Goal: Task Accomplishment & Management: Manage account settings

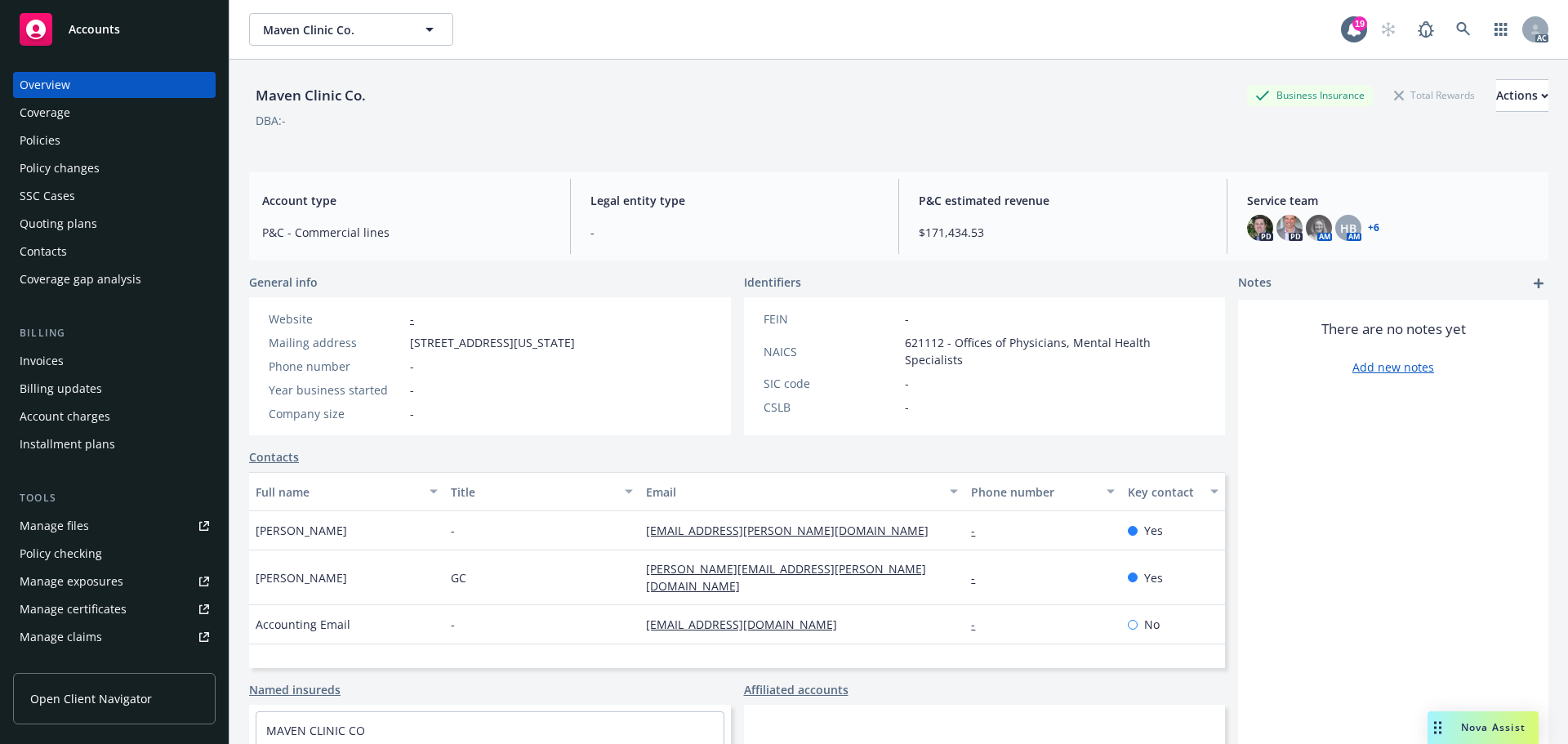
click at [94, 29] on span "Accounts" at bounding box center [94, 29] width 51 height 13
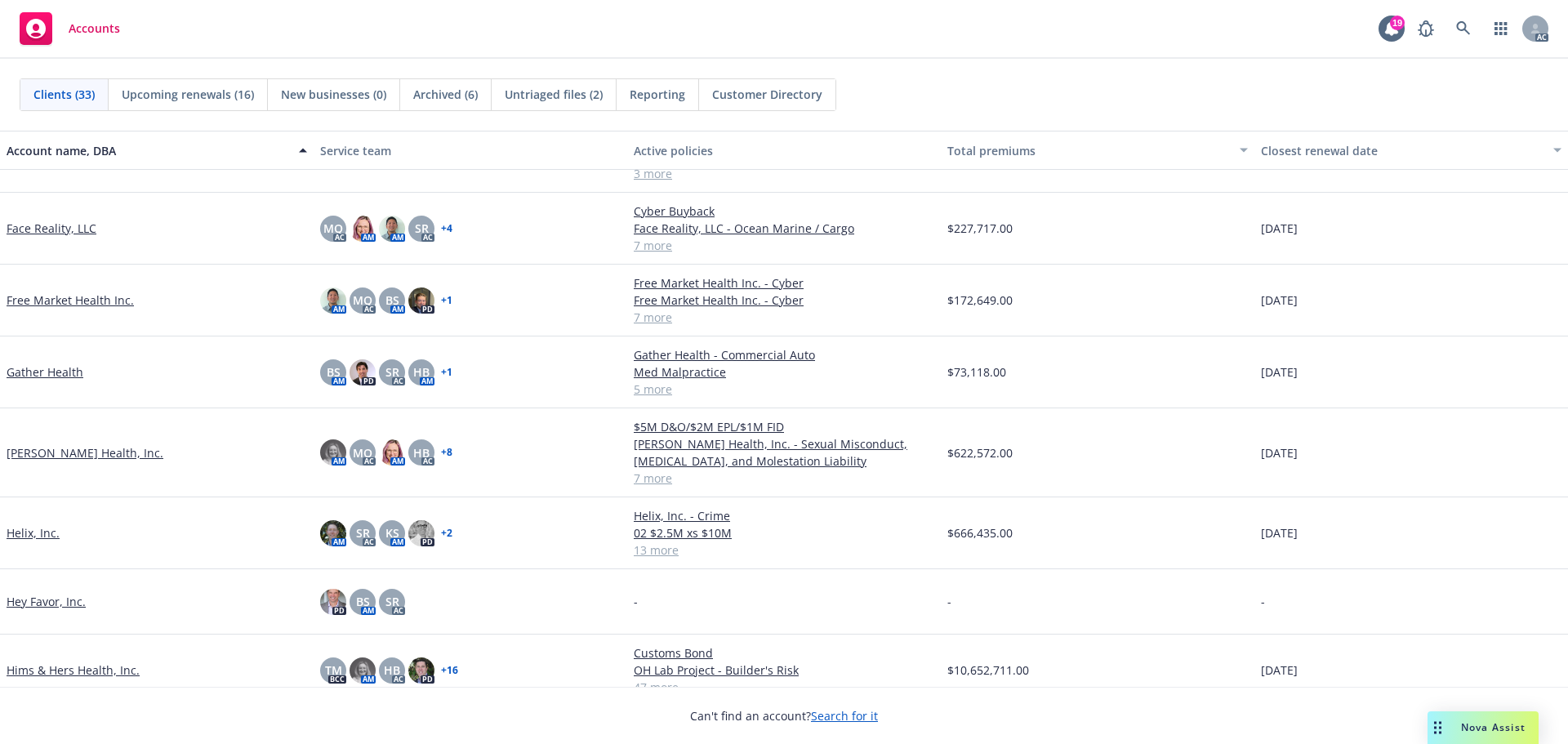
scroll to position [654, 0]
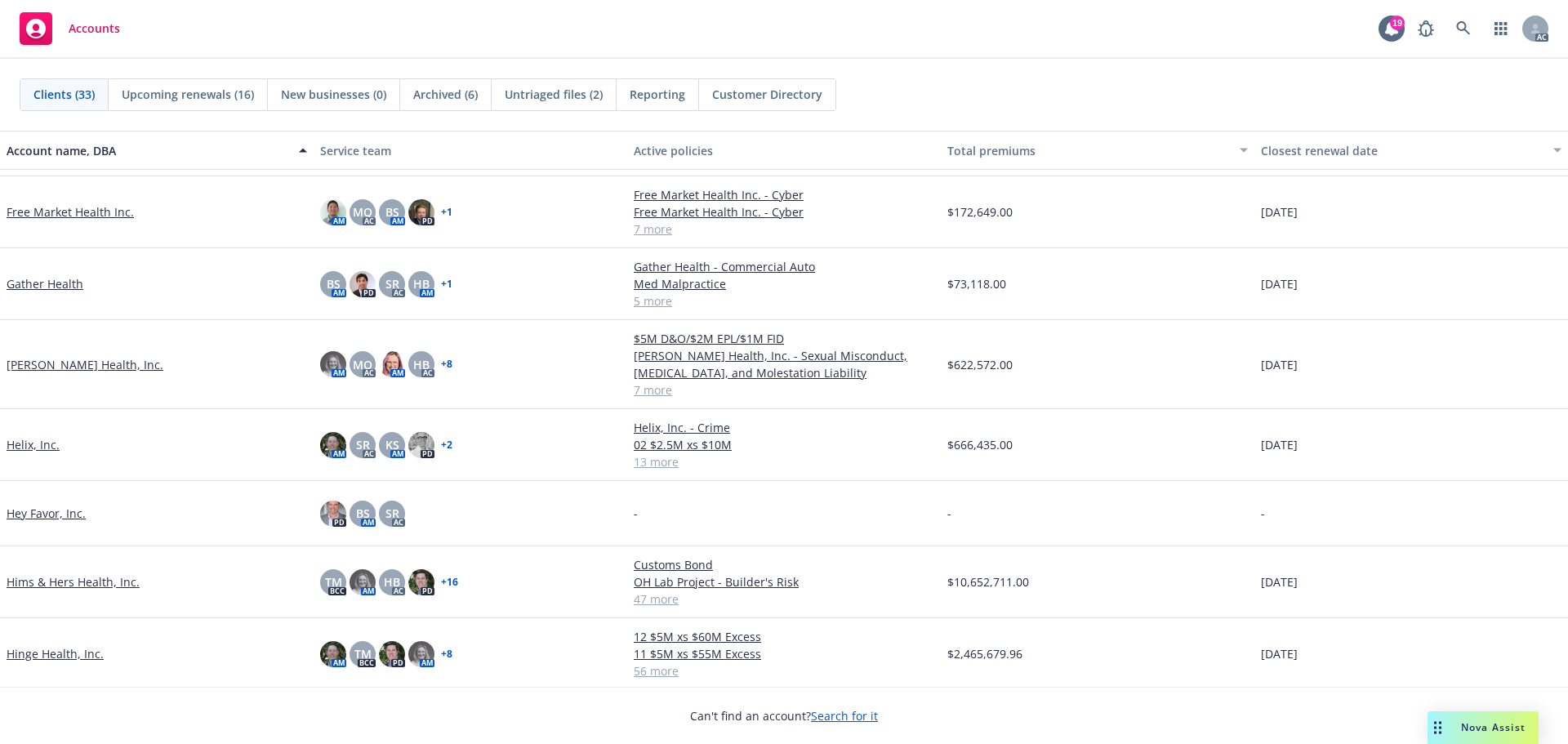
click at [52, 365] on link "[PERSON_NAME] Health, Inc." at bounding box center [85, 365] width 157 height 17
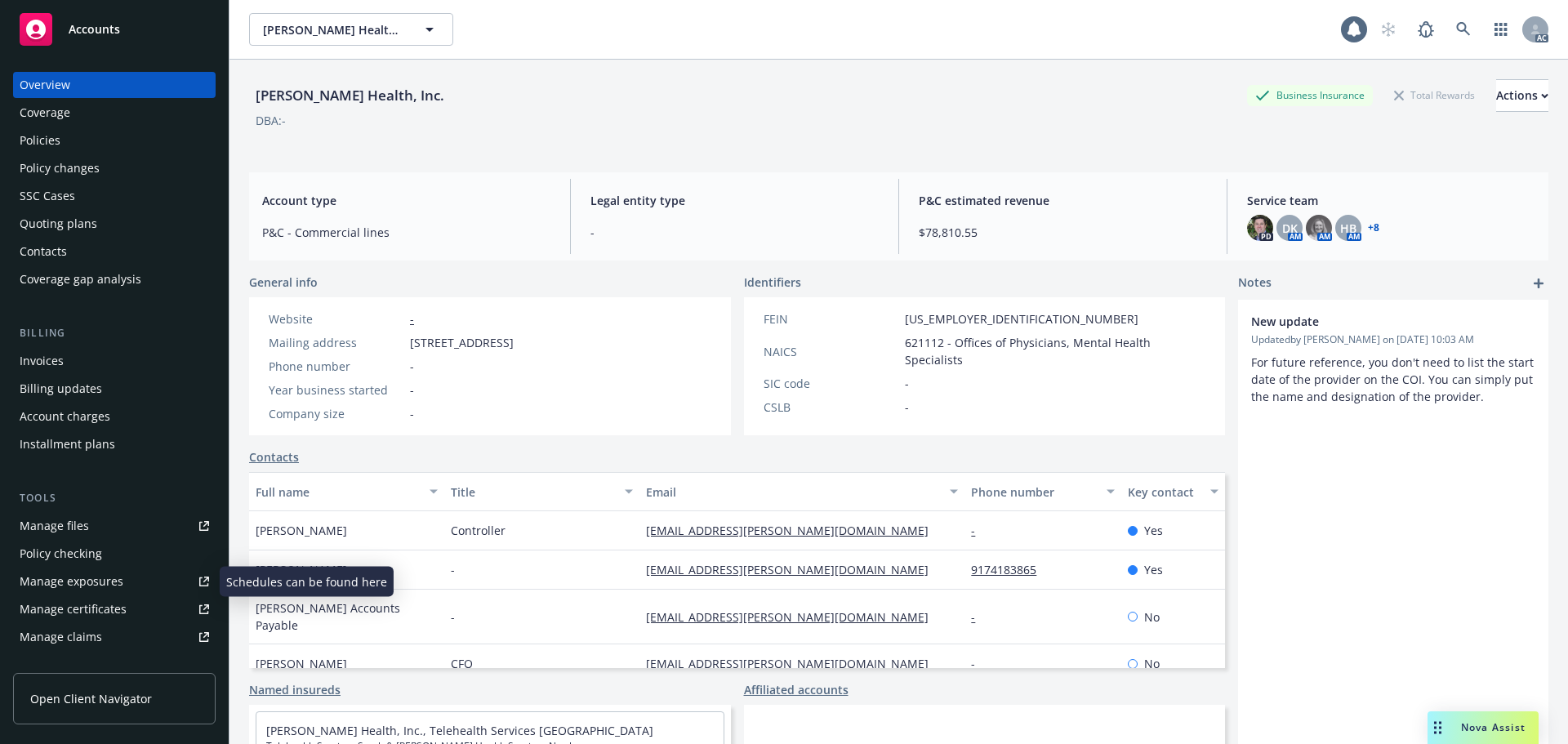
click at [78, 517] on div "Manage files" at bounding box center [54, 526] width 69 height 27
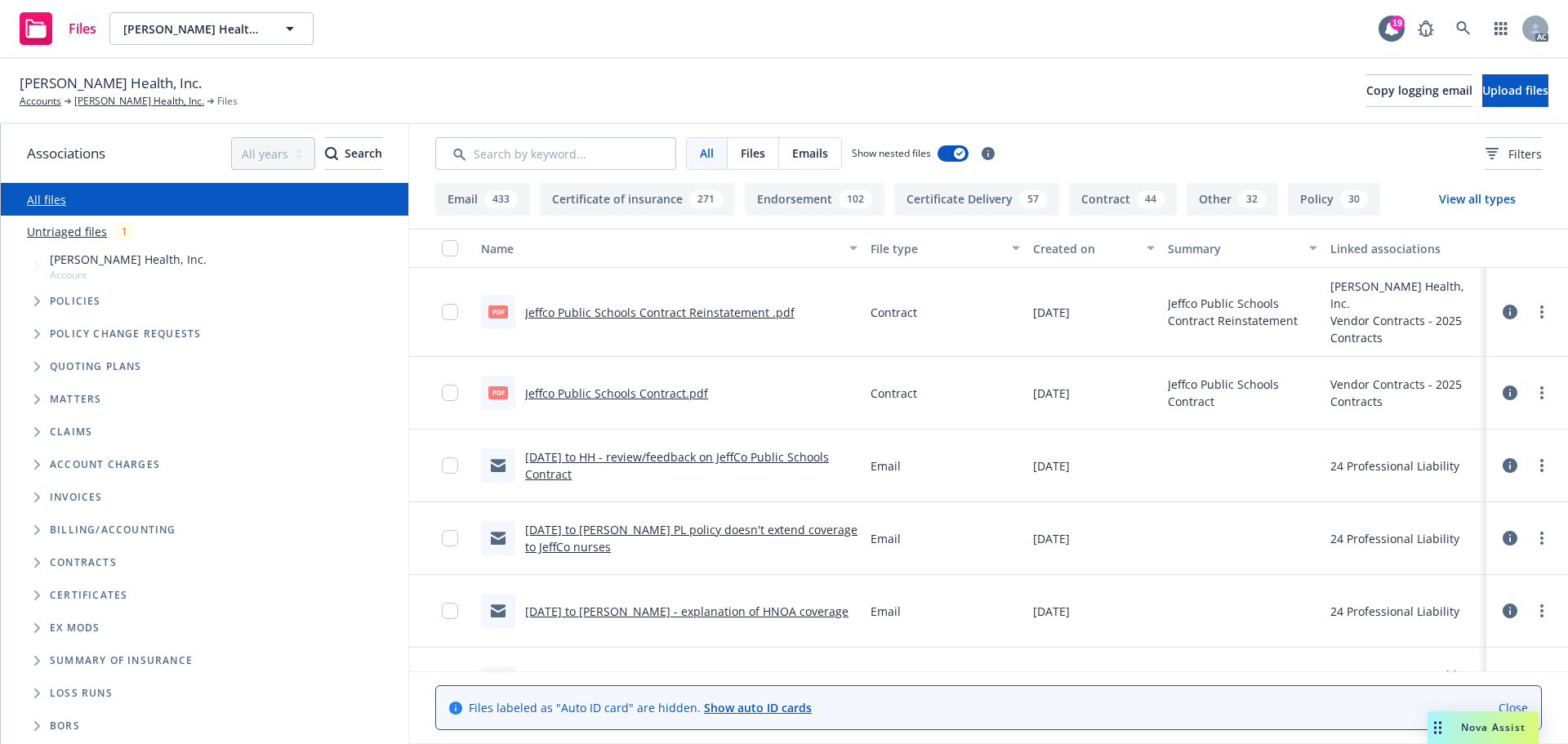
click at [34, 559] on span "Folder Tree Example" at bounding box center [37, 562] width 26 height 27
click at [50, 591] on icon "Folder Tree Example" at bounding box center [50, 591] width 5 height 10
click at [94, 655] on link "2025 Contracts" at bounding box center [103, 654] width 81 height 17
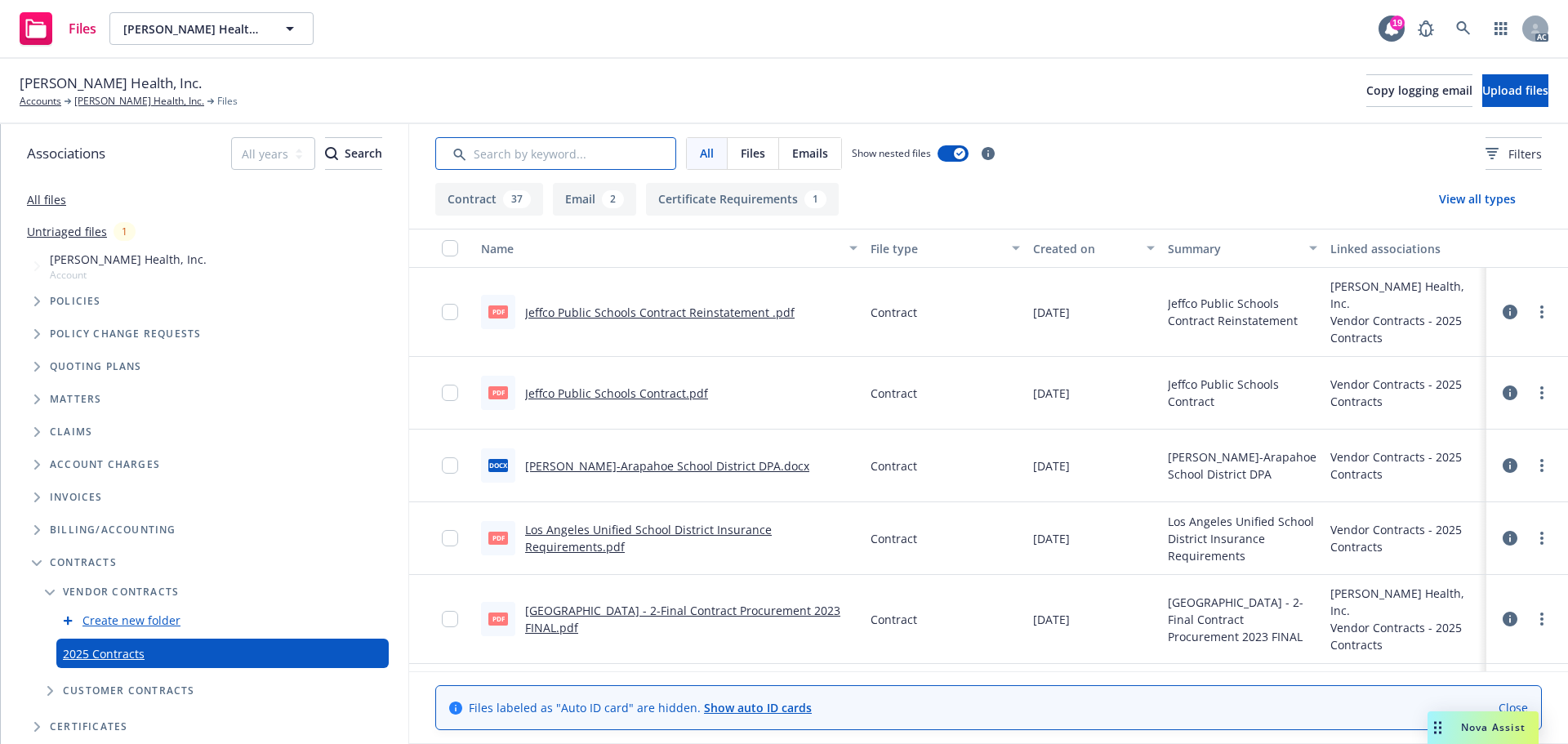
click at [603, 150] on input "Search by keyword..." at bounding box center [556, 154] width 241 height 33
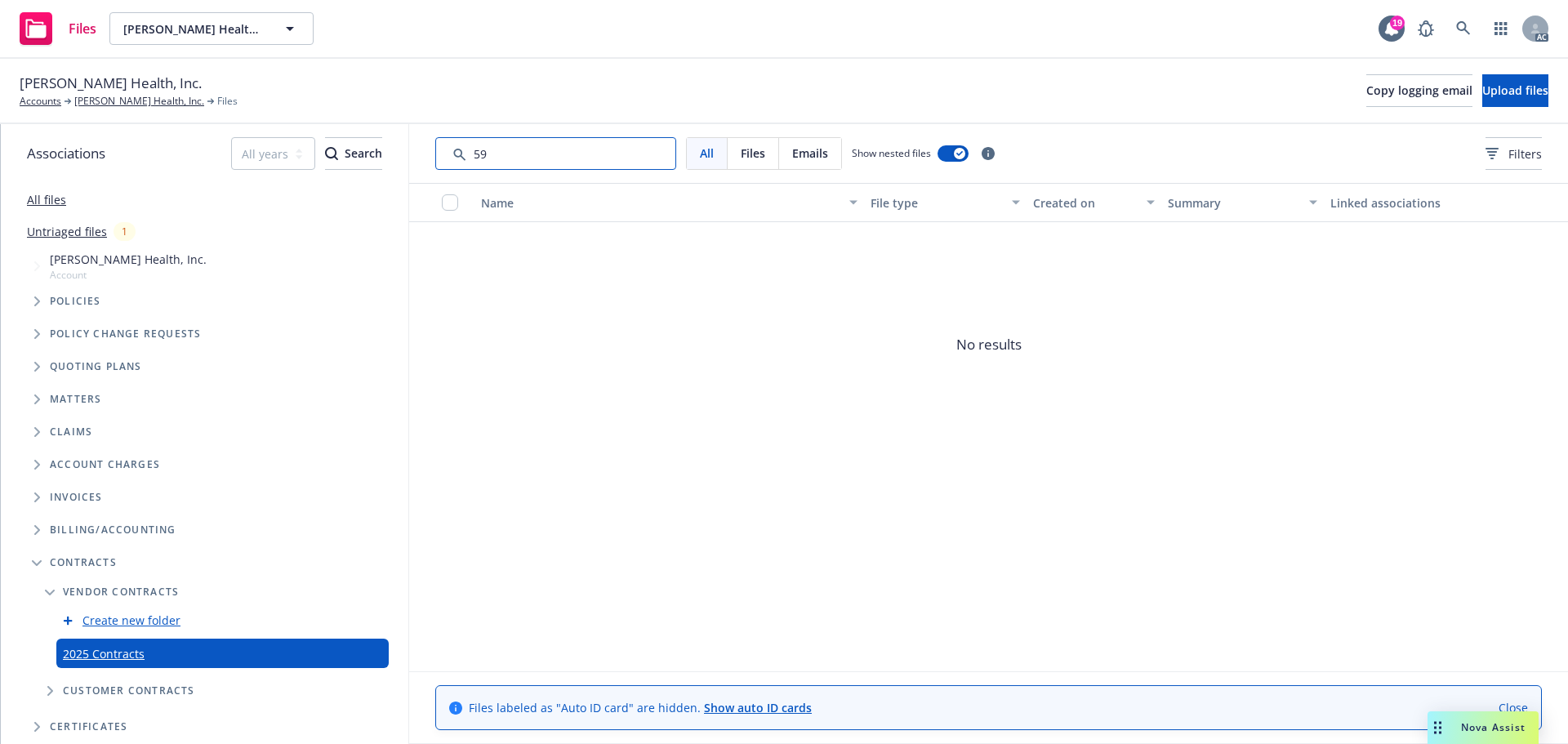
type input "5"
type input "T"
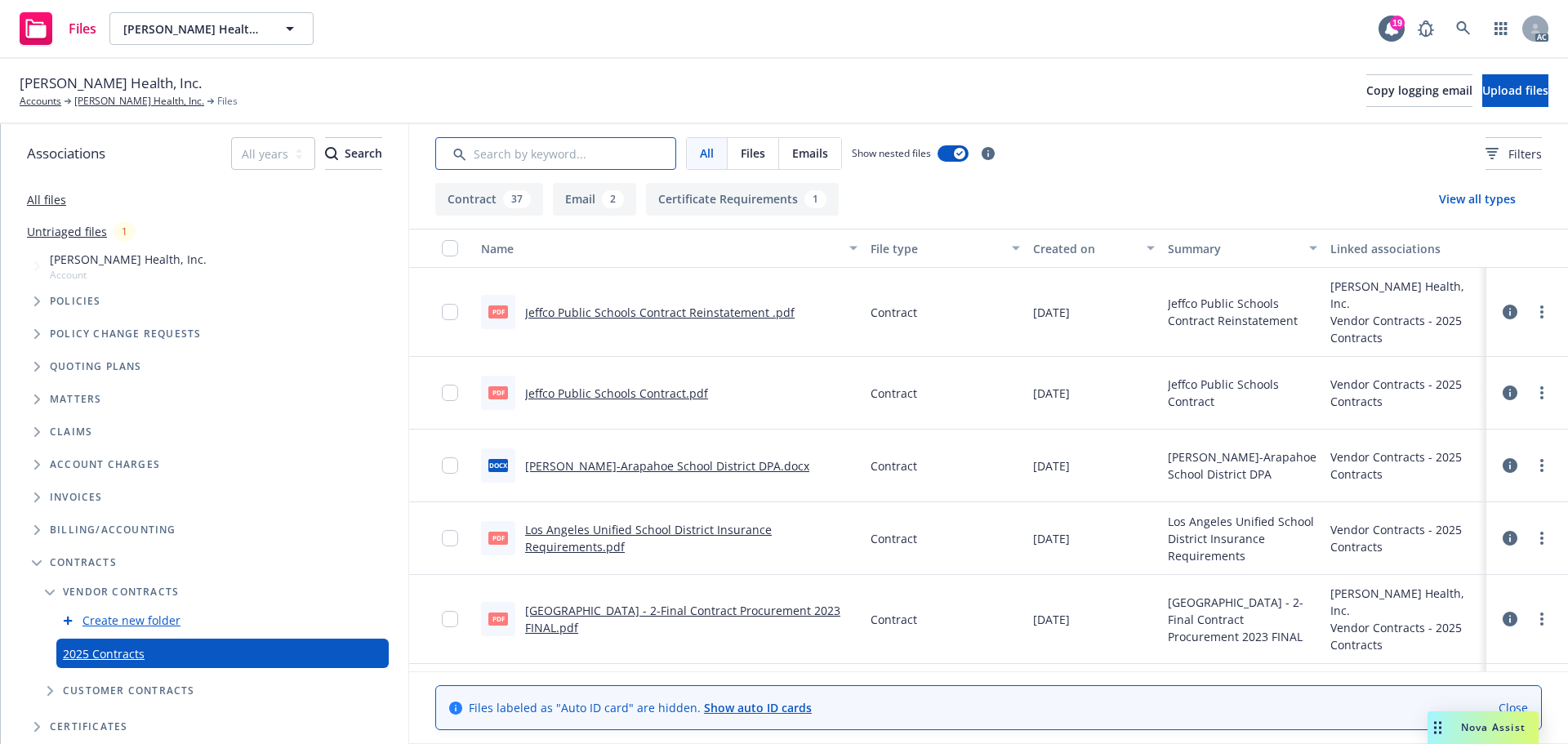
click at [556, 157] on input "Search by keyword..." at bounding box center [556, 154] width 241 height 33
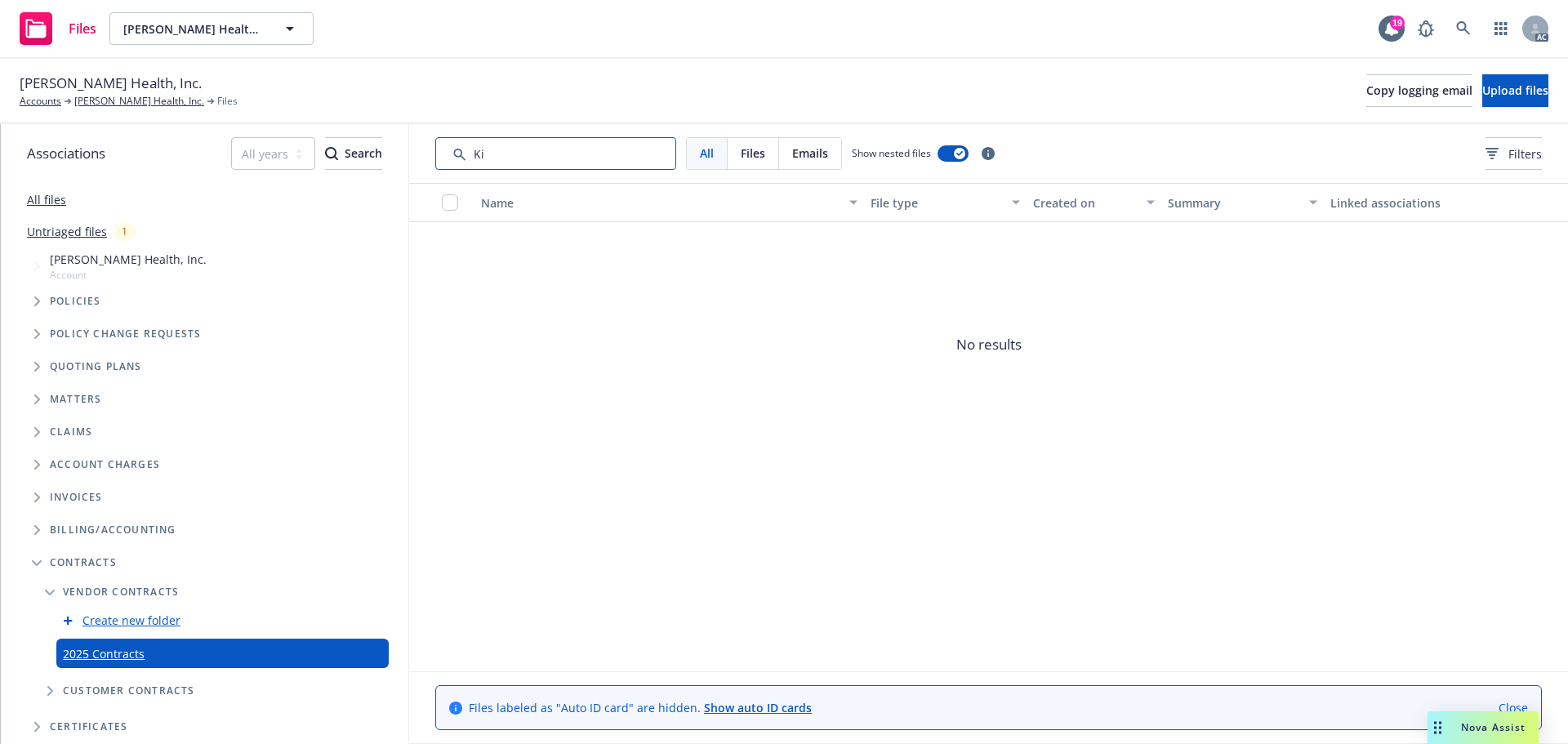
type input "K"
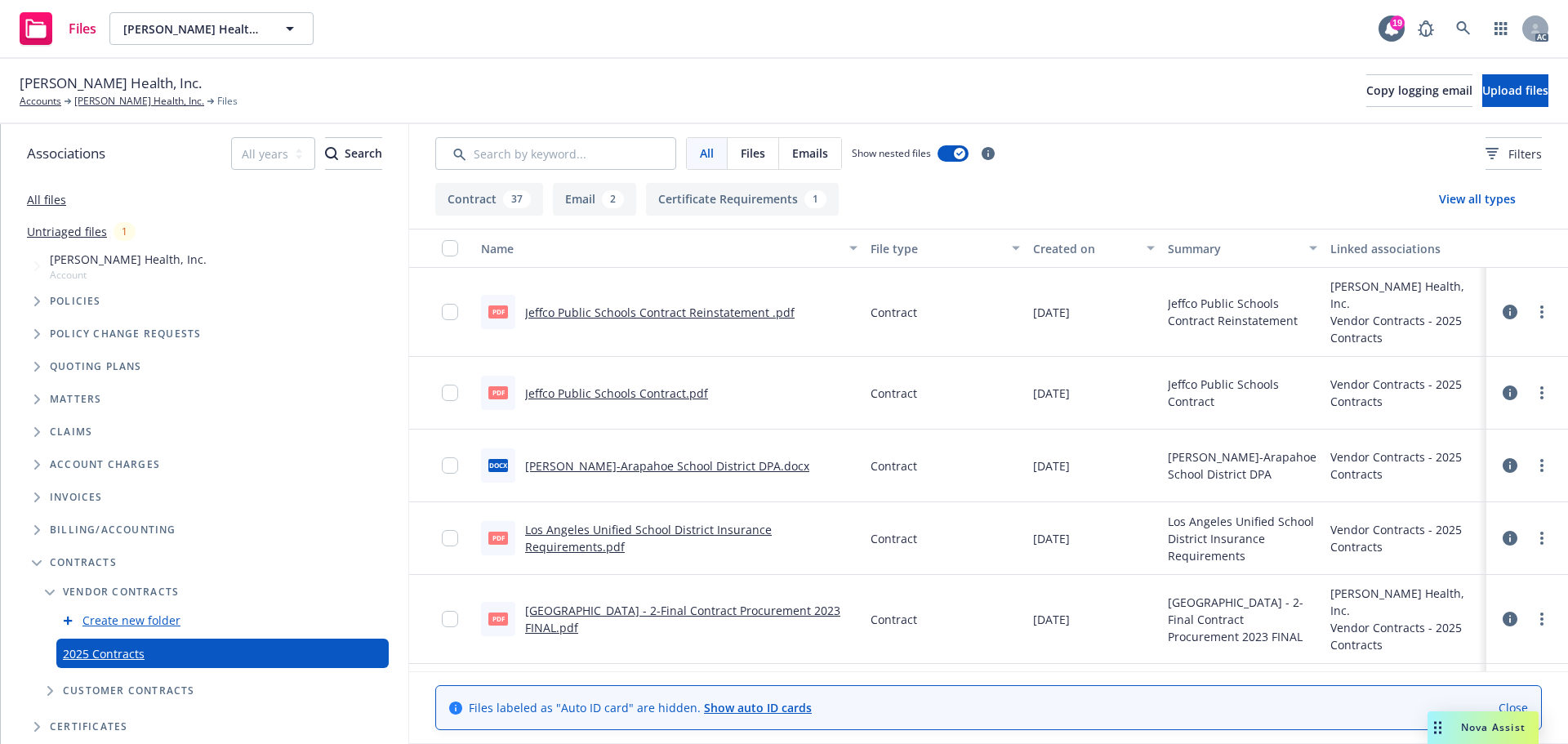
click at [35, 561] on icon "Folder Tree Example" at bounding box center [37, 563] width 10 height 6
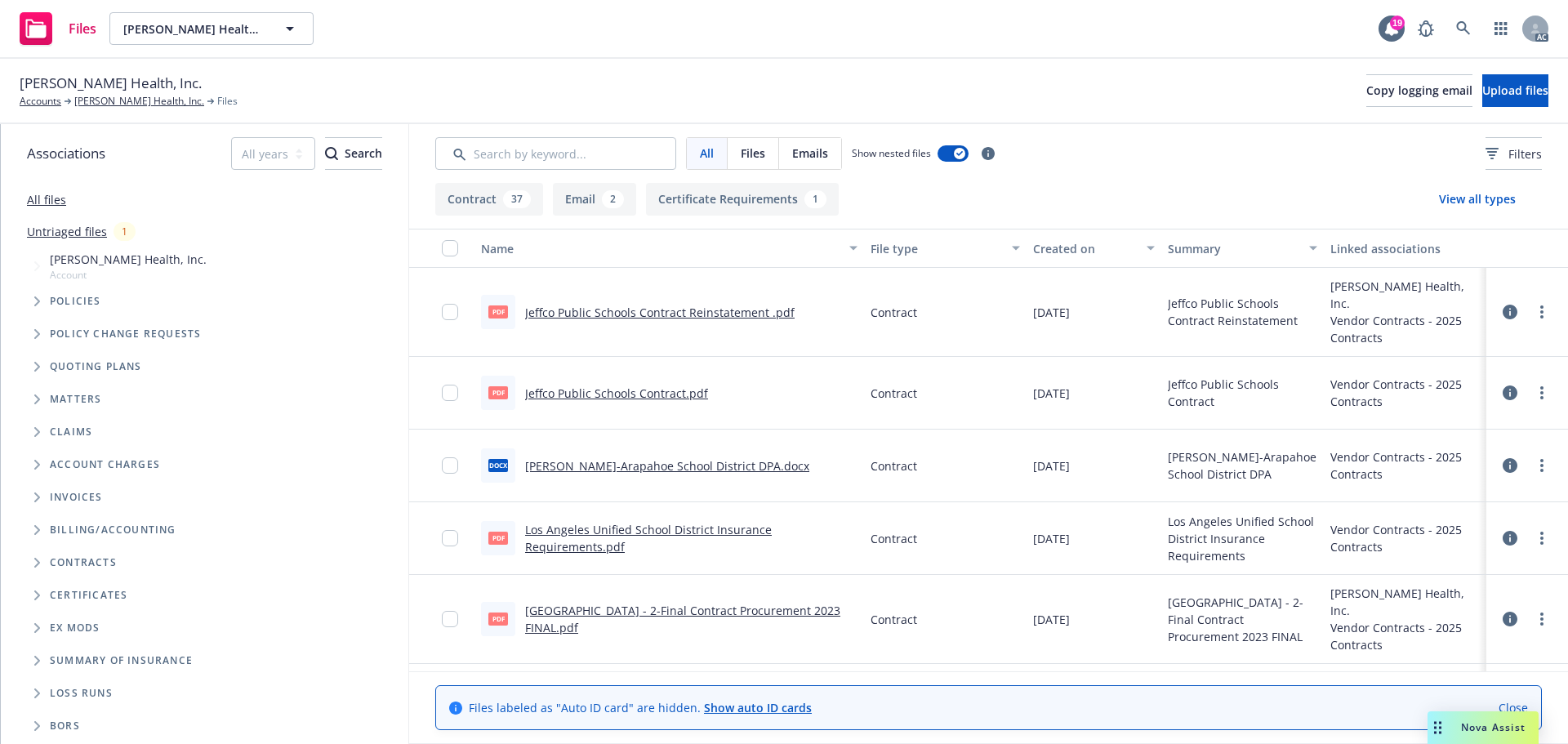
click at [35, 561] on icon "Folder Tree Example" at bounding box center [37, 562] width 6 height 10
click at [47, 591] on icon "Folder Tree Example" at bounding box center [49, 592] width 10 height 5
click at [50, 590] on icon "Folder Tree Example" at bounding box center [50, 591] width 5 height 10
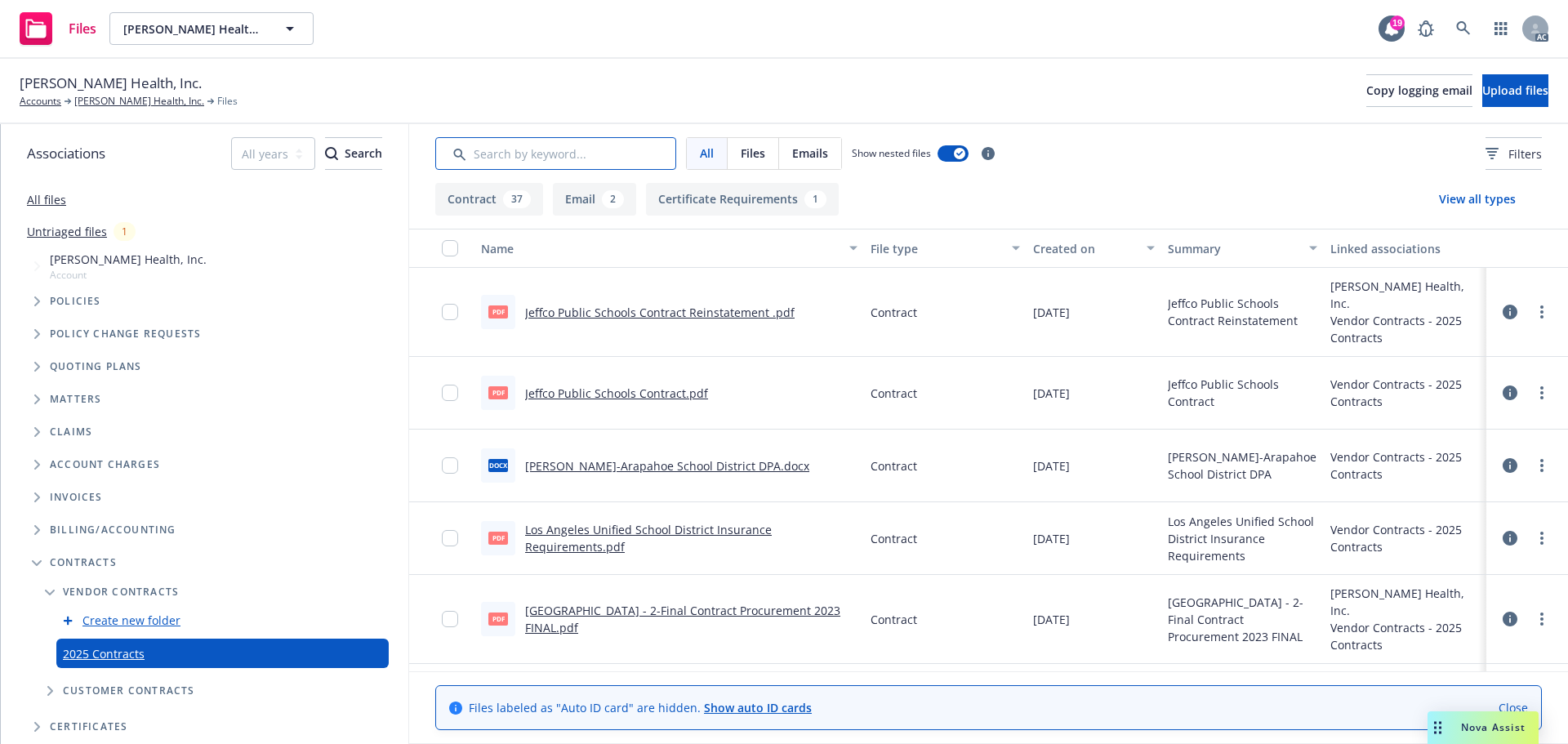
click at [550, 146] on input "Search by keyword..." at bounding box center [556, 154] width 241 height 33
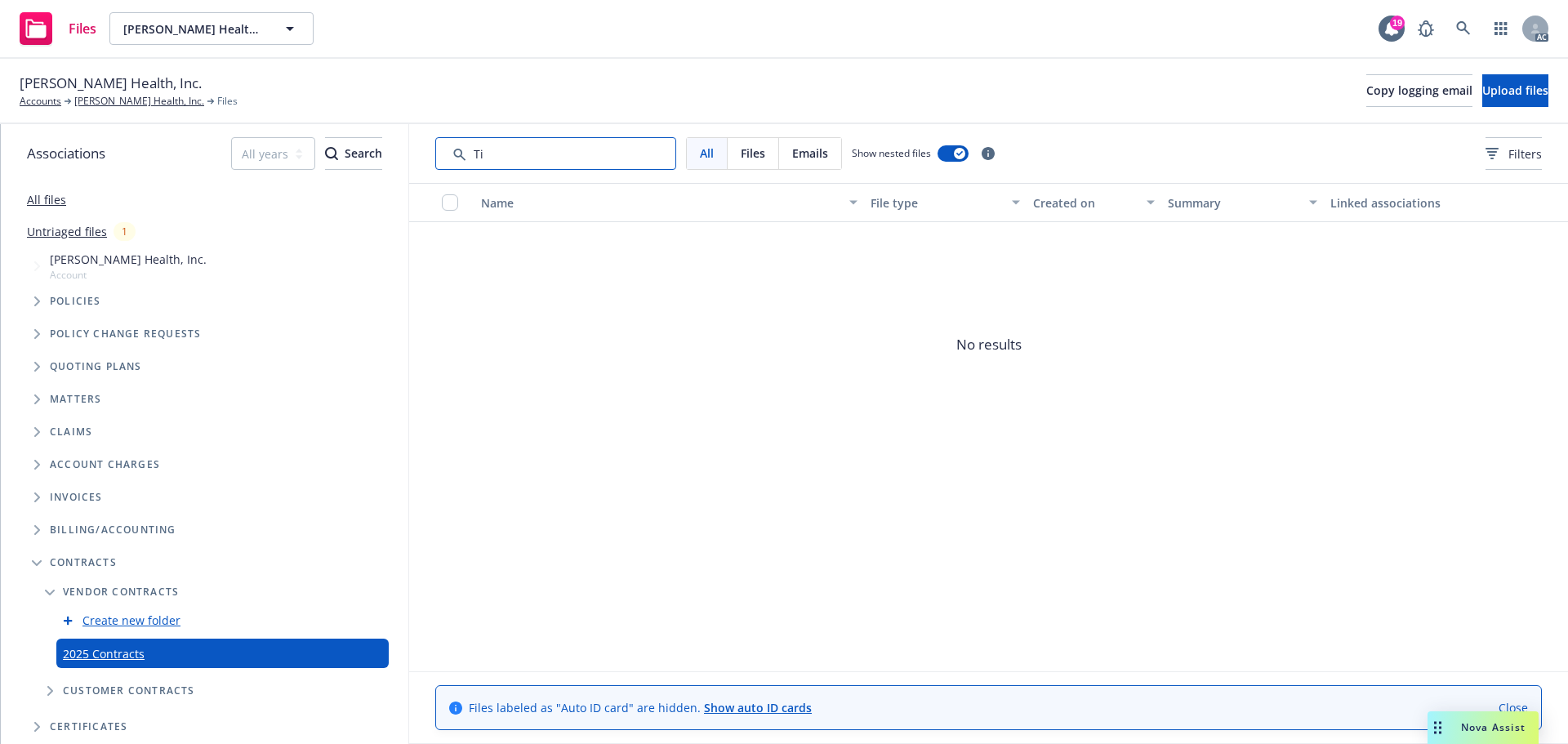
type input "T"
type input "5"
type input "K"
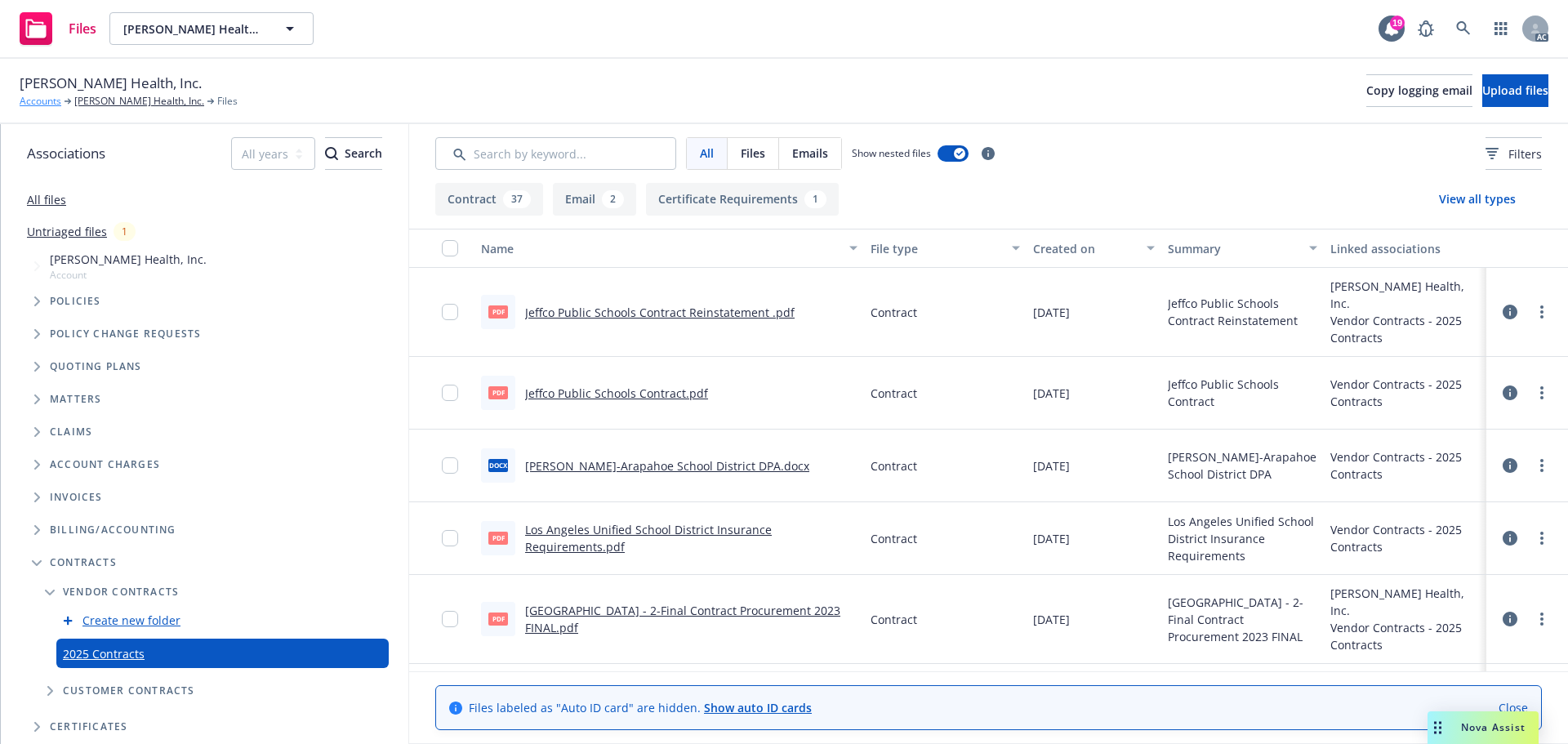
click at [51, 102] on link "Accounts" at bounding box center [40, 101] width 42 height 15
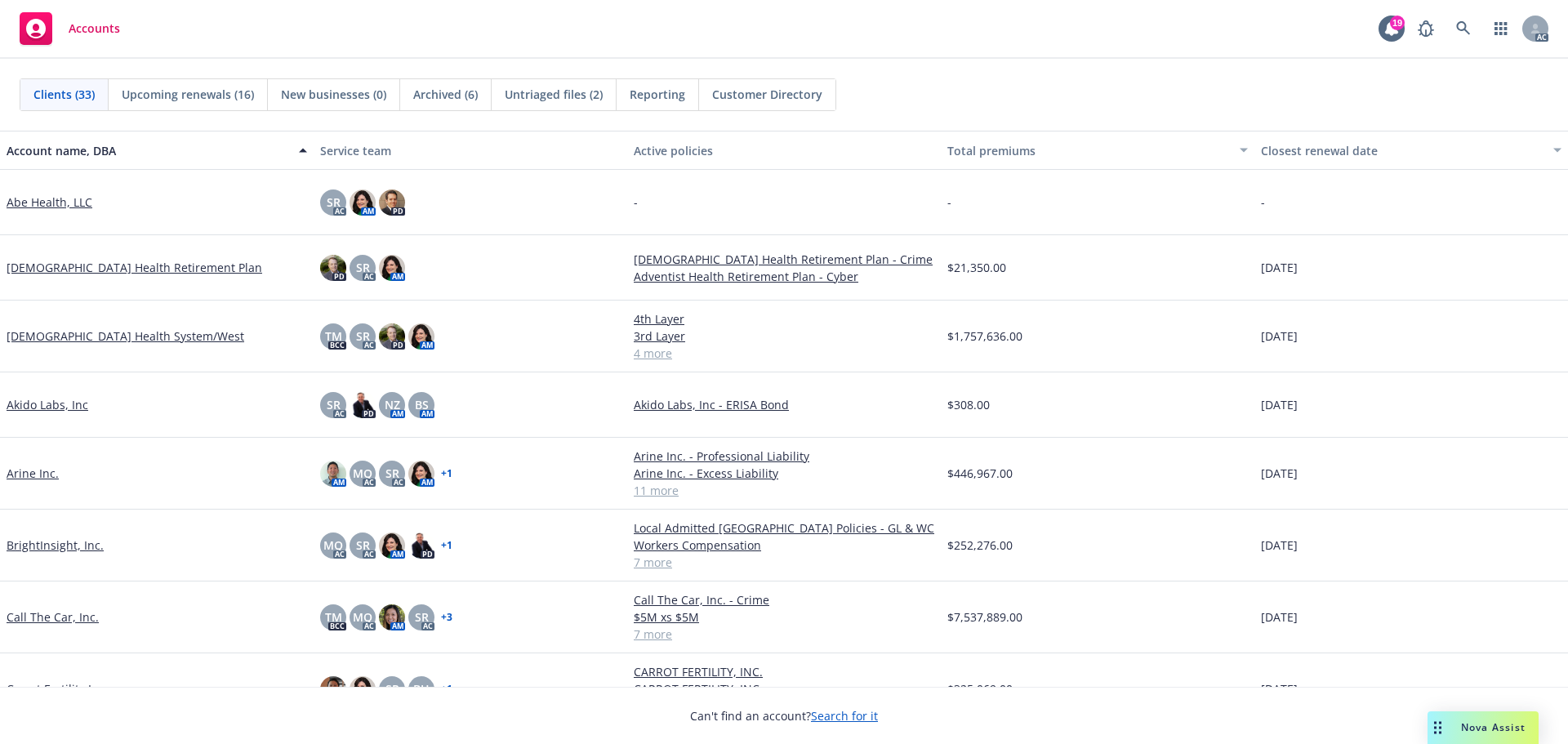
click at [26, 477] on link "Arine Inc." at bounding box center [32, 473] width 52 height 17
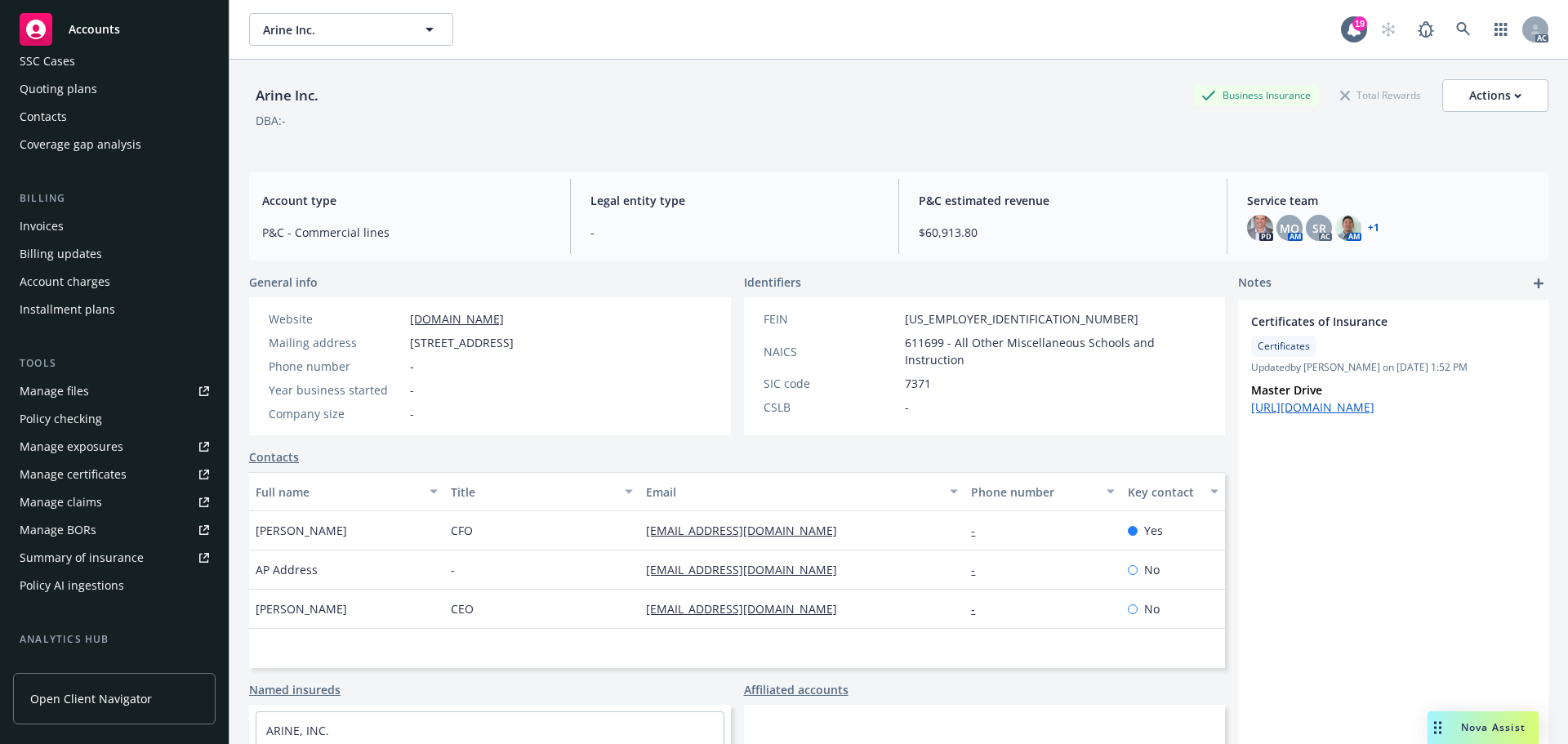
scroll to position [164, 0]
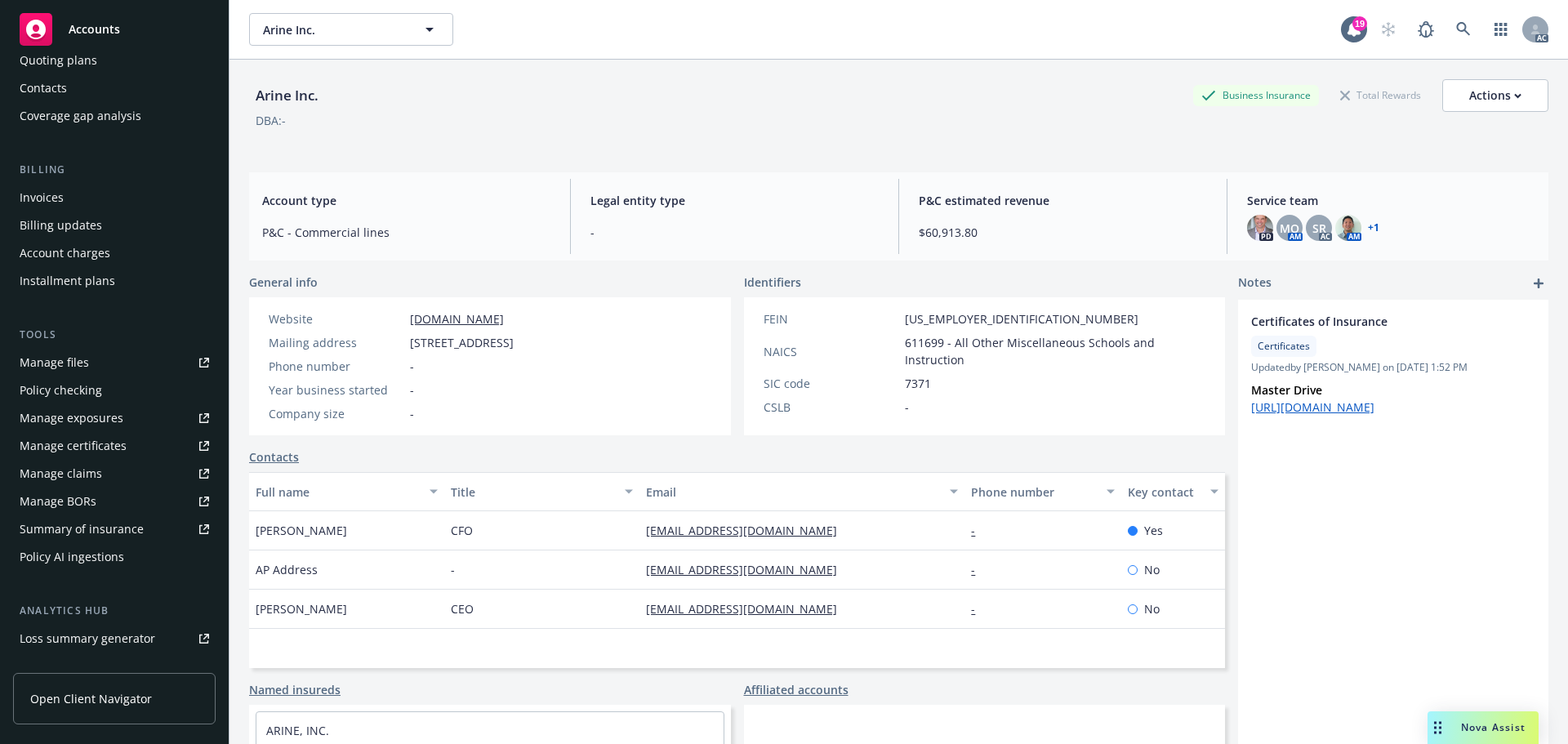
click at [47, 365] on div "Manage files" at bounding box center [54, 362] width 69 height 27
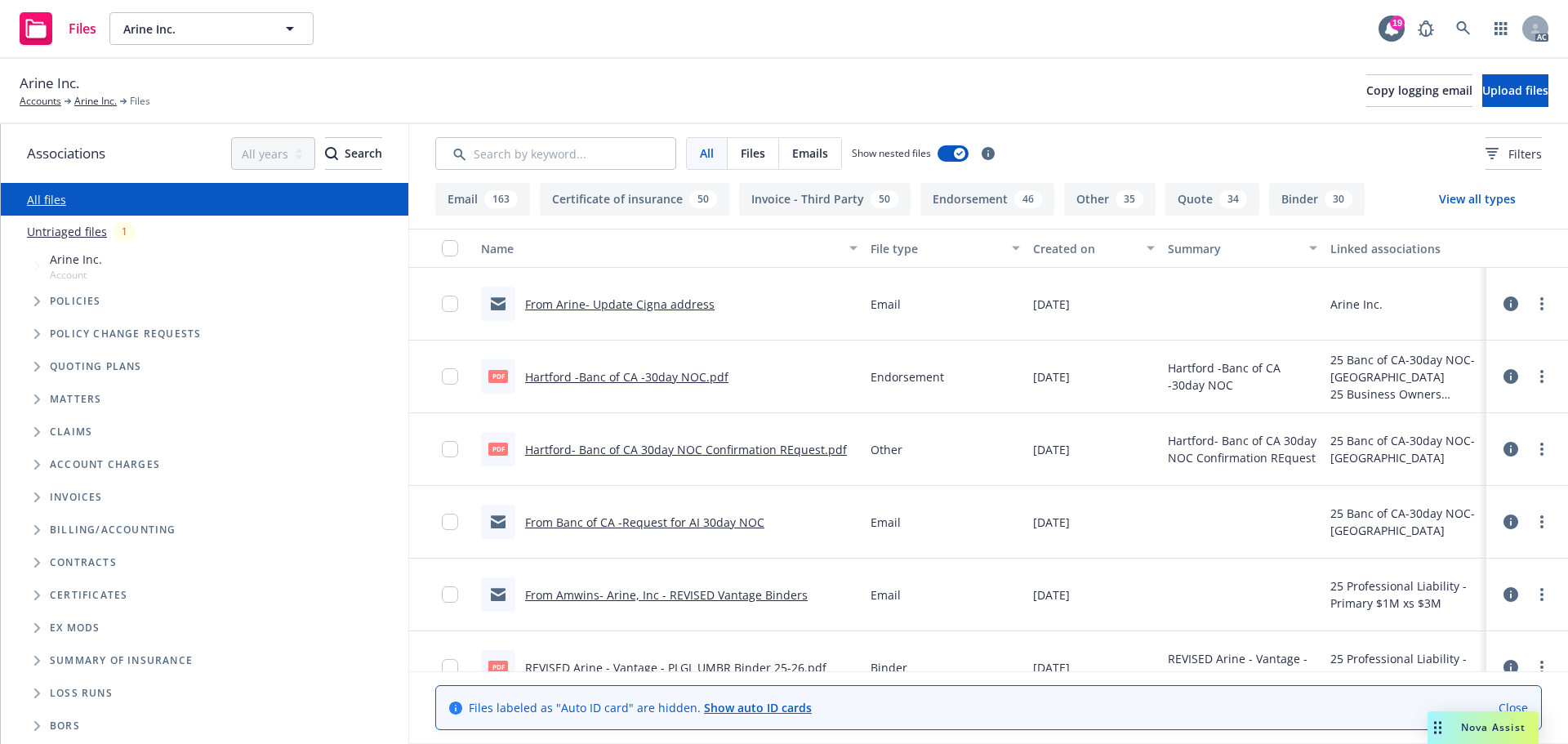
click at [36, 562] on icon "Folder Tree Example" at bounding box center [37, 562] width 6 height 10
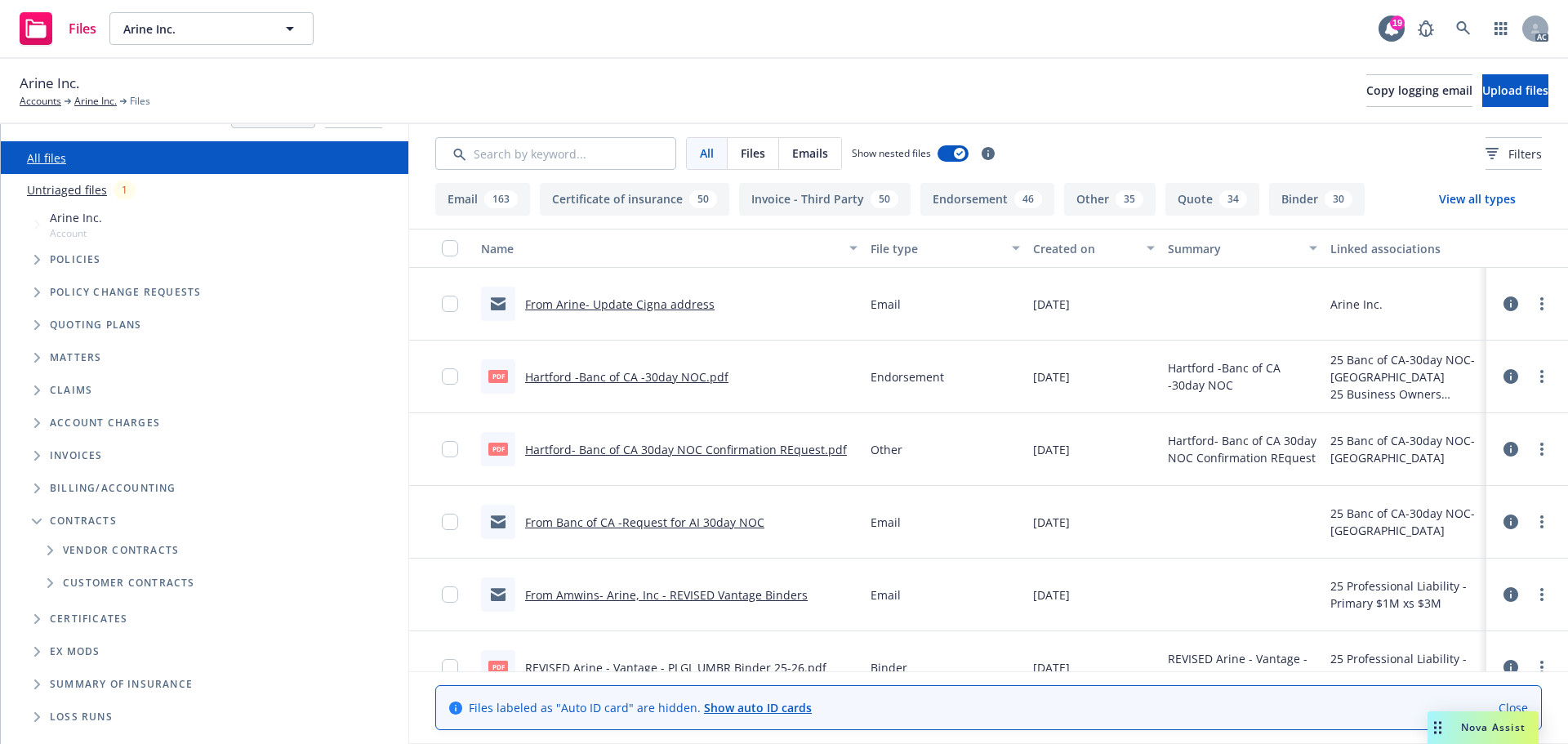
scroll to position [64, 0]
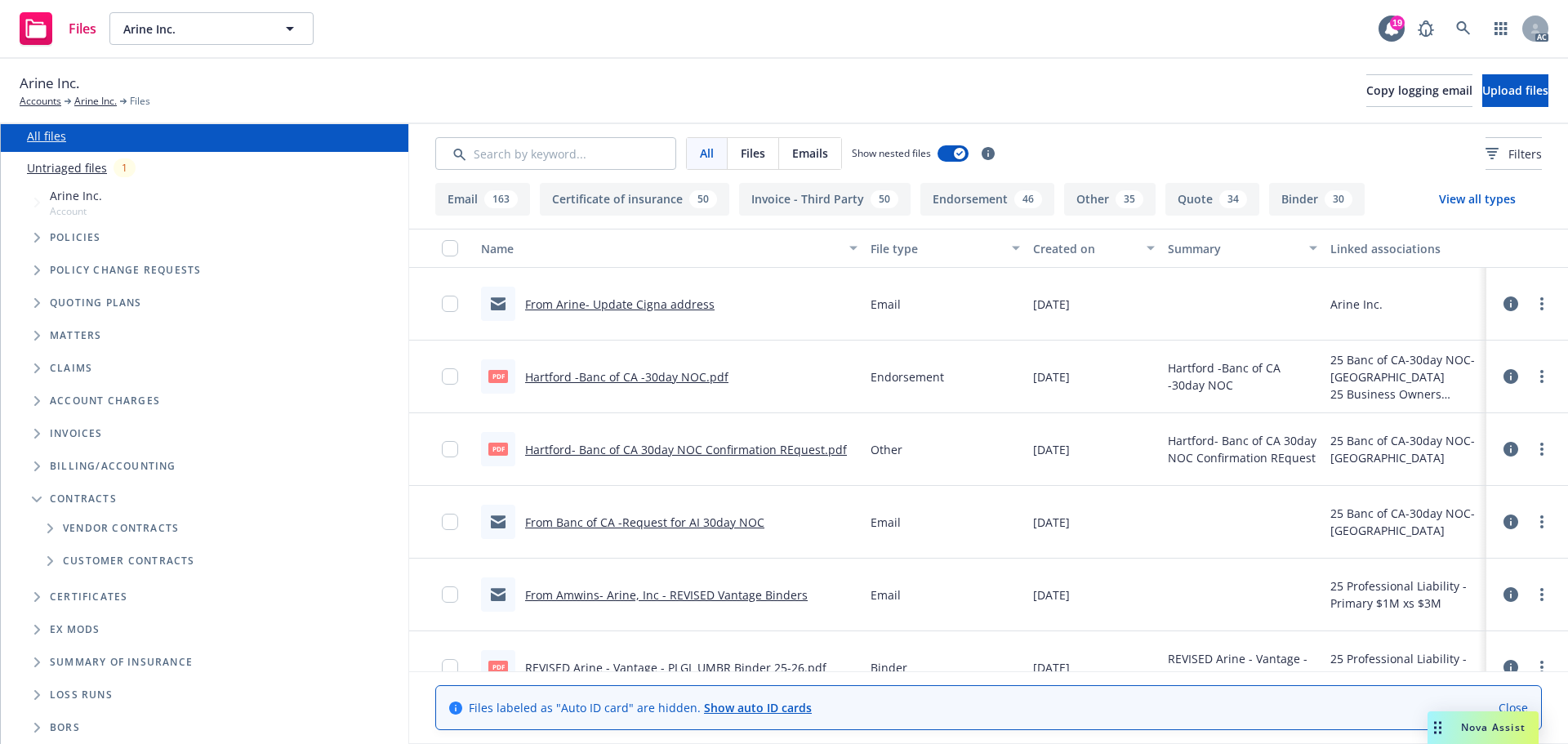
click at [51, 526] on icon "Folder Tree Example" at bounding box center [50, 528] width 6 height 10
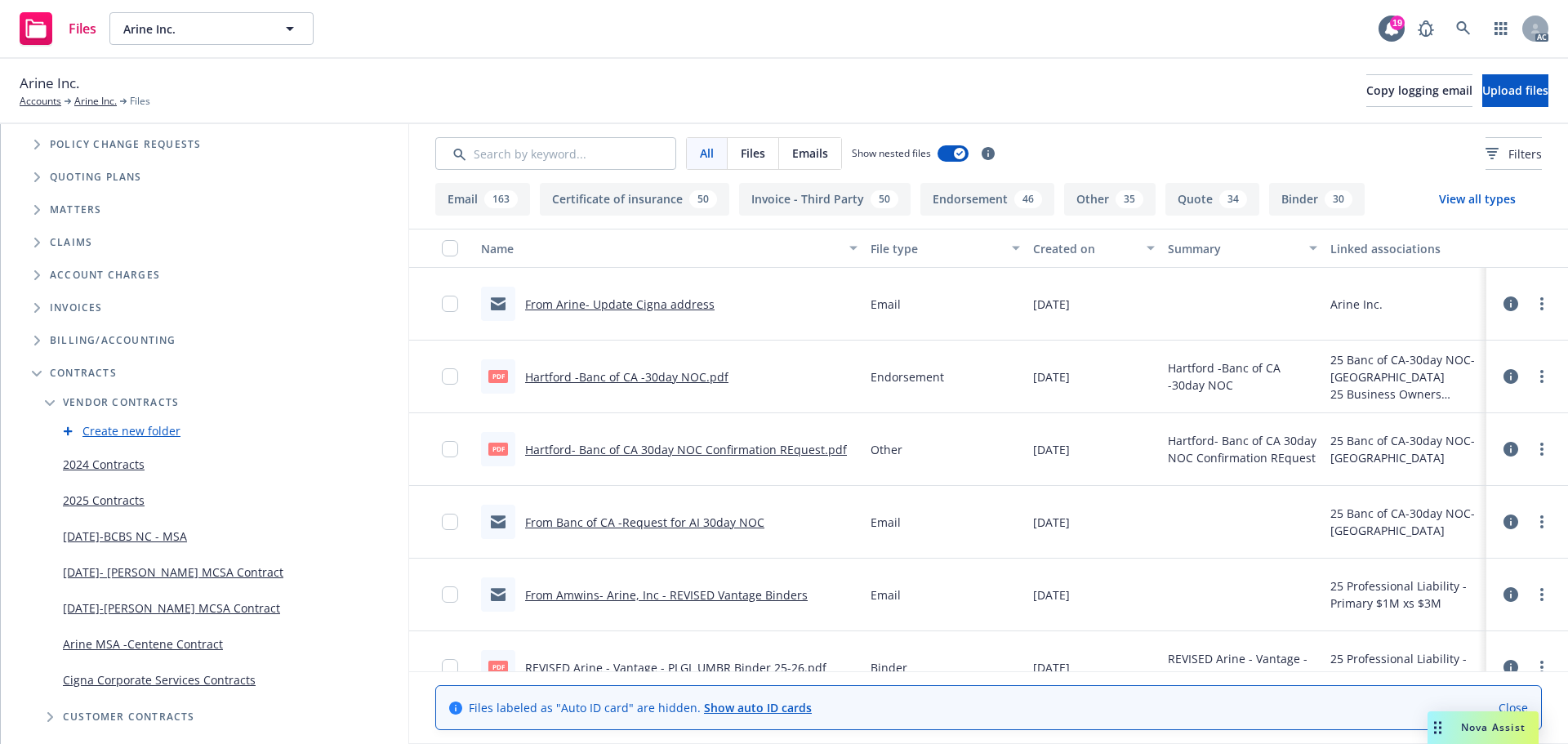
scroll to position [227, 0]
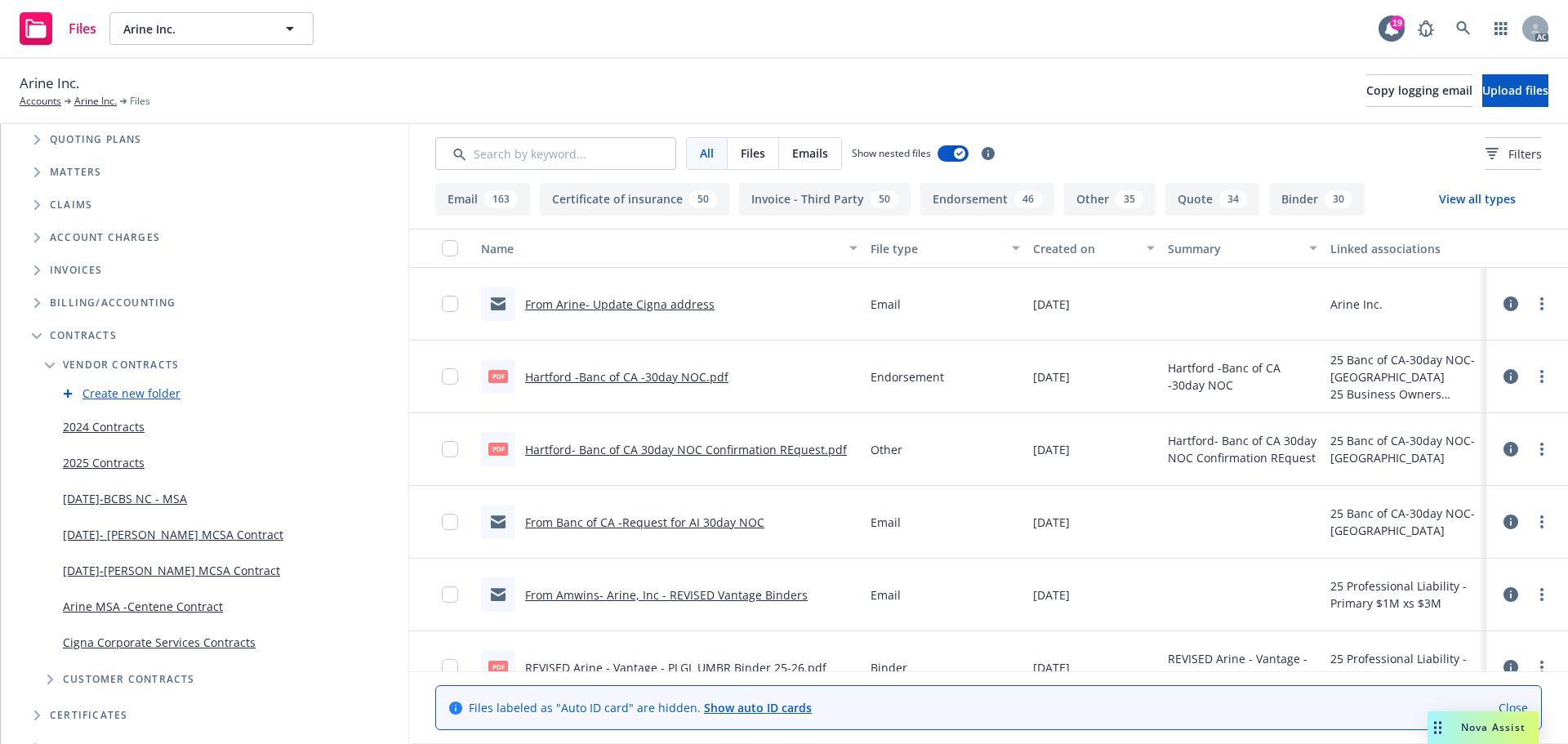
click at [120, 426] on link "2024 Contracts" at bounding box center [103, 426] width 81 height 17
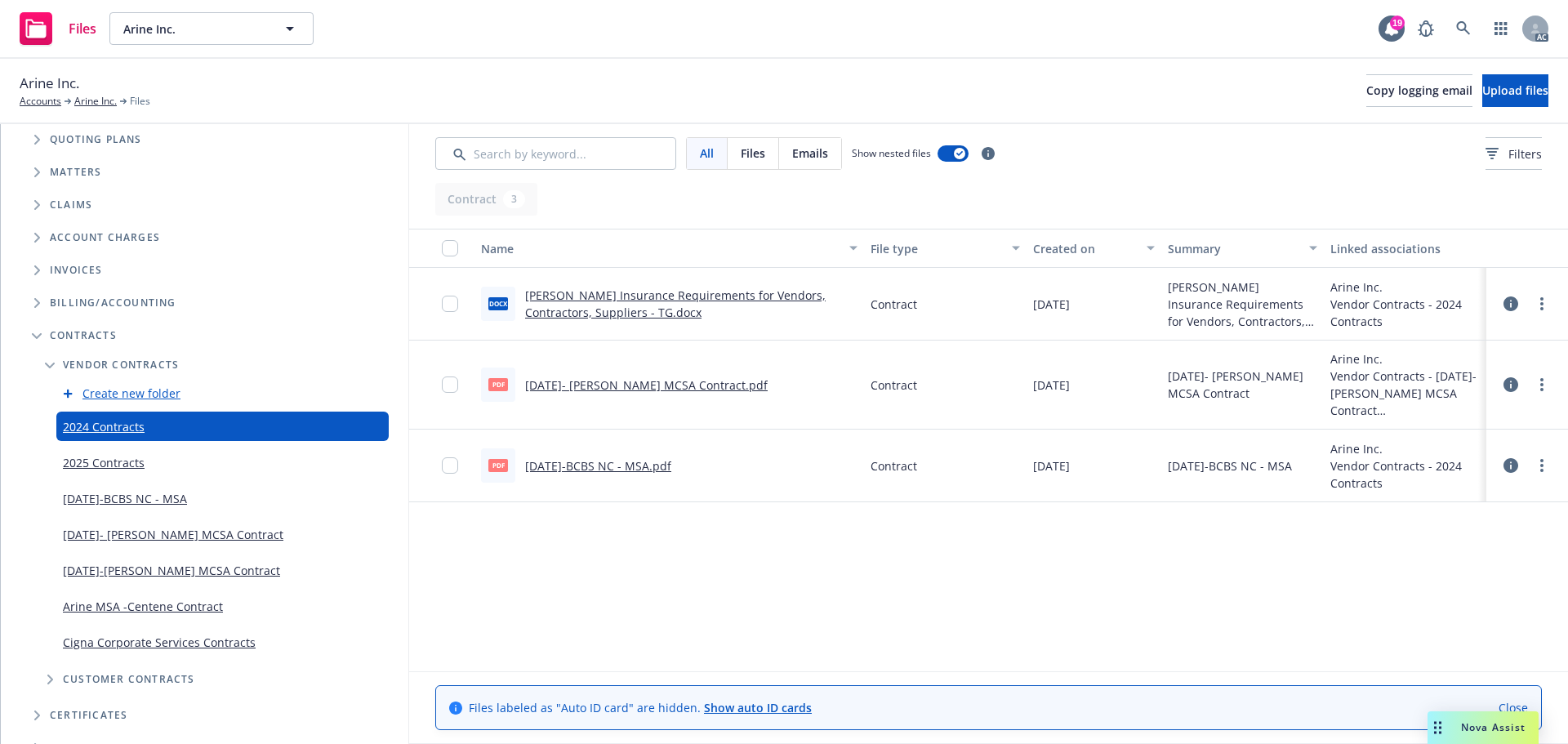
click at [124, 465] on link "2025 Contracts" at bounding box center [103, 462] width 81 height 17
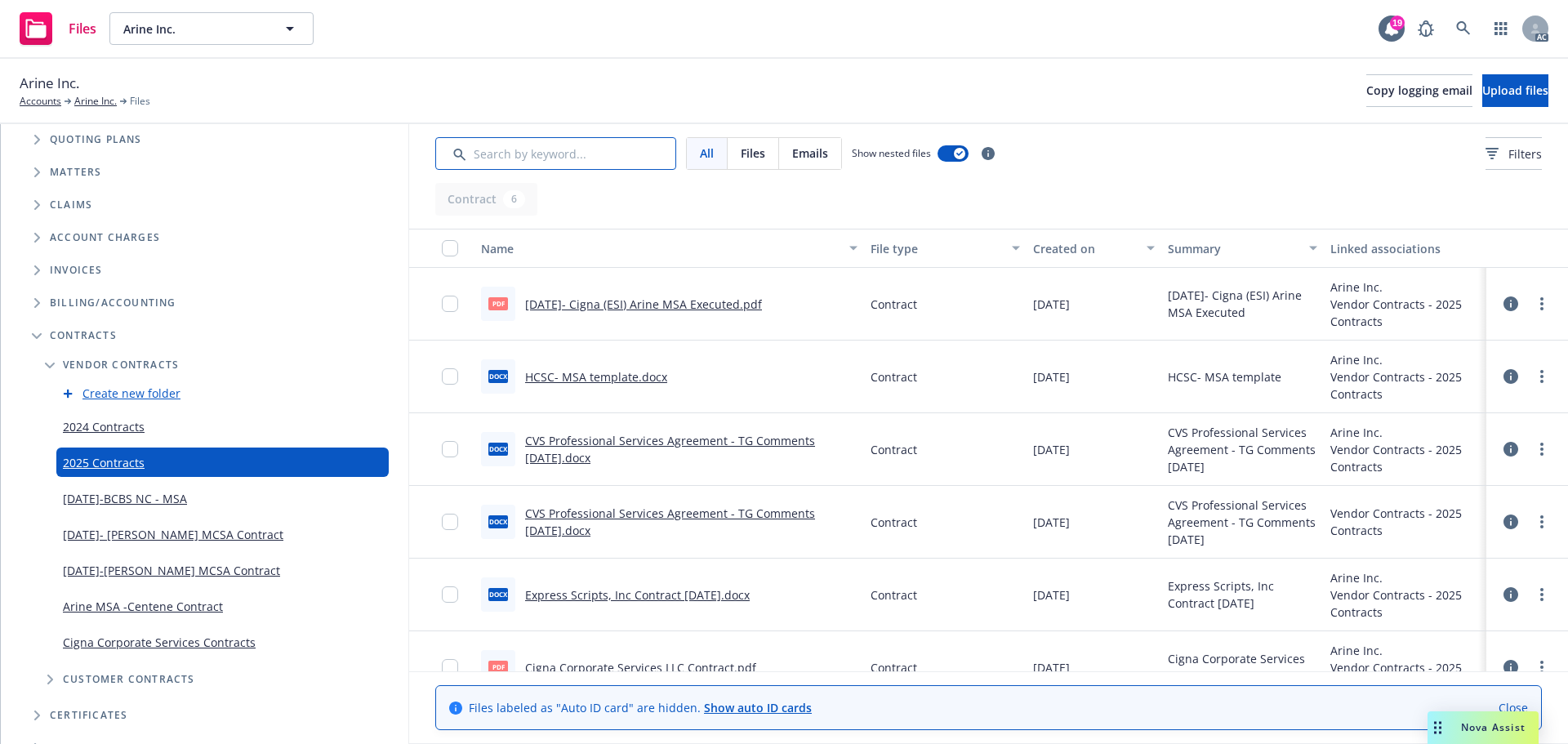
click at [566, 150] on input "Search by keyword..." at bounding box center [556, 154] width 241 height 33
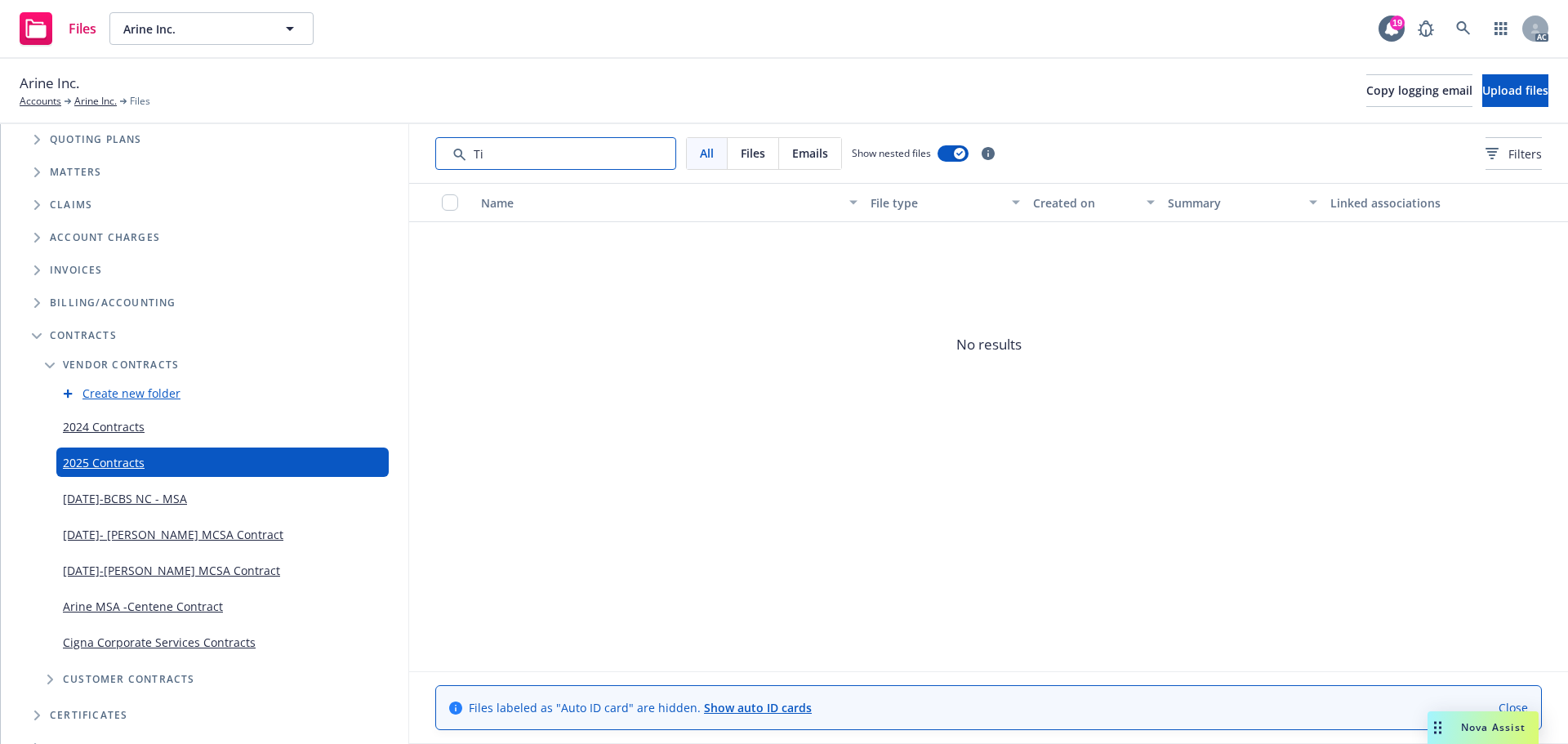
type input "T"
drag, startPoint x: 524, startPoint y: 152, endPoint x: 469, endPoint y: 151, distance: 55.0
click at [469, 151] on input "Search by keyword..." at bounding box center [556, 154] width 241 height 33
type input "K"
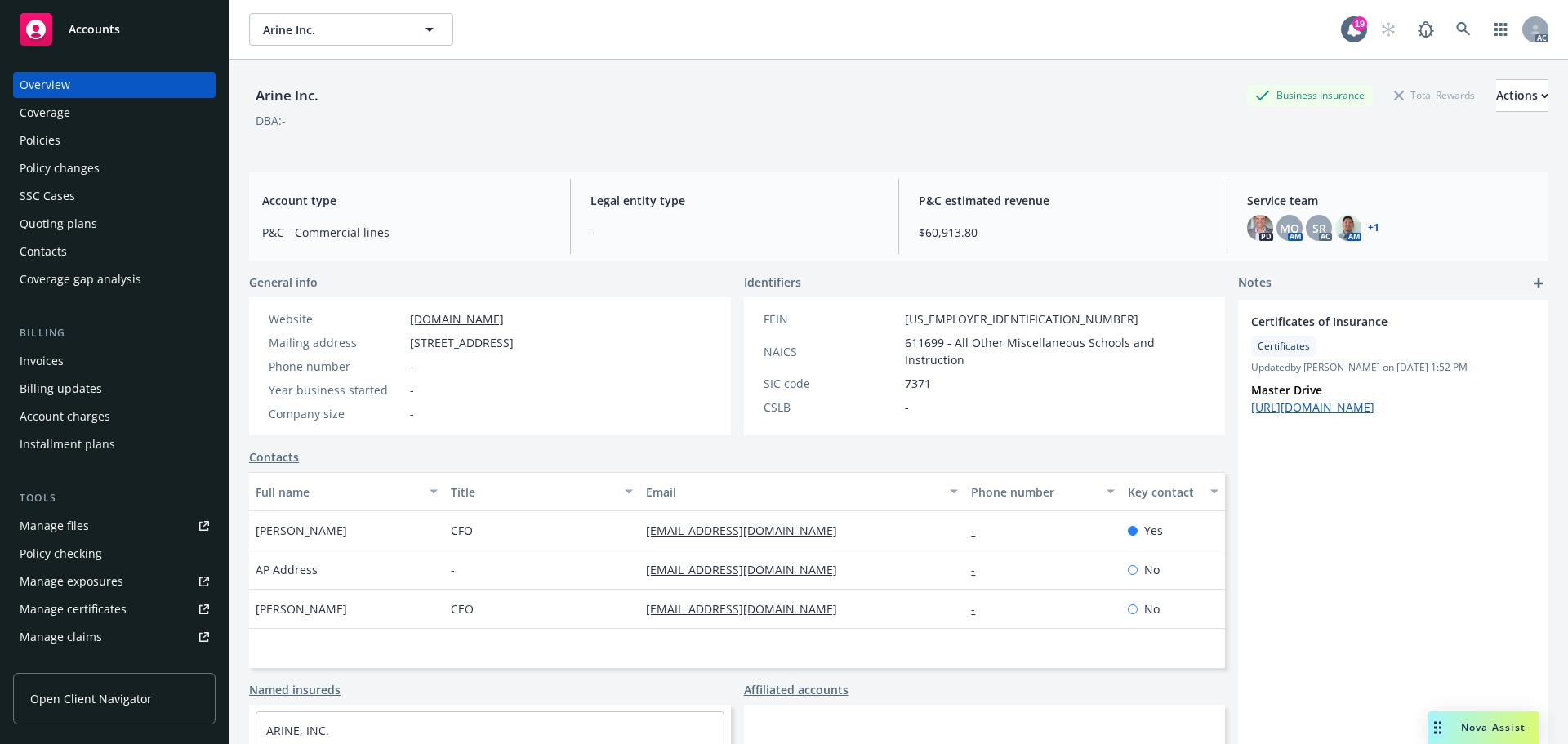
scroll to position [164, 0]
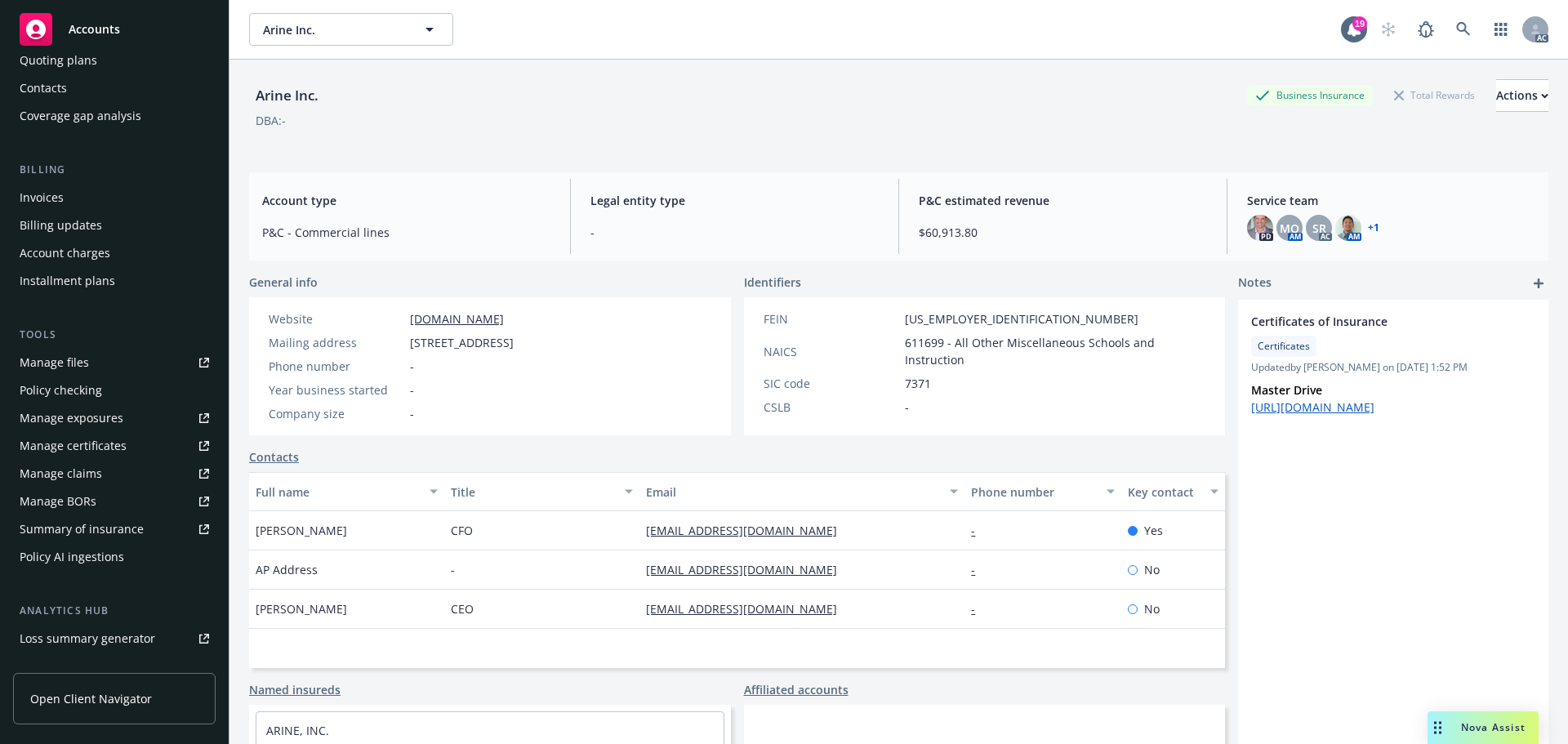
drag, startPoint x: 0, startPoint y: 0, endPoint x: 99, endPoint y: 33, distance: 104.4
click at [99, 33] on span "Accounts" at bounding box center [94, 29] width 51 height 13
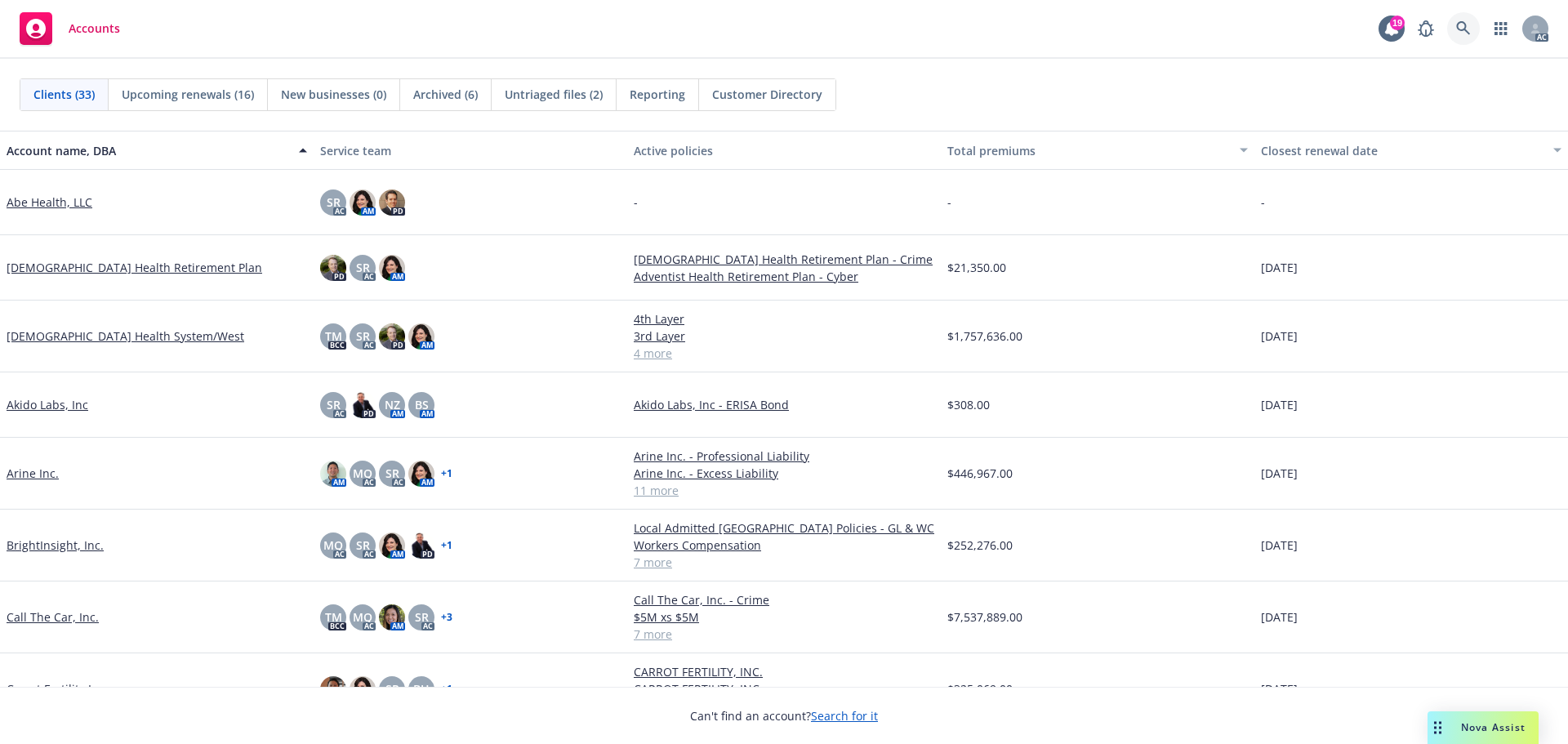
click at [1460, 23] on icon at bounding box center [1462, 27] width 14 height 14
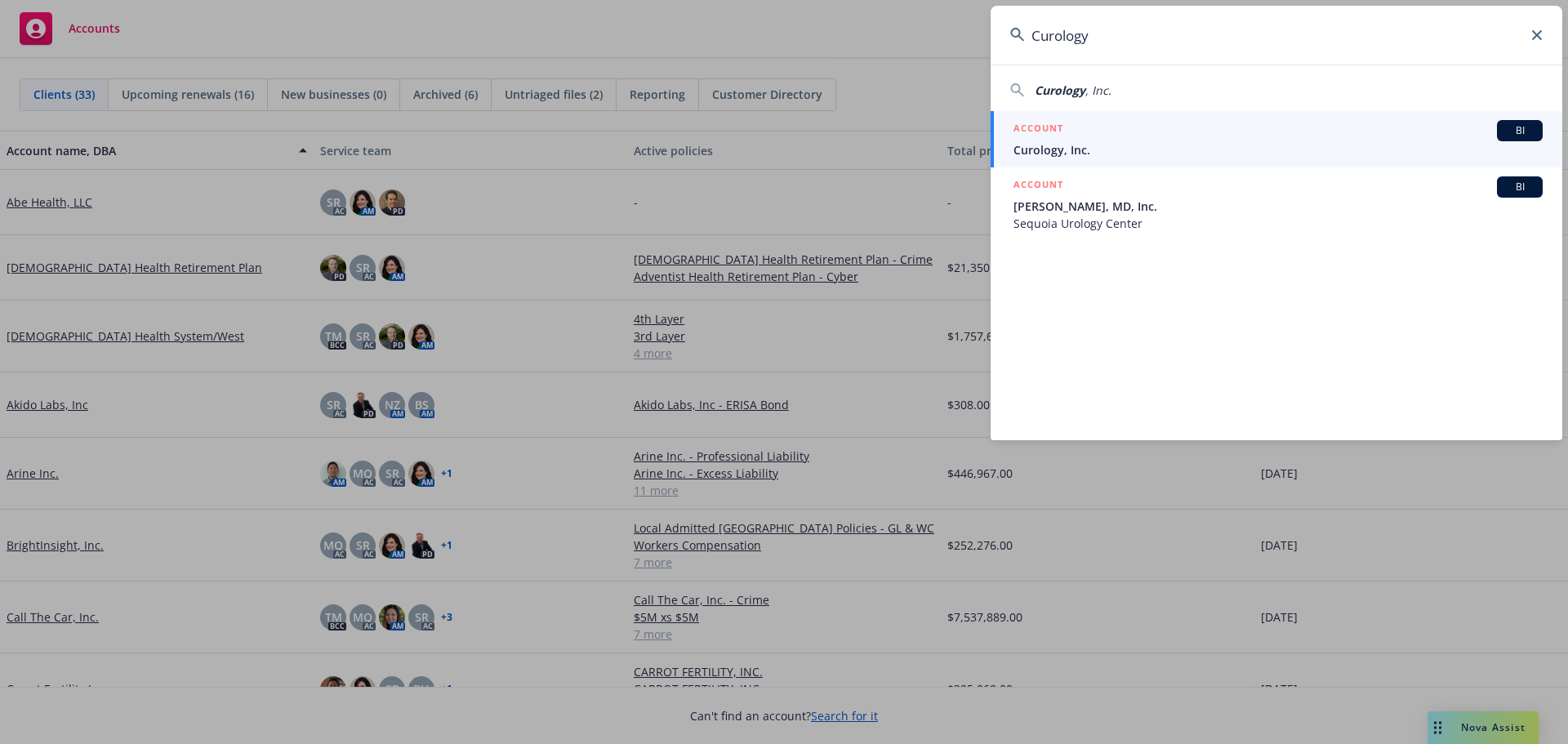
click at [1084, 88] on span "Curology" at bounding box center [1059, 90] width 50 height 16
type input "Curology, Inc."
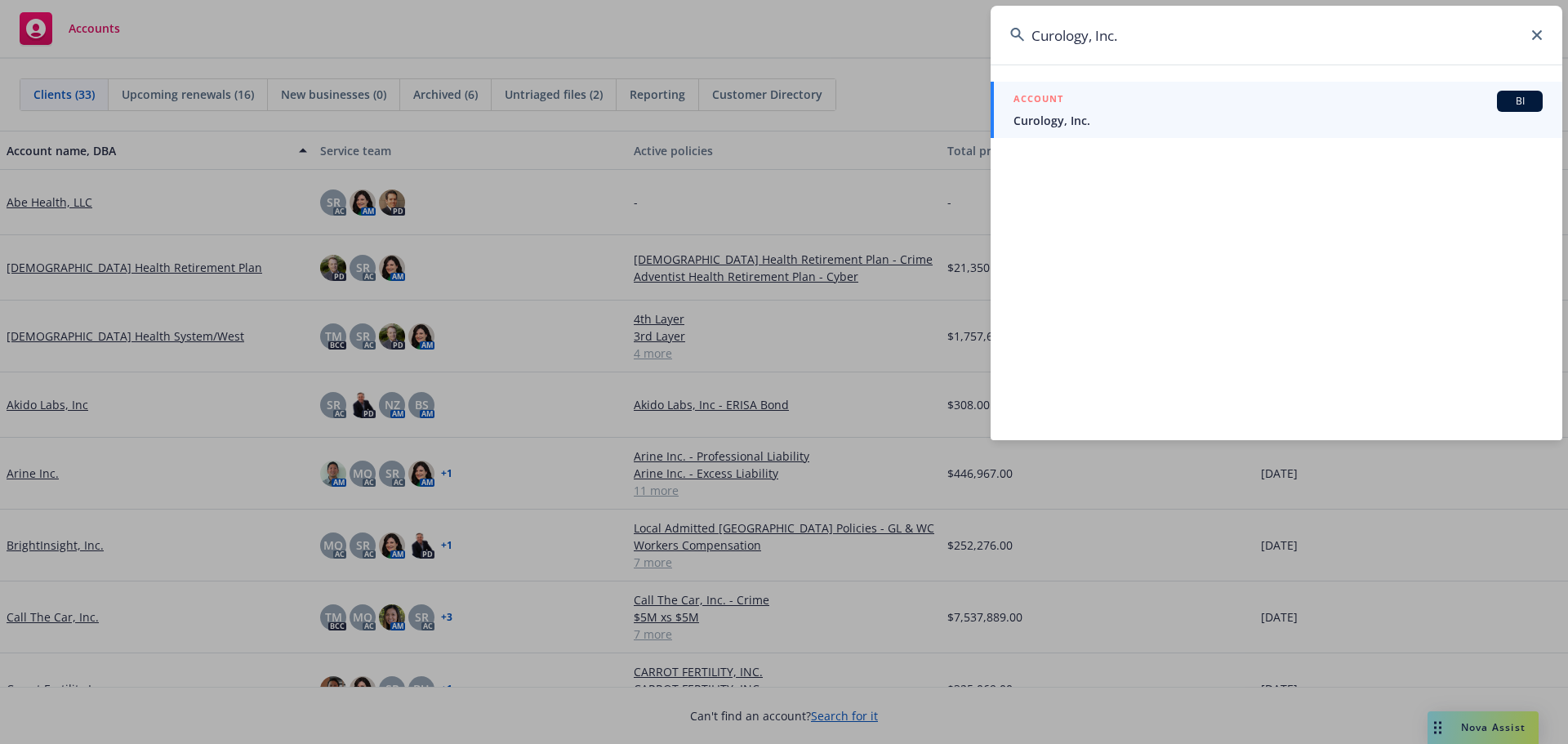
click at [1063, 112] on span "Curology, Inc." at bounding box center [1277, 120] width 529 height 17
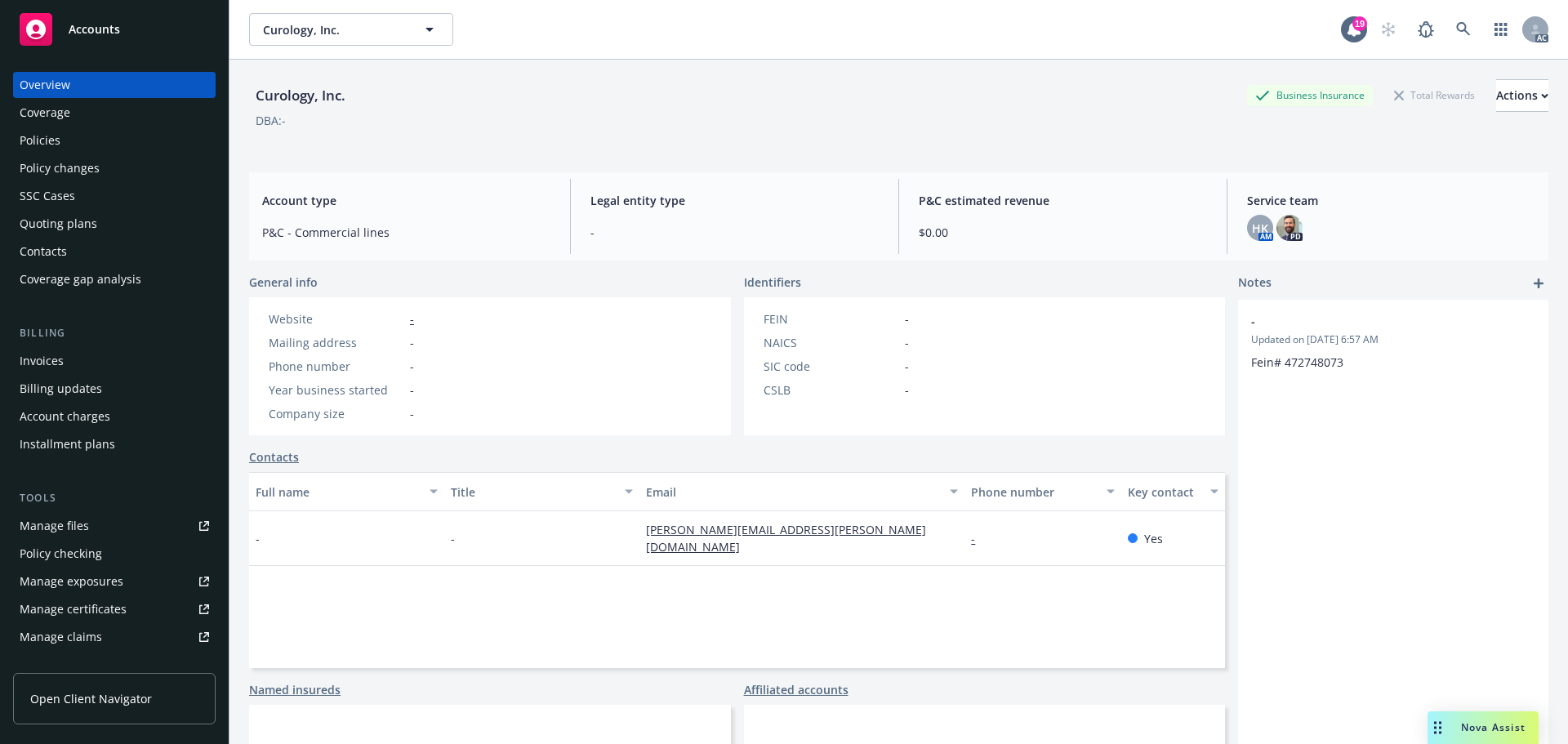
click at [47, 143] on div "Policies" at bounding box center [39, 140] width 41 height 27
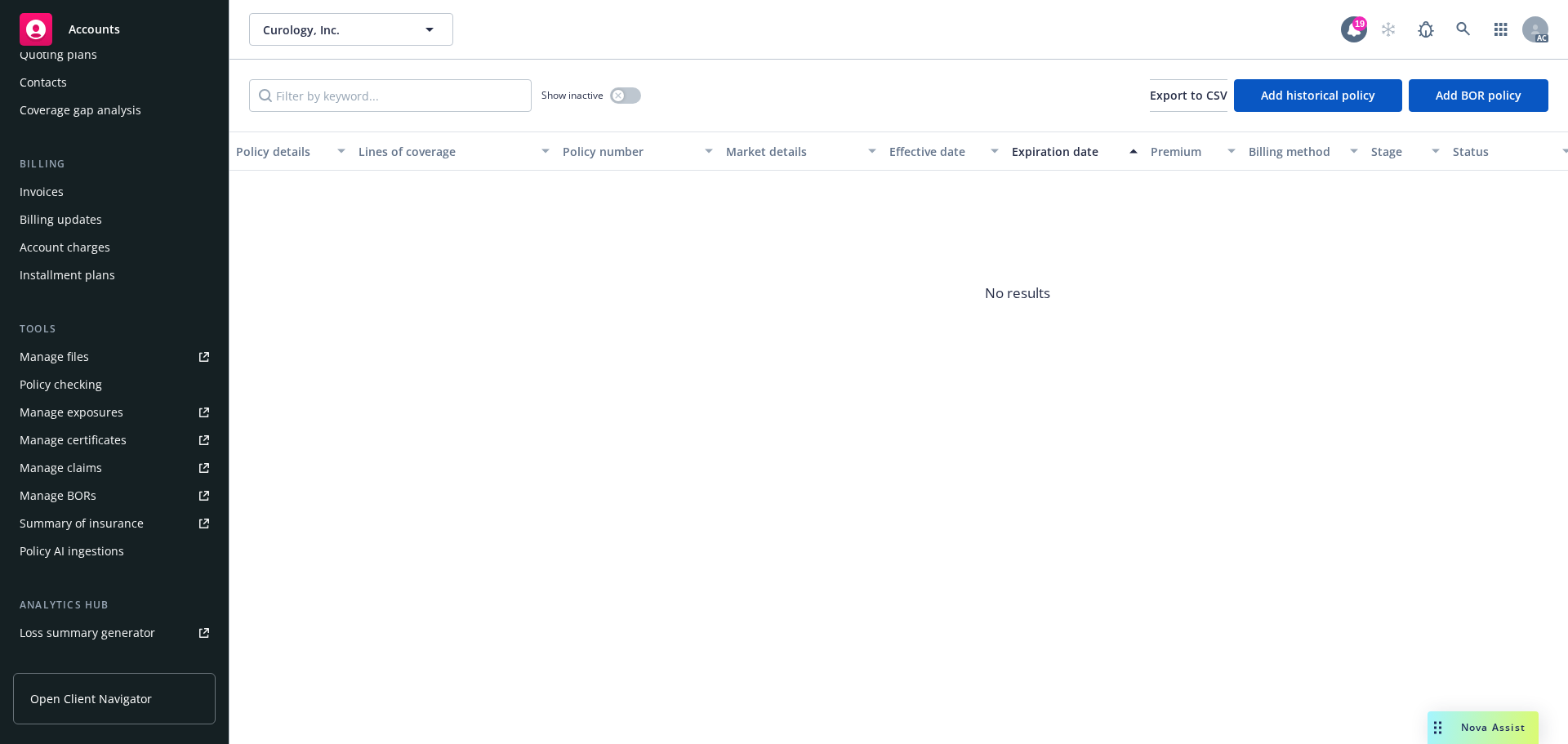
scroll to position [326, 0]
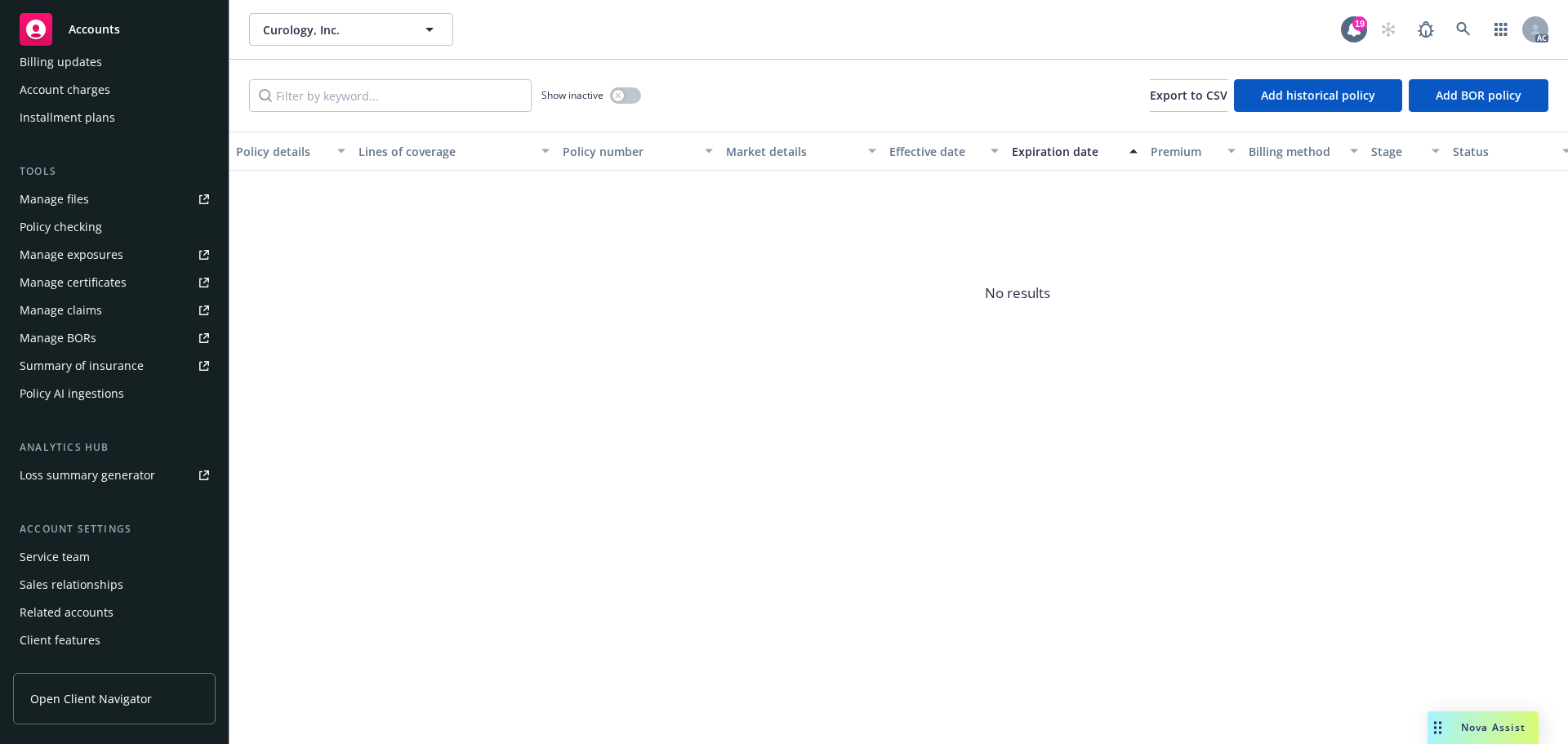
drag, startPoint x: 69, startPoint y: 555, endPoint x: 79, endPoint y: 558, distance: 10.4
click at [69, 556] on div "Service team" at bounding box center [54, 557] width 70 height 27
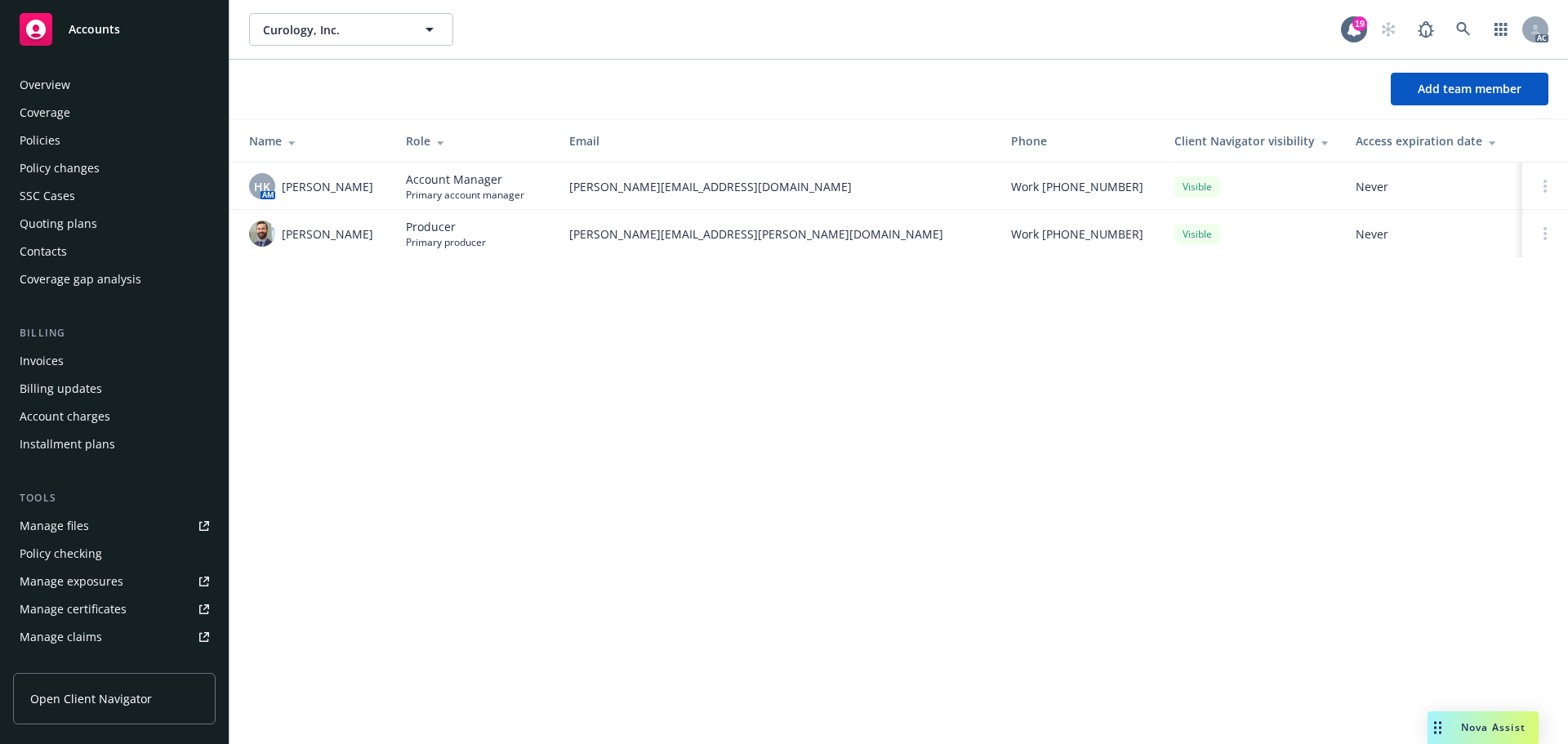
click at [64, 79] on div "Overview" at bounding box center [44, 85] width 50 height 27
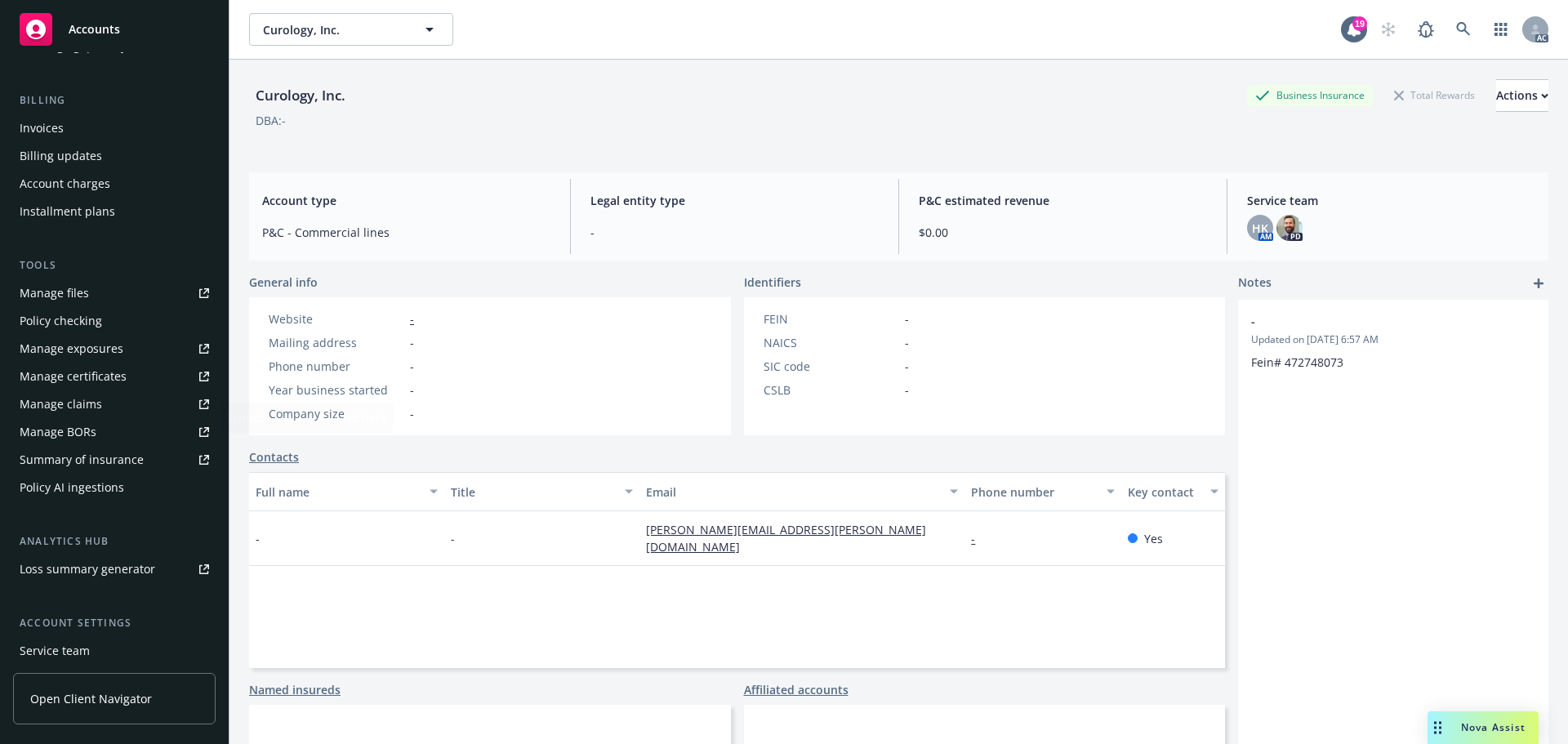
scroll to position [326, 0]
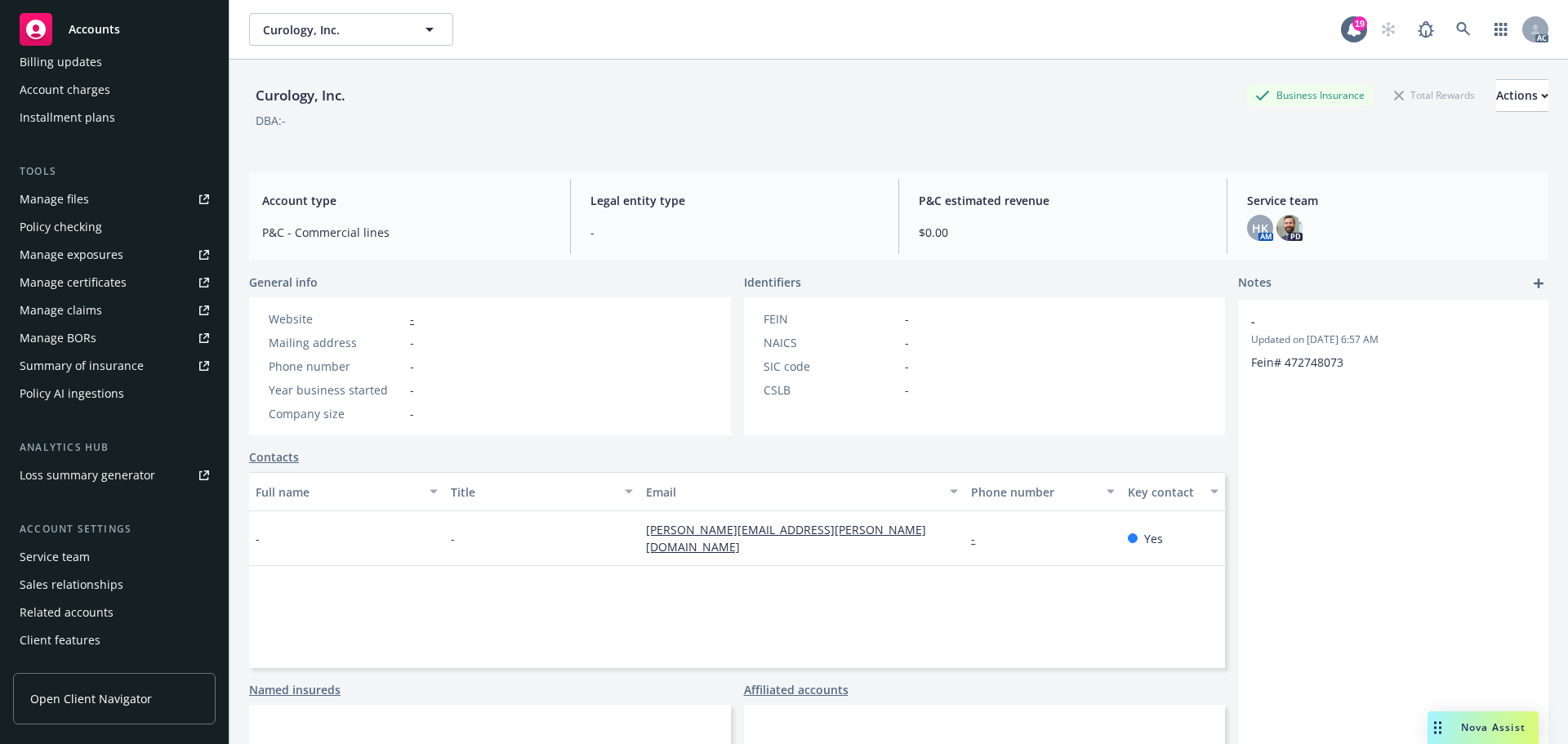
click at [61, 561] on div "Service team" at bounding box center [54, 557] width 70 height 27
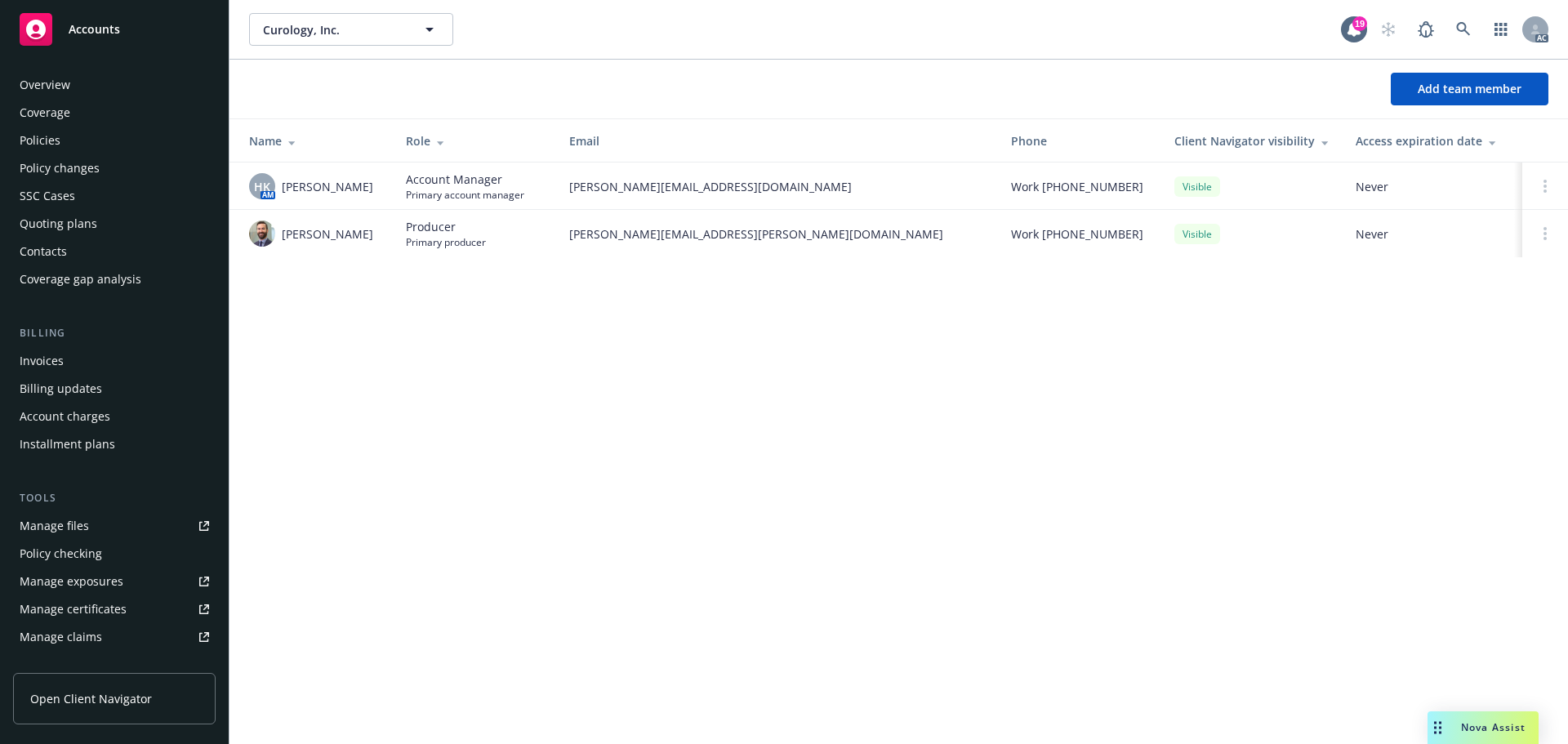
click at [98, 35] on span "Accounts" at bounding box center [94, 29] width 51 height 13
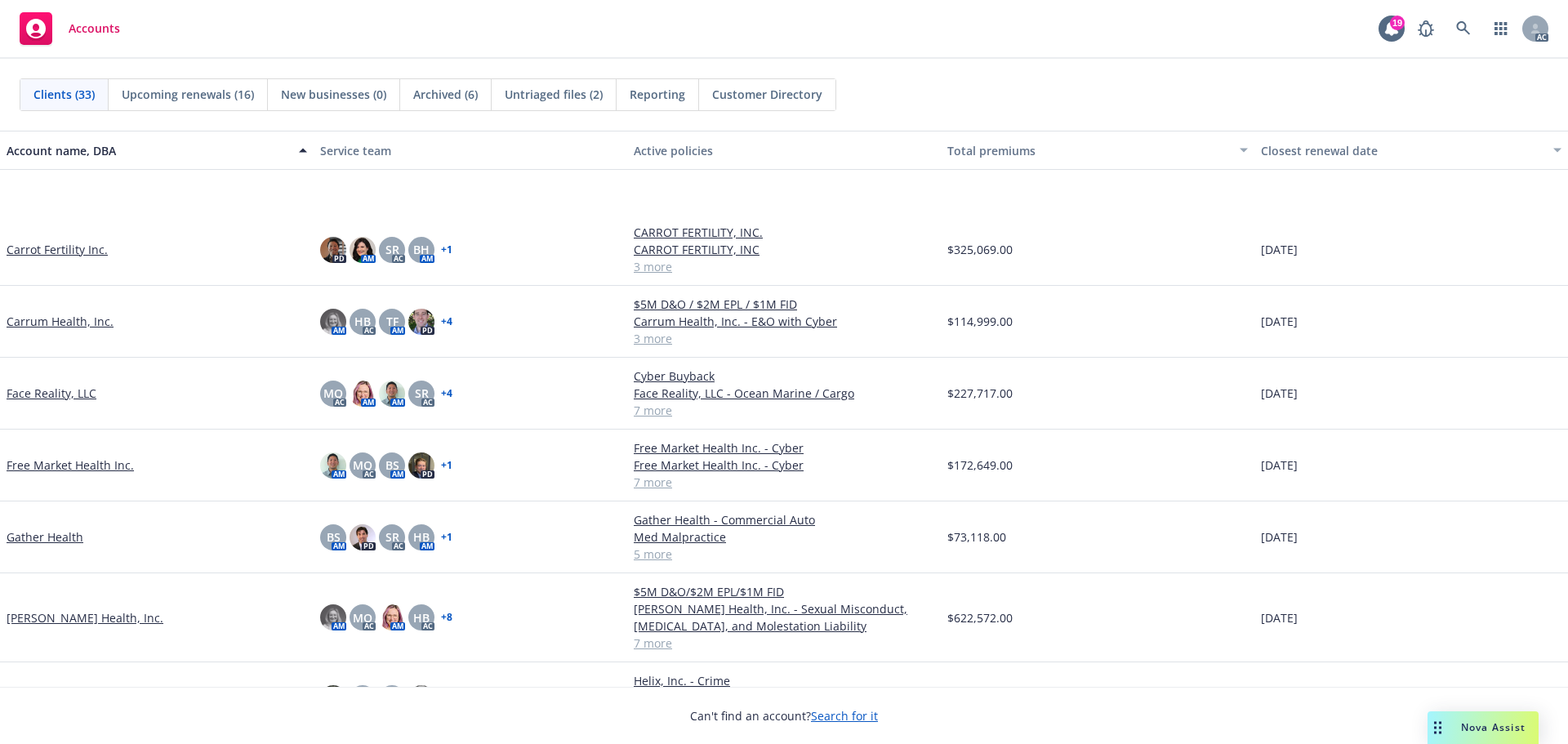
scroll to position [571, 0]
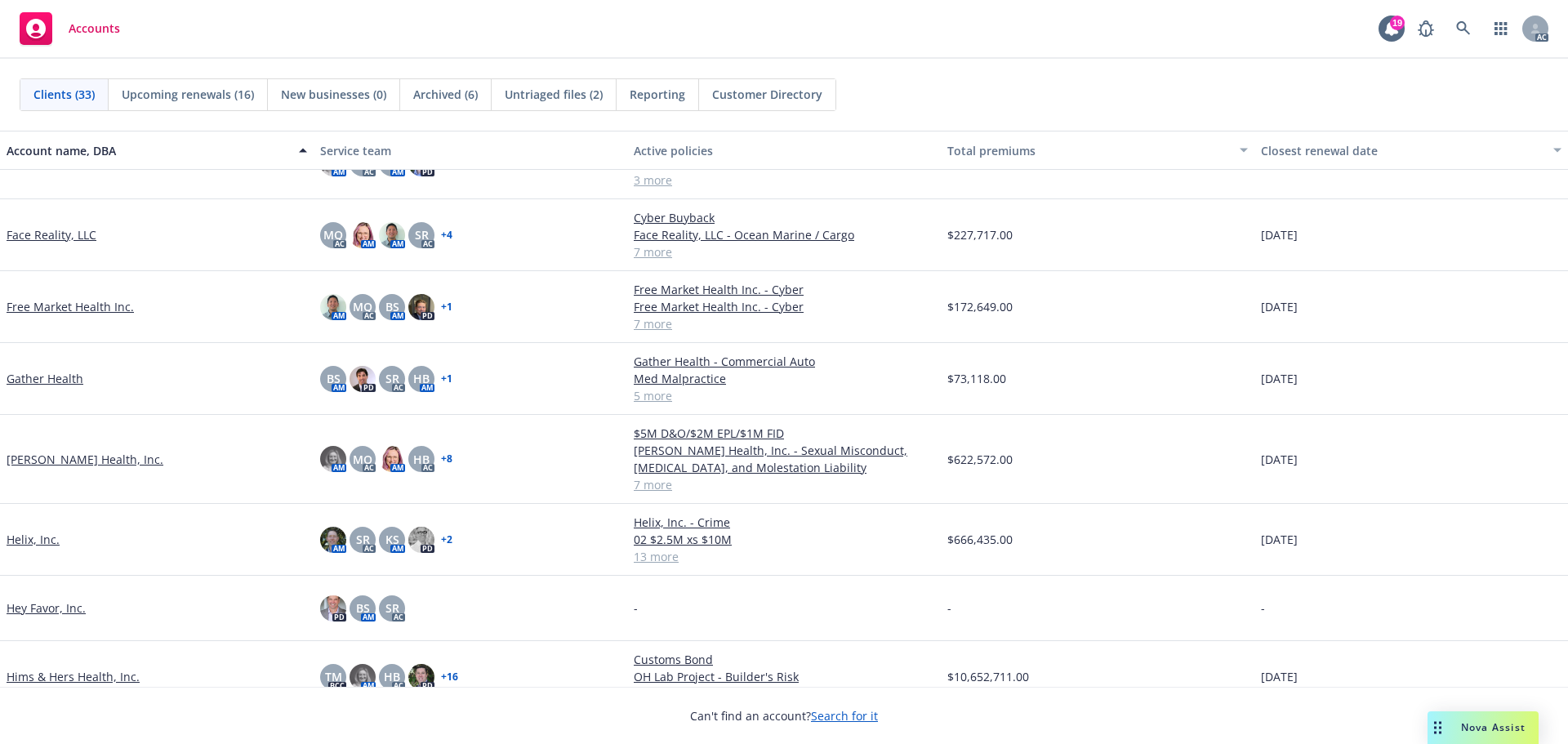
click at [44, 378] on link "Gather Health" at bounding box center [45, 378] width 77 height 17
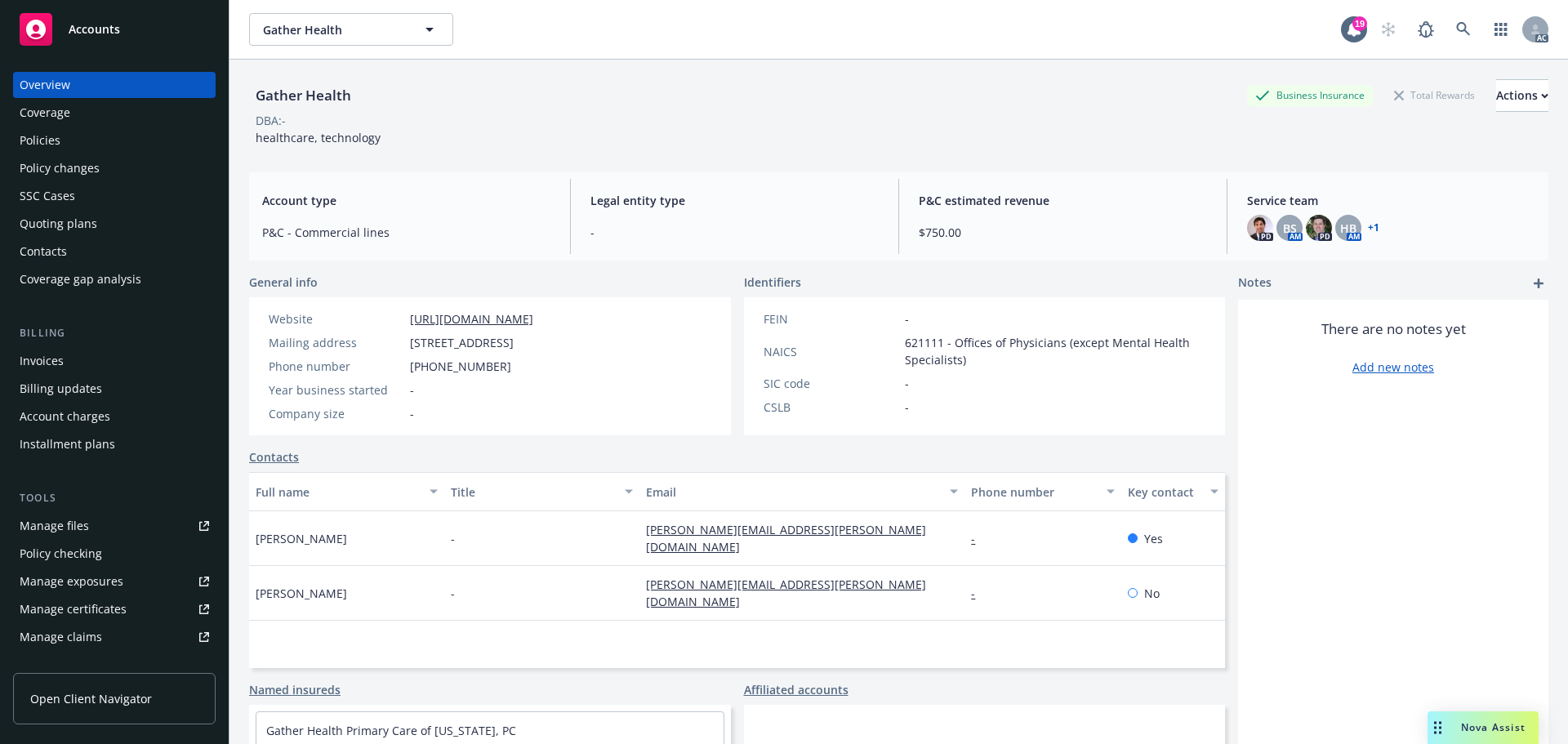
click at [39, 139] on div "Policies" at bounding box center [39, 140] width 41 height 27
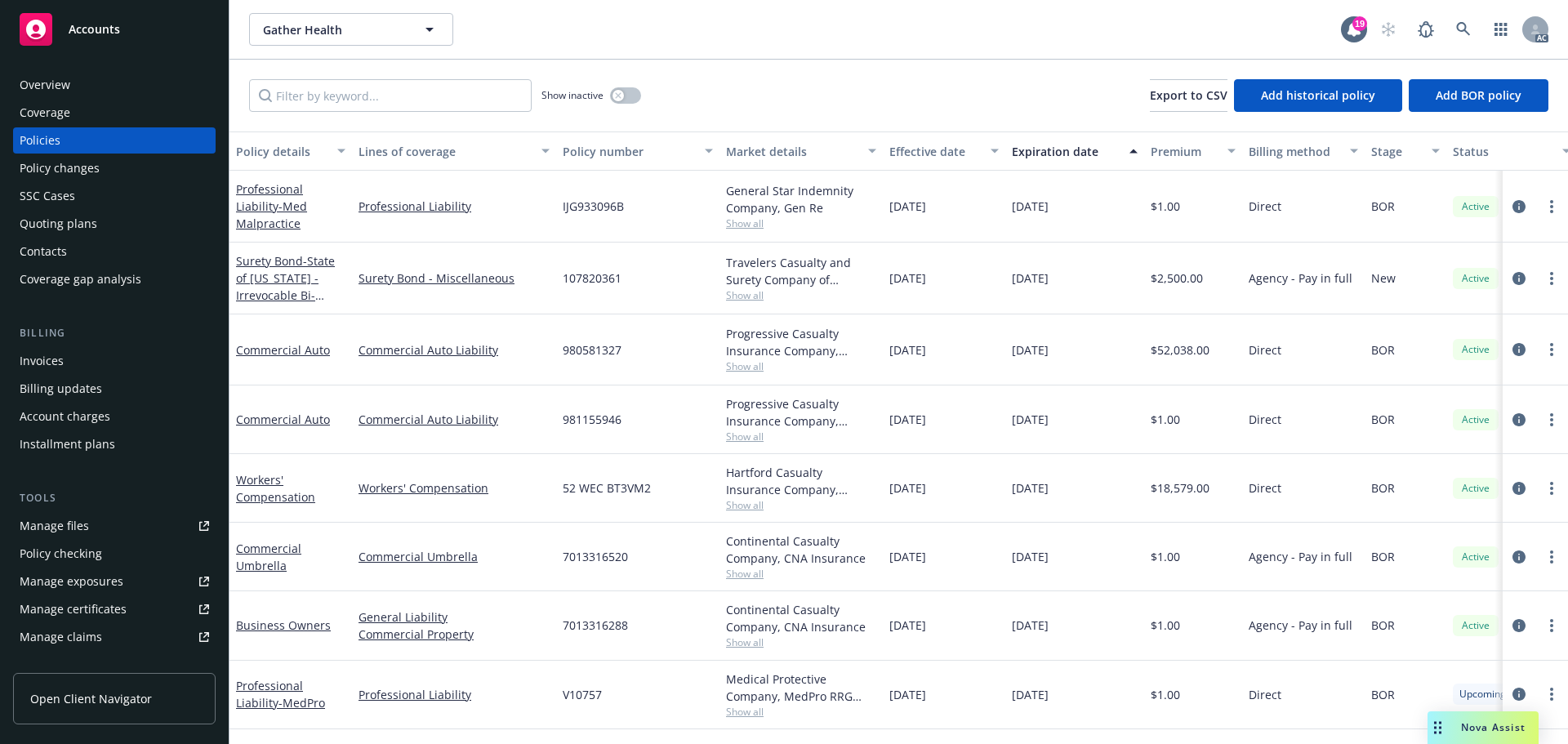
click at [101, 26] on span "Accounts" at bounding box center [94, 29] width 51 height 13
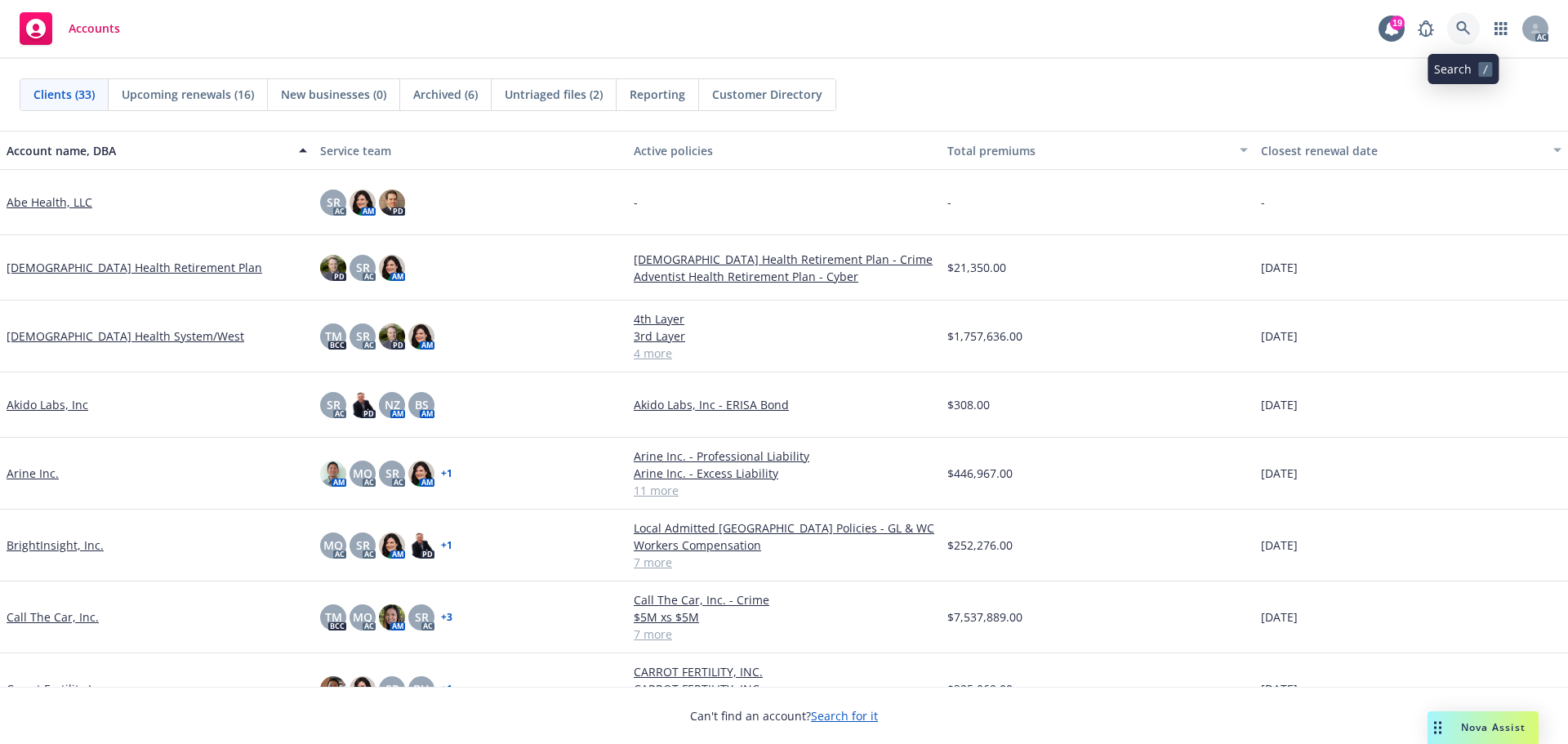
click at [1462, 27] on icon at bounding box center [1463, 28] width 15 height 15
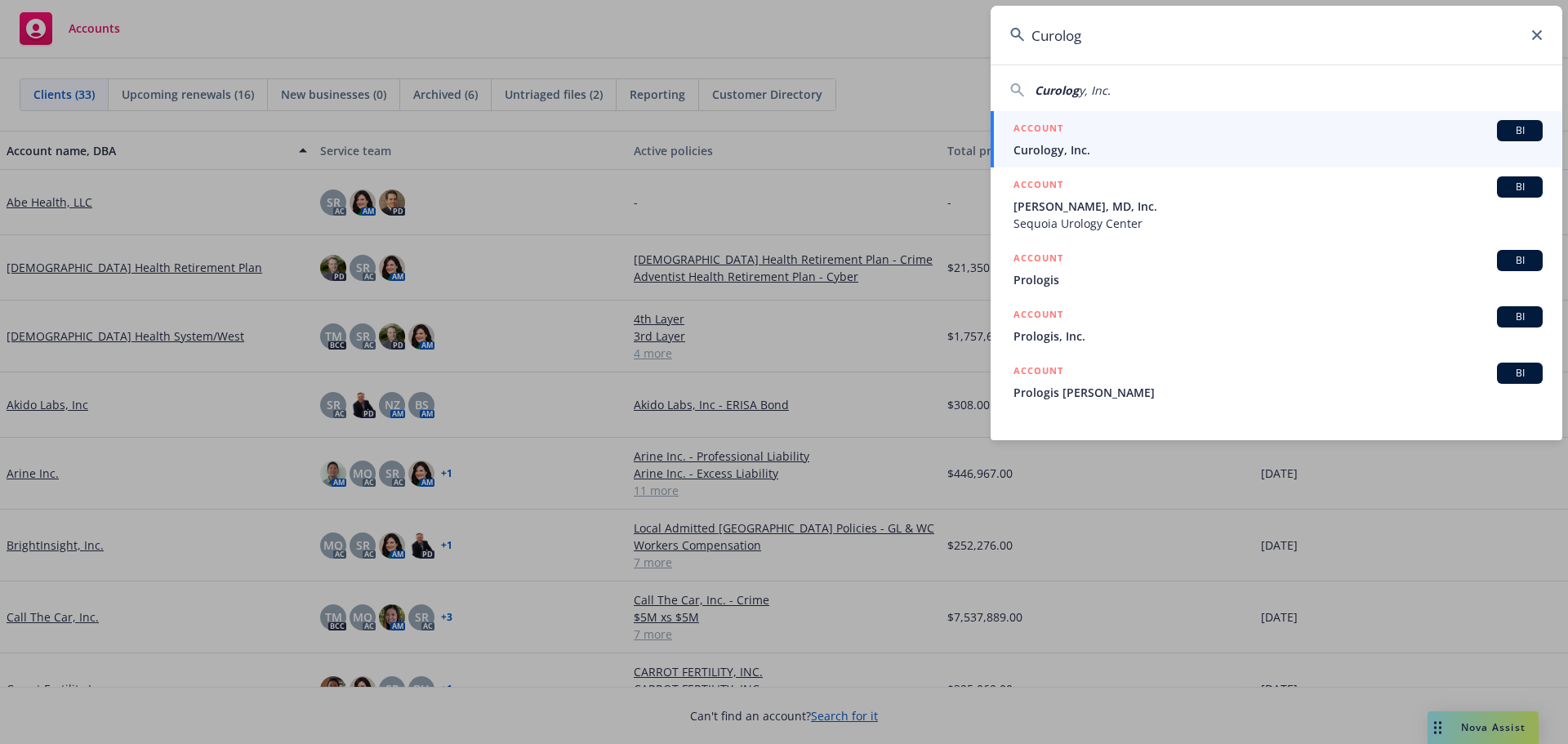
click at [1101, 80] on div "Curolog y, Inc." at bounding box center [1276, 87] width 571 height 24
click at [1067, 88] on span "Curolog" at bounding box center [1056, 90] width 44 height 16
type input "Curology, Inc."
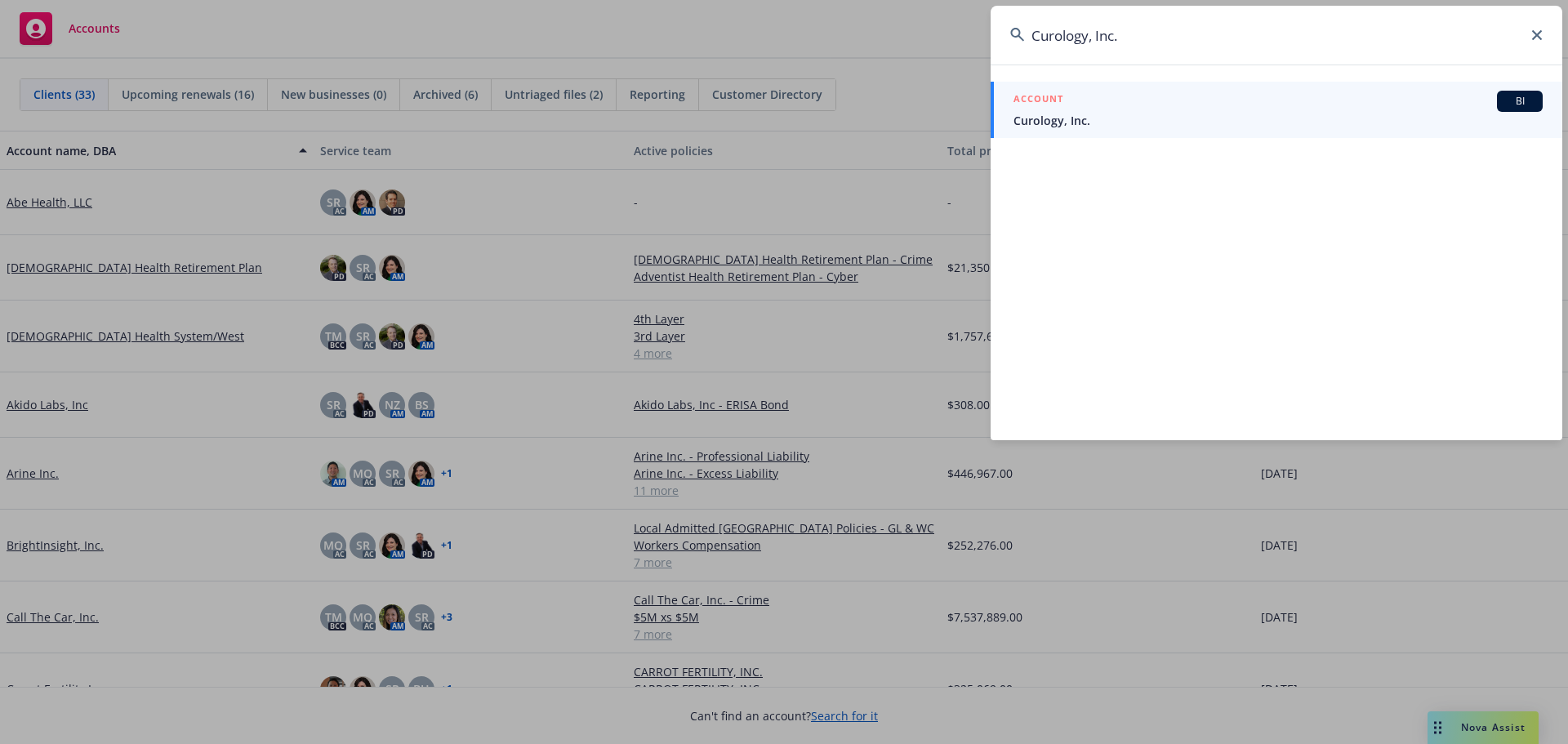
click at [1061, 116] on span "Curology, Inc." at bounding box center [1277, 120] width 529 height 17
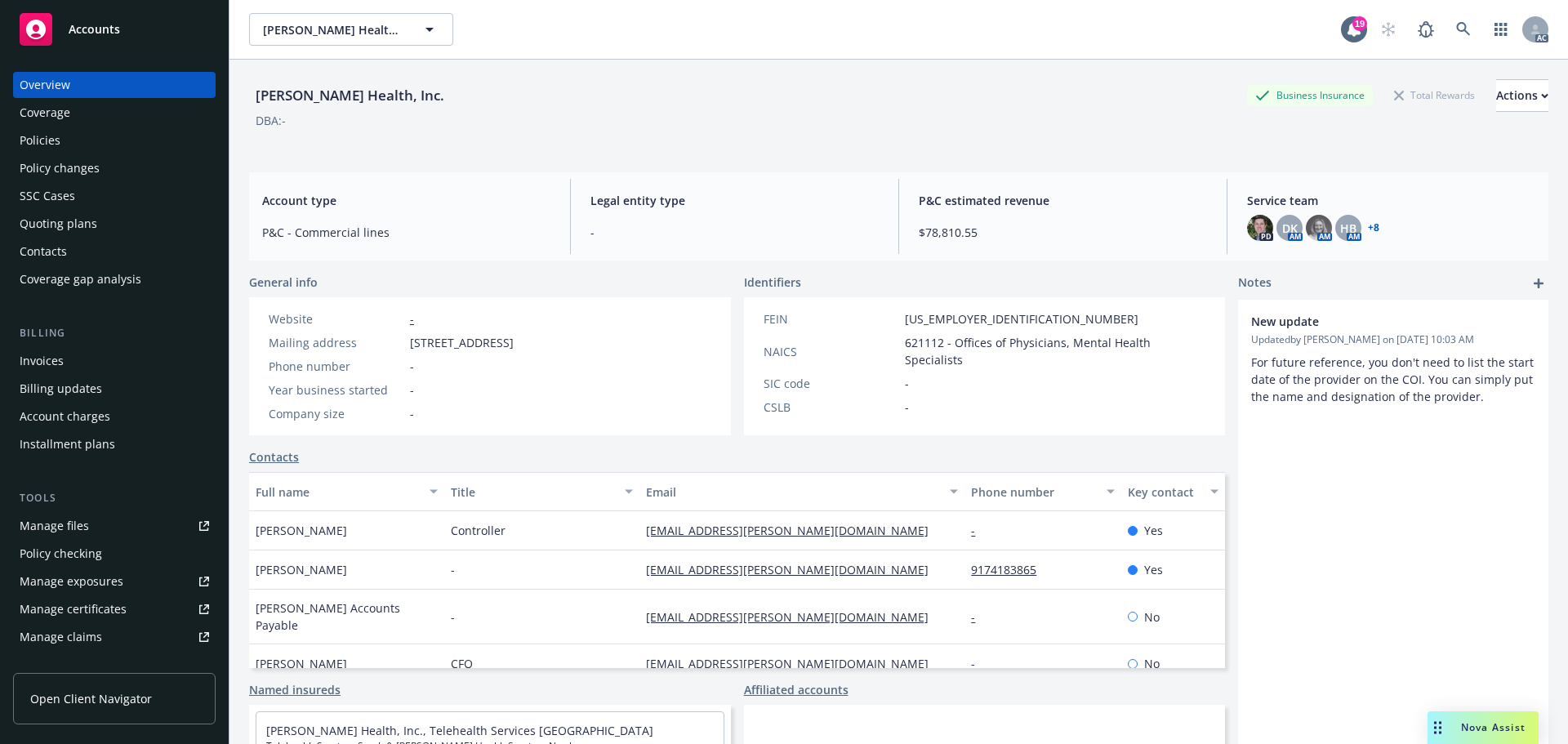
click at [71, 23] on span "Accounts" at bounding box center [94, 29] width 51 height 13
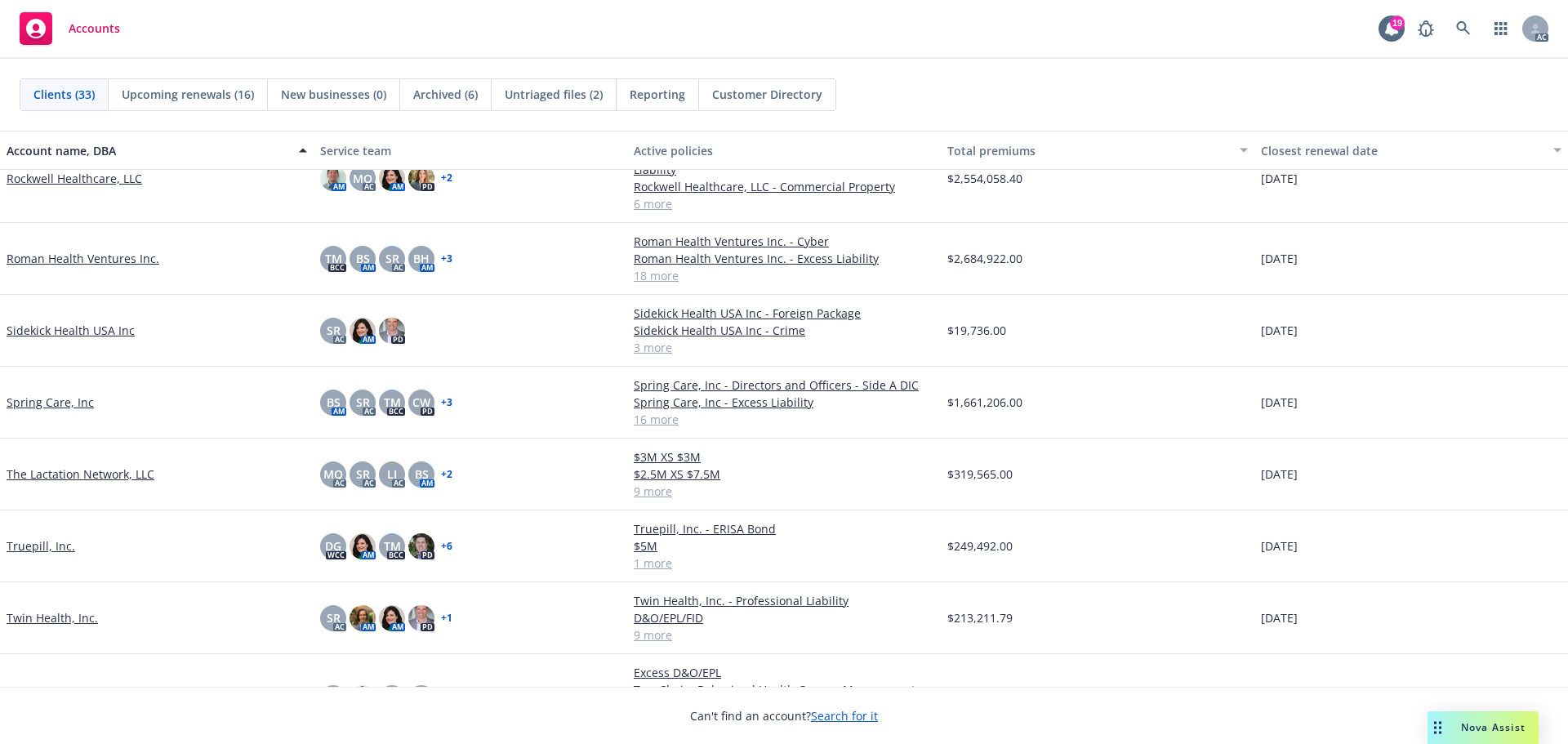
scroll to position [1388, 0]
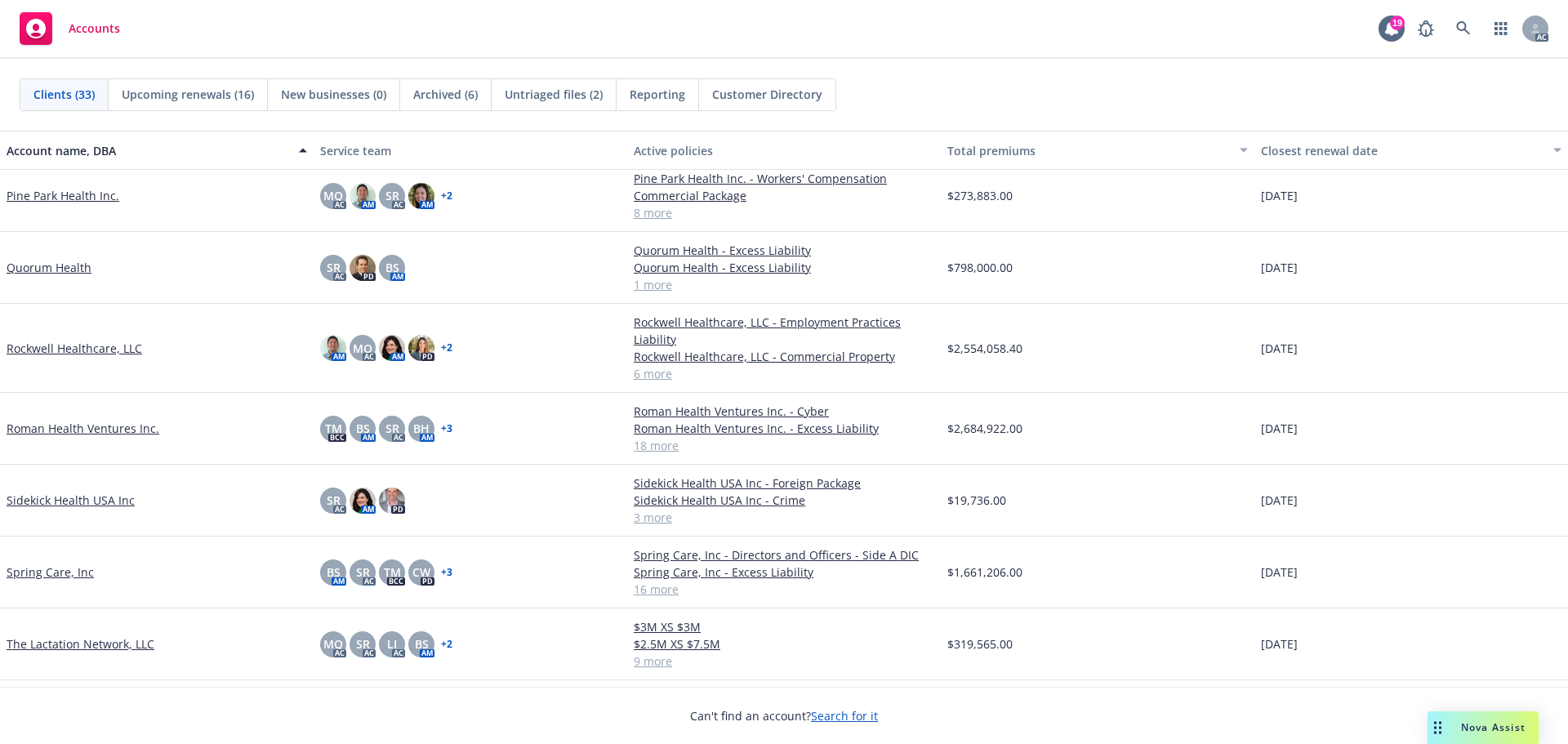
click at [58, 430] on link "Roman Health Ventures Inc." at bounding box center [82, 428] width 153 height 17
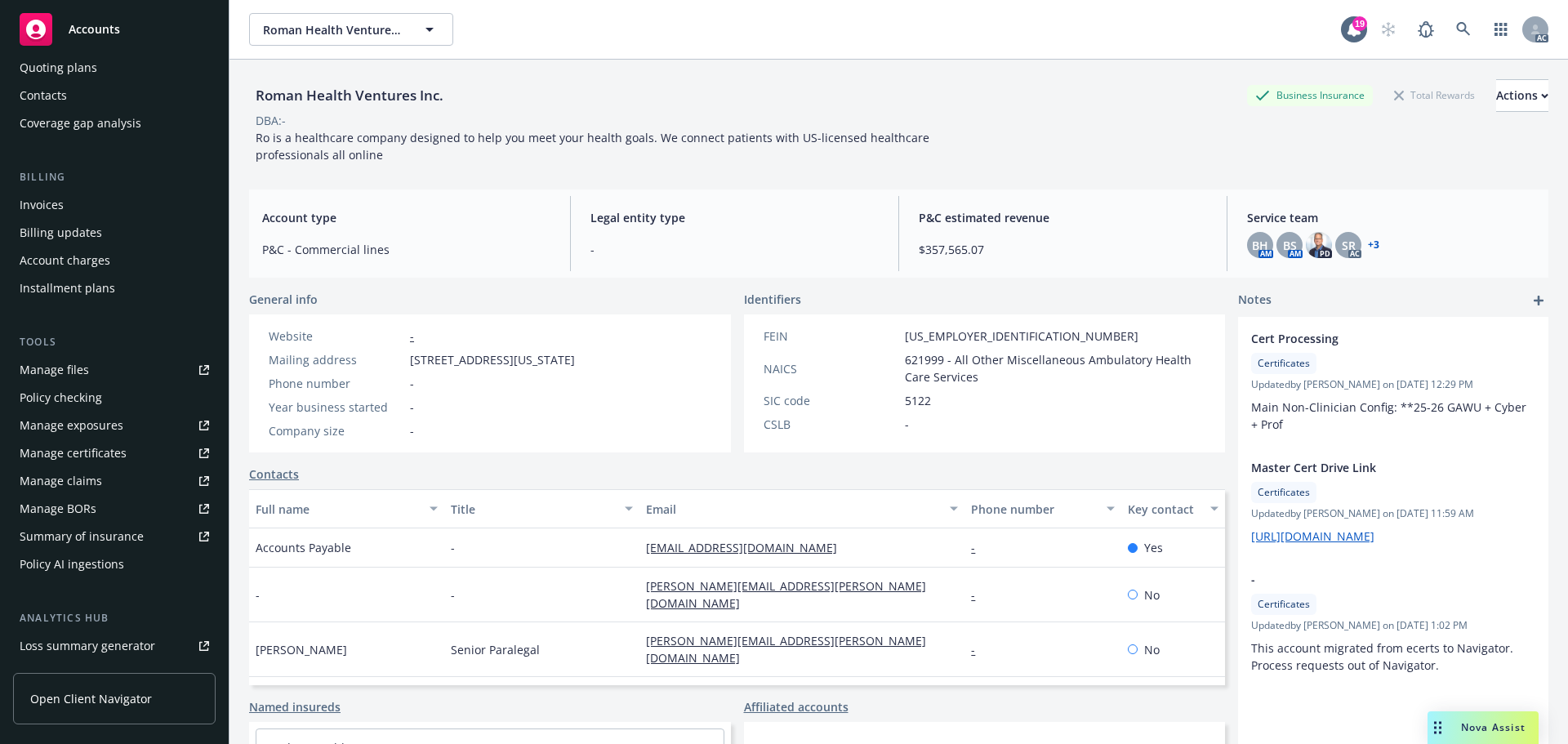
scroll to position [348, 0]
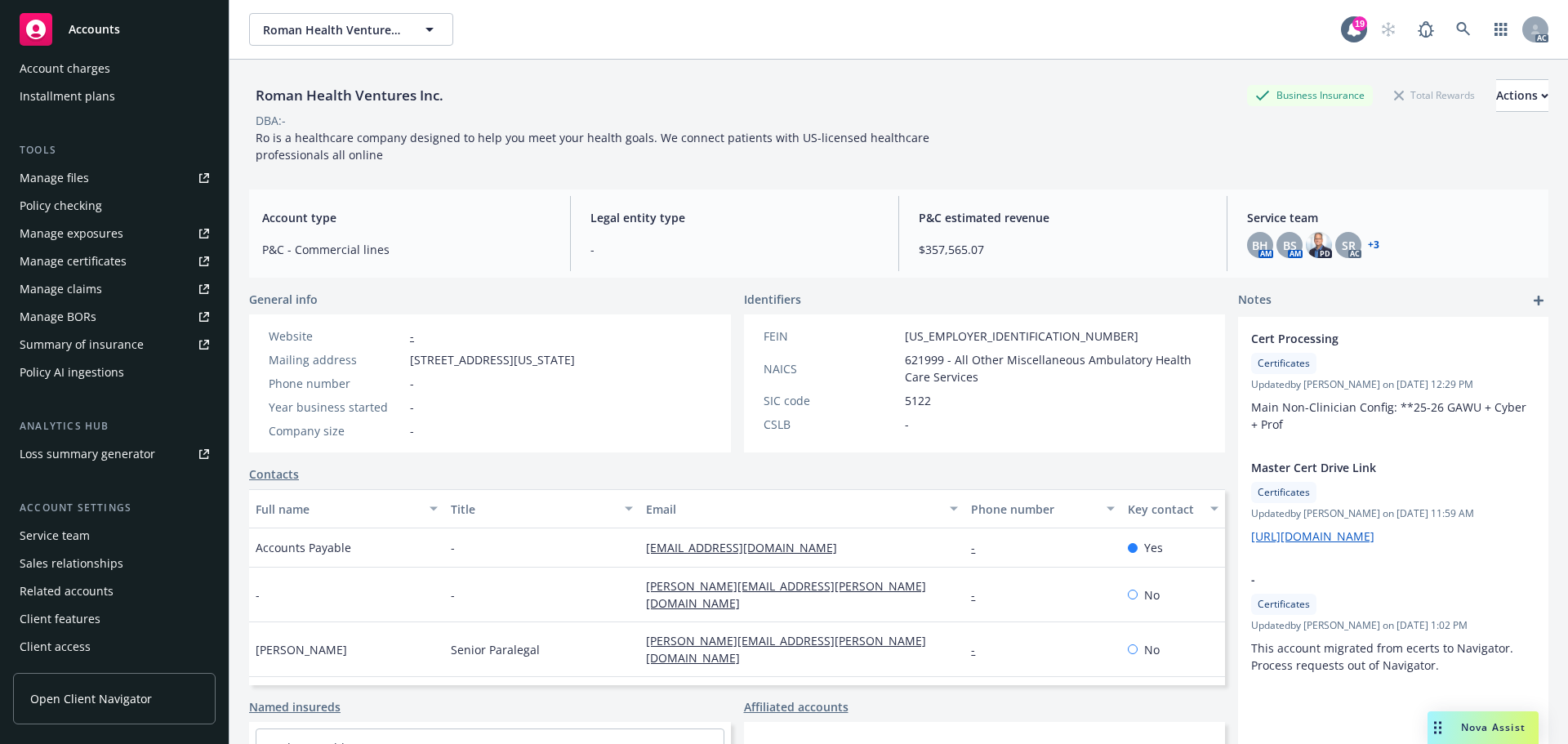
drag, startPoint x: 90, startPoint y: 694, endPoint x: 100, endPoint y: 686, distance: 12.8
click at [90, 694] on span "Open Client Navigator" at bounding box center [90, 698] width 122 height 17
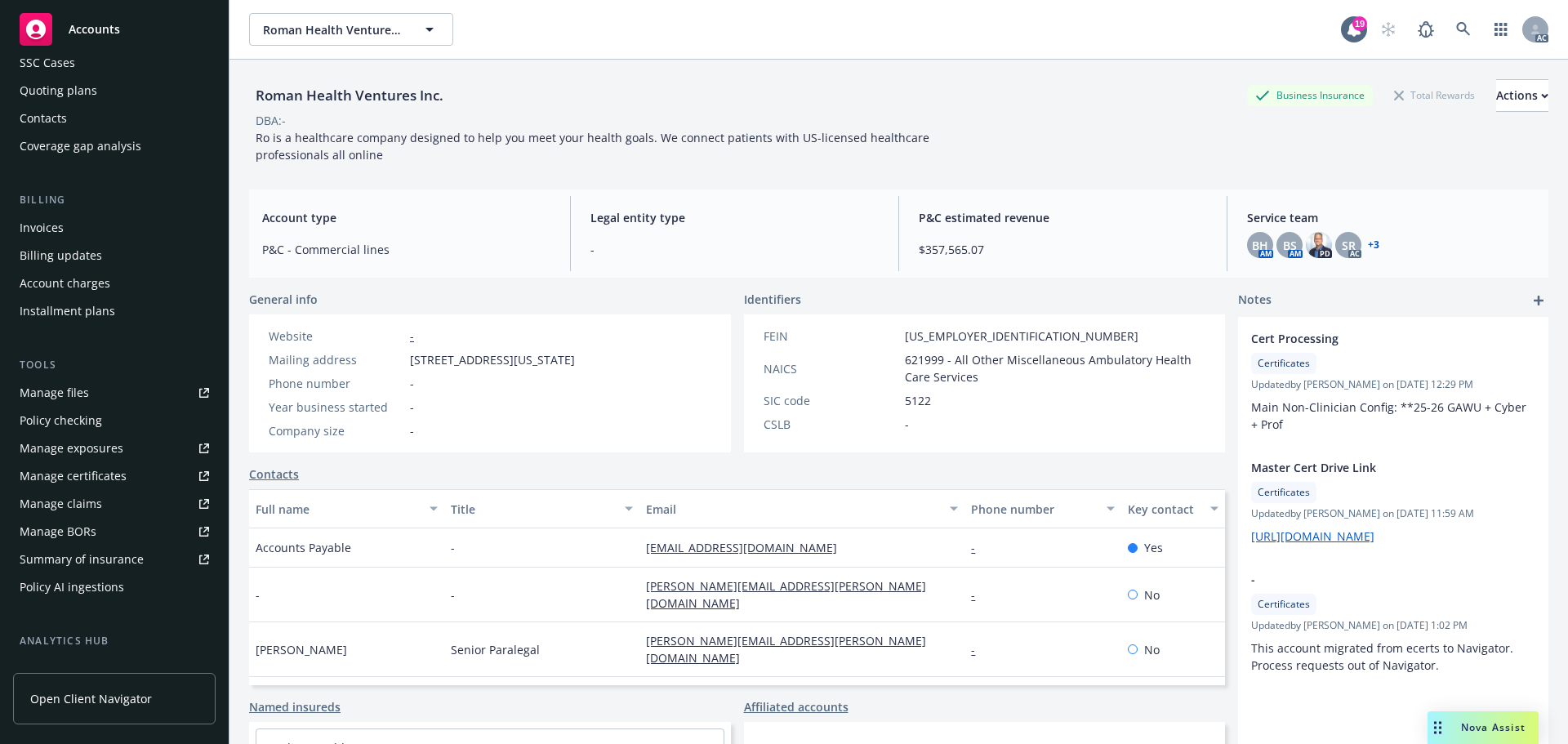
scroll to position [0, 0]
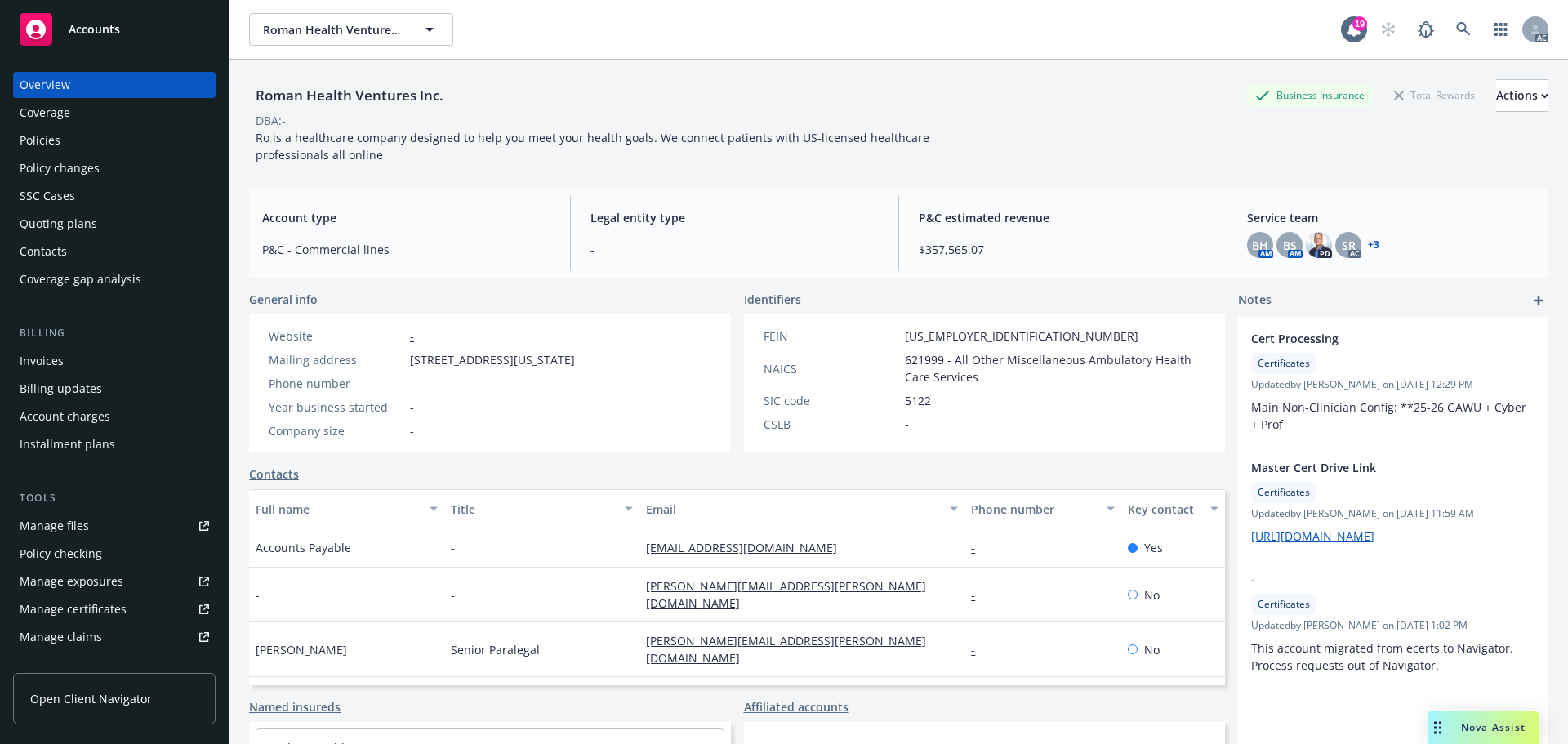
click at [46, 142] on div "Policies" at bounding box center [39, 140] width 41 height 27
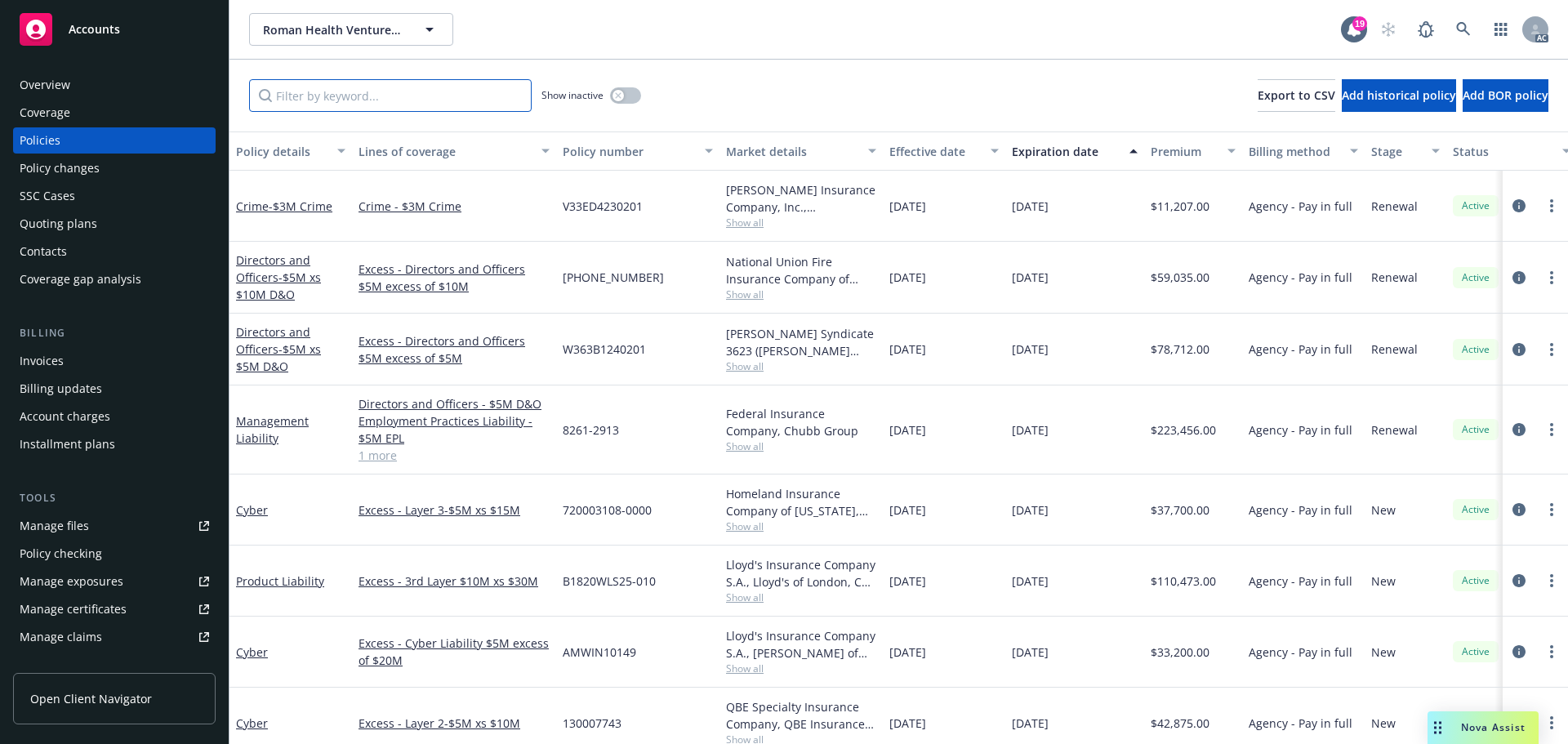
drag, startPoint x: 334, startPoint y: 87, endPoint x: 342, endPoint y: 88, distance: 8.1
click at [334, 88] on input "Filter by keyword..." at bounding box center [390, 96] width 282 height 33
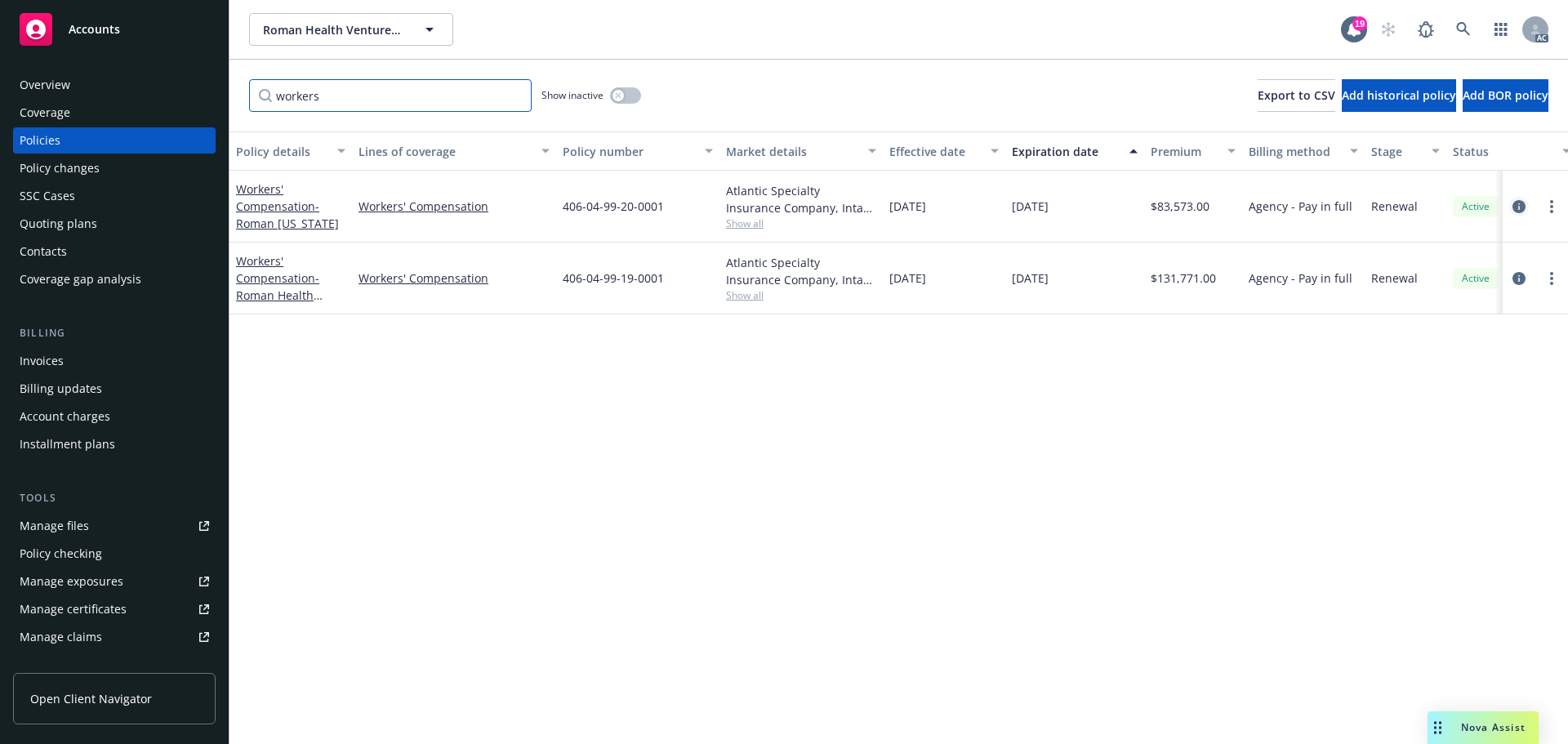
type input "workers"
click at [1516, 205] on icon "circleInformation" at bounding box center [1519, 207] width 13 height 13
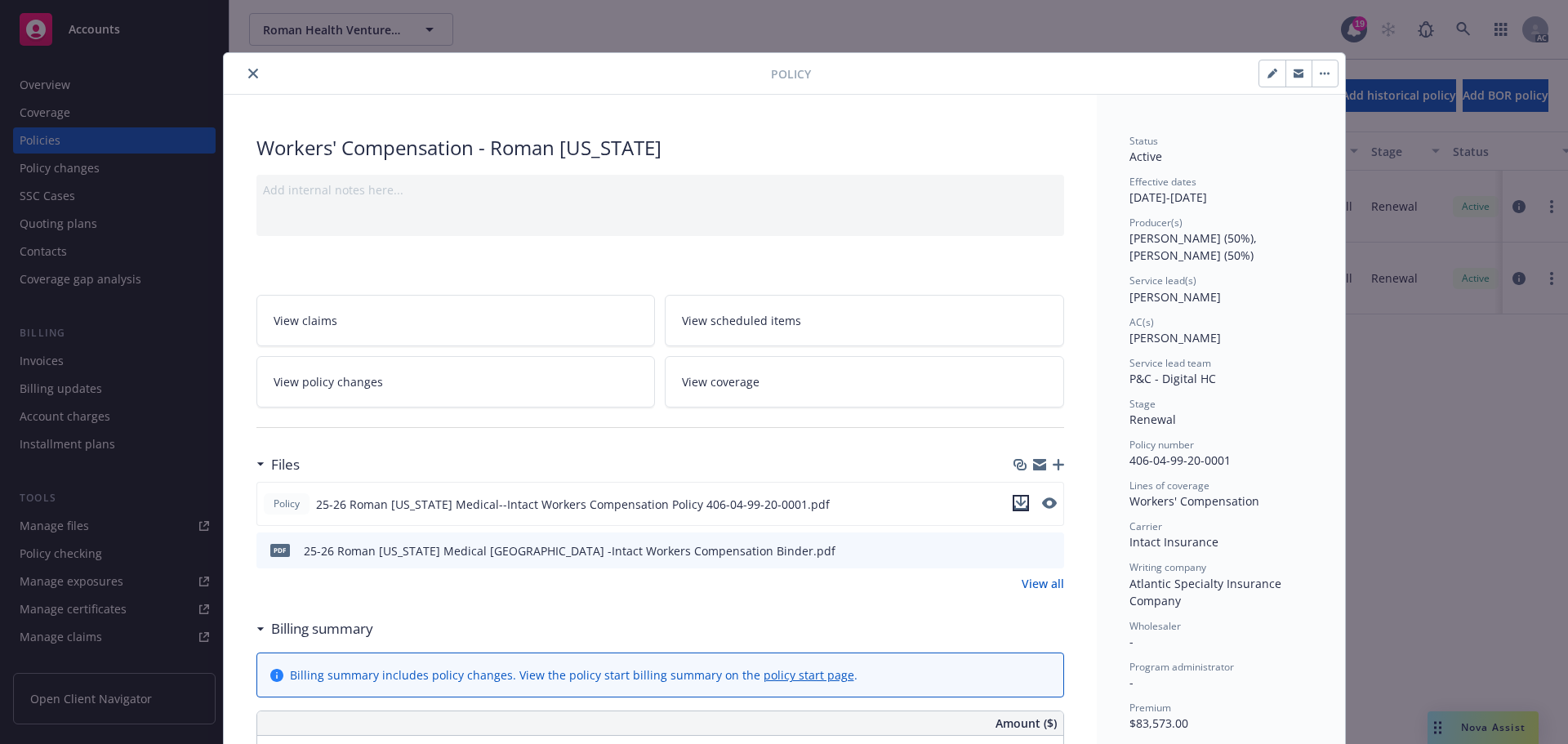
click at [1015, 502] on icon "download file" at bounding box center [1021, 501] width 11 height 10
drag, startPoint x: 1228, startPoint y: 463, endPoint x: 1142, endPoint y: 462, distance: 86.0
click at [1129, 462] on div "Policy number 406-04-99-20-0001" at bounding box center [1221, 453] width 183 height 31
drag, startPoint x: 1142, startPoint y: 462, endPoint x: 1095, endPoint y: 480, distance: 50.3
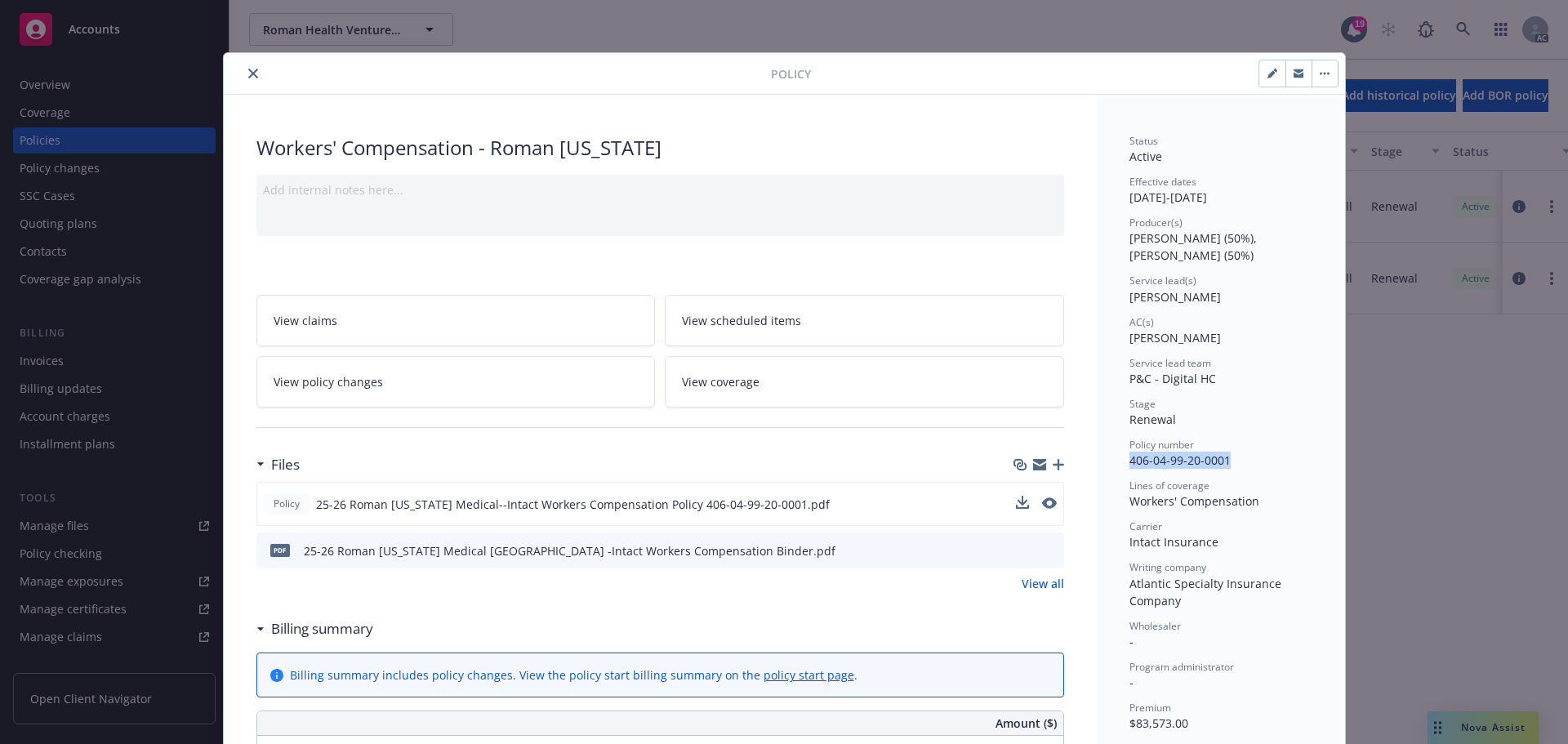
drag, startPoint x: 1121, startPoint y: 462, endPoint x: 1218, endPoint y: 461, distance: 97.0
copy span "406-04-99-20-0001"
click at [249, 71] on icon "close" at bounding box center [253, 73] width 10 height 10
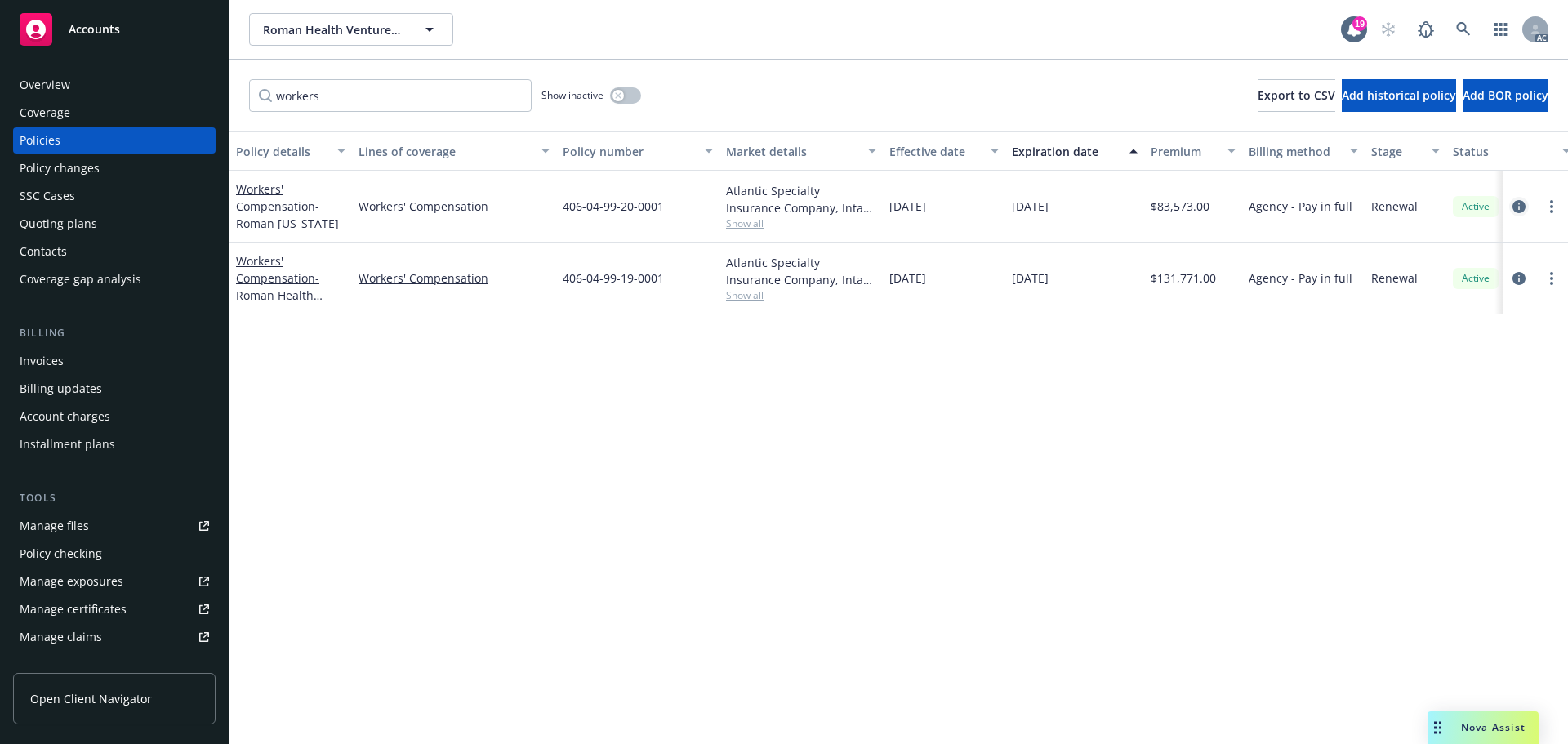
click at [1521, 205] on icon "circleInformation" at bounding box center [1519, 207] width 13 height 13
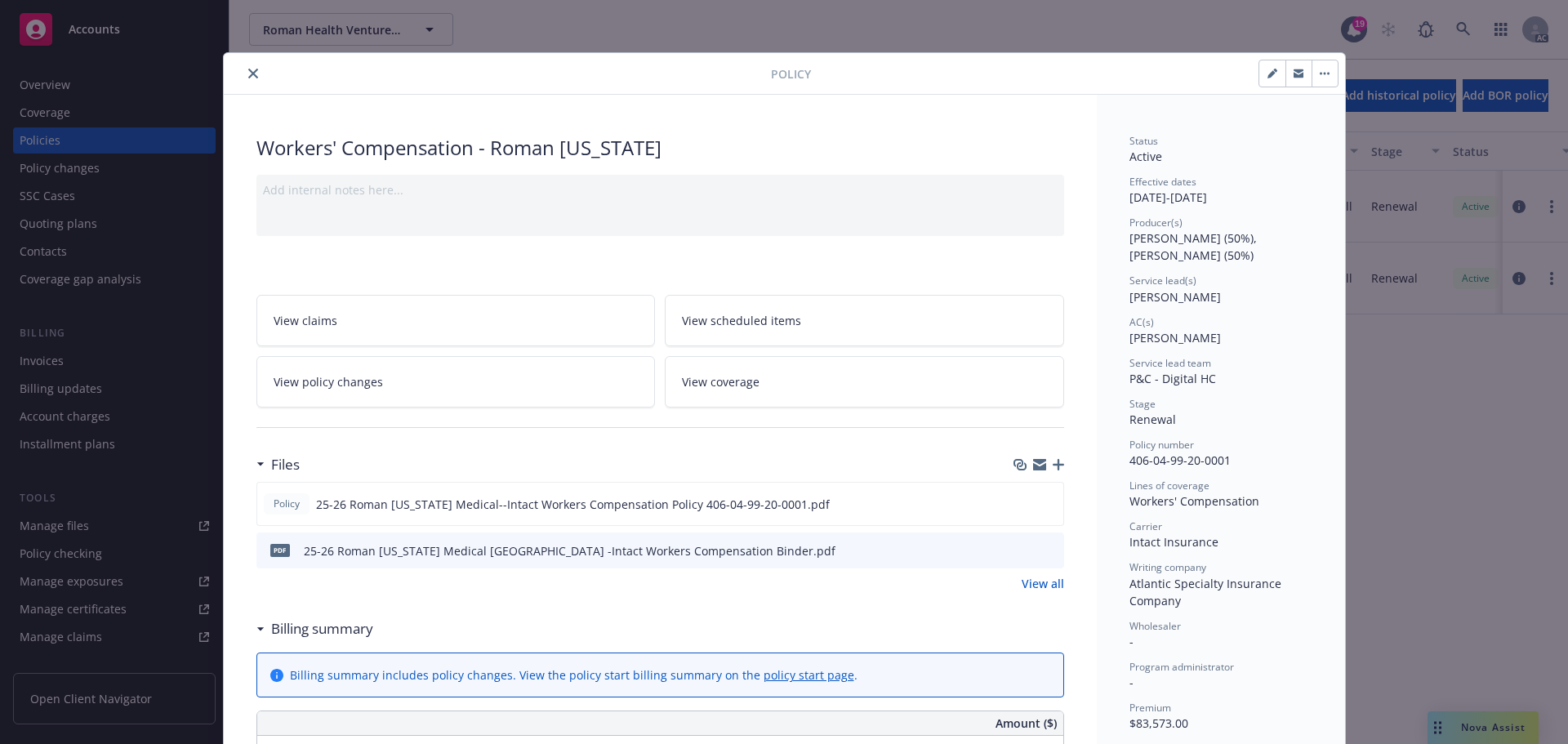
scroll to position [49, 0]
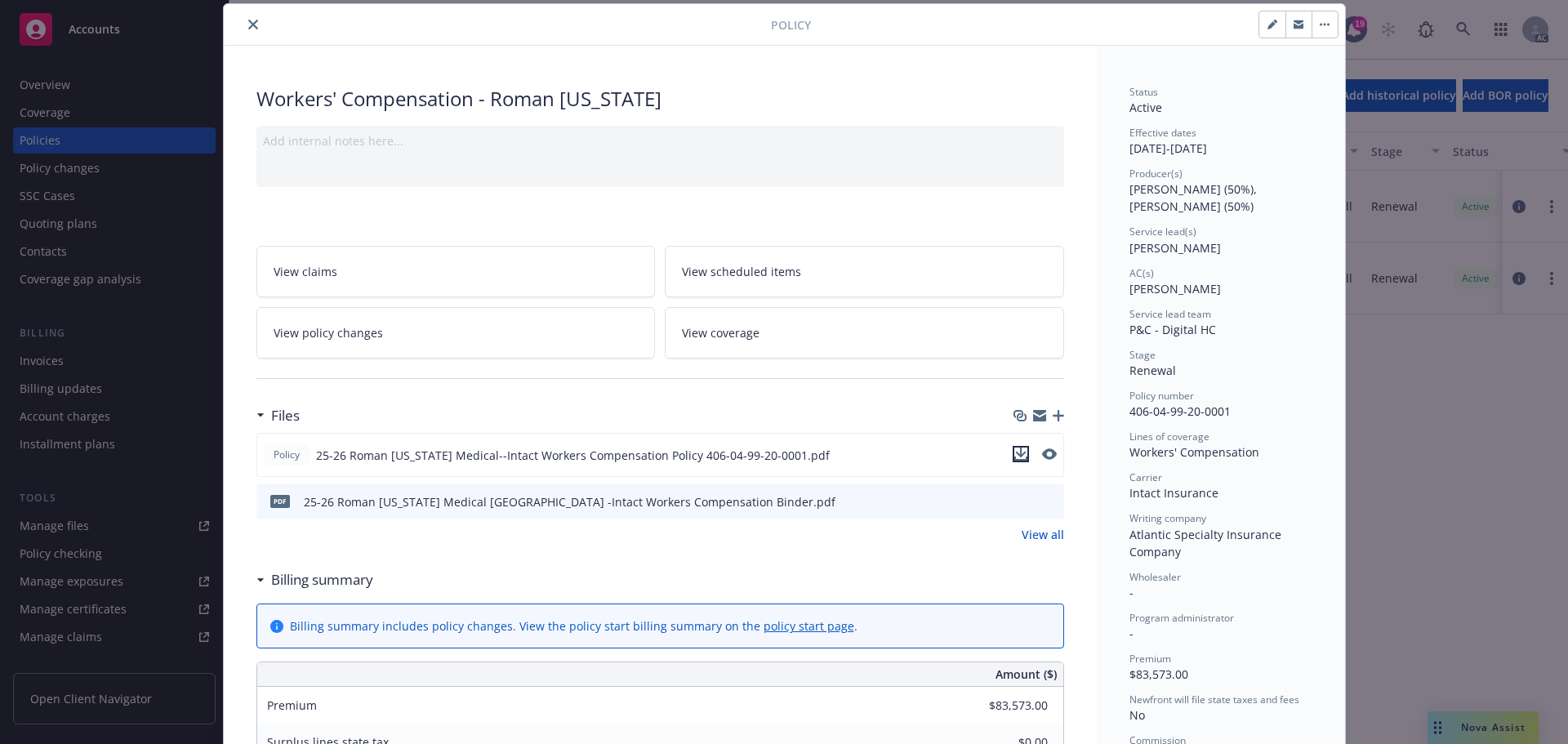
click at [1018, 454] on icon "download file" at bounding box center [1021, 454] width 13 height 13
click at [249, 20] on icon "close" at bounding box center [253, 24] width 10 height 10
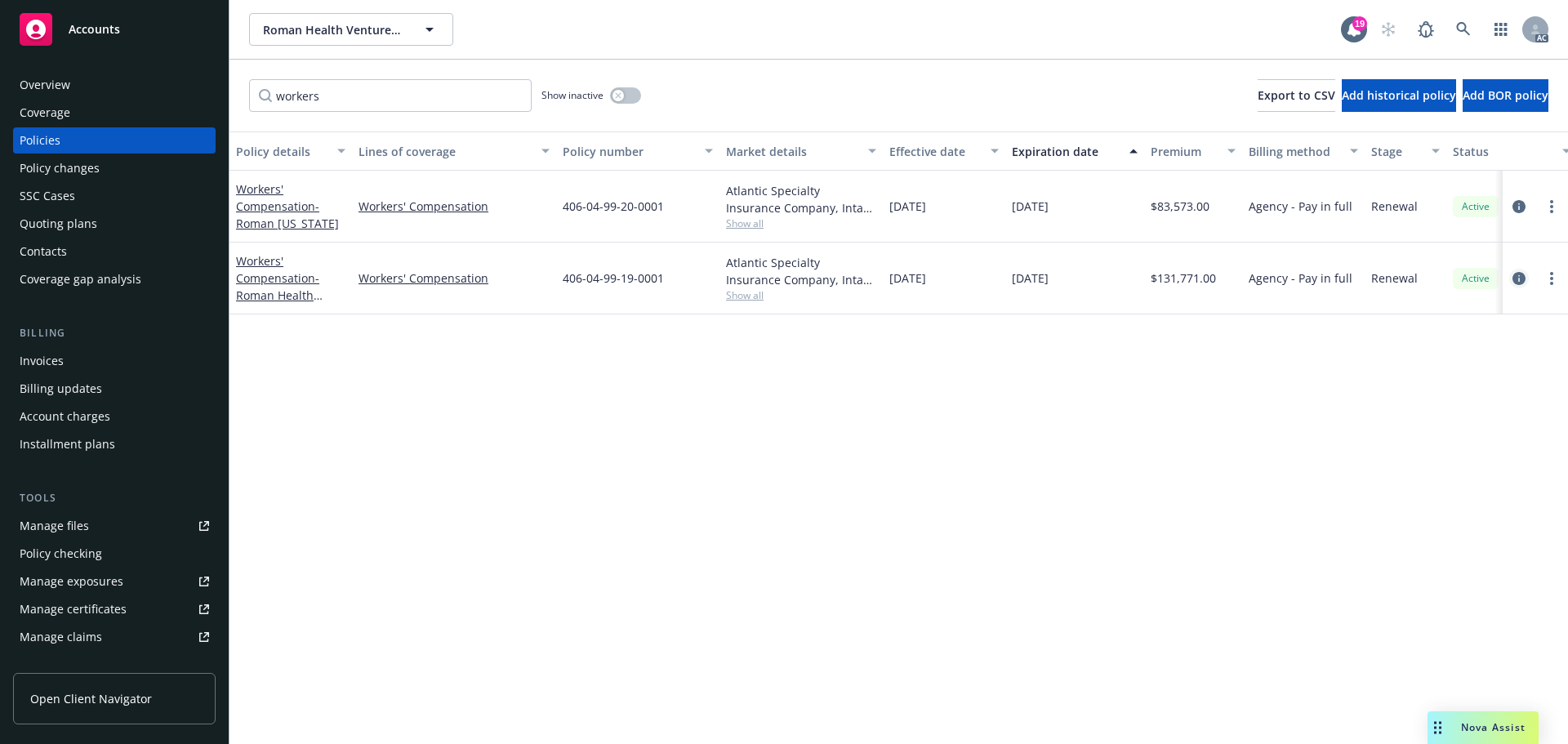
click at [1514, 278] on icon "circleInformation" at bounding box center [1519, 279] width 13 height 13
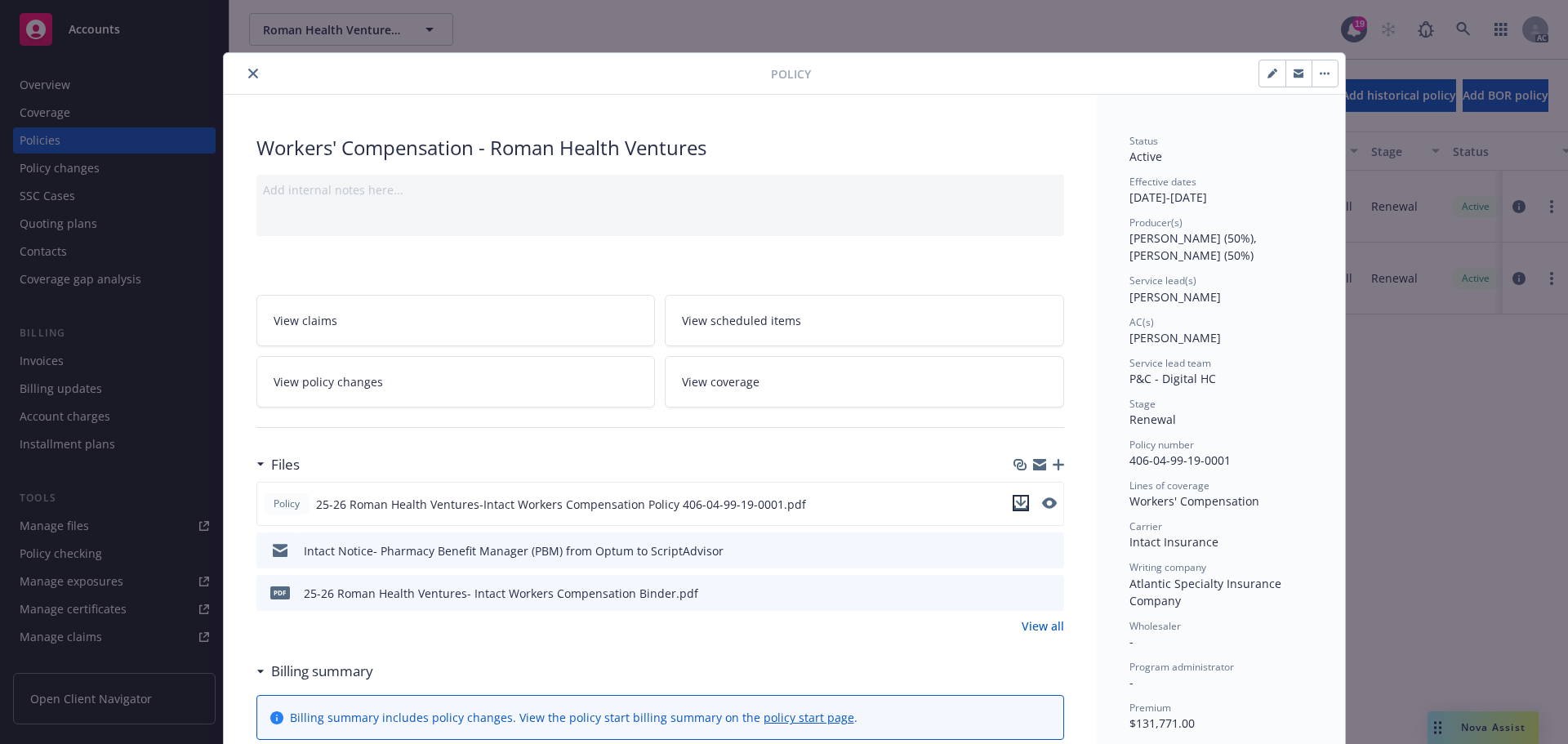
click at [1014, 500] on icon "download file" at bounding box center [1021, 503] width 13 height 13
click at [249, 73] on icon "close" at bounding box center [253, 73] width 10 height 10
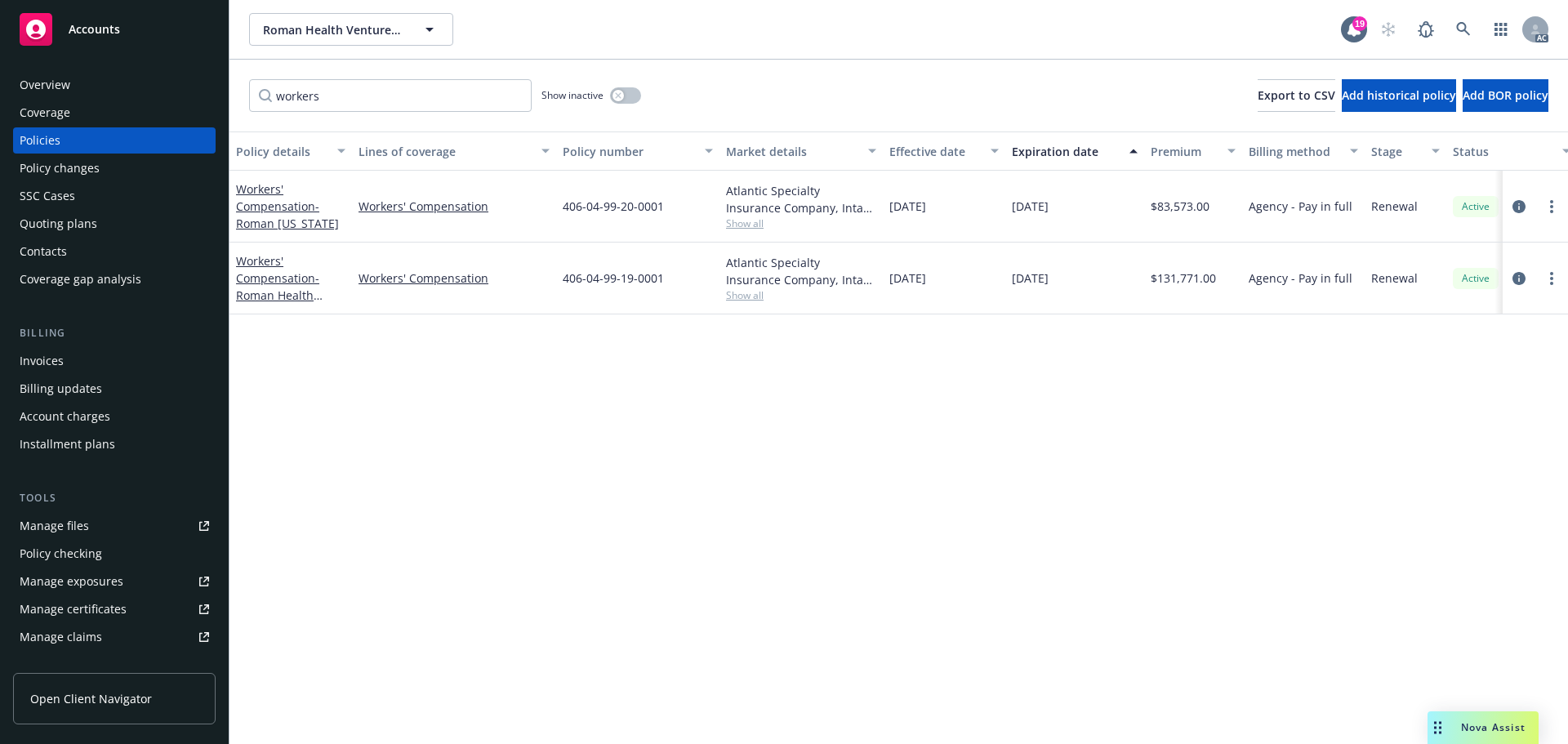
click at [88, 27] on span "Accounts" at bounding box center [94, 29] width 51 height 13
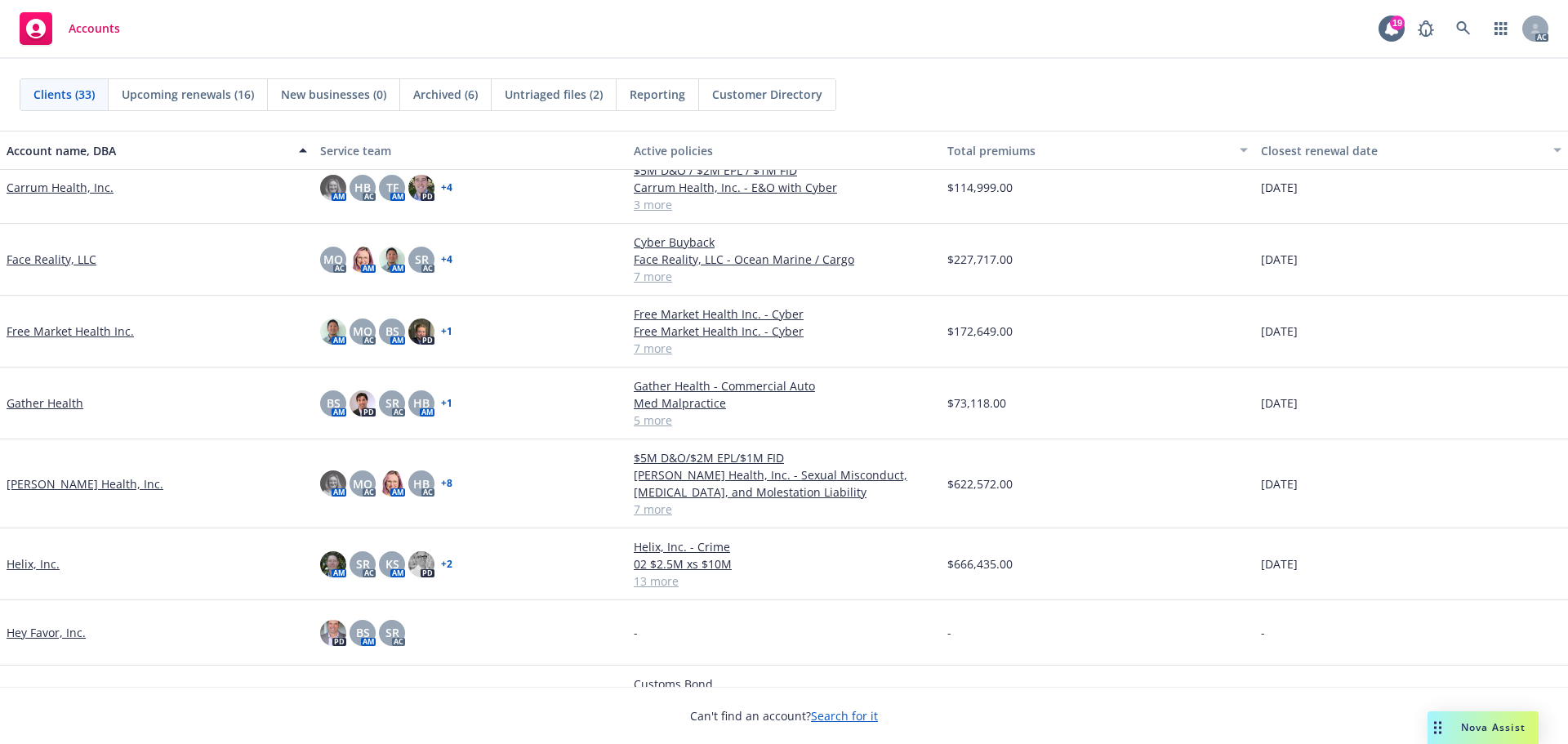
scroll to position [571, 0]
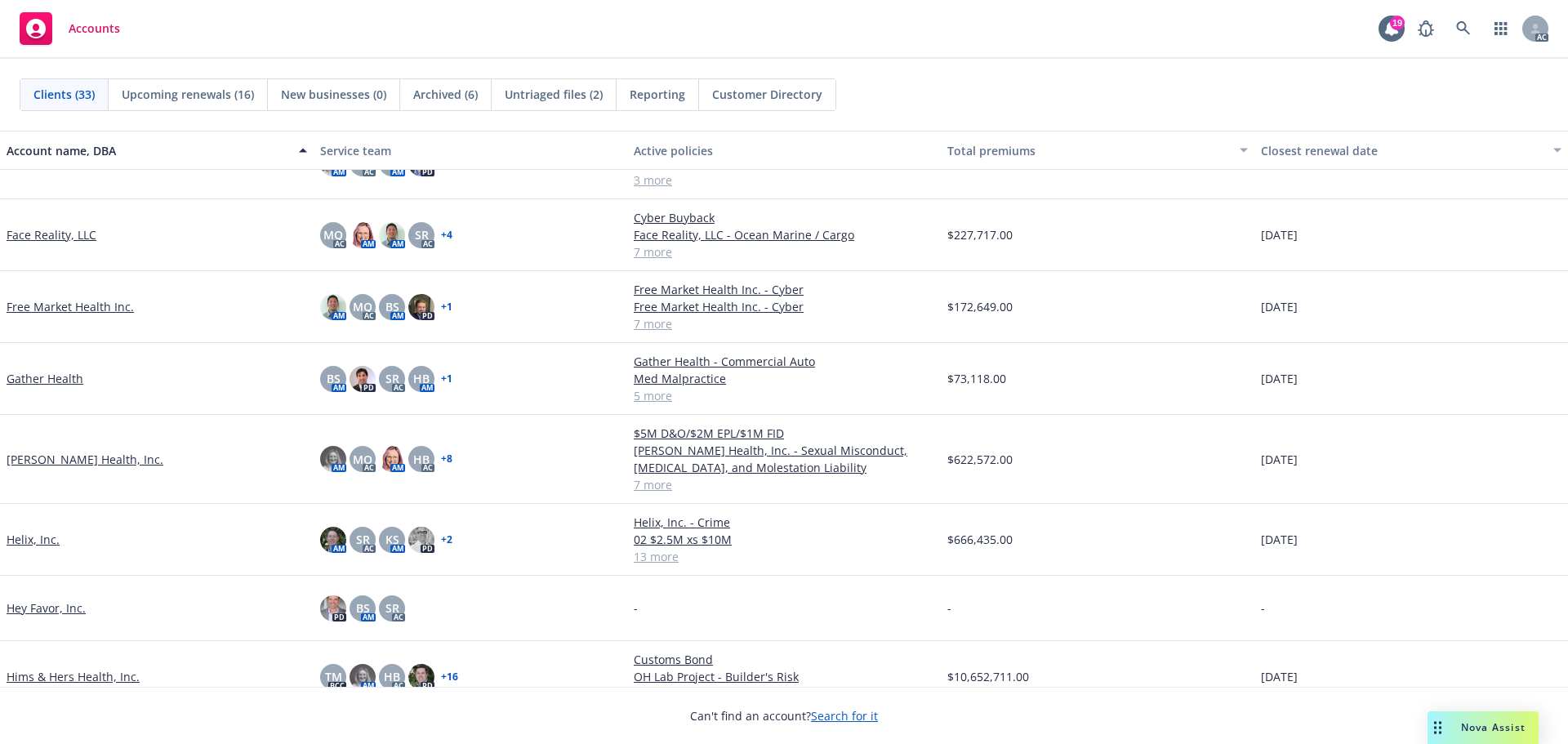
click at [53, 457] on link "[PERSON_NAME] Health, Inc." at bounding box center [85, 459] width 157 height 17
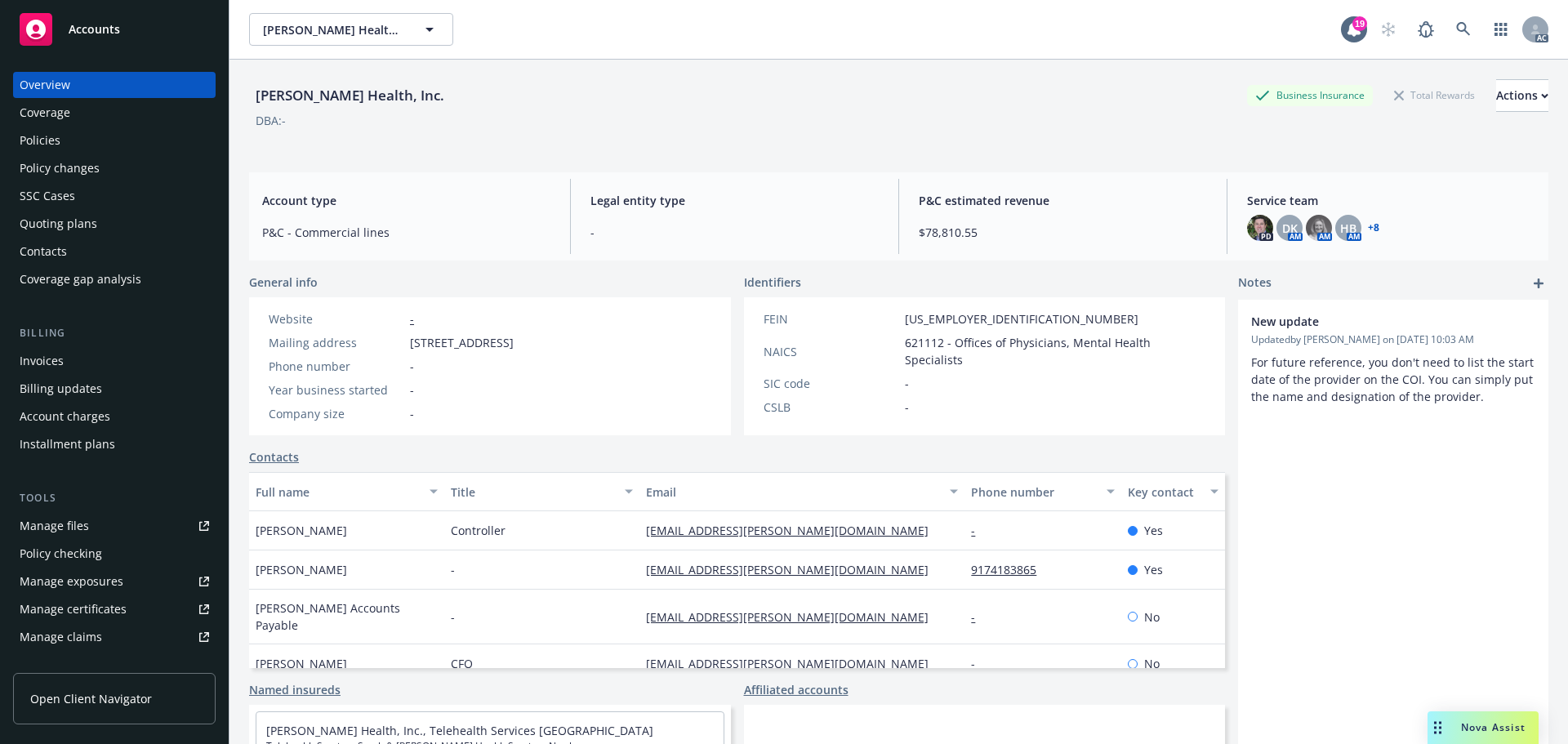
click at [97, 605] on div "Manage certificates" at bounding box center [72, 609] width 107 height 27
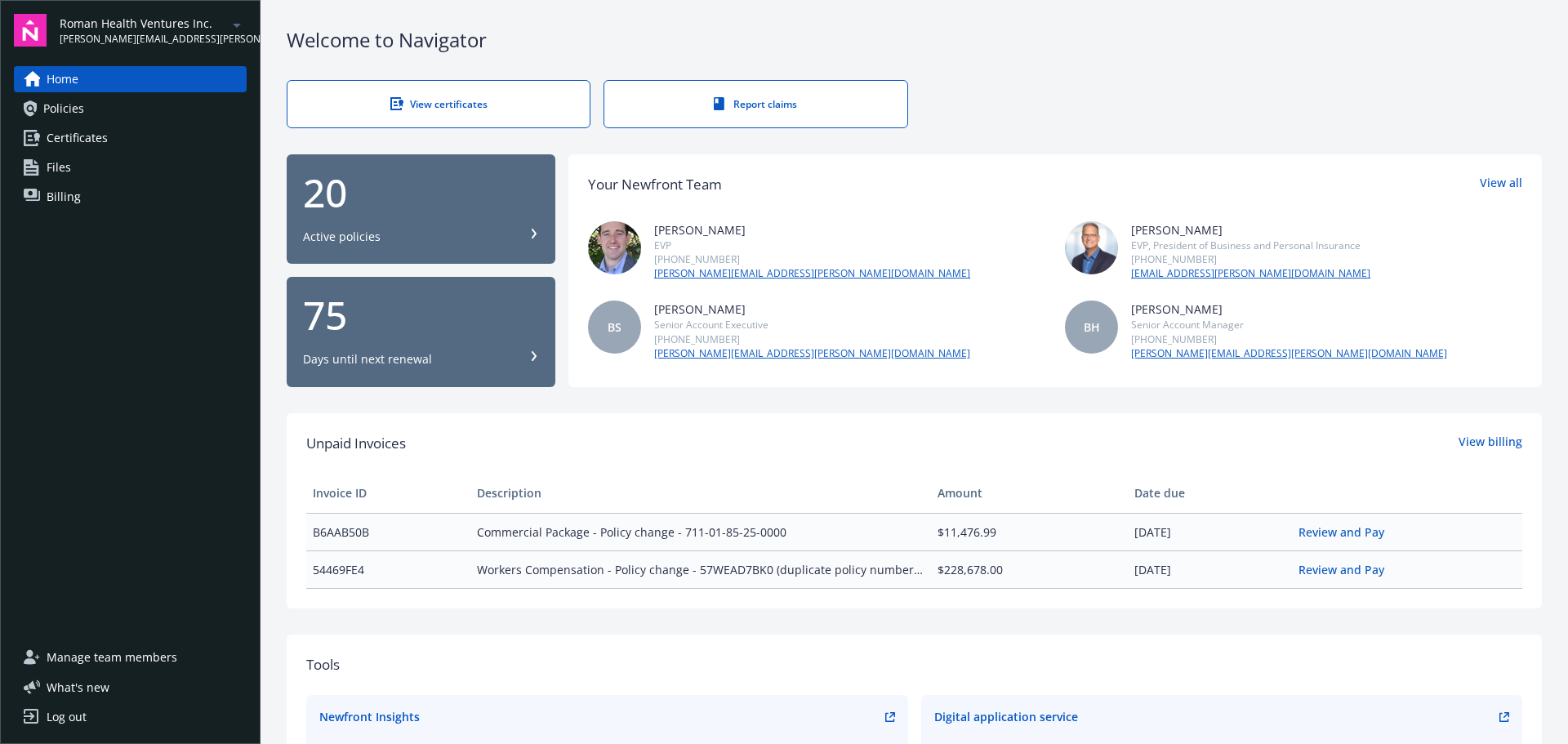
click at [57, 106] on span "Policies" at bounding box center [63, 109] width 41 height 27
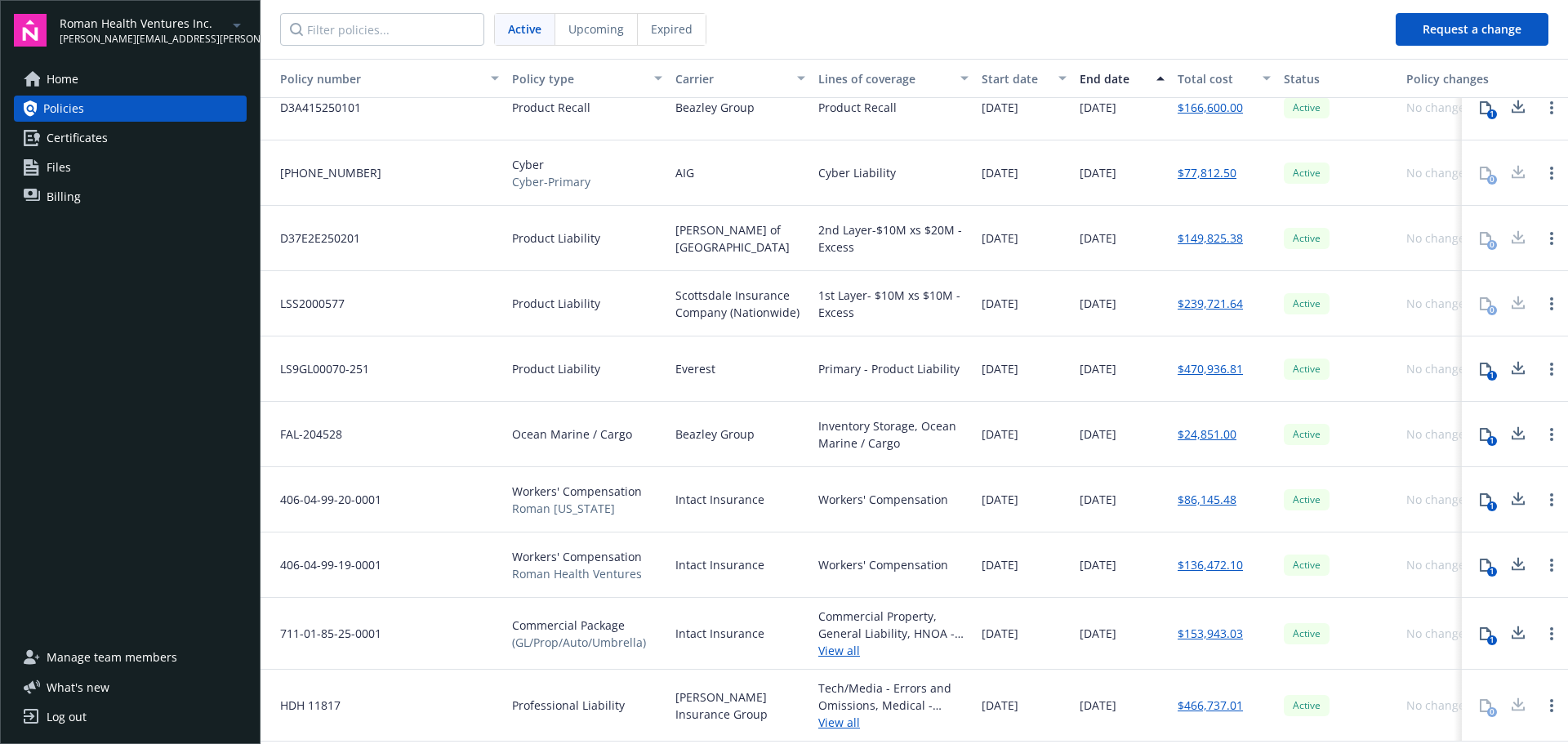
scroll to position [688, 0]
click at [130, 655] on span "Manage team members" at bounding box center [111, 657] width 131 height 27
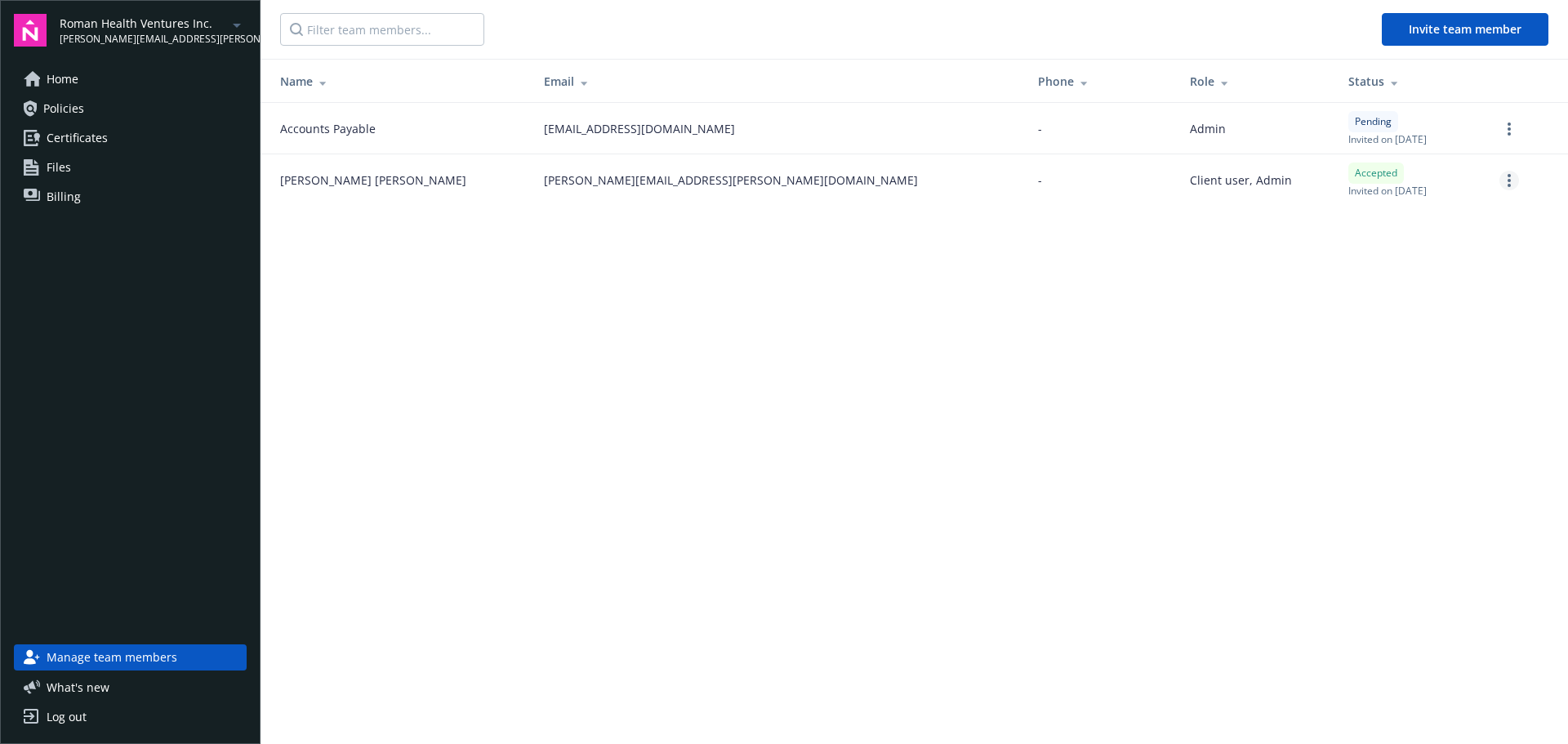
click at [1506, 180] on link "more" at bounding box center [1508, 180] width 19 height 19
click at [1132, 250] on main "Invite team member Name Email Phone Role Status Accounts Payable [EMAIL_ADDRESS…" at bounding box center [914, 372] width 1307 height 744
click at [1502, 182] on link "more" at bounding box center [1508, 180] width 19 height 19
click at [1396, 272] on link "Edit permissions" at bounding box center [1423, 280] width 190 height 33
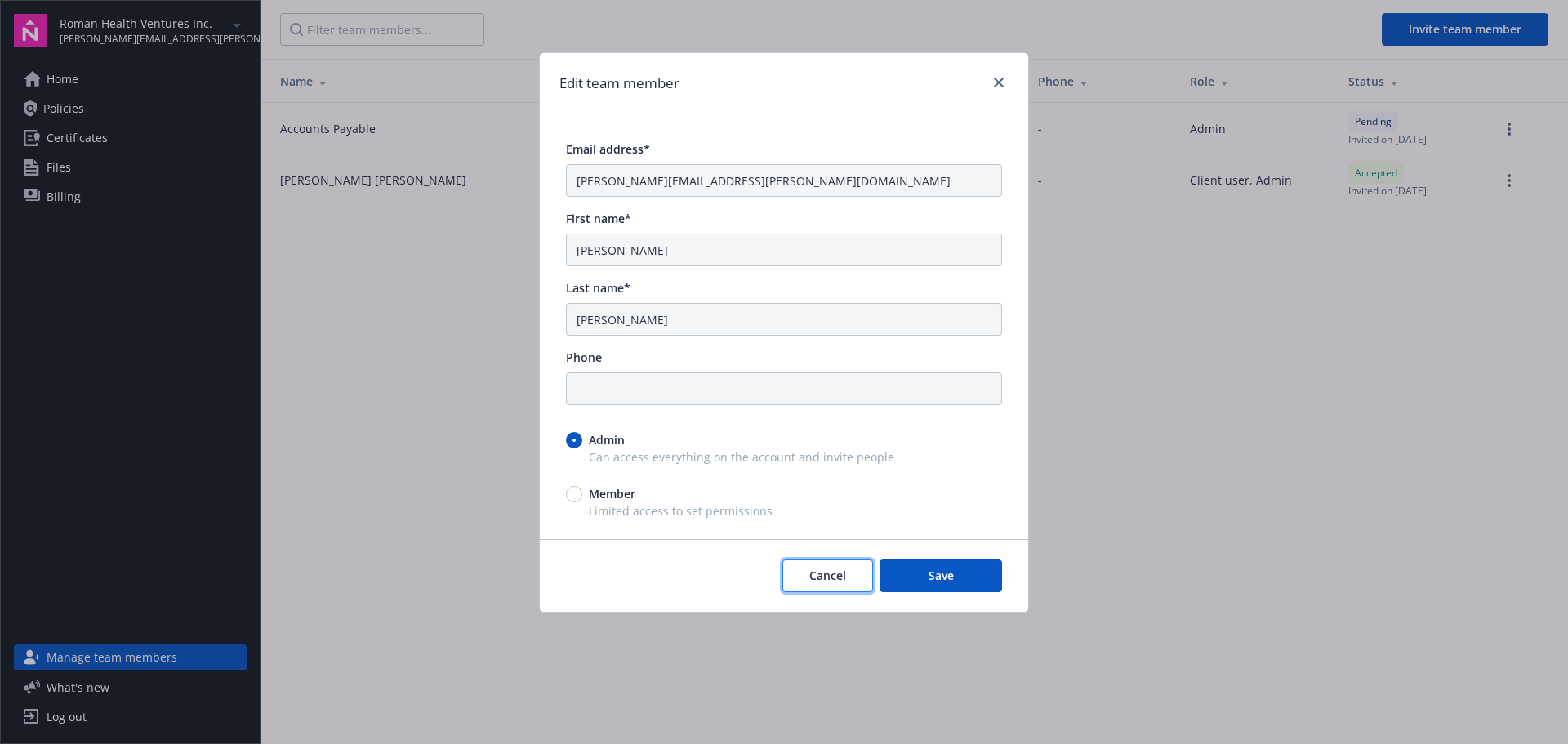
click at [826, 569] on span "Cancel" at bounding box center [827, 575] width 37 height 16
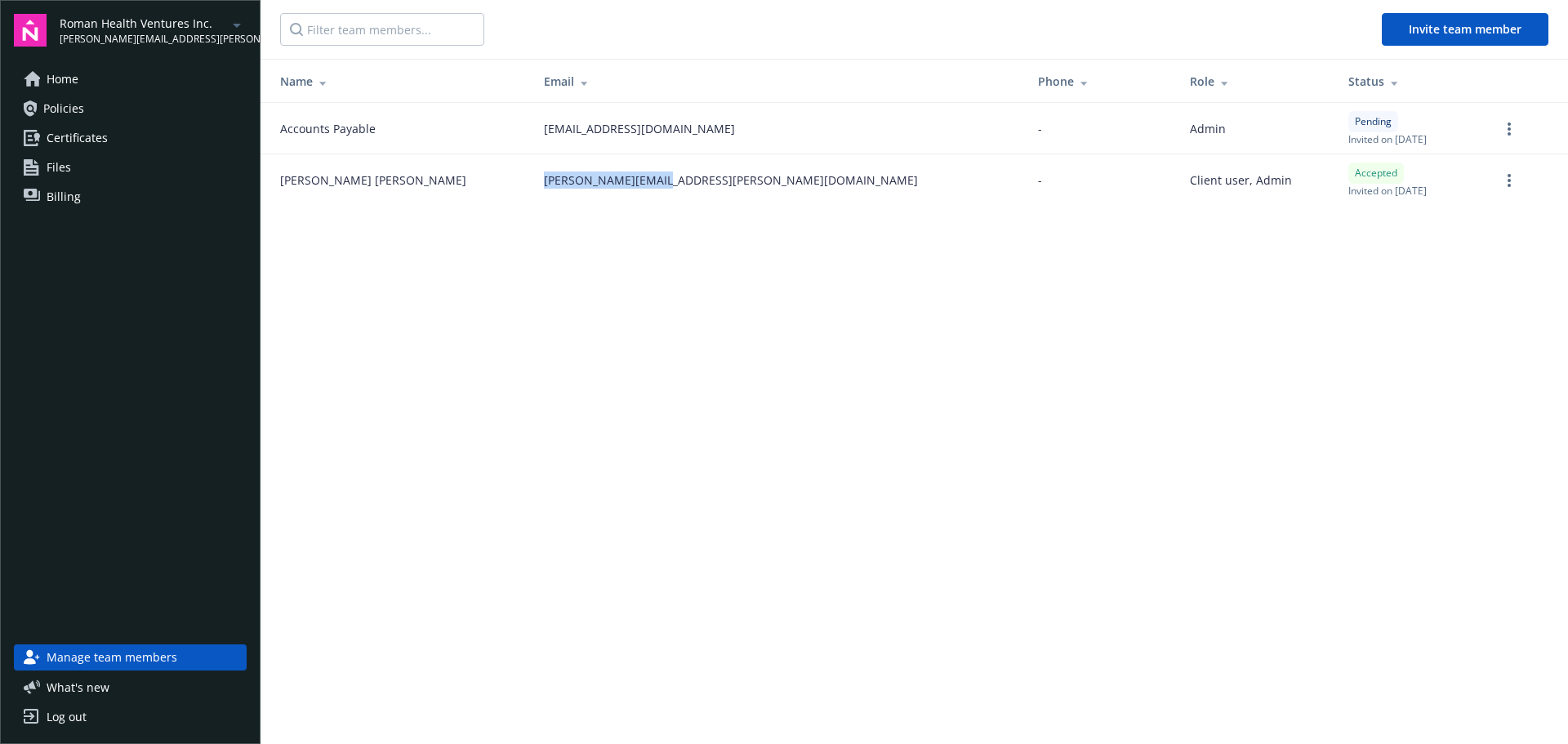
drag, startPoint x: 508, startPoint y: 181, endPoint x: 620, endPoint y: 181, distance: 112.0
click at [635, 181] on div "[PERSON_NAME][EMAIL_ADDRESS][PERSON_NAME][DOMAIN_NAME]" at bounding box center [778, 180] width 468 height 17
copy span "[PERSON_NAME][EMAIL_ADDRESS][PERSON_NAME][DOMAIN_NAME]"
click at [1454, 27] on span "Invite team member" at bounding box center [1464, 28] width 112 height 16
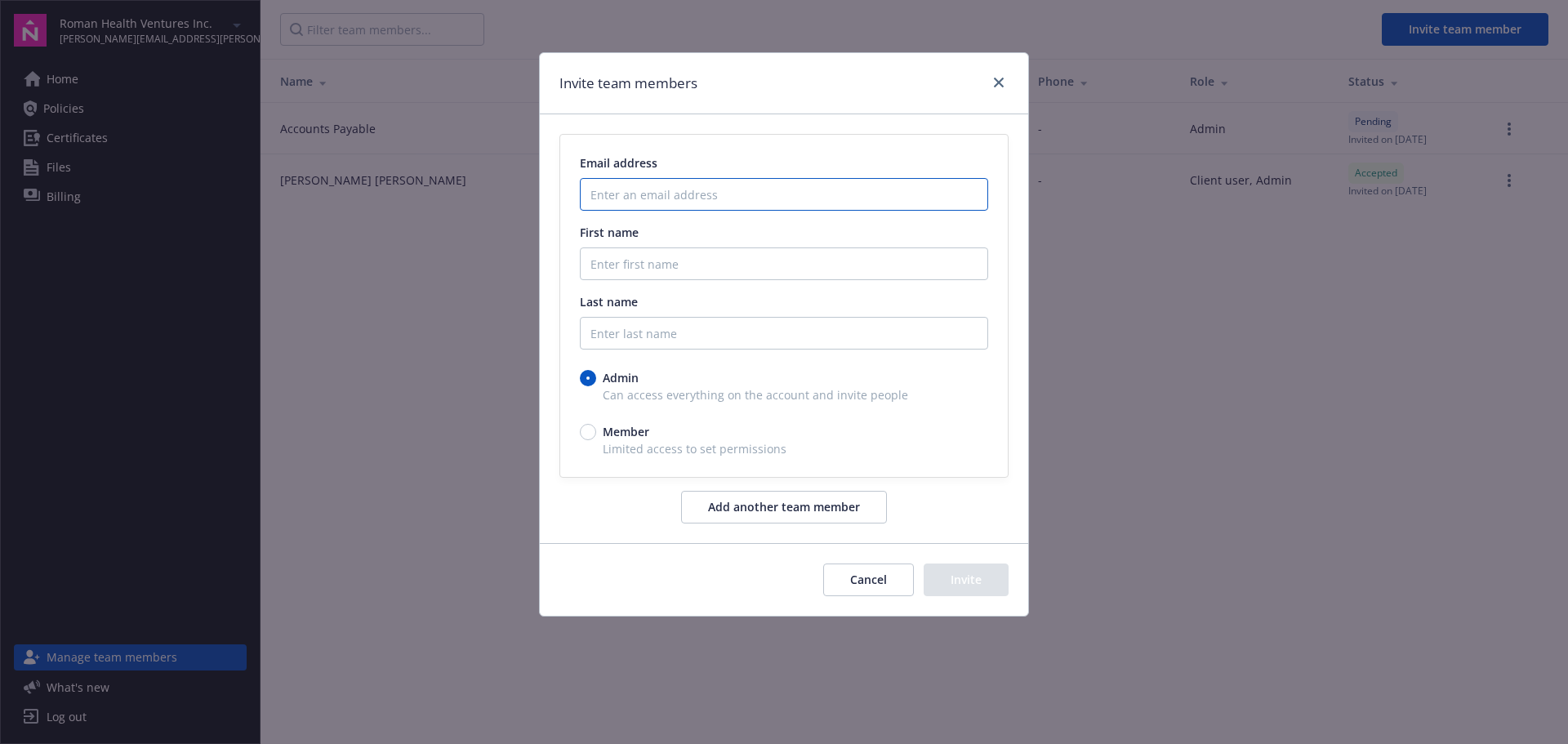
click at [627, 189] on input "Enter an email address" at bounding box center [783, 195] width 408 height 33
paste input "[PERSON_NAME][EMAIL_ADDRESS][PERSON_NAME][DOMAIN_NAME]"
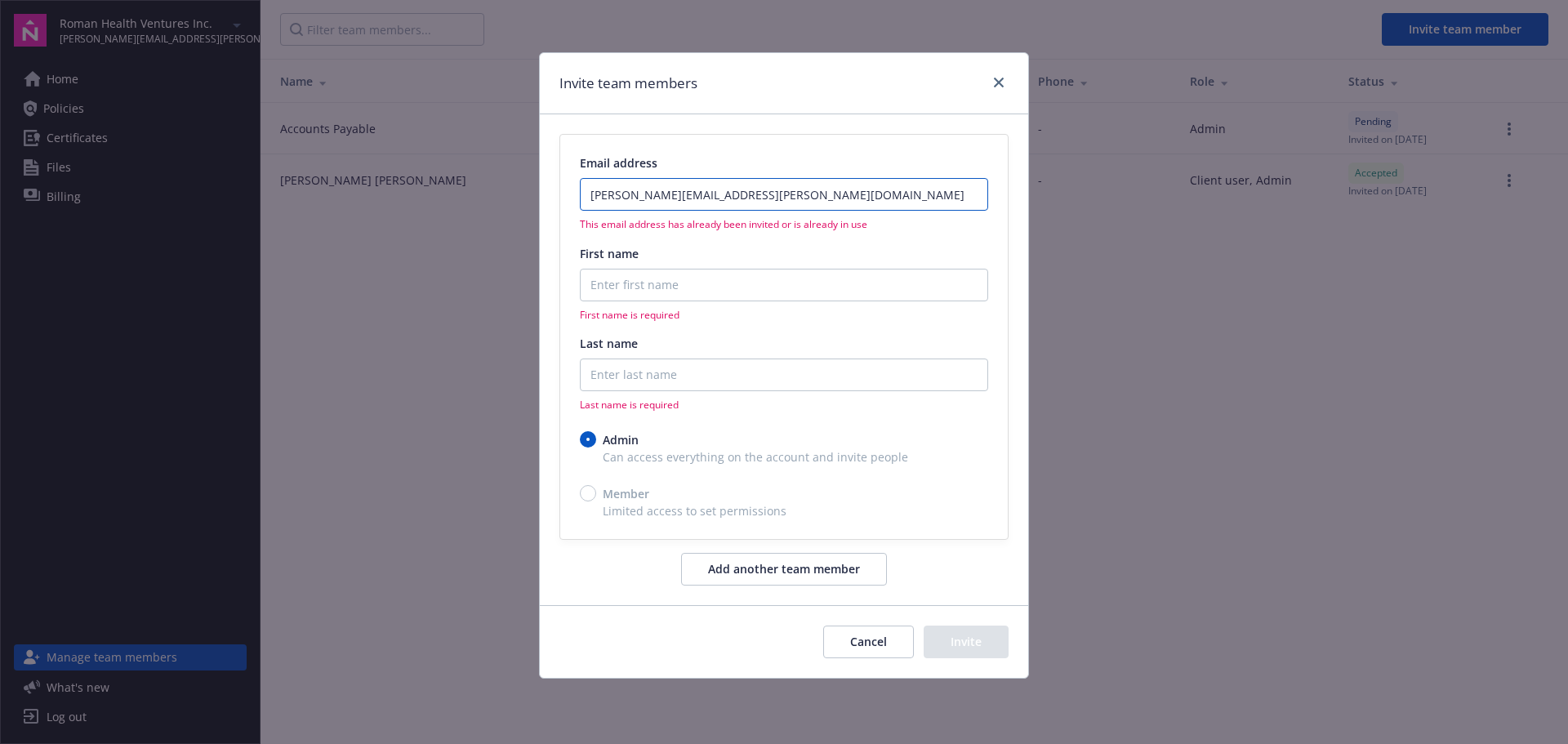
type input "[PERSON_NAME][EMAIL_ADDRESS][PERSON_NAME][DOMAIN_NAME]"
click at [879, 645] on button "Cancel" at bounding box center [868, 642] width 90 height 33
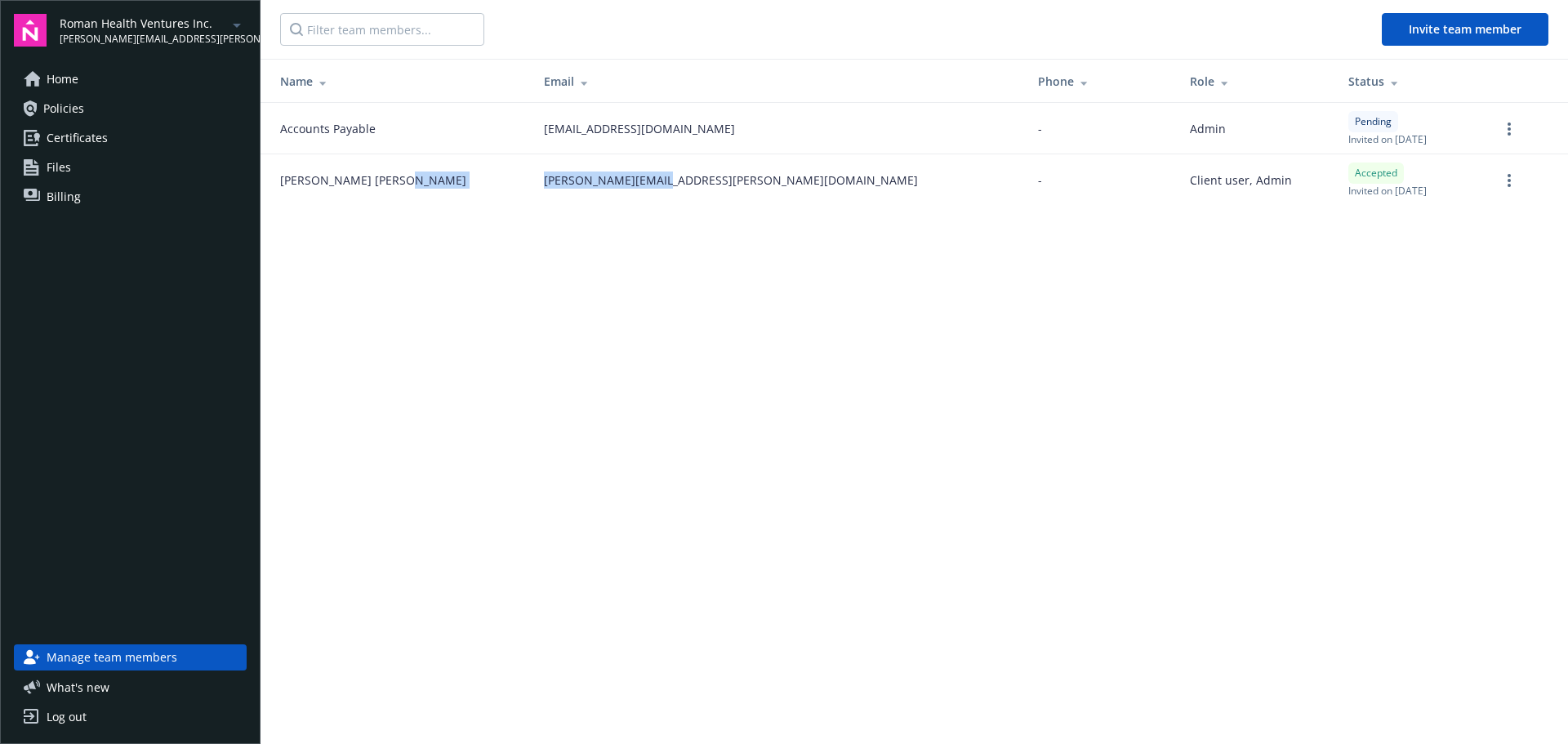
drag, startPoint x: 628, startPoint y: 185, endPoint x: 492, endPoint y: 180, distance: 136.1
click at [492, 180] on tr "[PERSON_NAME] [PERSON_NAME][EMAIL_ADDRESS][PERSON_NAME][DOMAIN_NAME] - Client u…" at bounding box center [914, 180] width 1307 height 51
copy tr "[PERSON_NAME][EMAIL_ADDRESS][PERSON_NAME][DOMAIN_NAME]"
click at [1510, 179] on circle "more" at bounding box center [1509, 181] width 4 height 4
click at [1388, 335] on link "Remove team member" at bounding box center [1423, 326] width 190 height 33
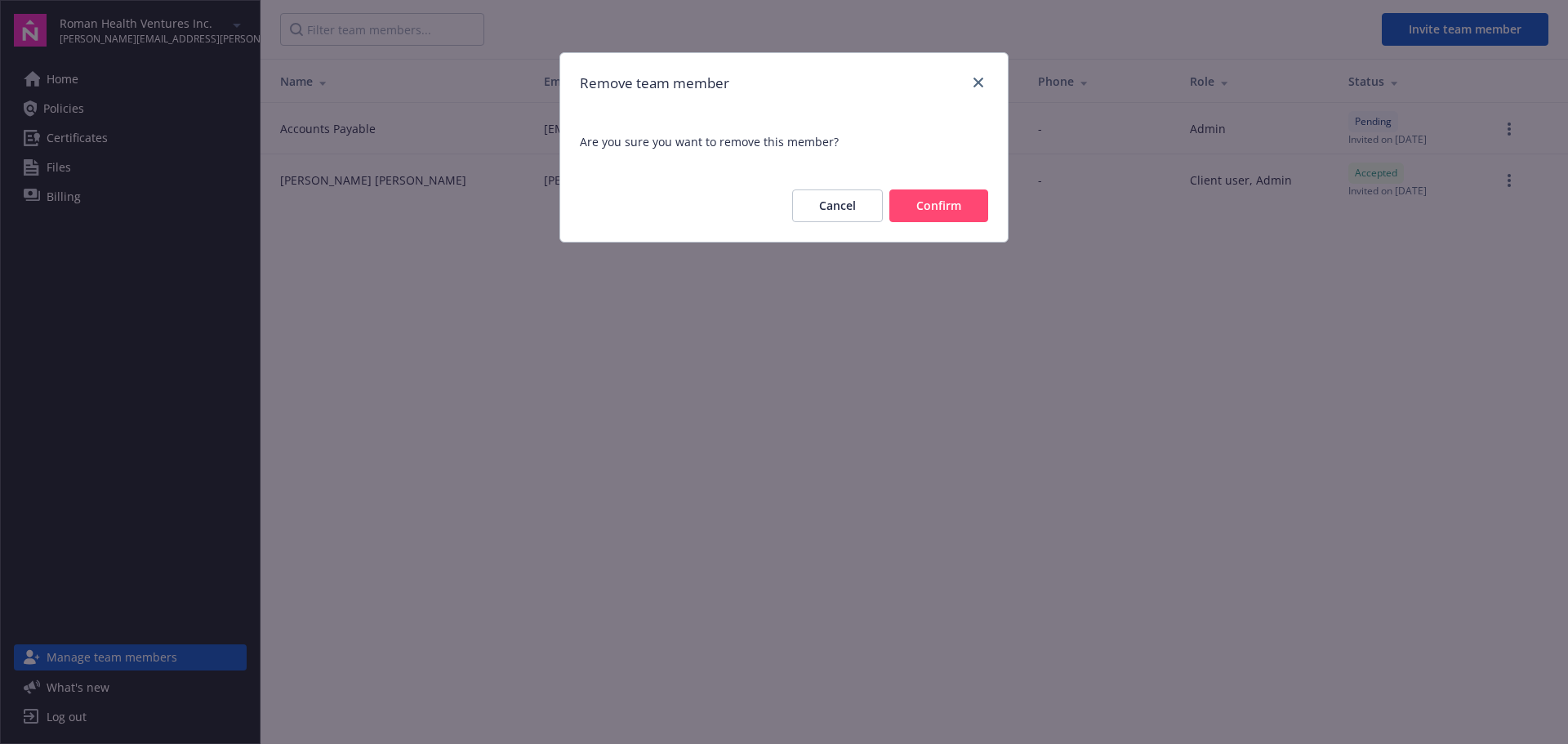
click at [920, 210] on button "Confirm" at bounding box center [938, 206] width 99 height 33
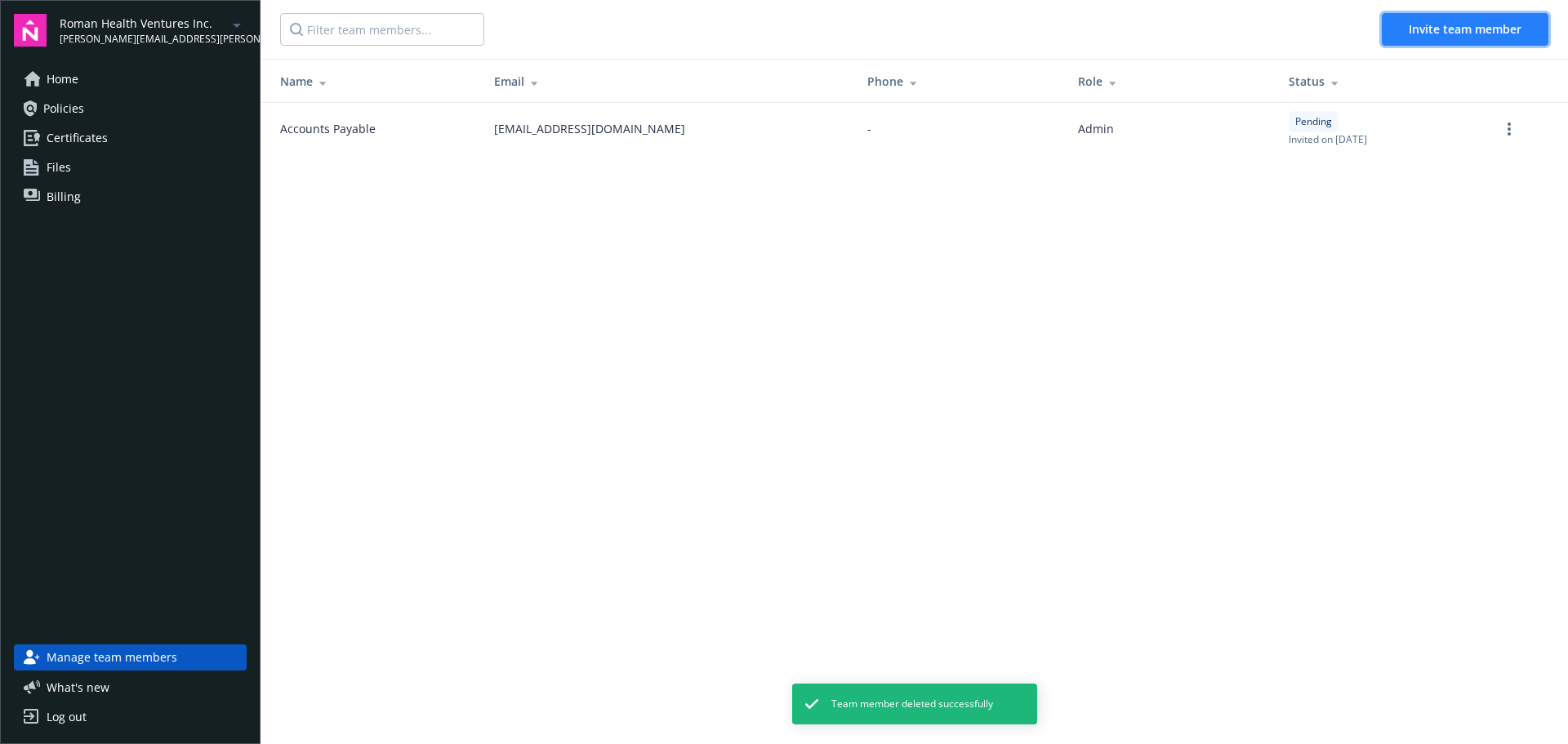
click at [1429, 21] on span "Invite team member" at bounding box center [1464, 28] width 112 height 16
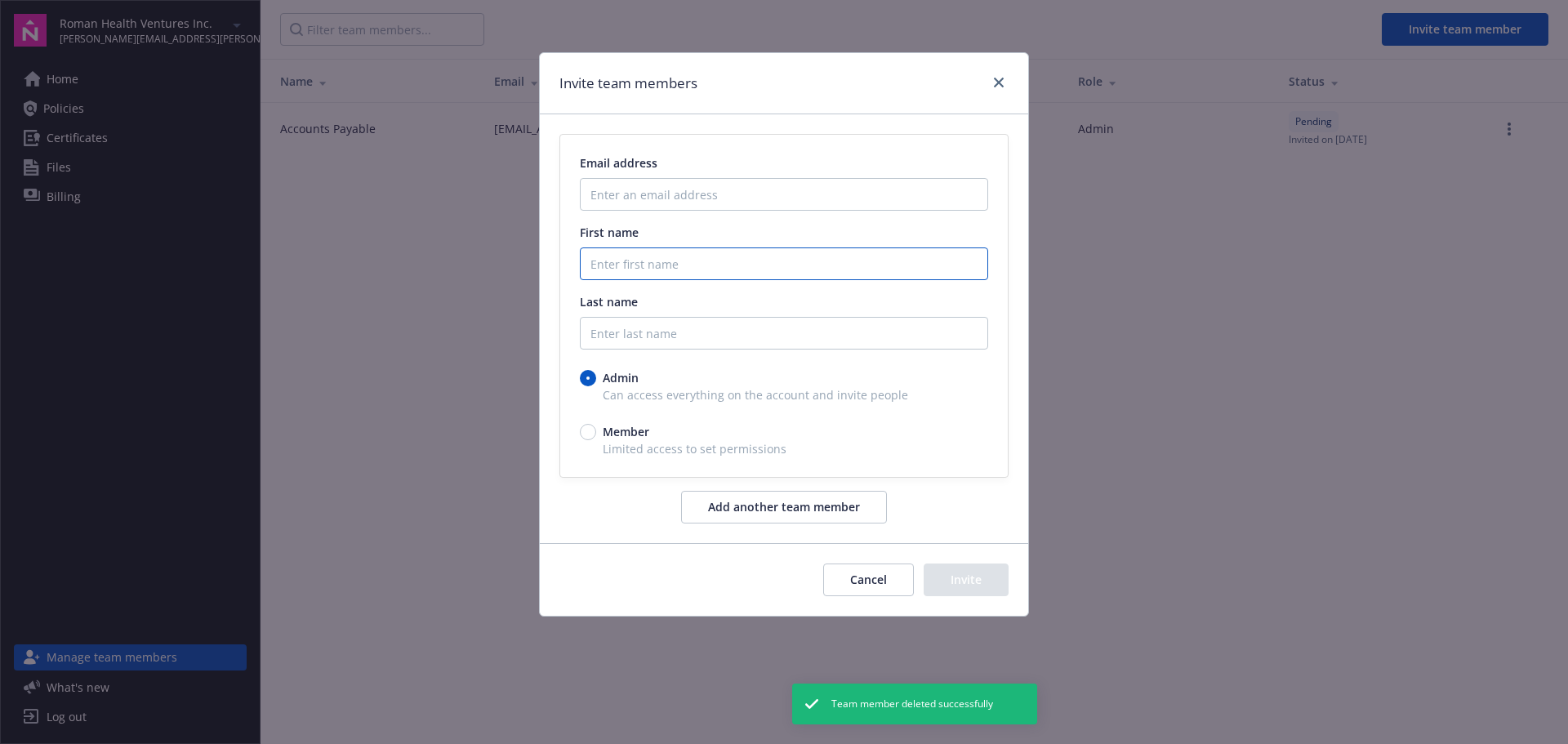
click at [650, 268] on input "First name" at bounding box center [783, 264] width 408 height 33
click at [606, 187] on input "Enter an email address" at bounding box center [783, 195] width 408 height 33
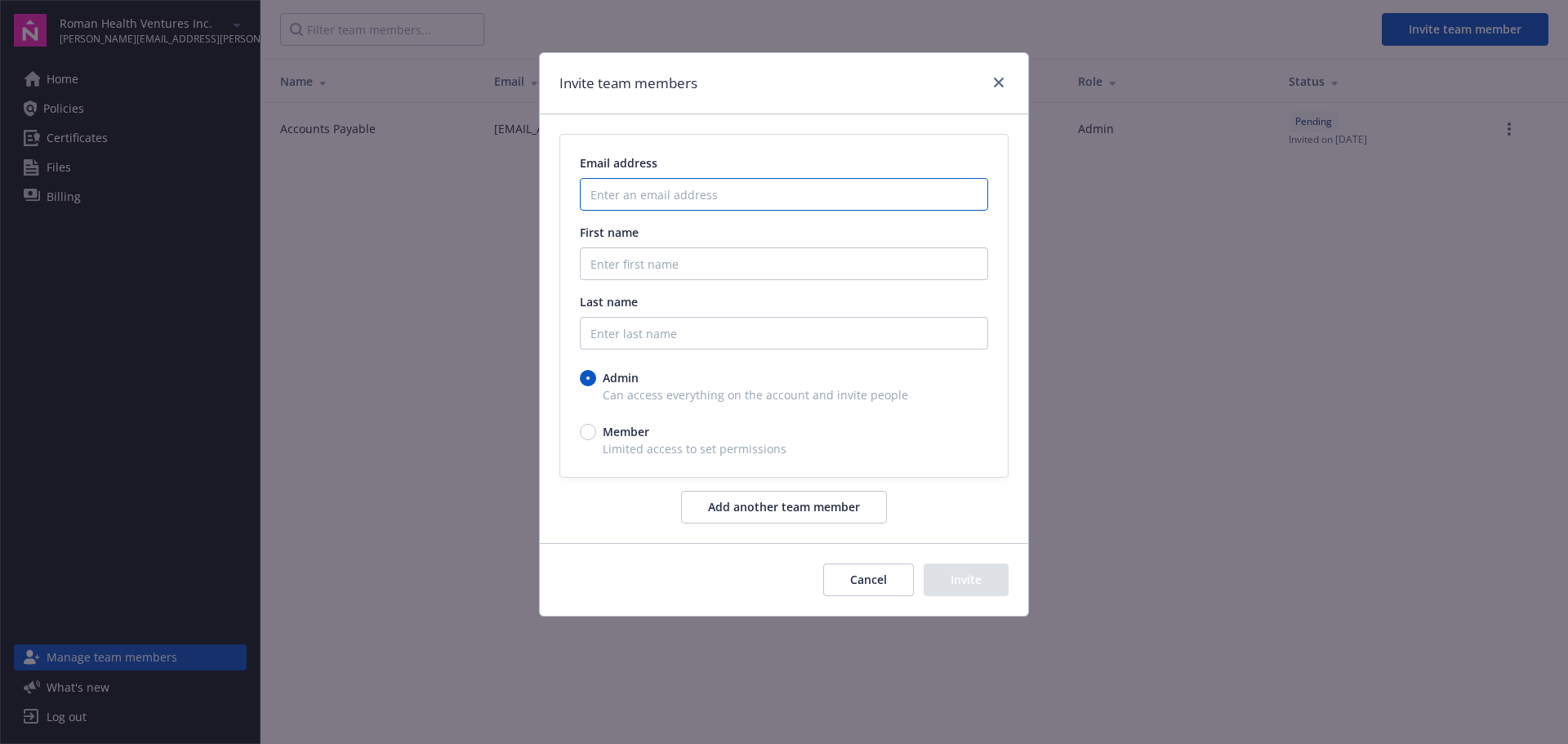
click at [640, 194] on input "Enter an email address" at bounding box center [783, 195] width 408 height 33
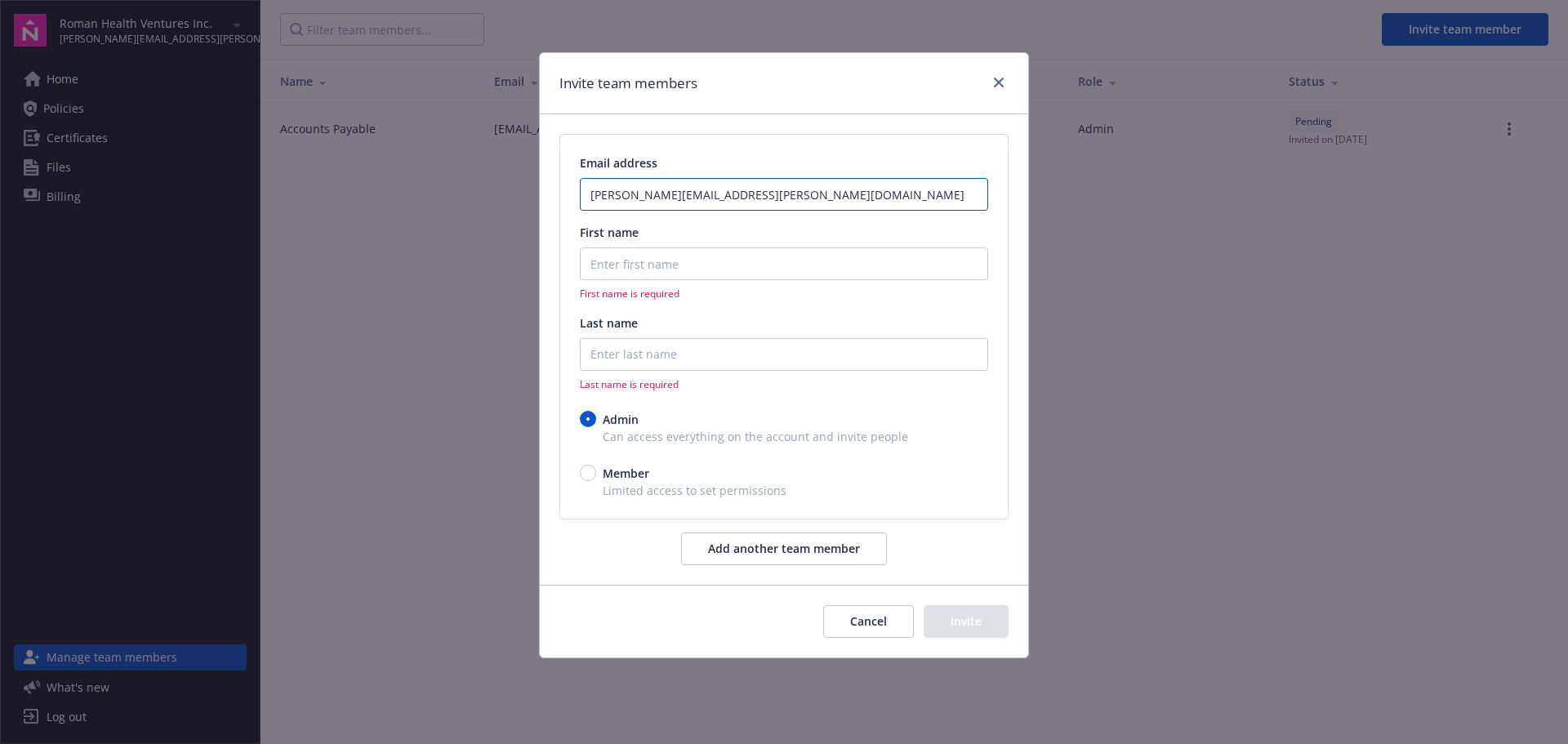
type input "[PERSON_NAME][EMAIL_ADDRESS][PERSON_NAME][DOMAIN_NAME]"
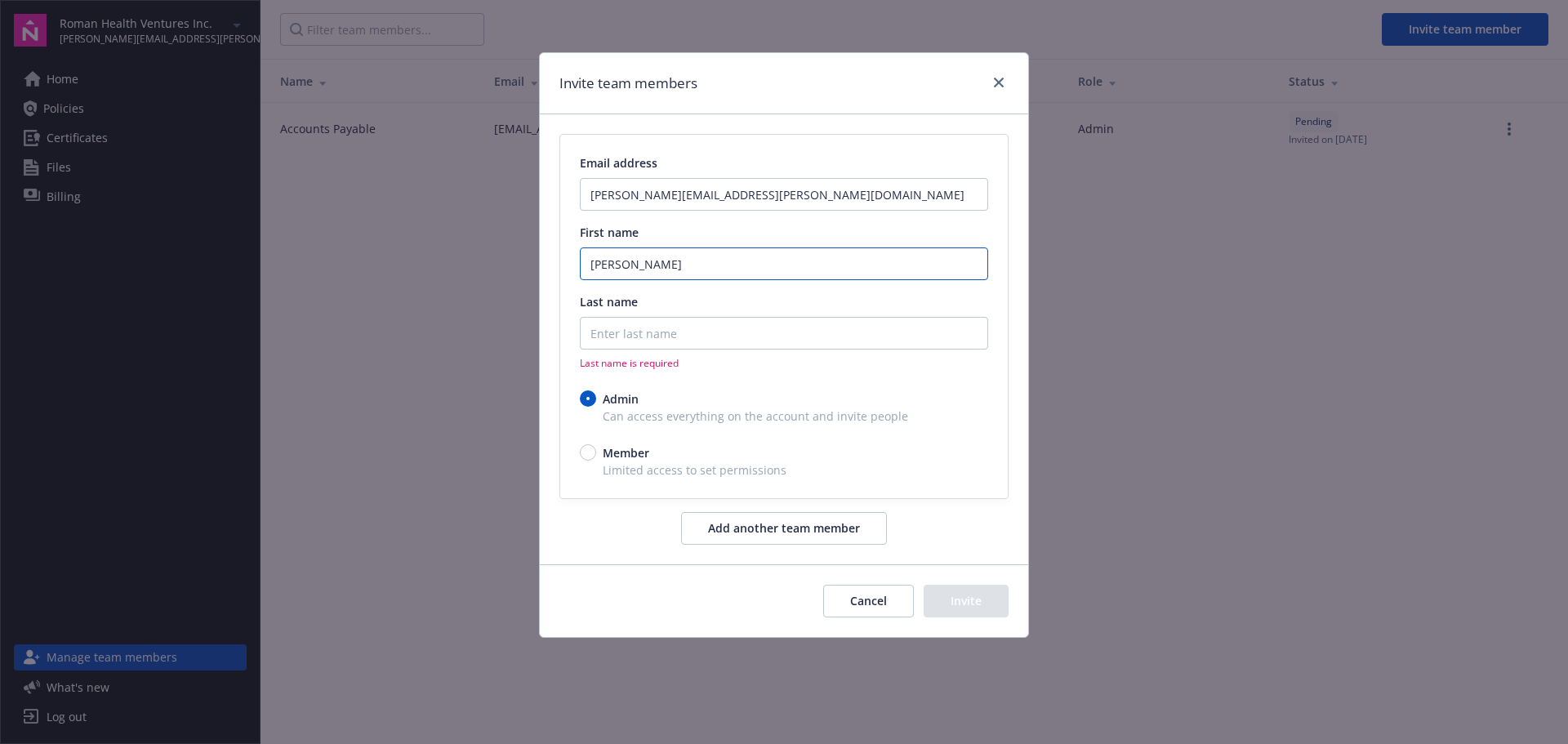
type input "[PERSON_NAME]"
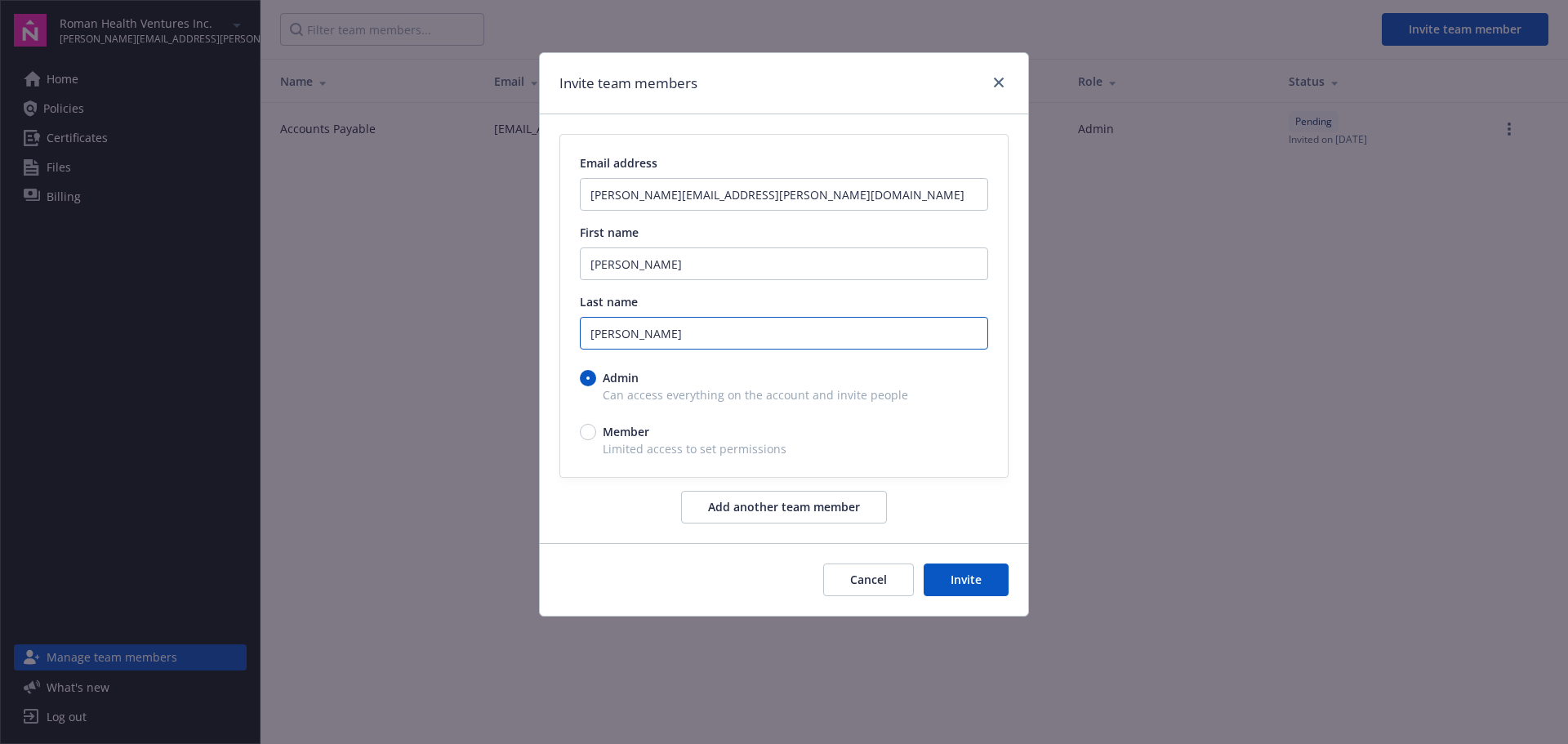
type input "[PERSON_NAME]"
click at [963, 575] on button "Invite" at bounding box center [966, 580] width 85 height 33
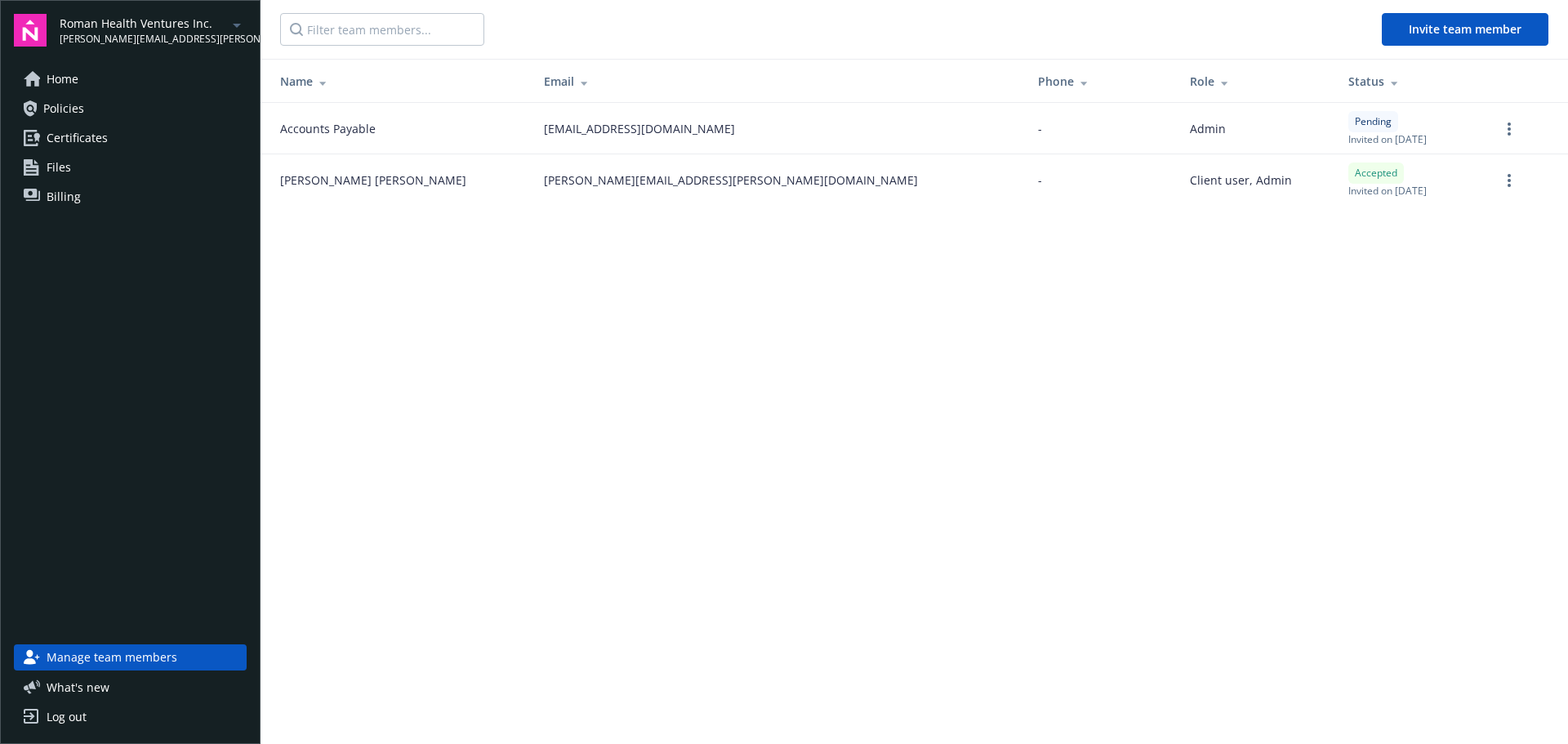
click at [105, 19] on span "Roman Health Ventures Inc." at bounding box center [143, 23] width 167 height 17
click at [484, 337] on main "Invite team member Name Email Phone Role Status Accounts Payable [EMAIL_ADDRESS…" at bounding box center [914, 372] width 1307 height 744
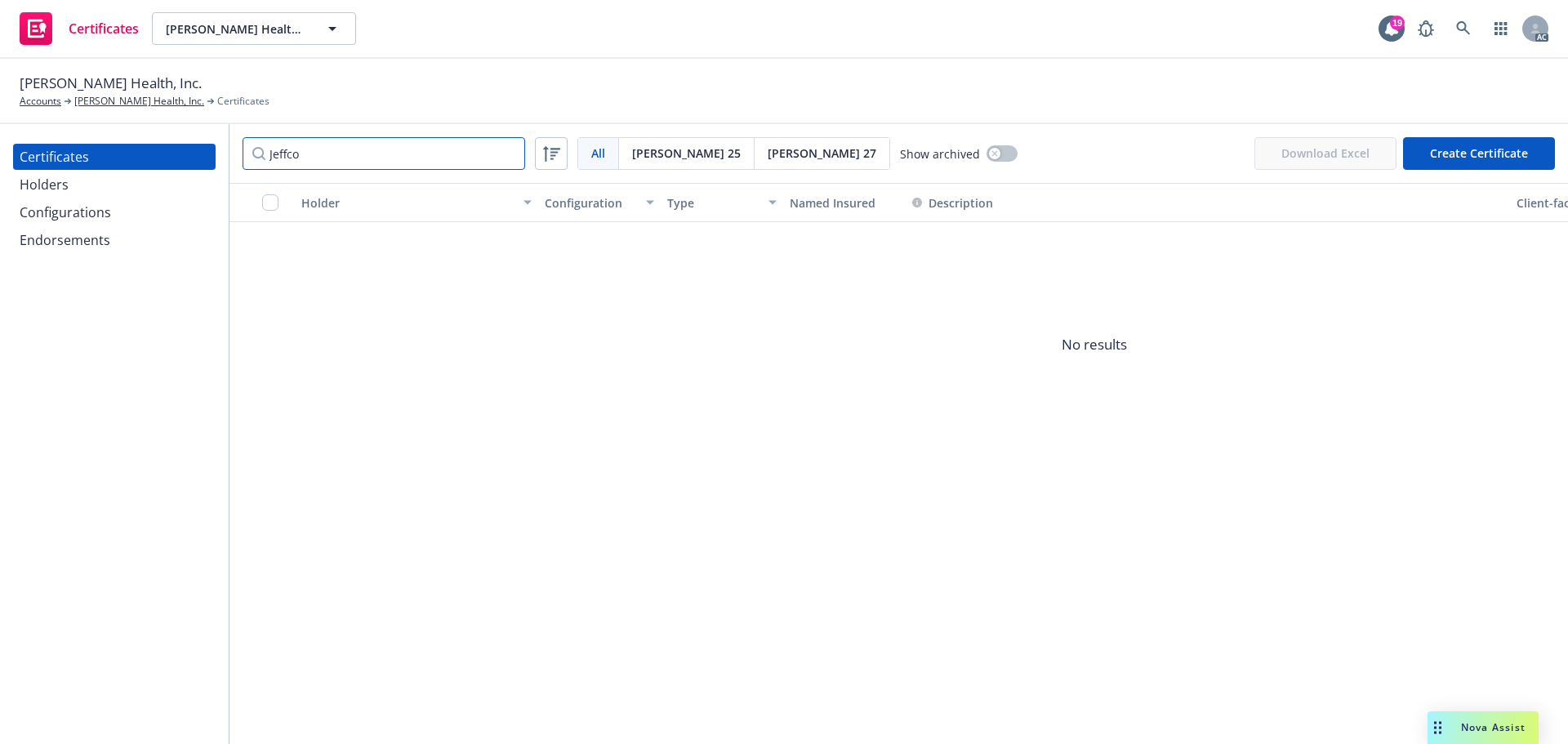
click at [246, 153] on input "Jeffco" at bounding box center [383, 154] width 282 height 33
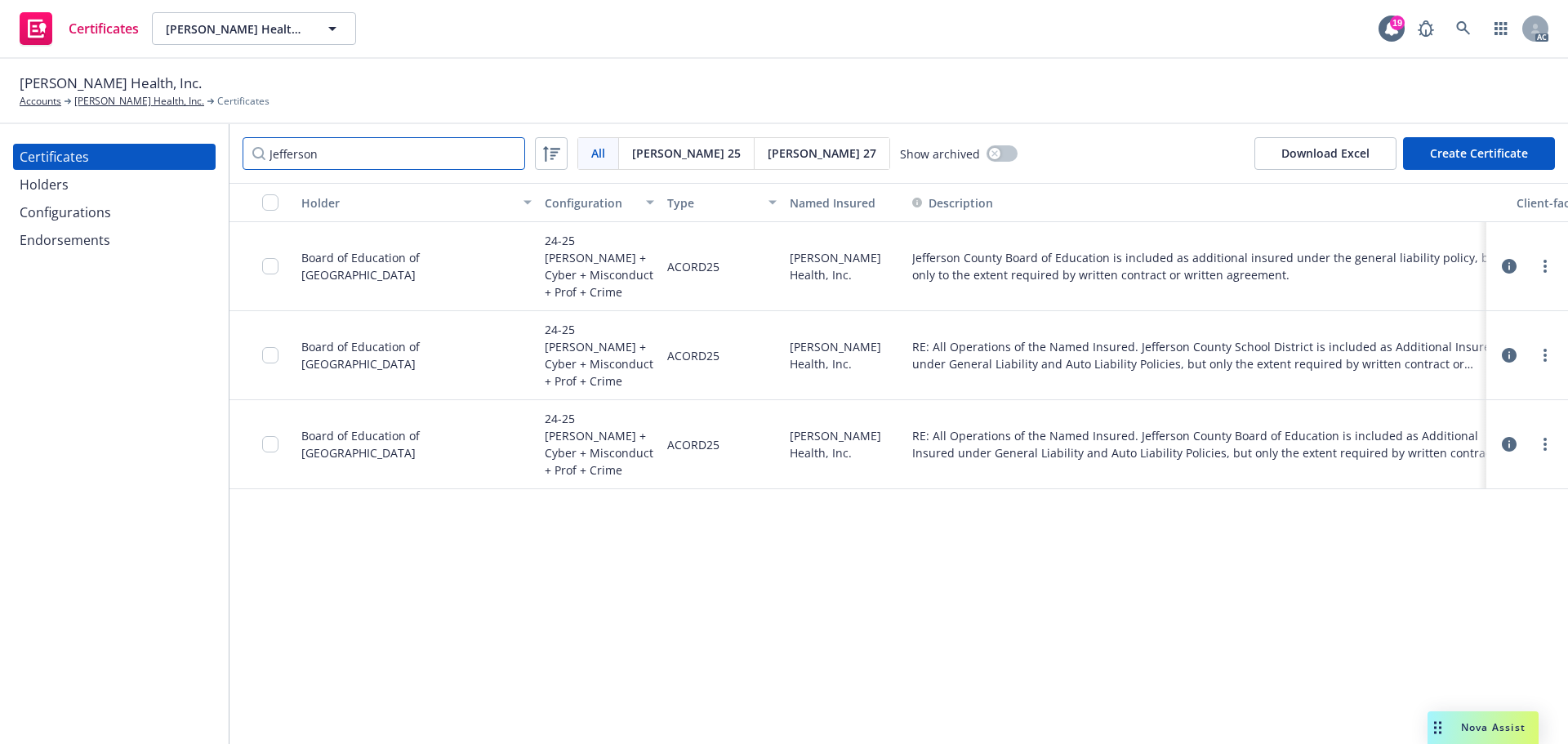
type input "Jefferson"
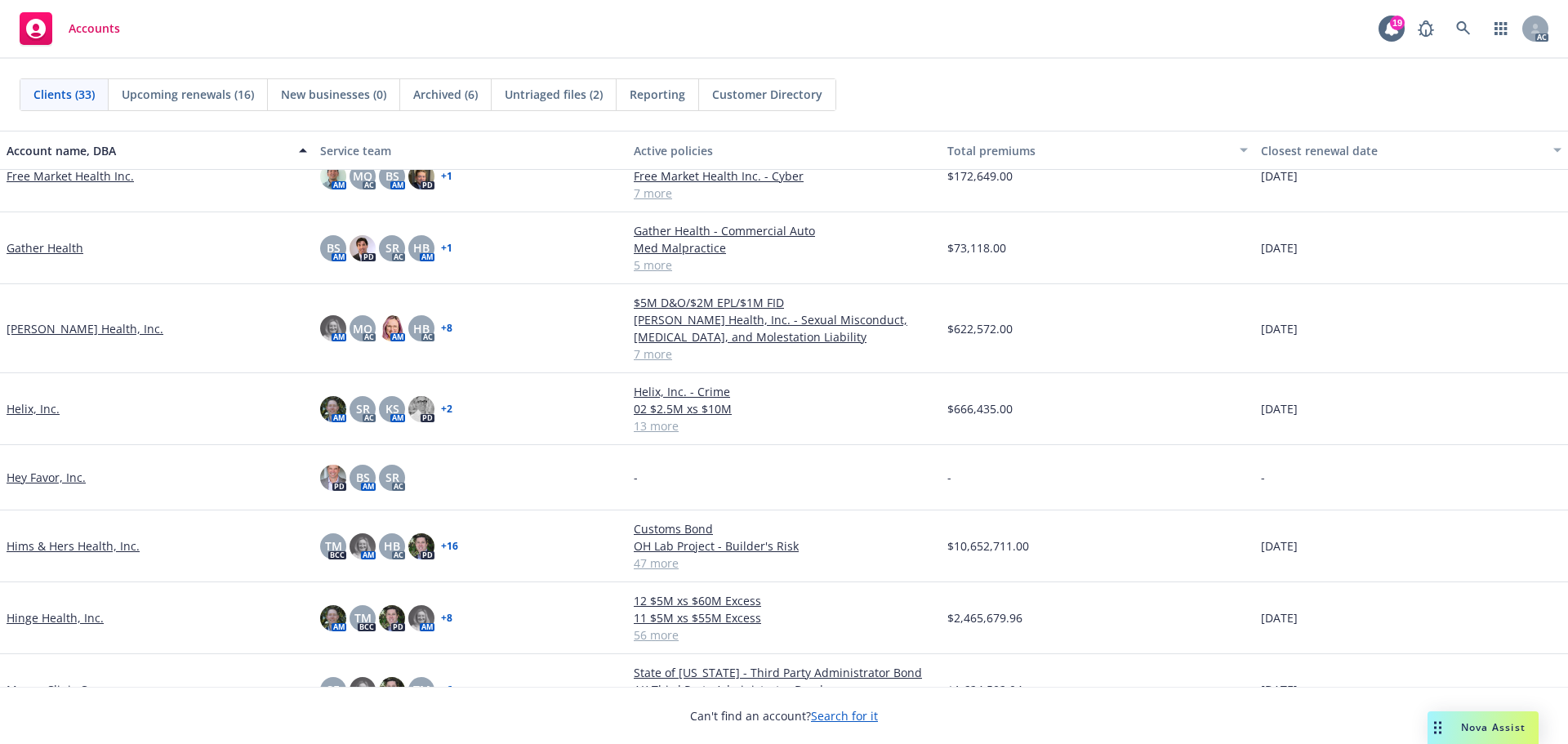
scroll to position [735, 0]
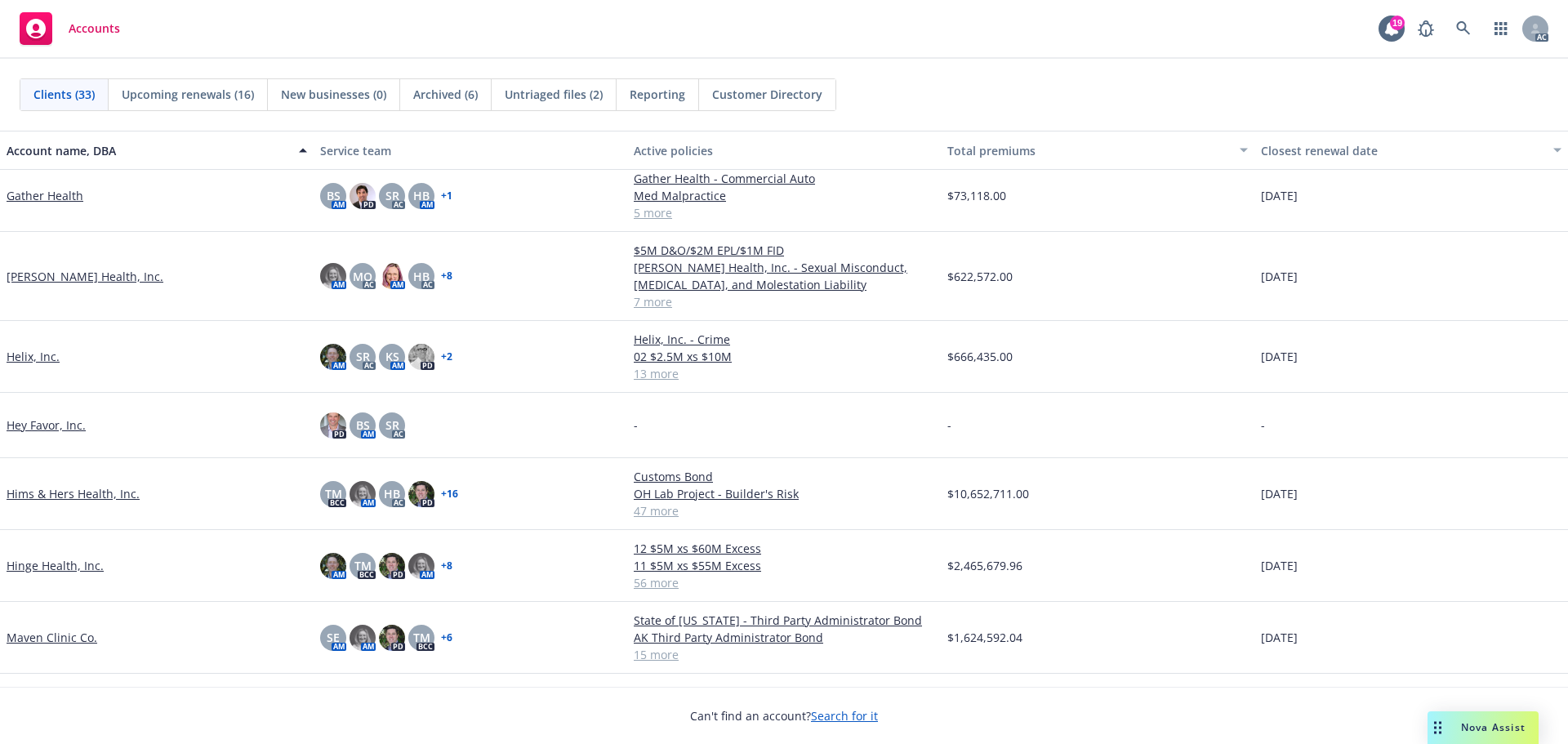
click at [58, 568] on link "Hinge Health, Inc." at bounding box center [55, 565] width 97 height 17
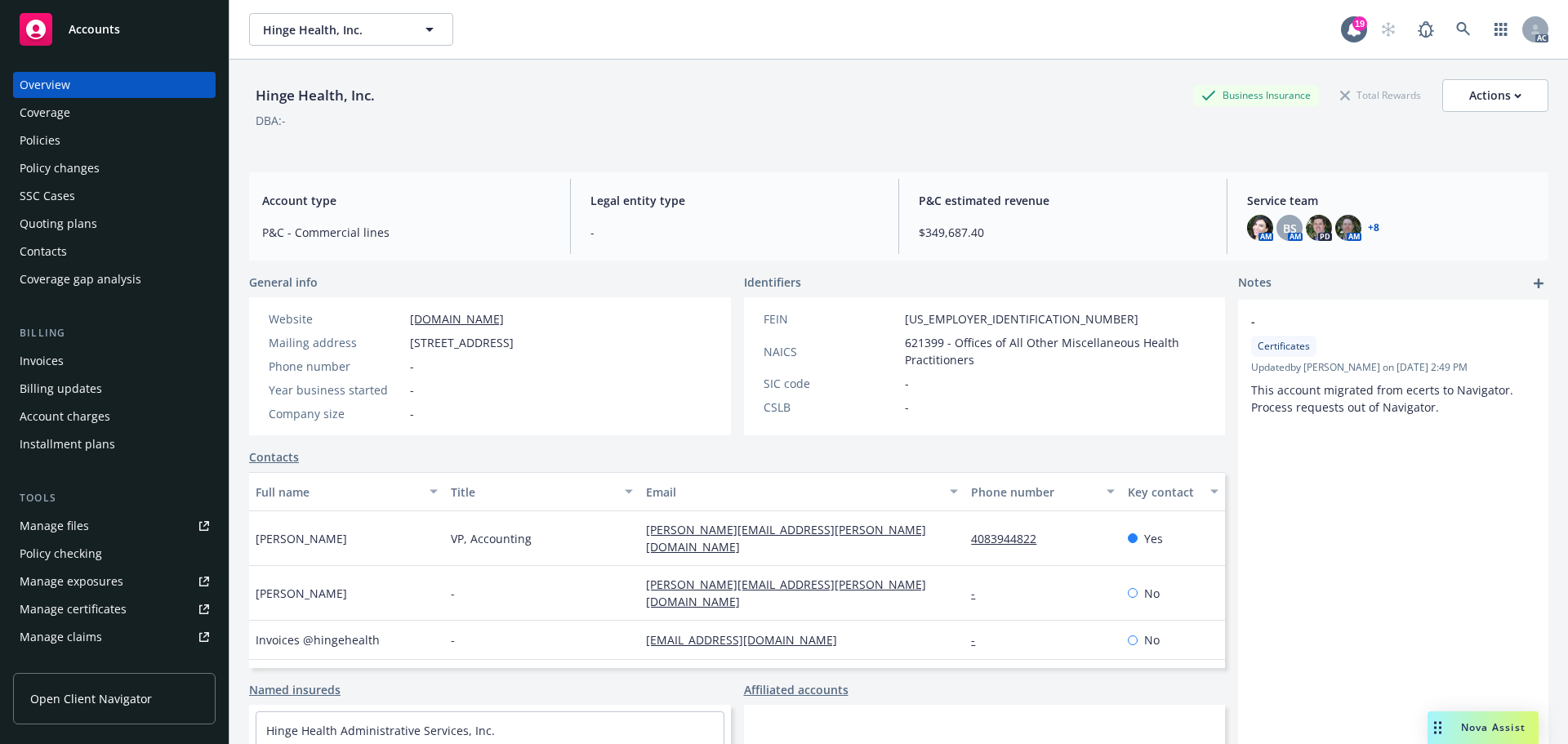
click at [1480, 725] on span "Nova Assist" at bounding box center [1492, 727] width 65 height 14
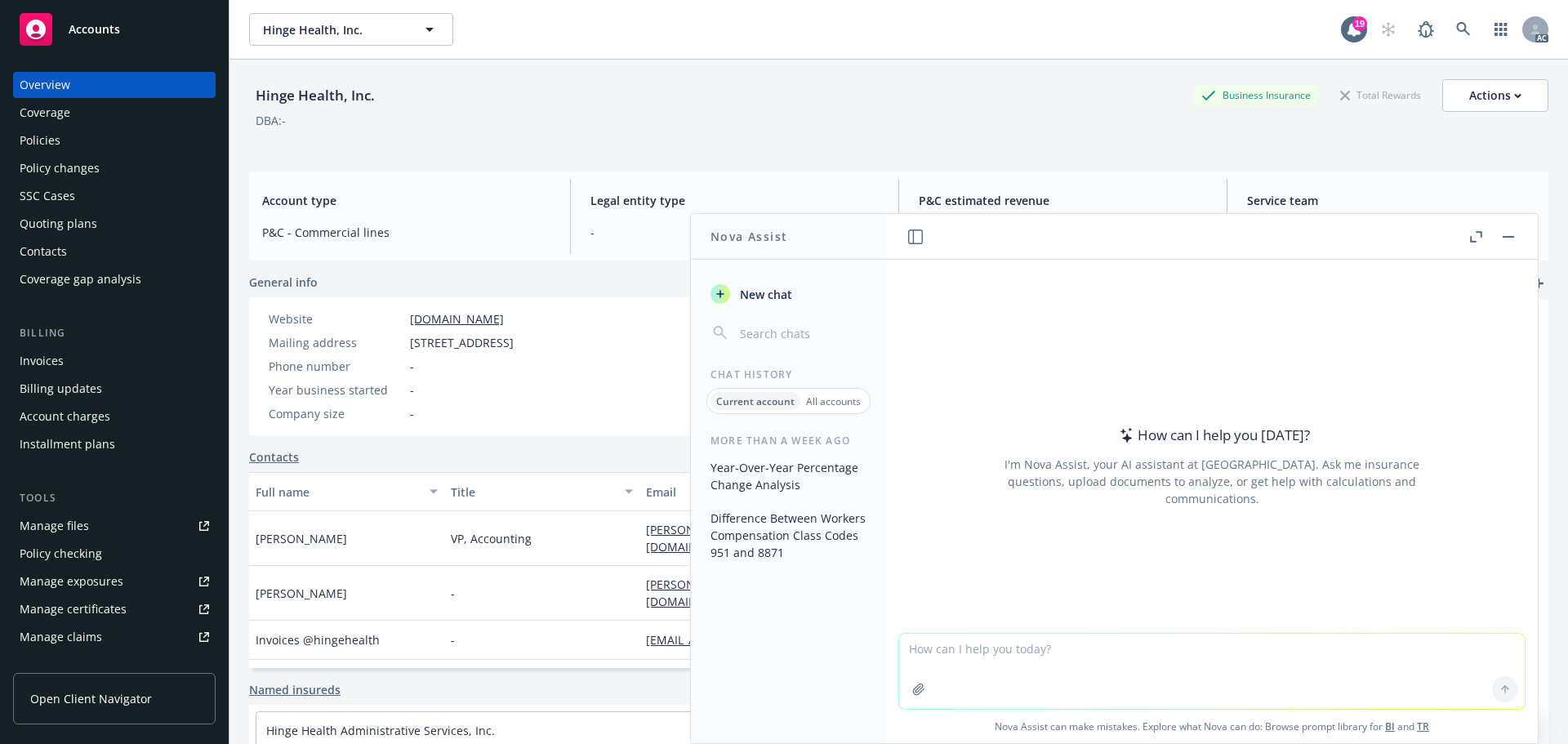
click at [946, 664] on textarea at bounding box center [1212, 671] width 625 height 75
click at [1177, 644] on textarea "What is the year over year percentage change from$90,644" at bounding box center [1212, 671] width 625 height 77
click at [1255, 645] on textarea "What is the year over year percentage change from $90,644" at bounding box center [1212, 671] width 625 height 77
click at [1181, 646] on textarea "What is the year over year percentage change from $90,644" at bounding box center [1212, 671] width 625 height 77
click at [1313, 646] on textarea "What is the year over year percentage change from 2024-2025 $90,644" at bounding box center [1212, 671] width 625 height 77
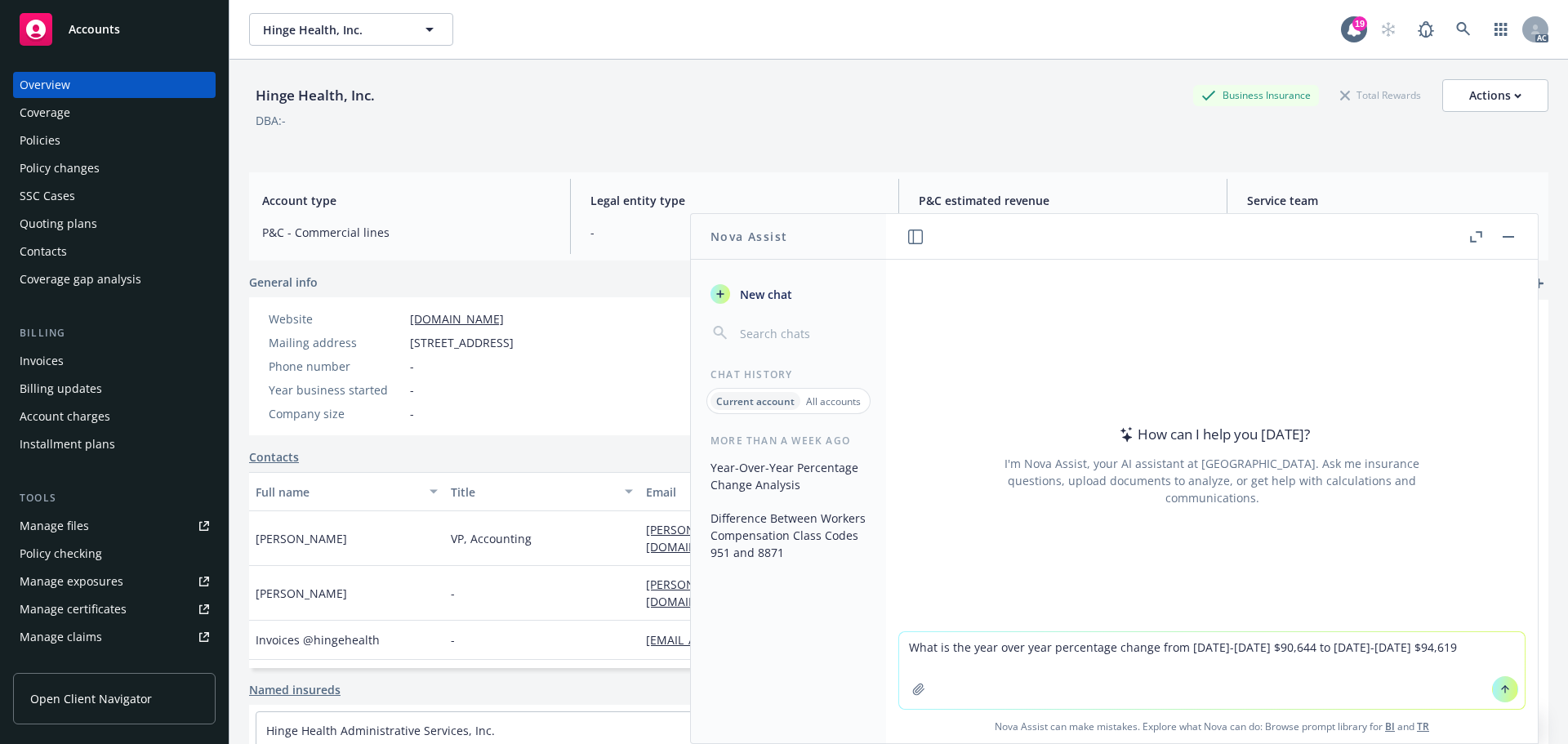
type textarea "What is the year over year percentage change from 2024-2025 $90,644 to 2025-202…"
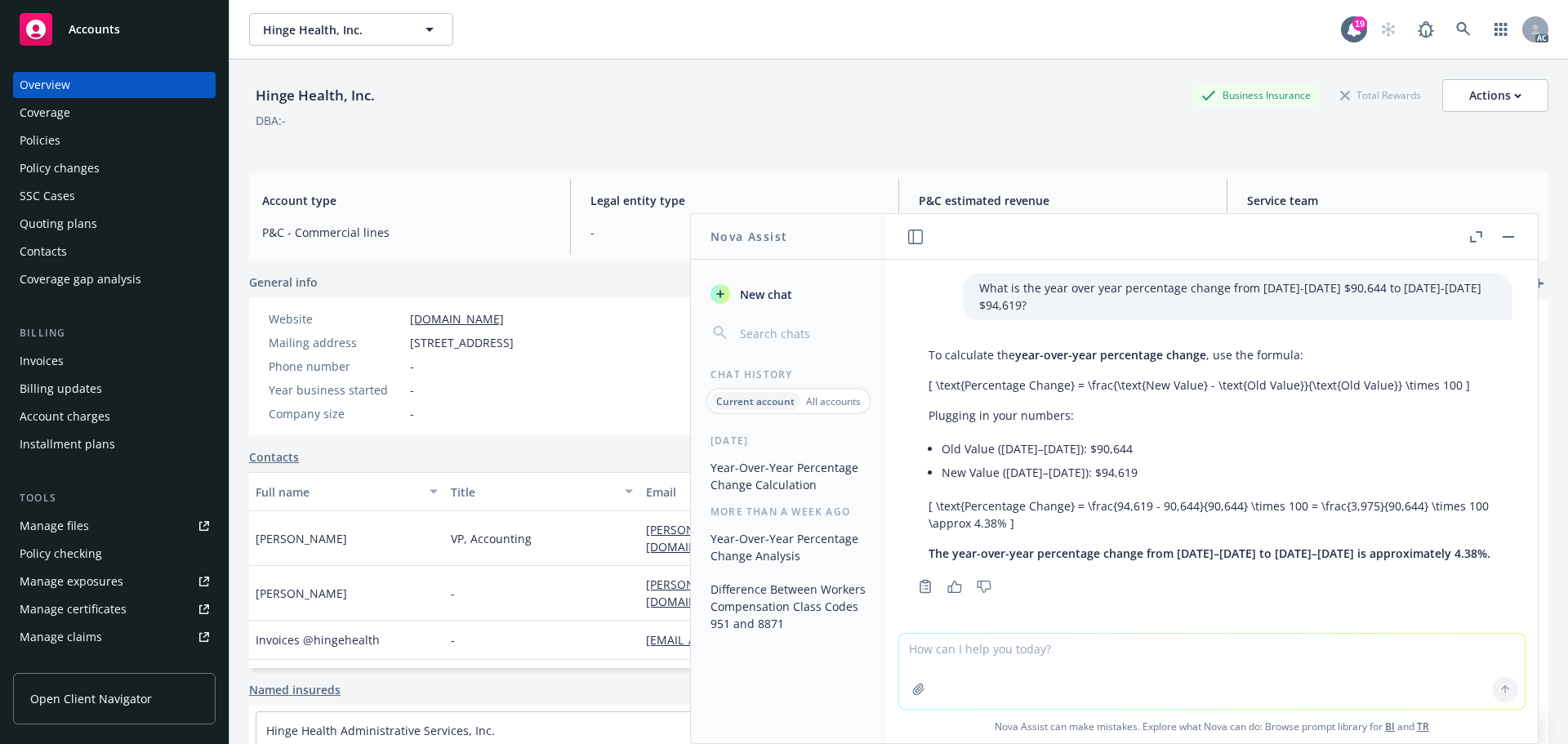
click at [1213, 295] on p "What is the year over year percentage change from 2024-2025 $90,644 to 2025-202…" at bounding box center [1236, 297] width 516 height 35
drag, startPoint x: 987, startPoint y: 287, endPoint x: 1477, endPoint y: 290, distance: 490.0
click at [1477, 290] on p "What is the year over year percentage change from 2024-2025 $90,644 to 2025-202…" at bounding box center [1236, 297] width 516 height 35
copy p "What is the year over year percentage change from 2024-2025 $90,644 to 2025-202…"
click at [979, 654] on textarea at bounding box center [1212, 671] width 625 height 75
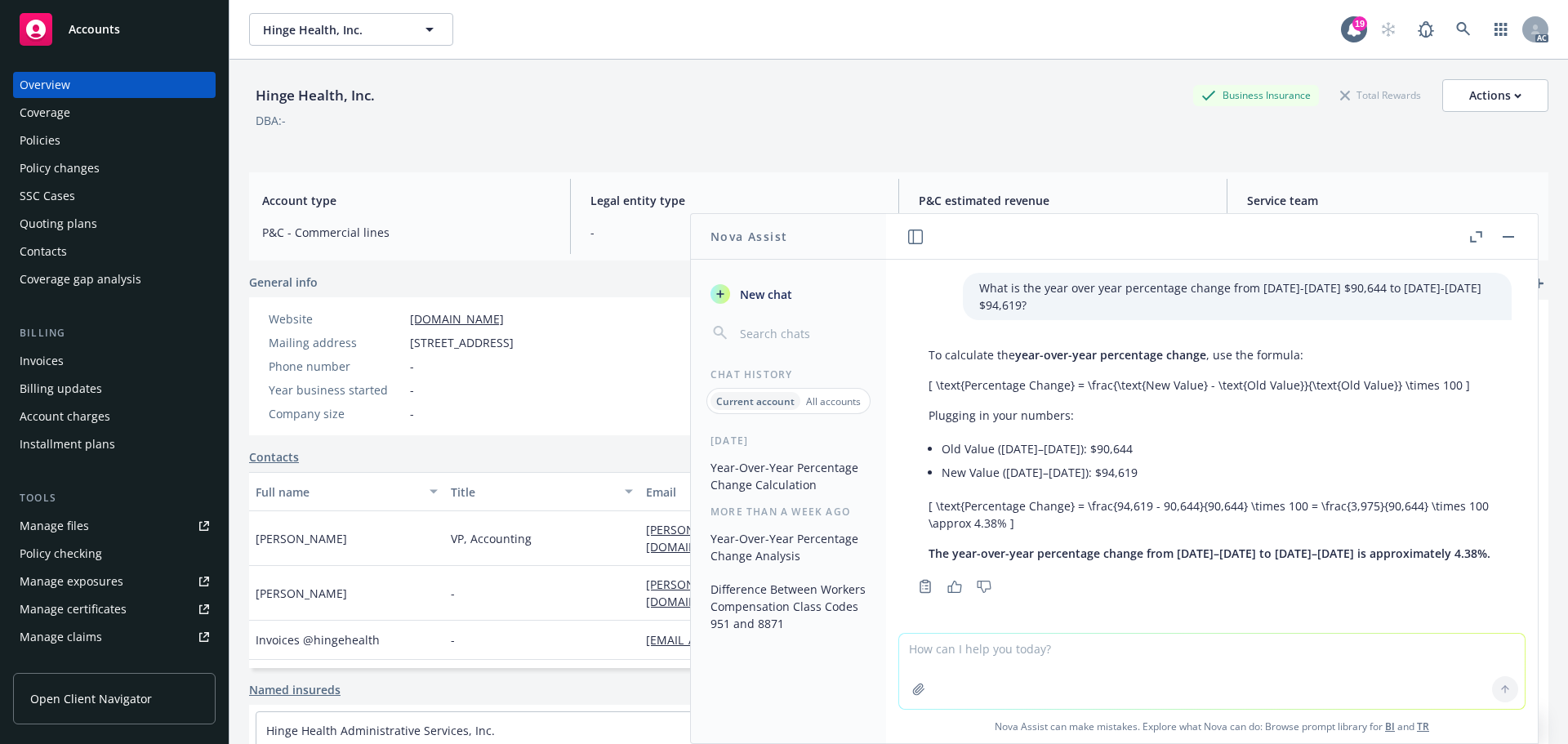
paste textarea "What is the year over year percentage change from 2024-2025 $90,644 to 2025-202…"
click at [1277, 646] on textarea "What is the year over year percentage change from 2024-2025 $90,644 to 2025-202…" at bounding box center [1212, 671] width 625 height 77
click at [1399, 648] on textarea "What is the year over year percentage change from 2024-2025 $30,151 to 2025-202…" at bounding box center [1212, 671] width 625 height 77
type textarea "What is the year over year percentage change from 2024-2025 $30,151 to 2025-202…"
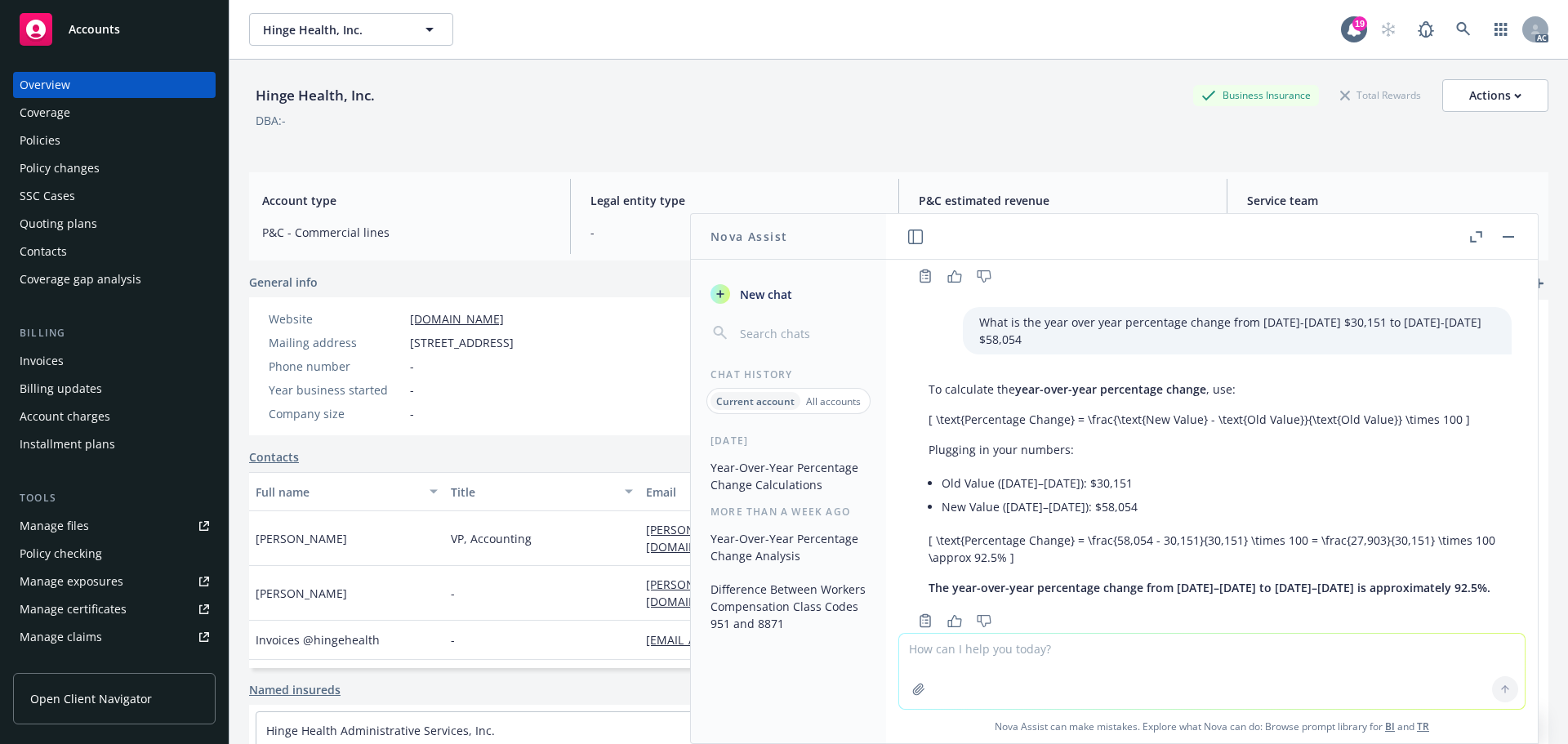
scroll to position [314, 0]
paste textarea "What is the year over year percentage change from 2024-2025 $90,644 to 2025-202…"
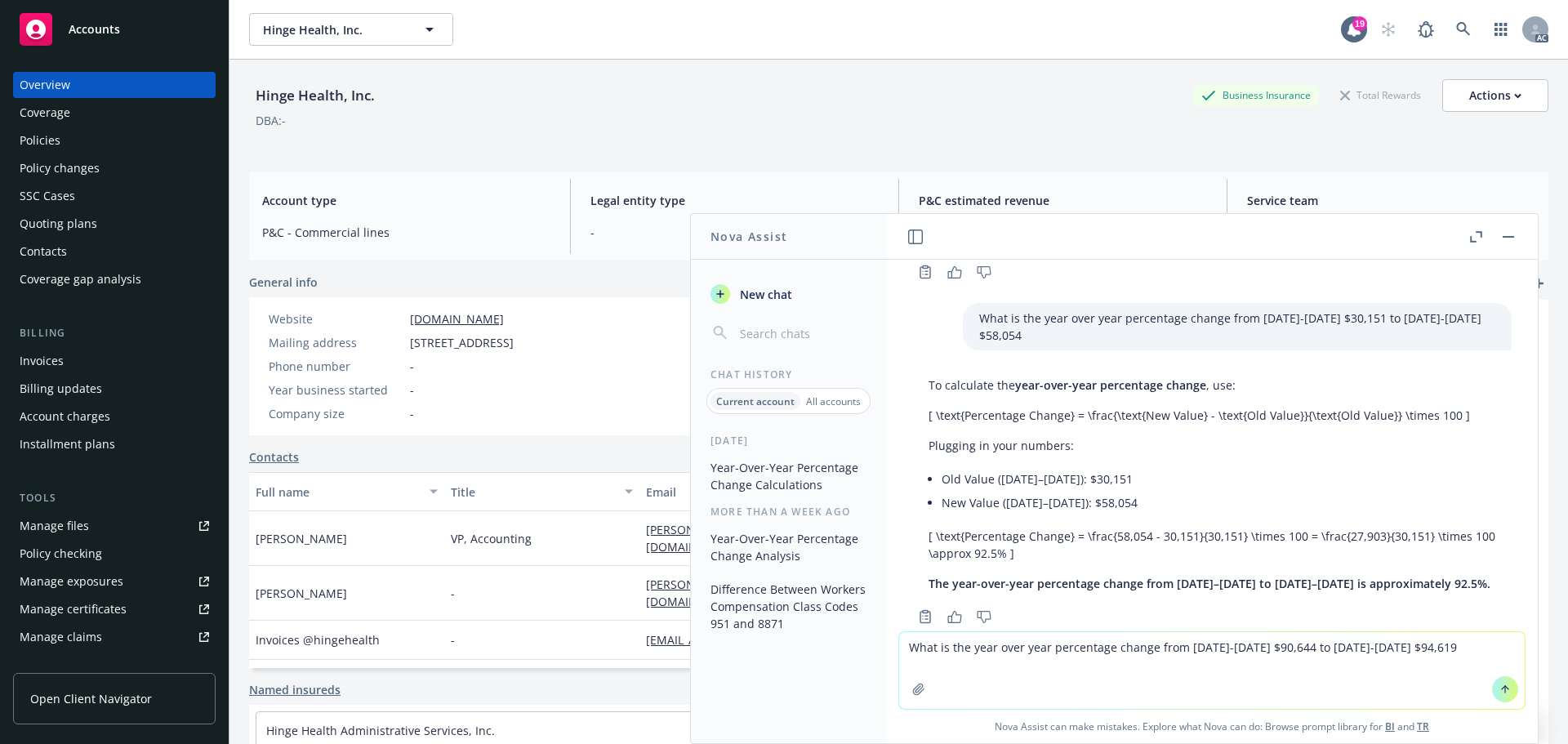
click at [1242, 647] on textarea "What is the year over year percentage change from 2024-2025 $90,644 to 2025-202…" at bounding box center [1212, 671] width 625 height 77
click at [1392, 647] on textarea "What is the year over year percentage change from 2024-2025 $1,192 to 2025-2026…" at bounding box center [1212, 671] width 625 height 77
type textarea "What is the year over year percentage change from 2024-2025 $1,192 to 2025-2026…"
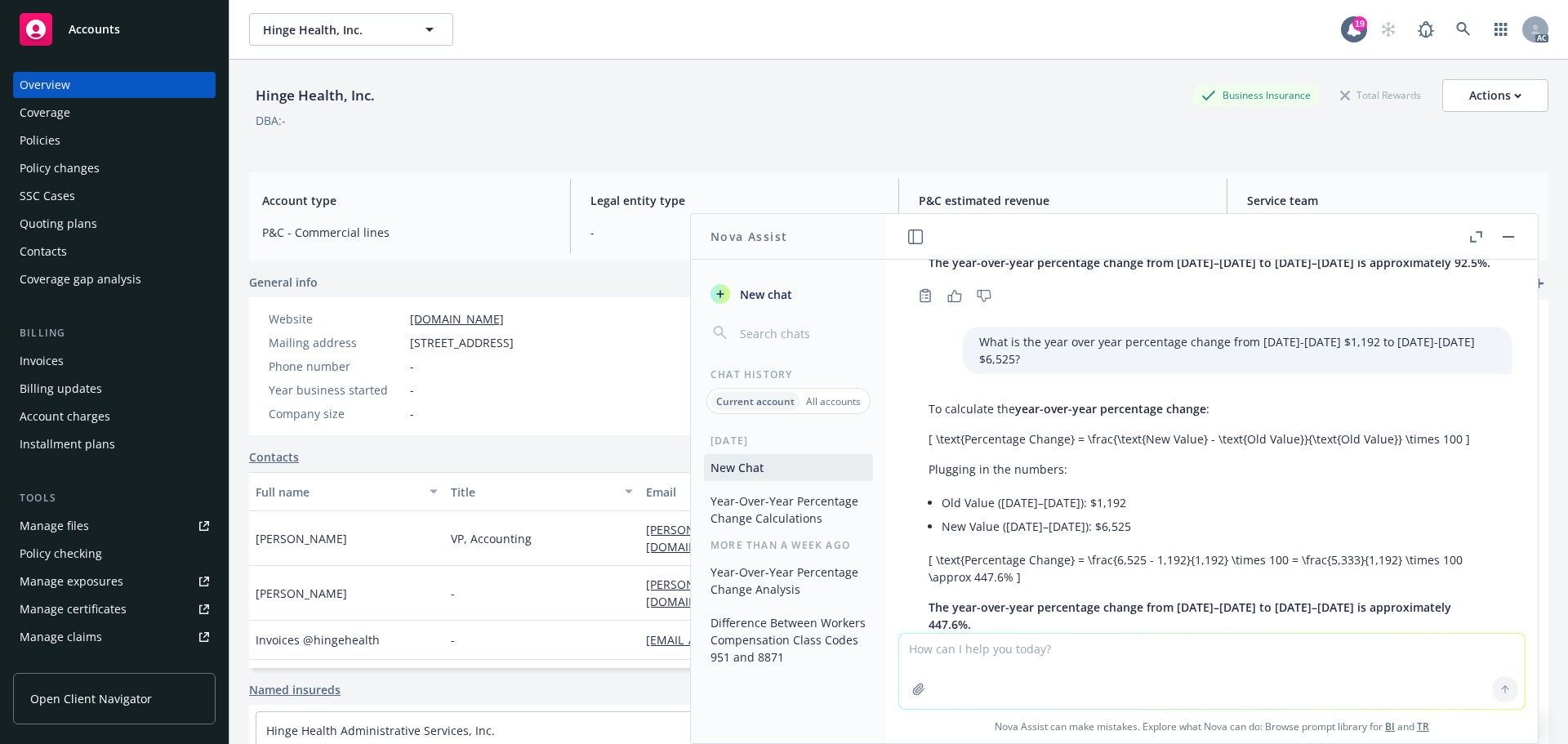
scroll to position [642, 0]
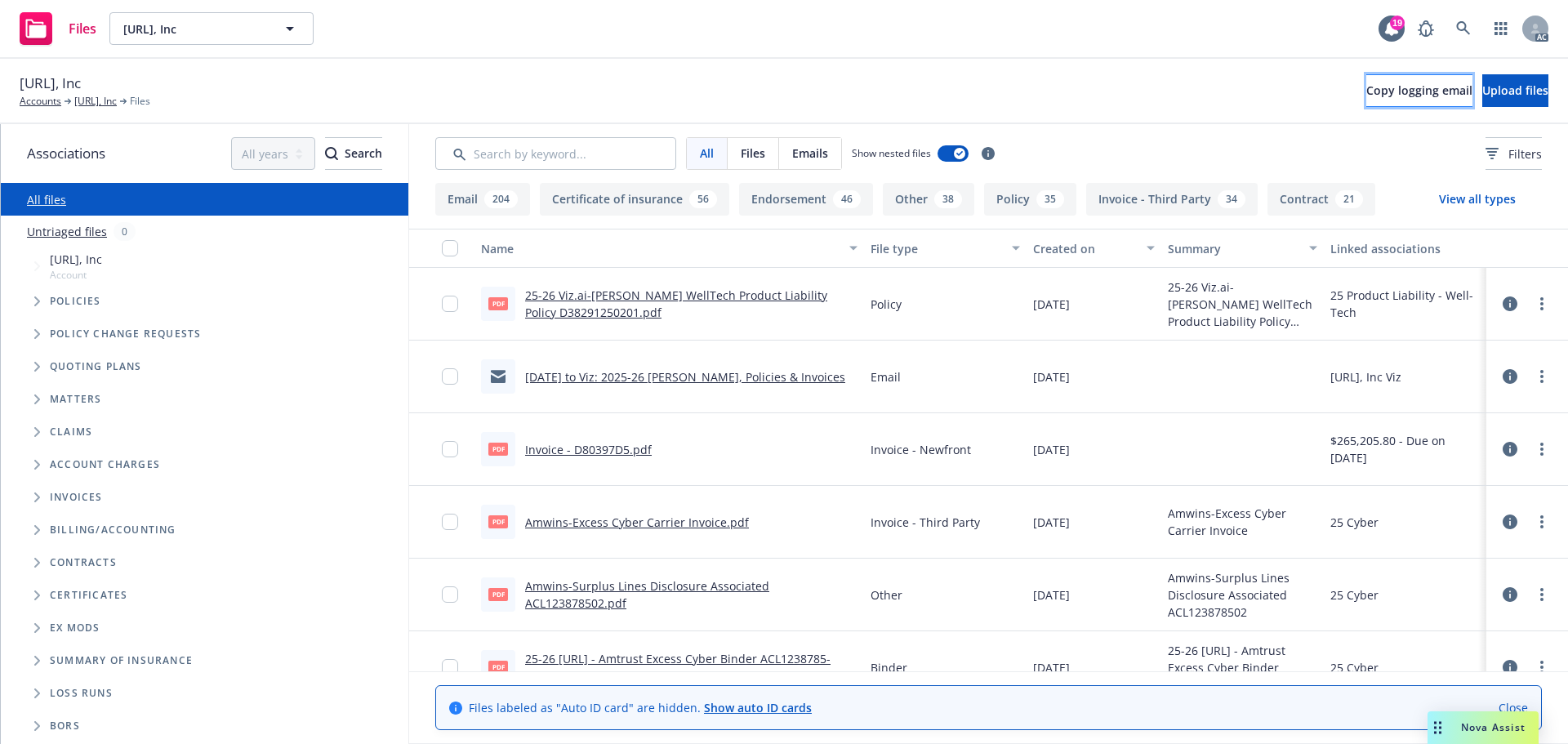
click at [1366, 87] on span "Copy logging email" at bounding box center [1419, 90] width 106 height 16
click at [40, 103] on link "Accounts" at bounding box center [40, 101] width 42 height 15
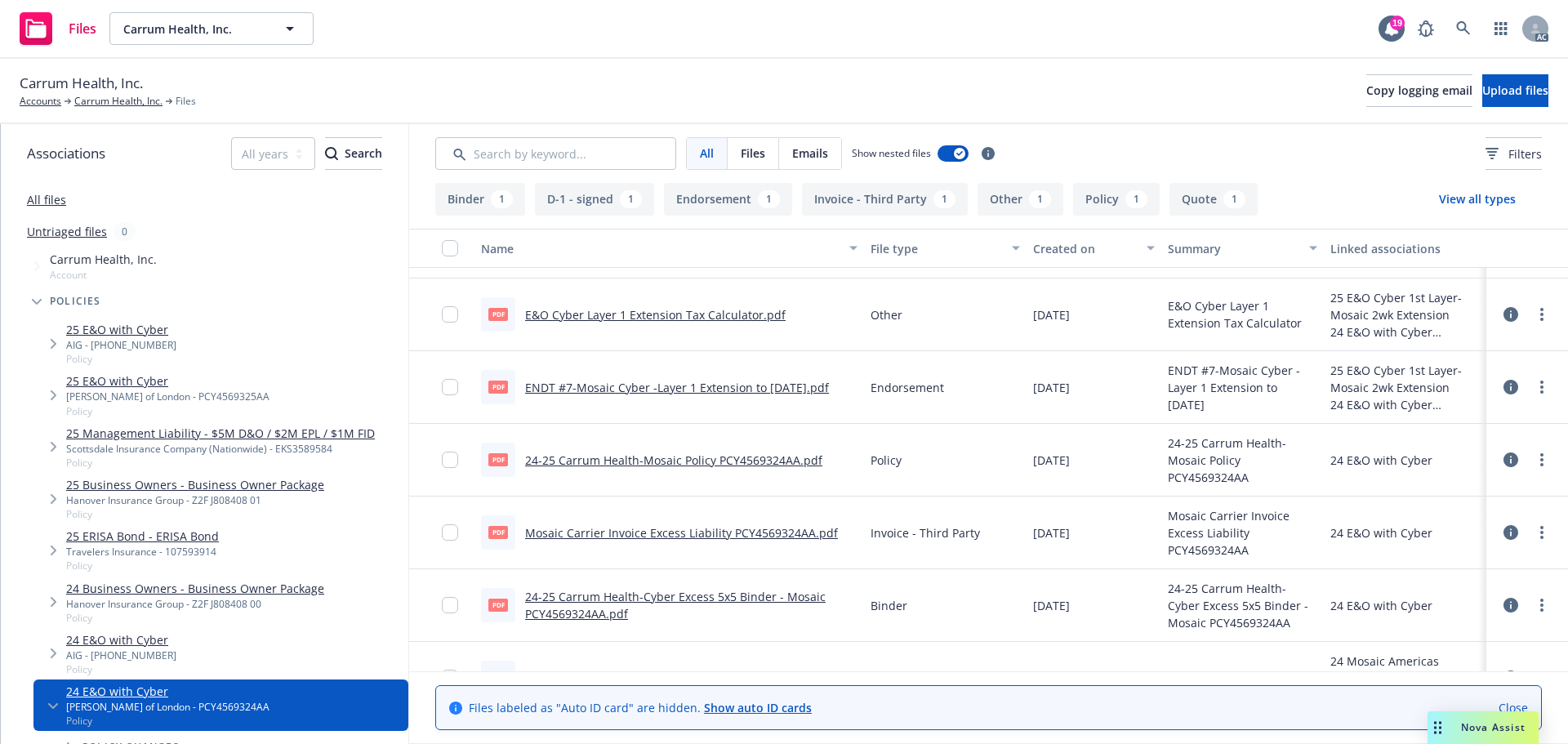
scroll to position [164, 0]
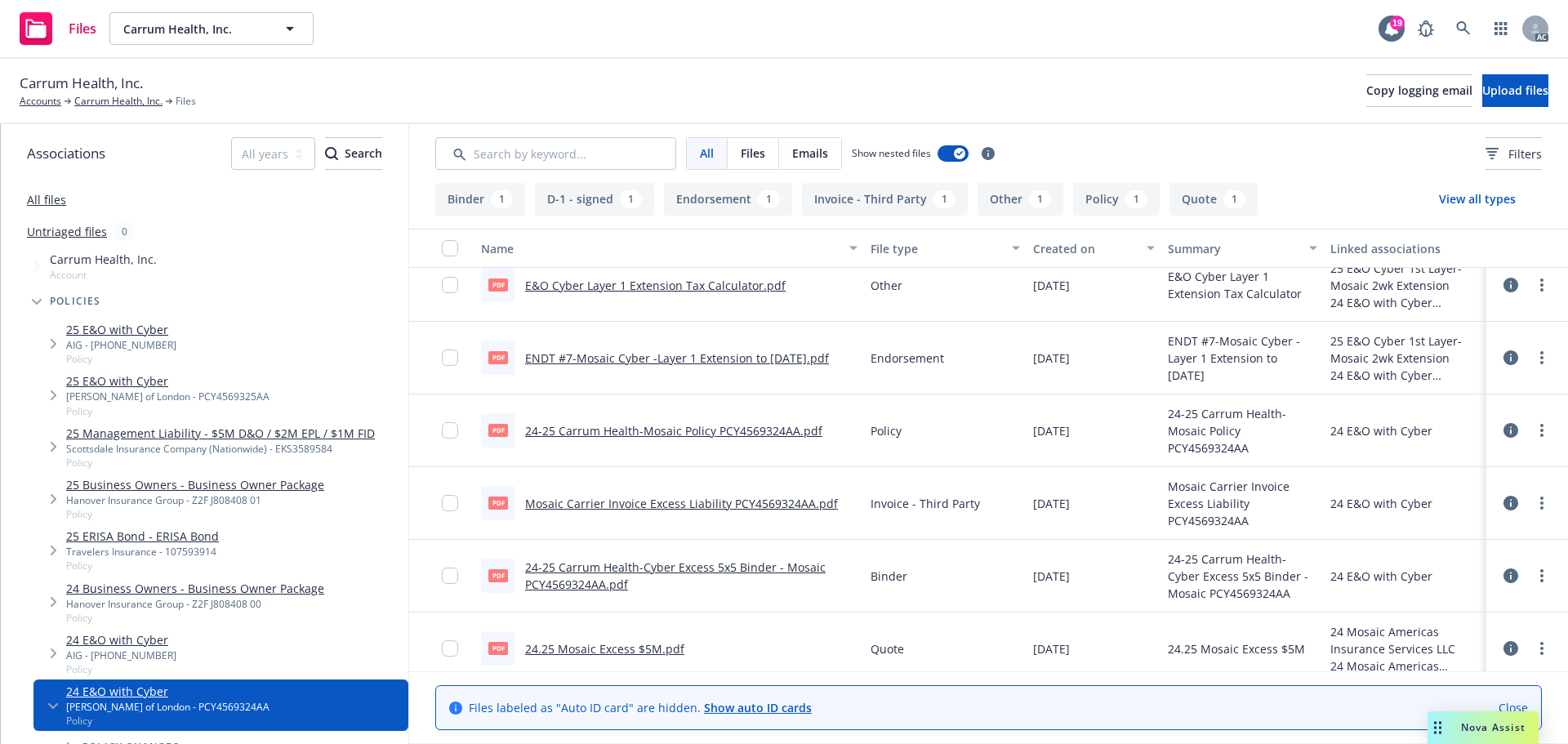
click at [747, 504] on link "Mosaic Carrier Invoice Excess Liability PCY4569324AA.pdf" at bounding box center [682, 503] width 313 height 16
click at [36, 103] on link "Accounts" at bounding box center [40, 101] width 42 height 15
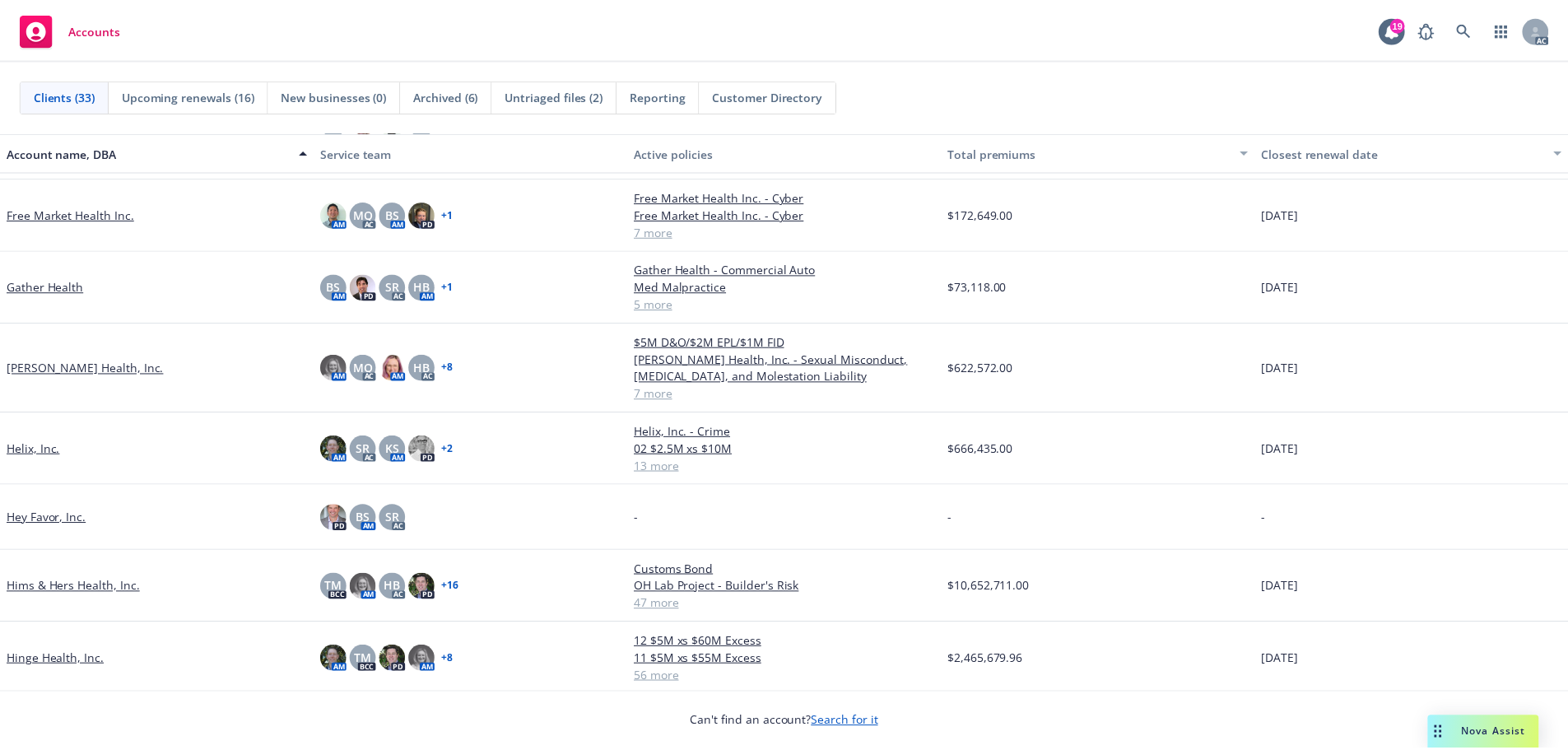
scroll to position [824, 0]
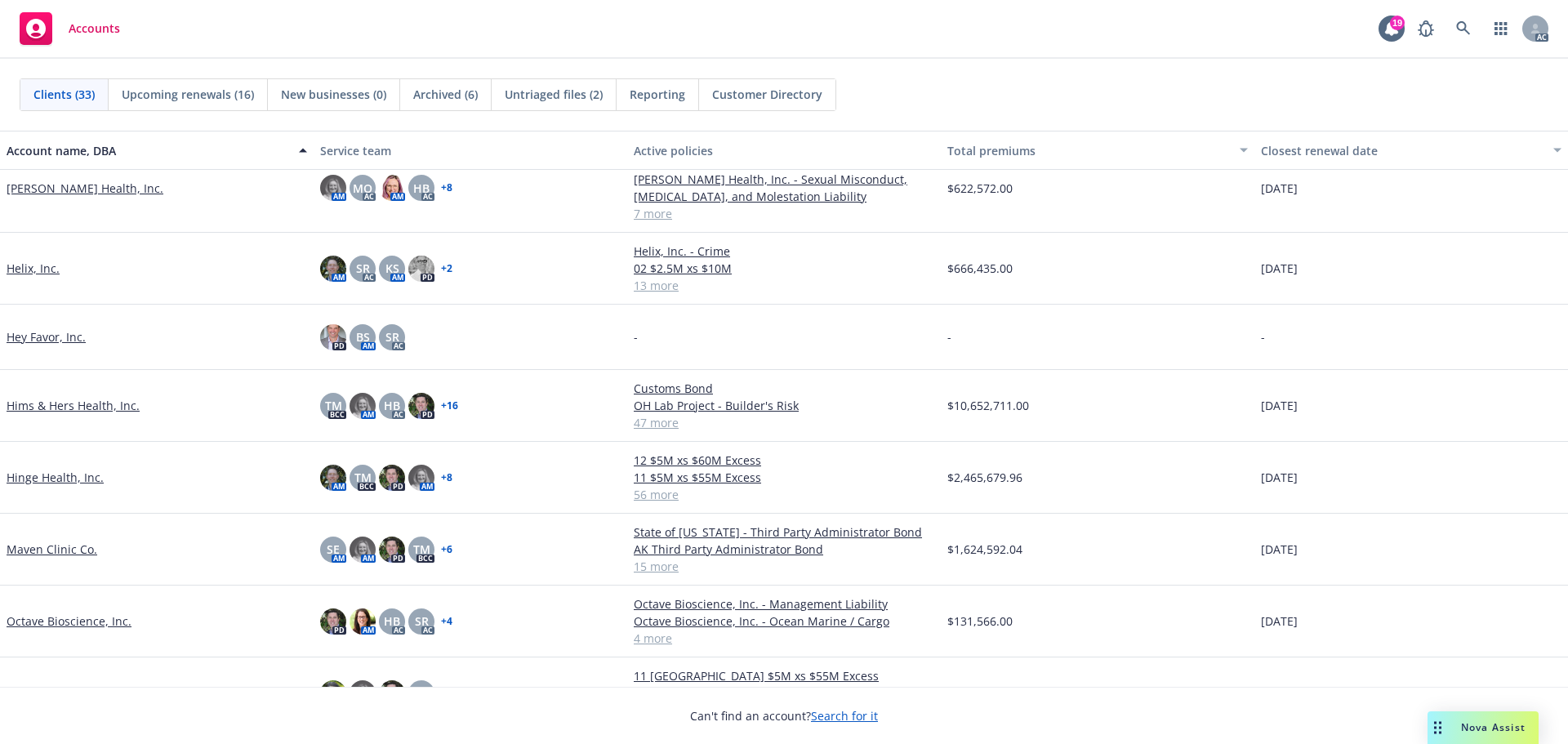
click at [89, 408] on link "Hims & Hers Health, Inc." at bounding box center [73, 405] width 133 height 17
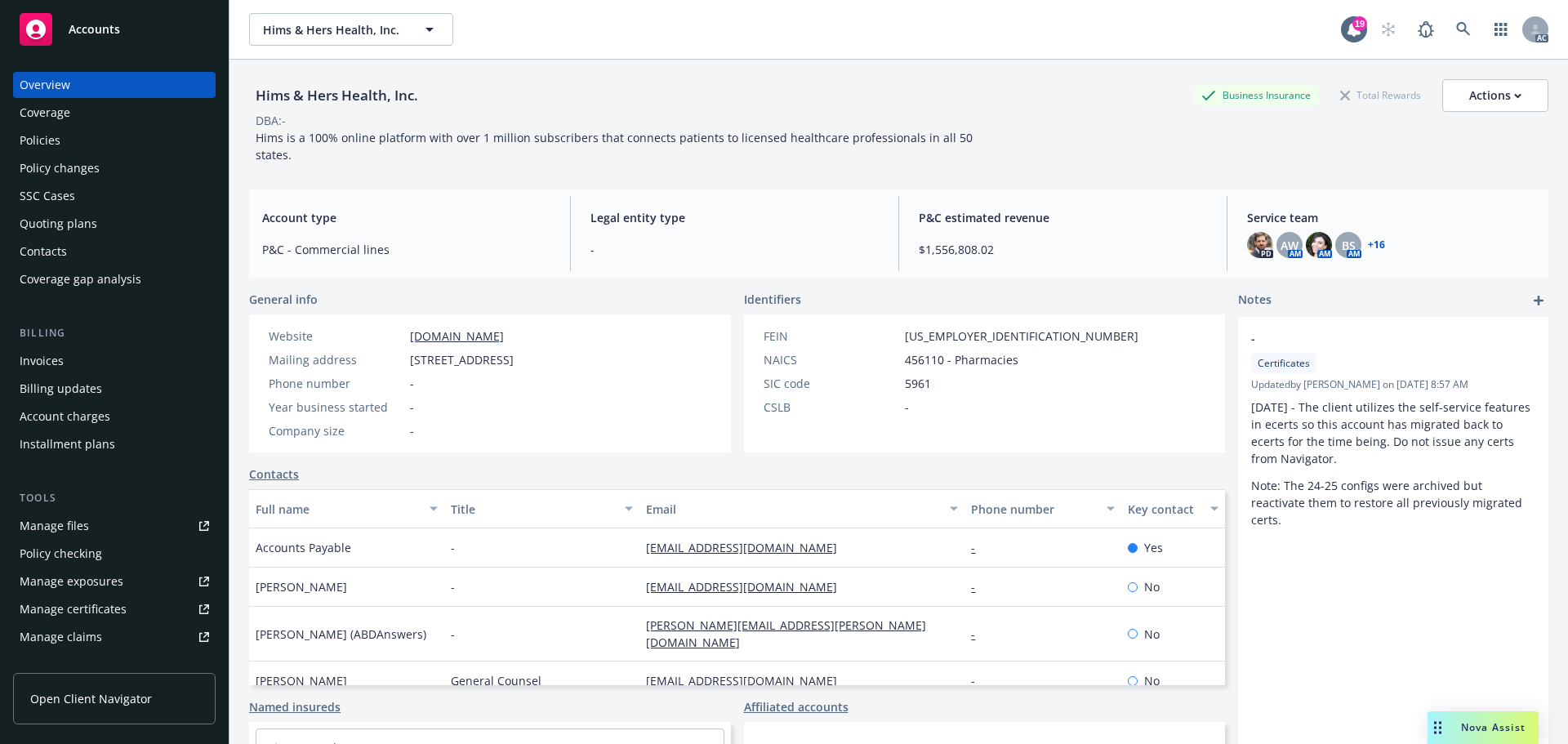
click at [79, 171] on div "Policy changes" at bounding box center [59, 168] width 80 height 27
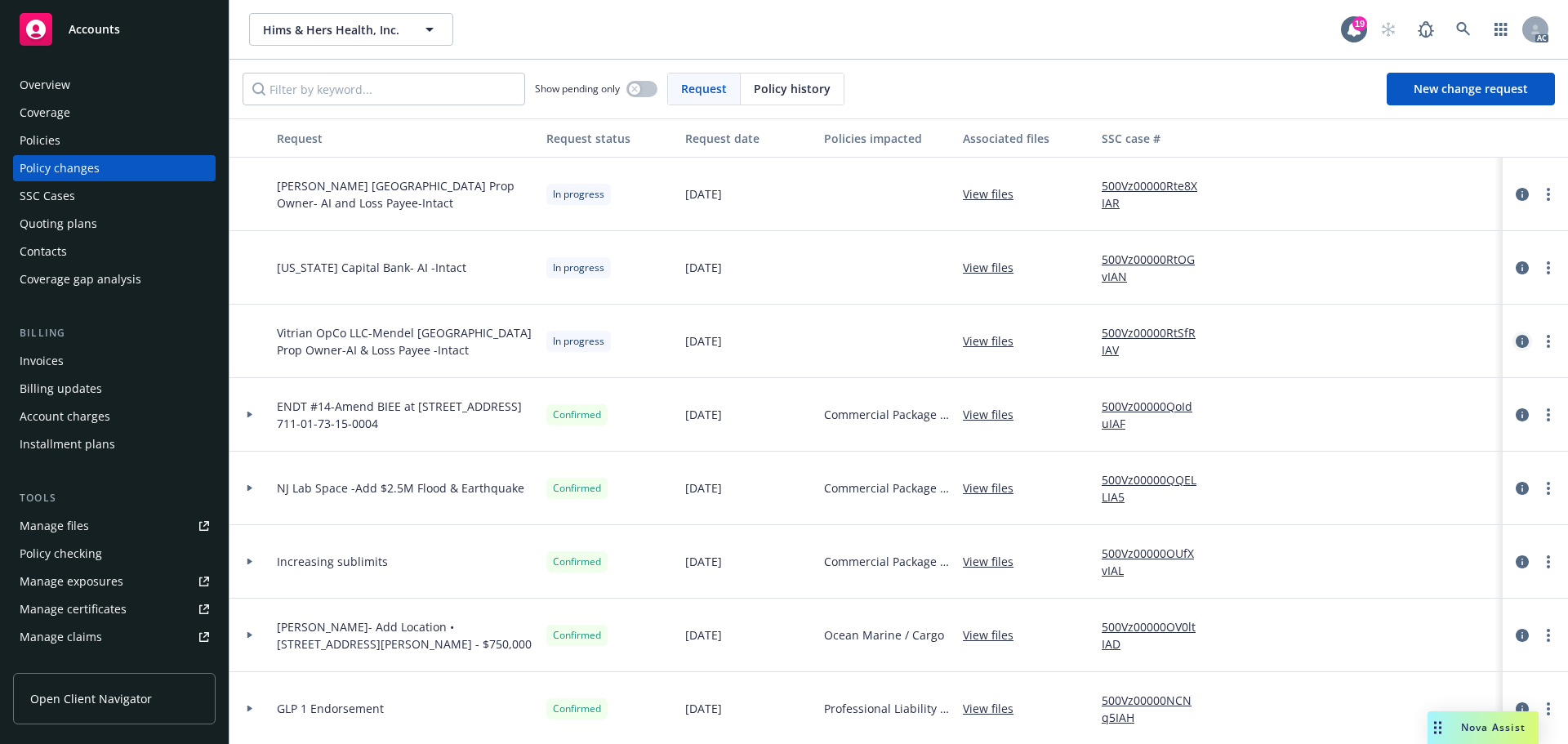
click at [1515, 341] on icon "circleInformation" at bounding box center [1521, 341] width 13 height 13
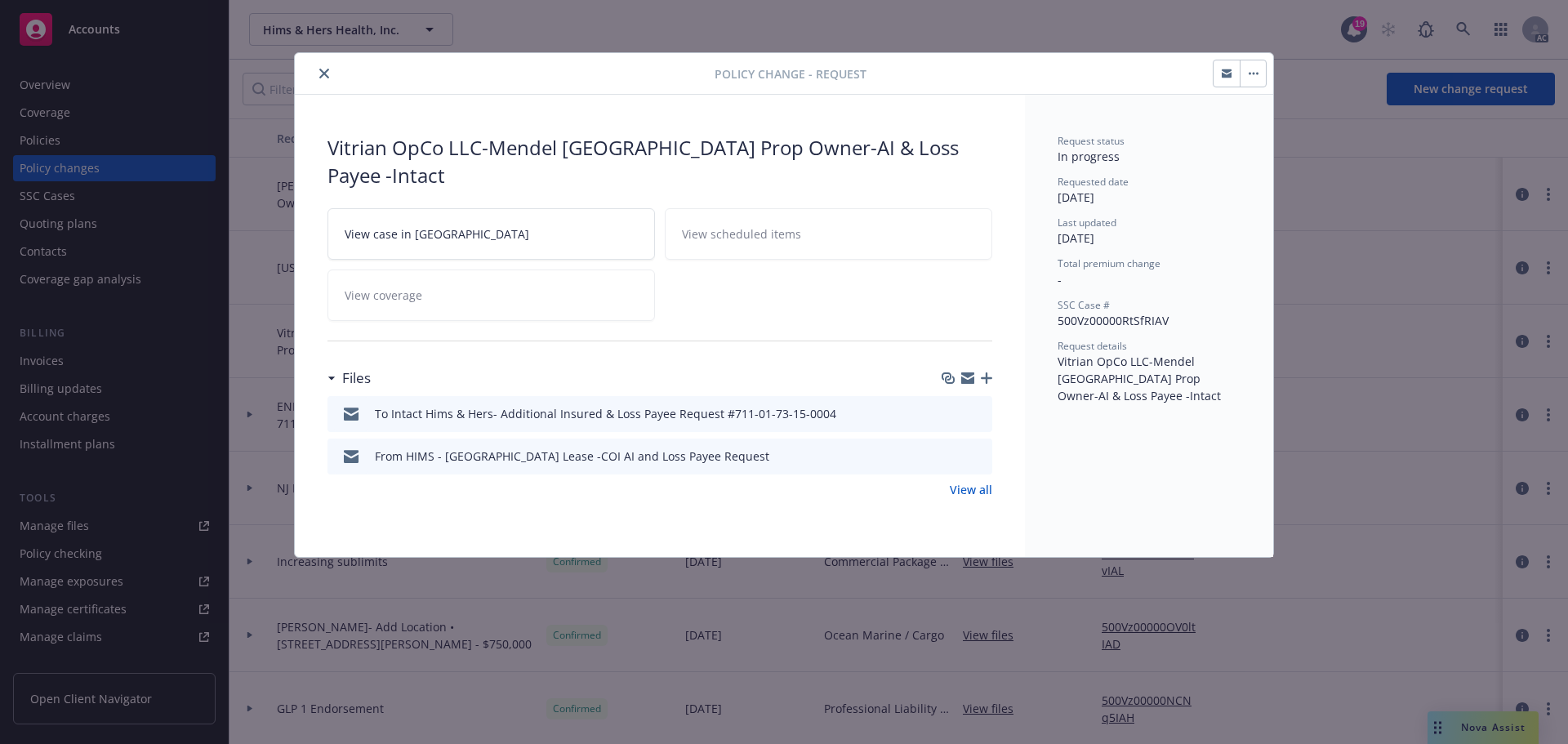
click at [326, 73] on icon "close" at bounding box center [323, 73] width 10 height 10
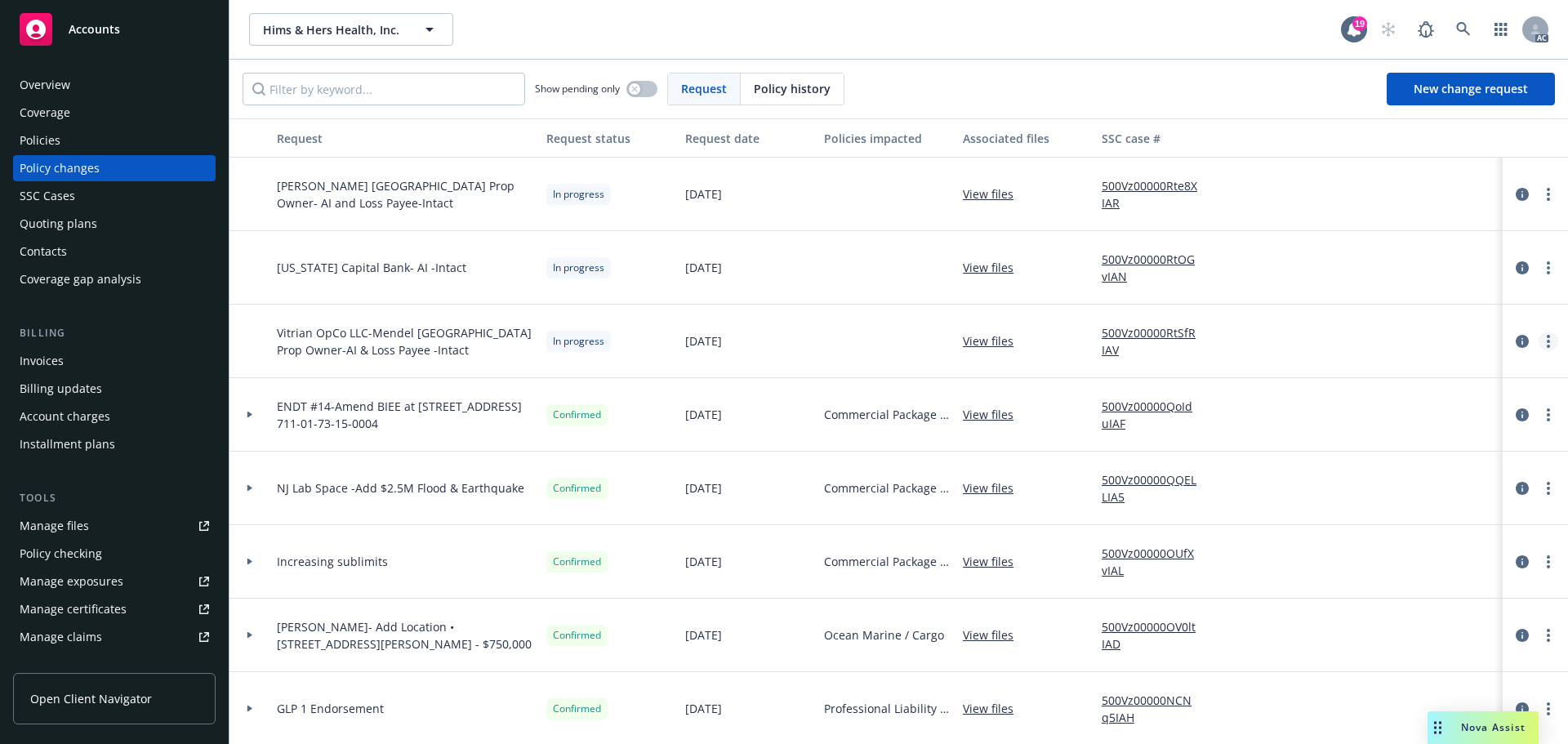
click at [1540, 346] on link "more" at bounding box center [1547, 341] width 19 height 19
click at [1367, 466] on link "Resume workflow" at bounding box center [1404, 473] width 280 height 33
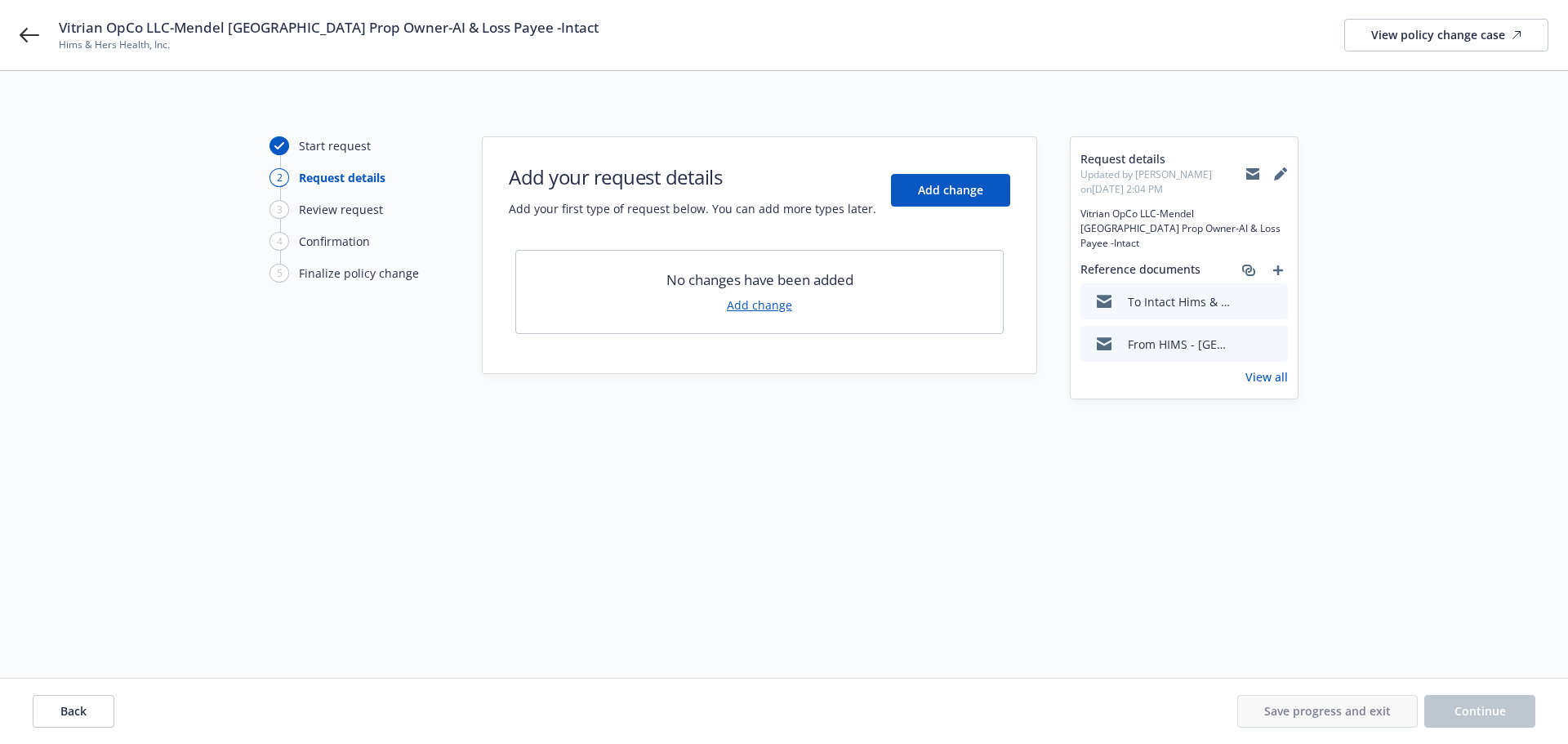
click at [766, 306] on link "Add change" at bounding box center [758, 304] width 65 height 17
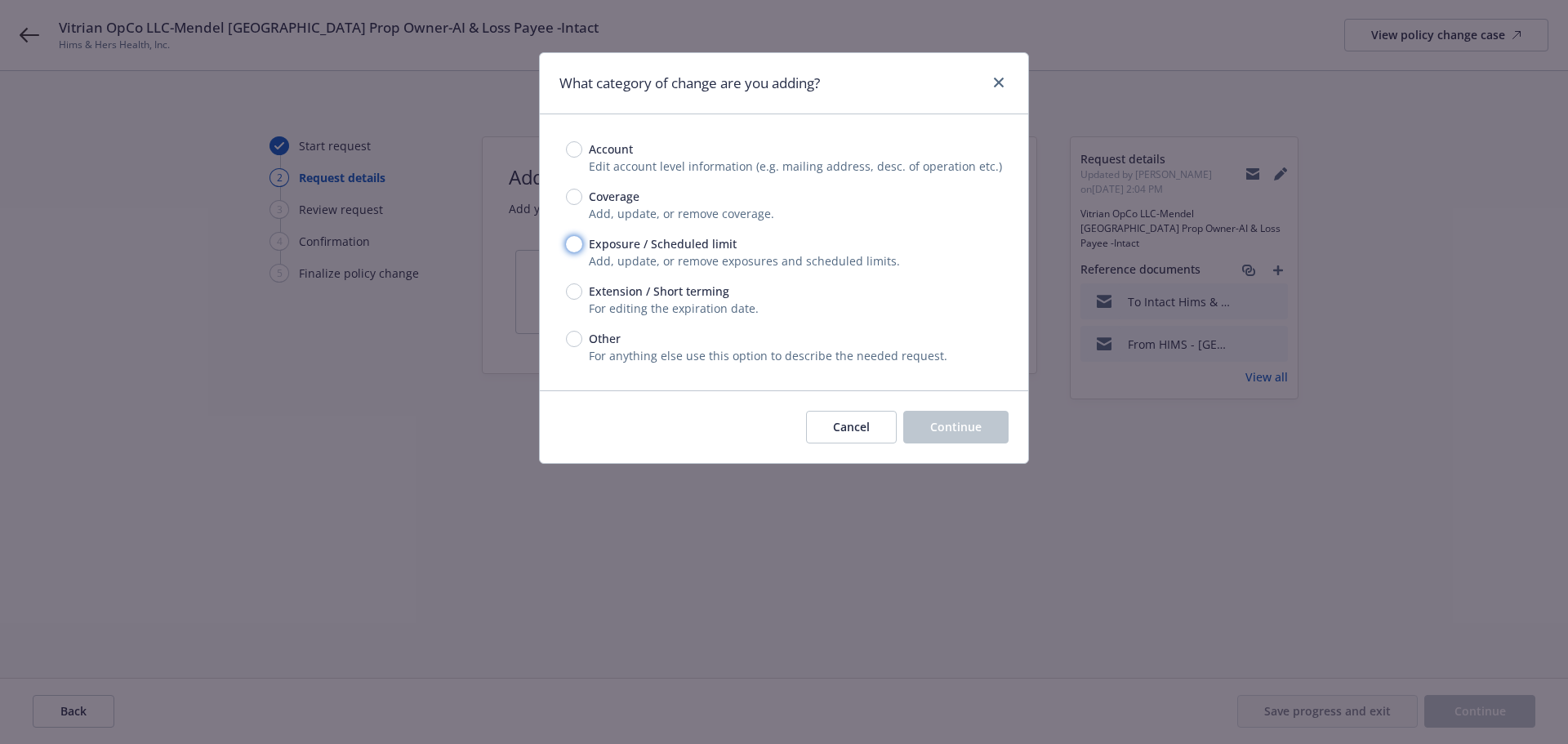
click at [567, 242] on input "Exposure / Scheduled limit" at bounding box center [574, 244] width 16 height 16
radio input "true"
click at [963, 421] on span "Continue" at bounding box center [956, 426] width 51 height 16
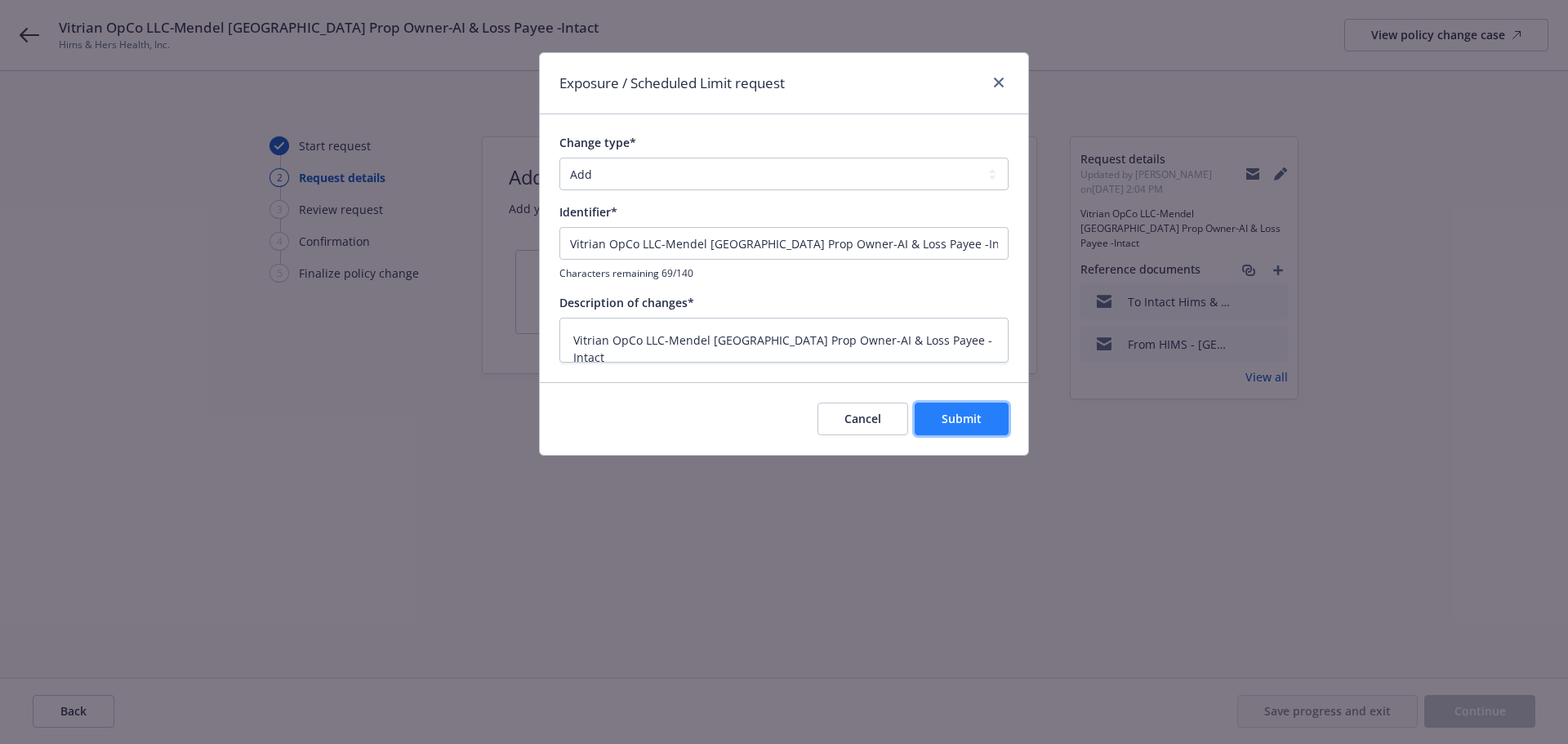
click at [961, 418] on span "Submit" at bounding box center [961, 418] width 40 height 16
type textarea "x"
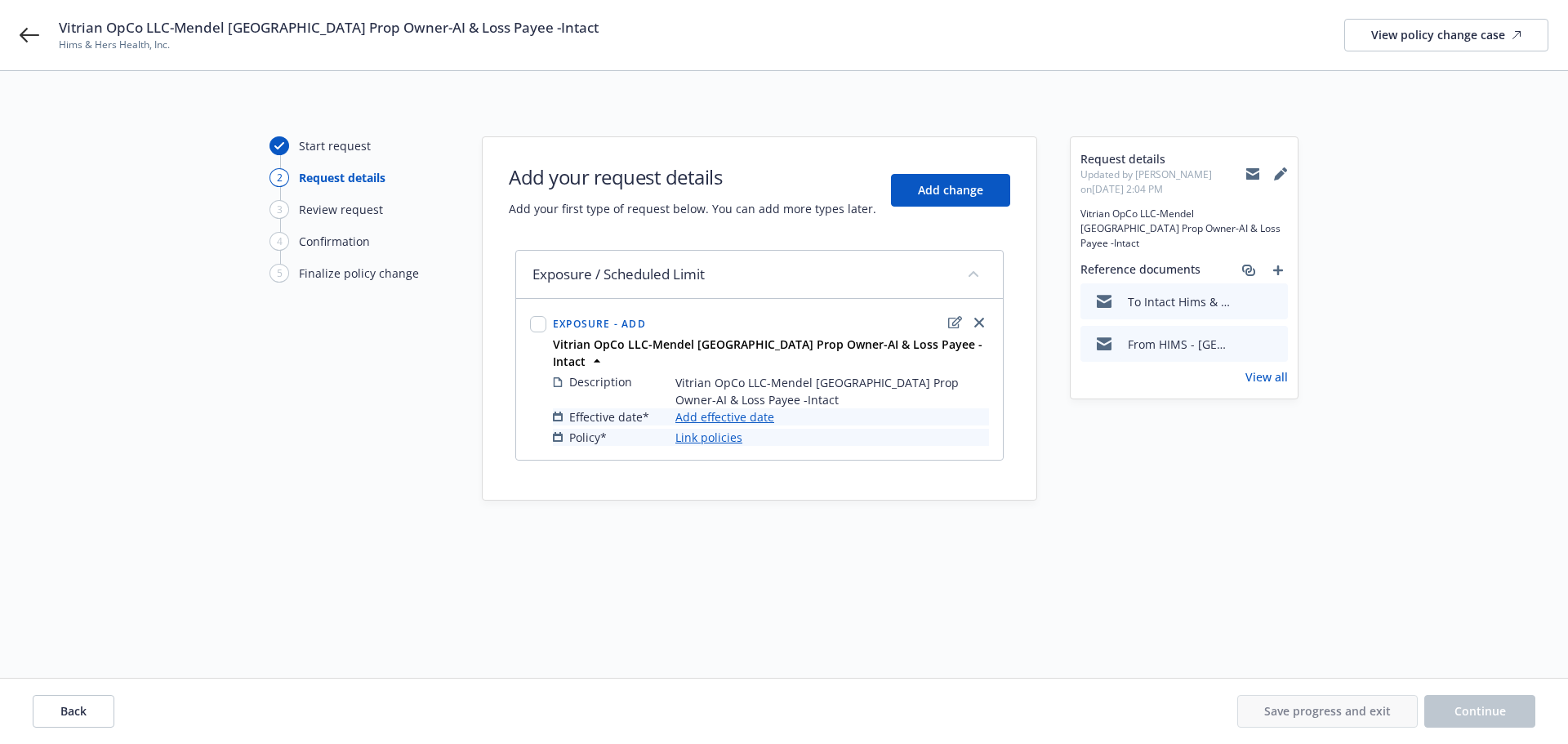
click at [729, 409] on link "Add effective date" at bounding box center [725, 417] width 99 height 17
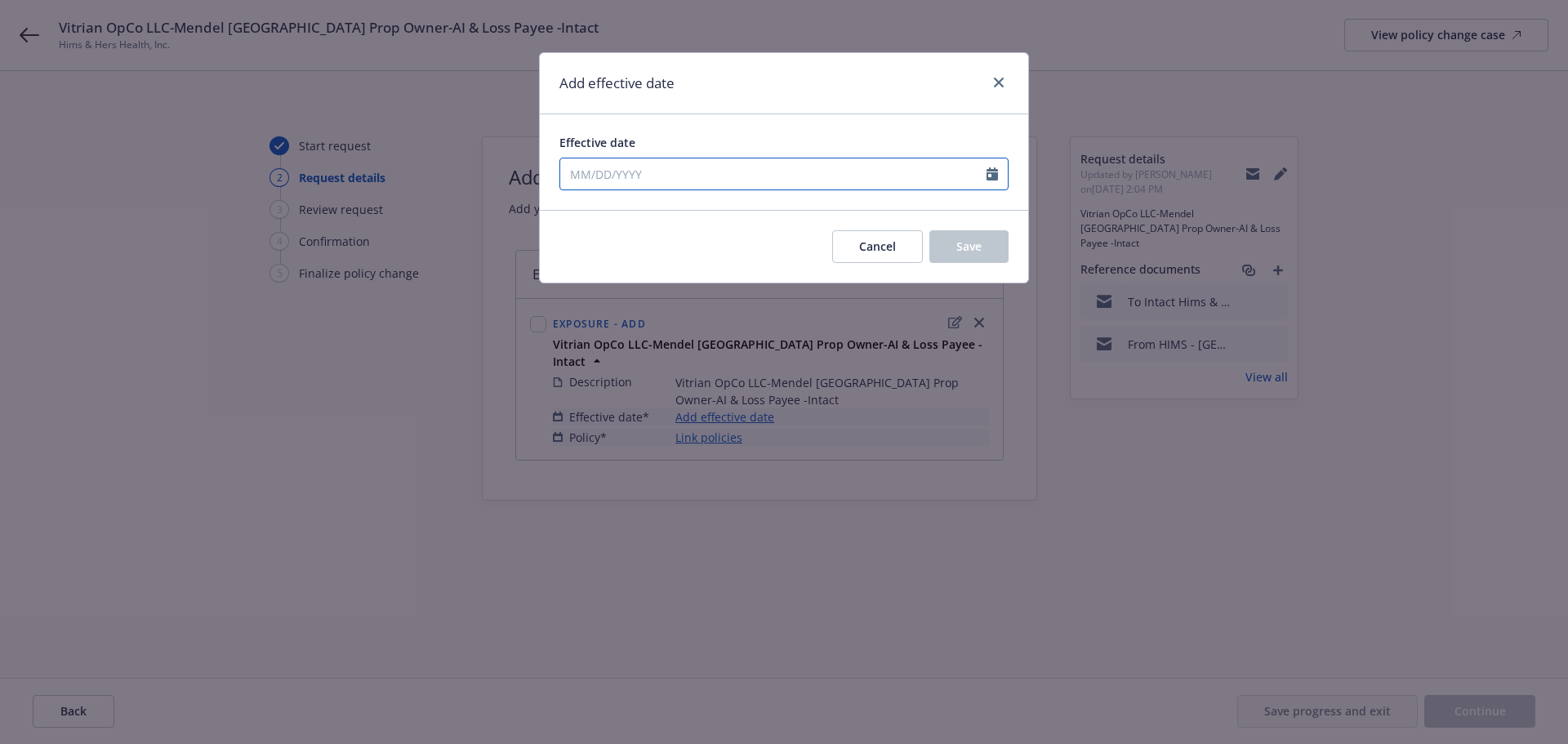
click at [989, 175] on icon "Calendar" at bounding box center [991, 174] width 12 height 13
select select "9"
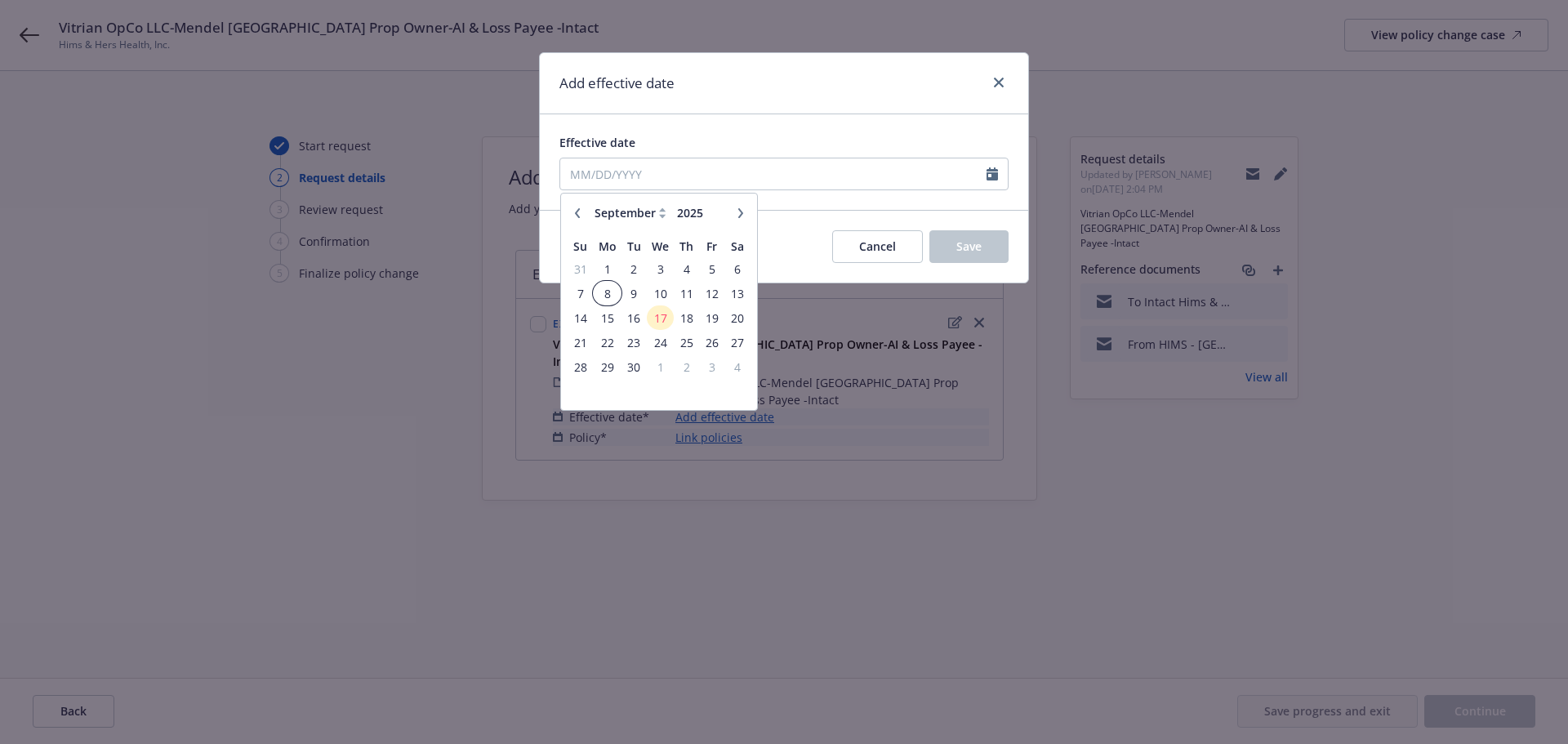
click at [609, 293] on span "8" at bounding box center [606, 293] width 25 height 20
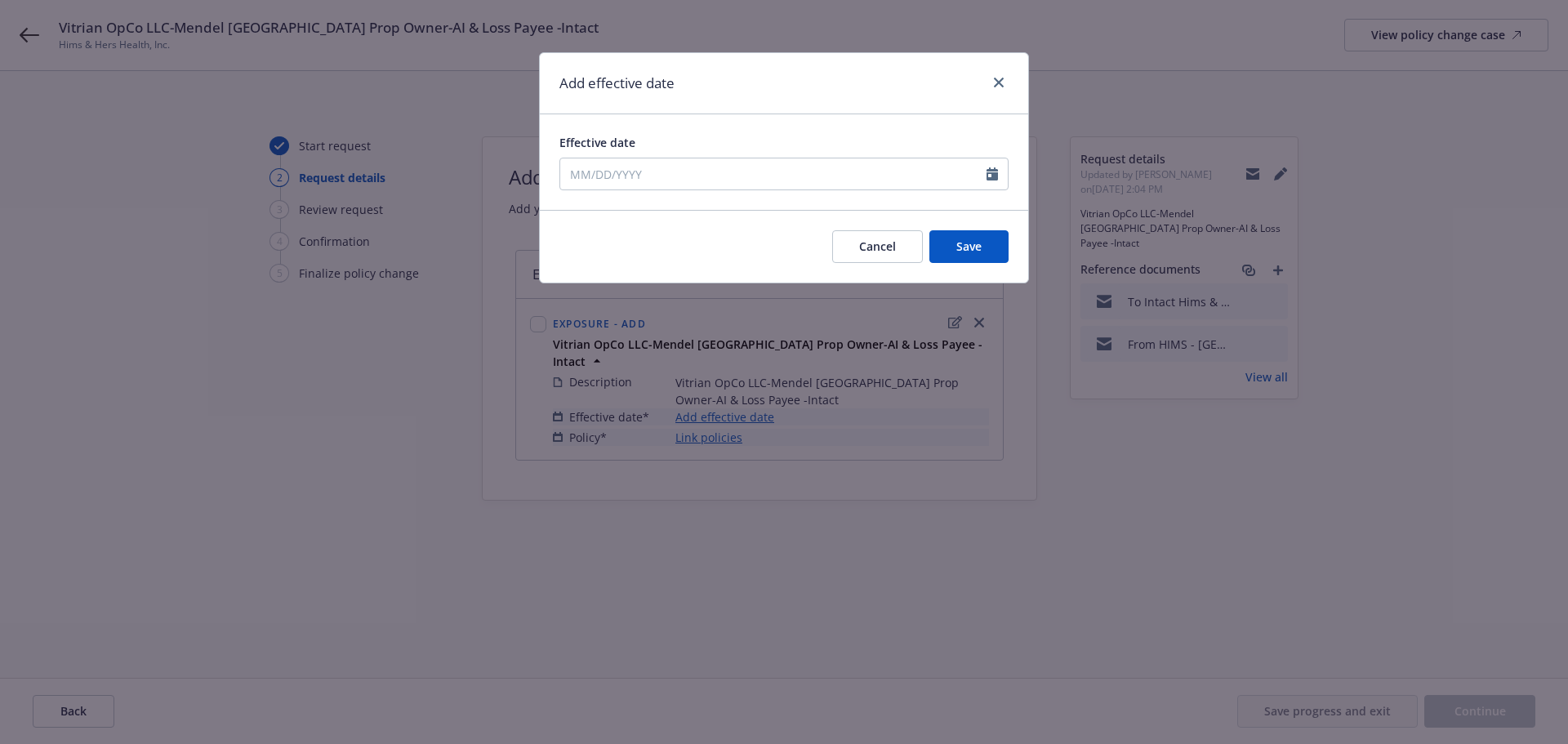
type input "09/08/2025"
click at [969, 242] on span "Save" at bounding box center [969, 246] width 26 height 16
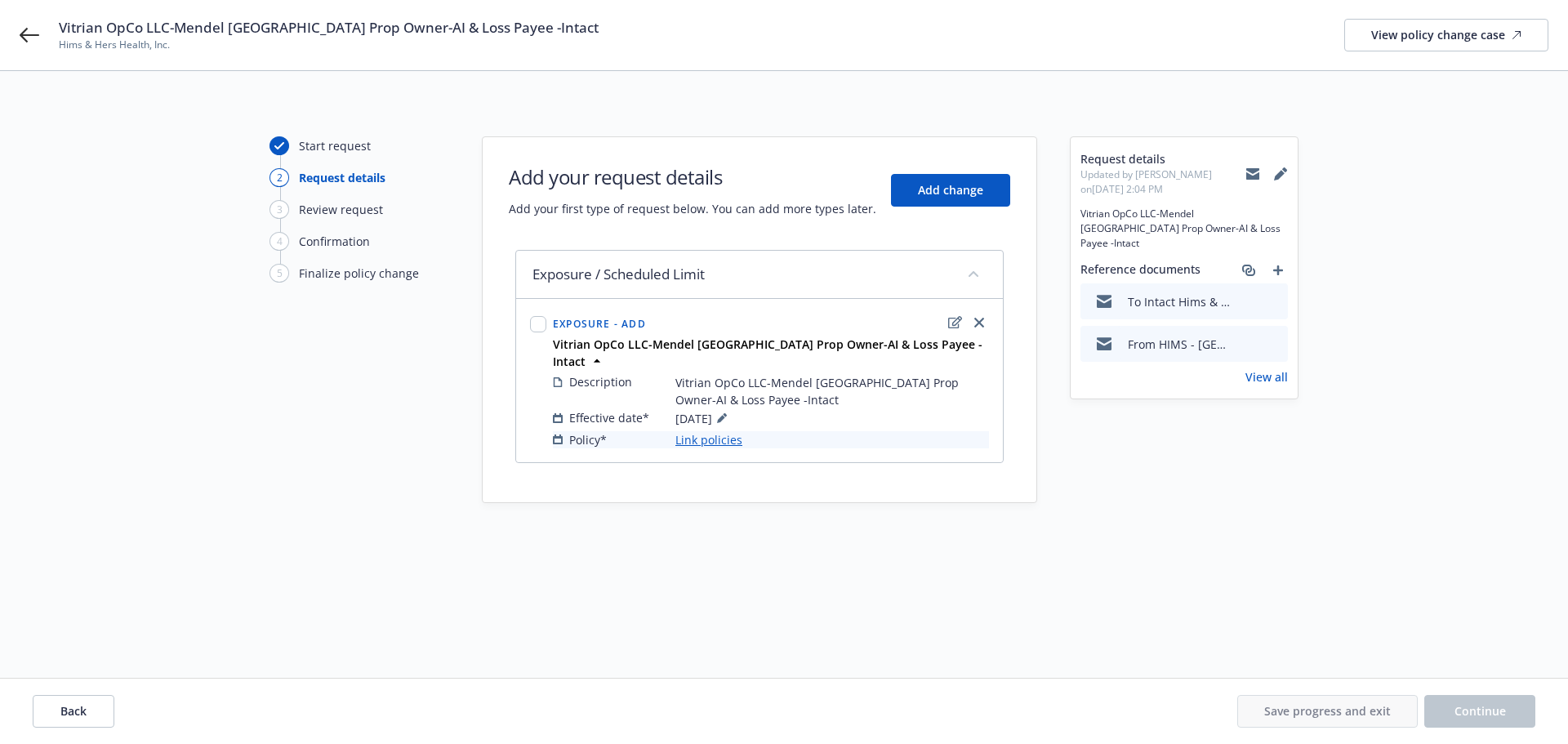
click at [717, 431] on link "Link policies" at bounding box center [708, 440] width 67 height 17
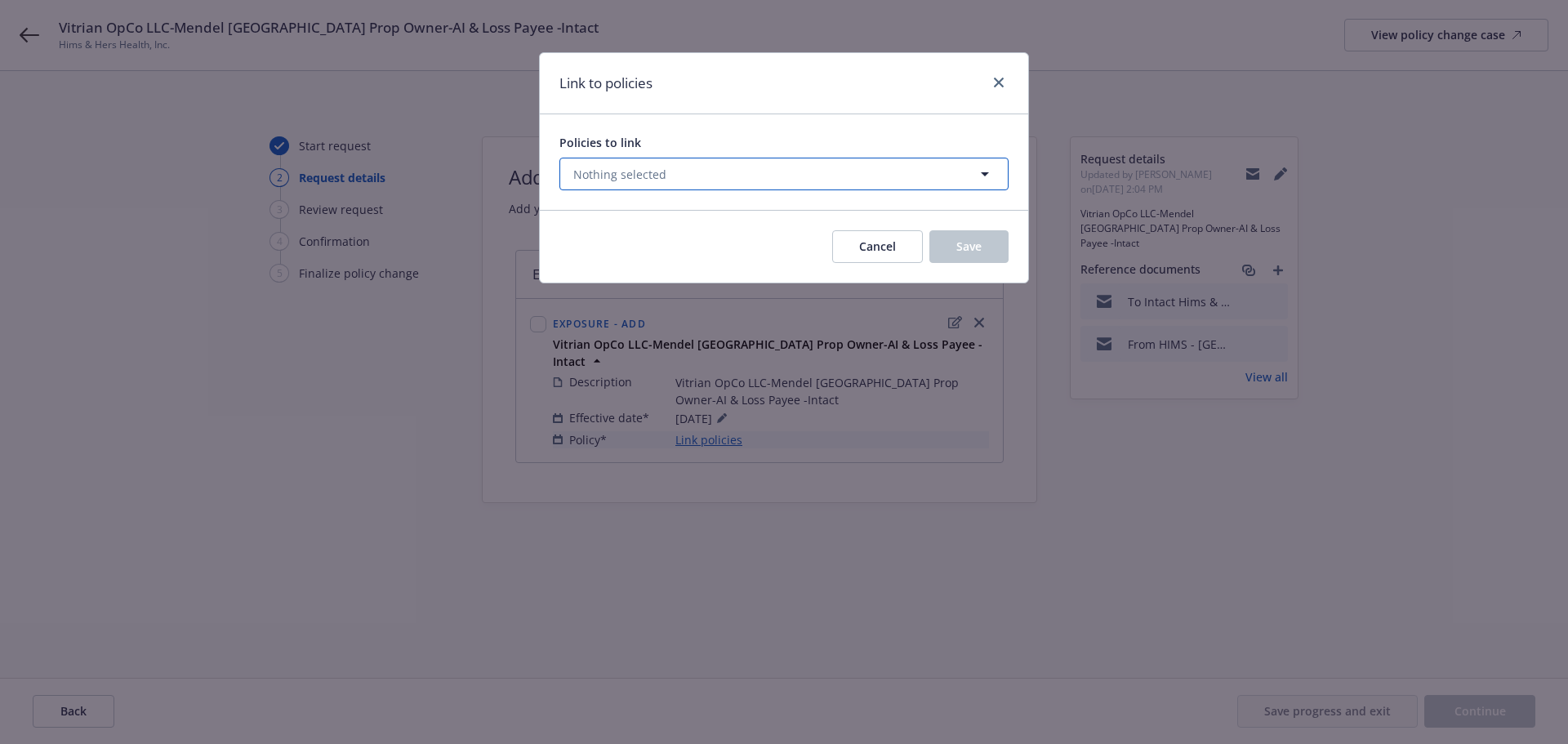
click at [659, 175] on span "Nothing selected" at bounding box center [620, 174] width 93 height 17
select select "ACTIVE"
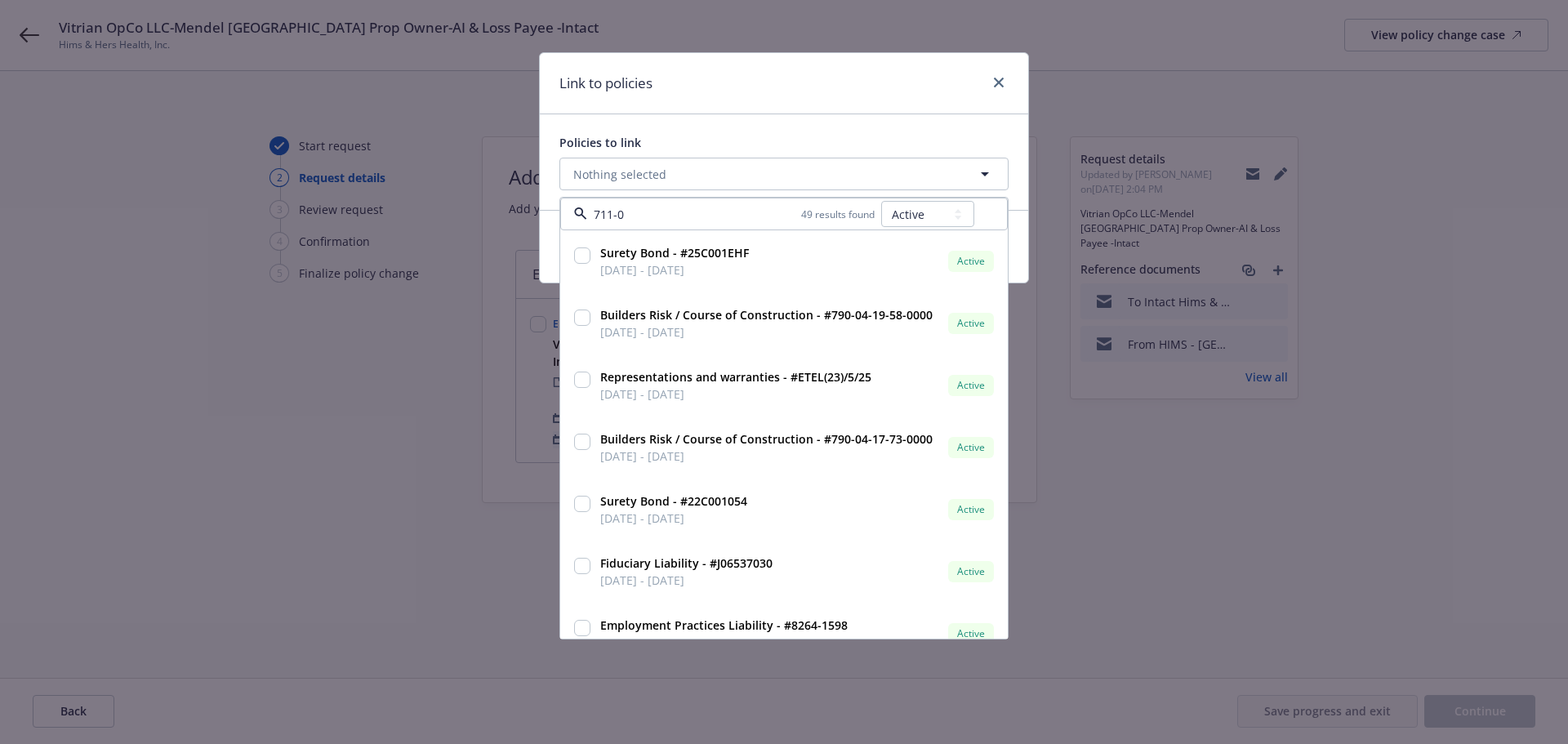
type input "711-01"
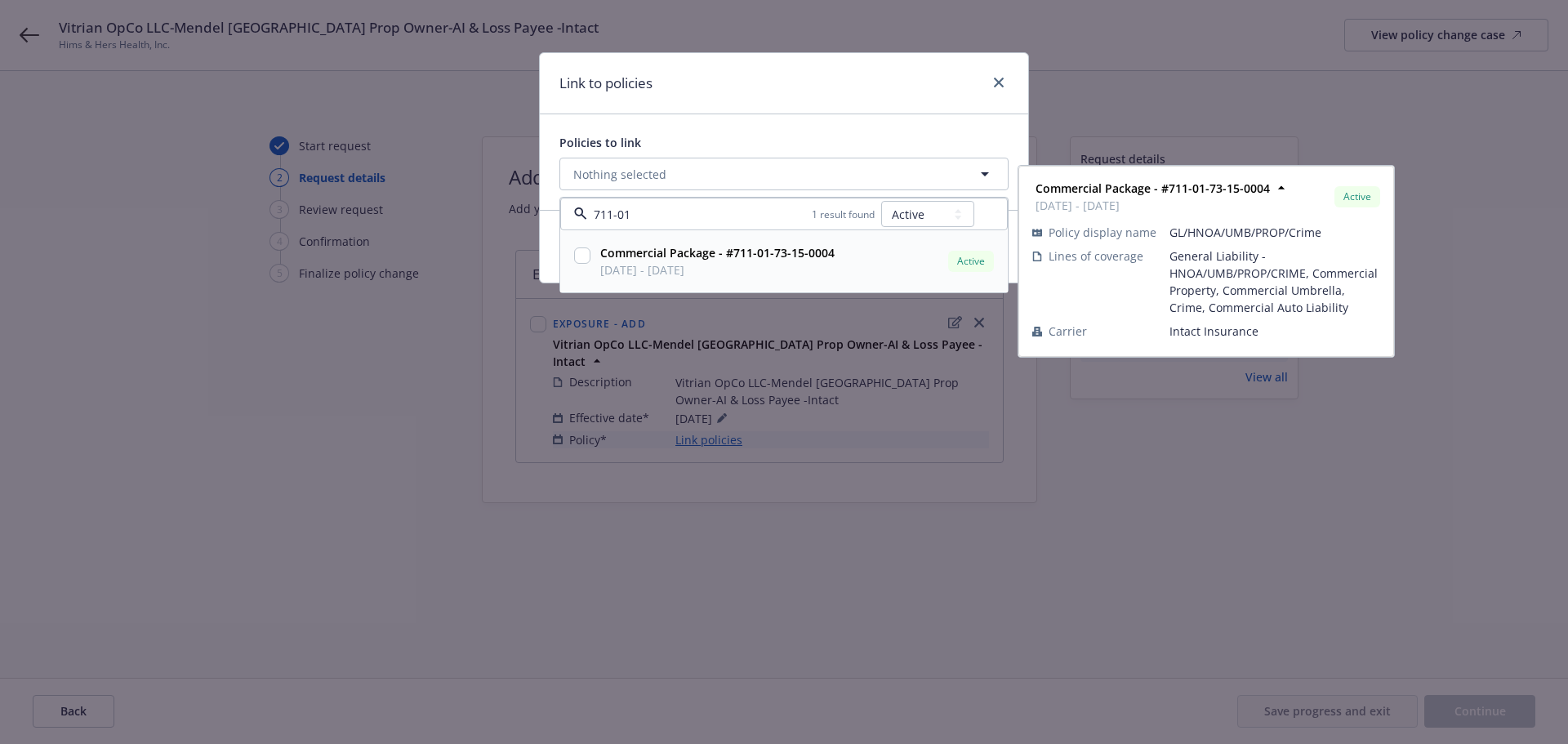
click at [586, 258] on input "checkbox" at bounding box center [582, 256] width 16 height 16
checkbox input "true"
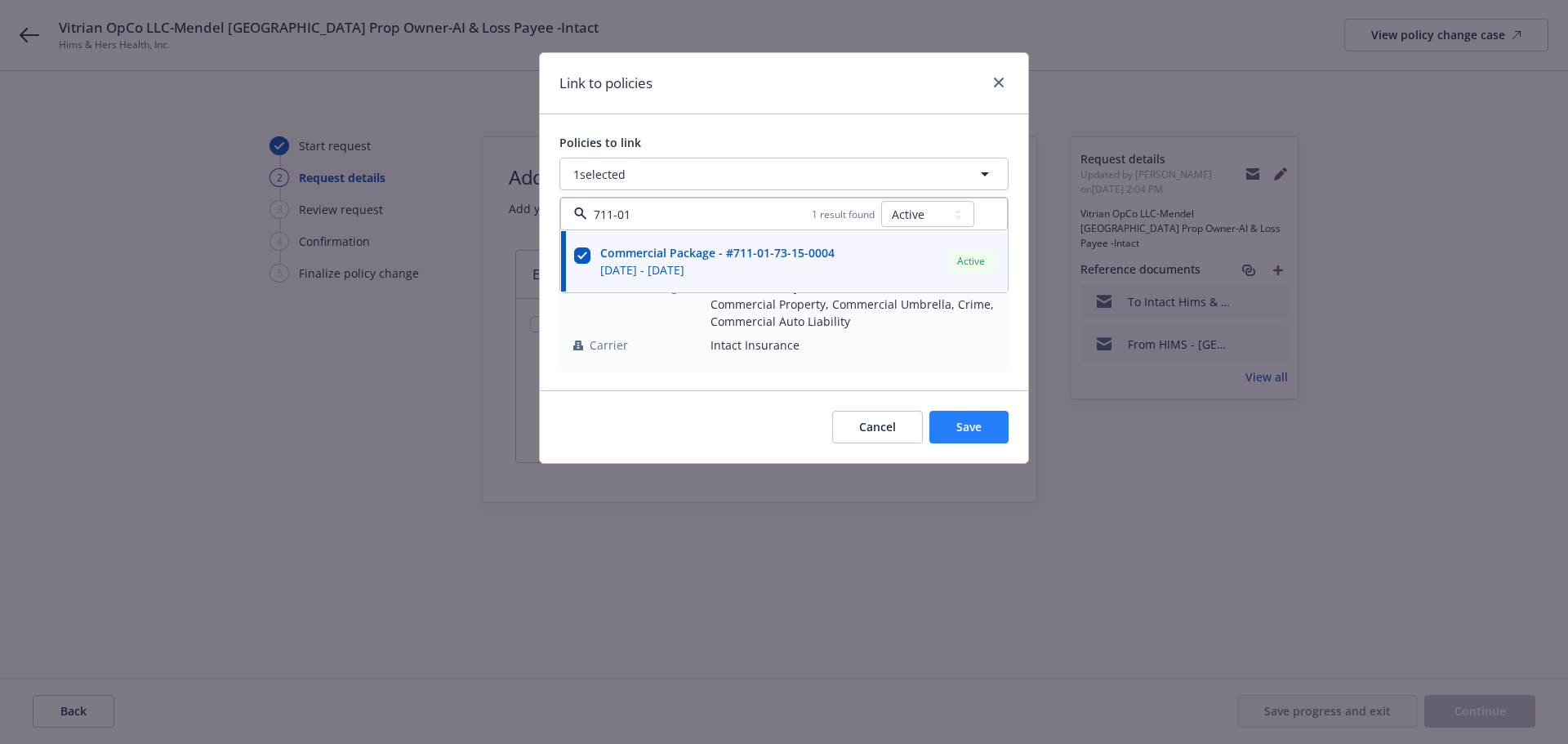
type input "711-01"
click at [992, 427] on button "Save" at bounding box center [969, 427] width 79 height 33
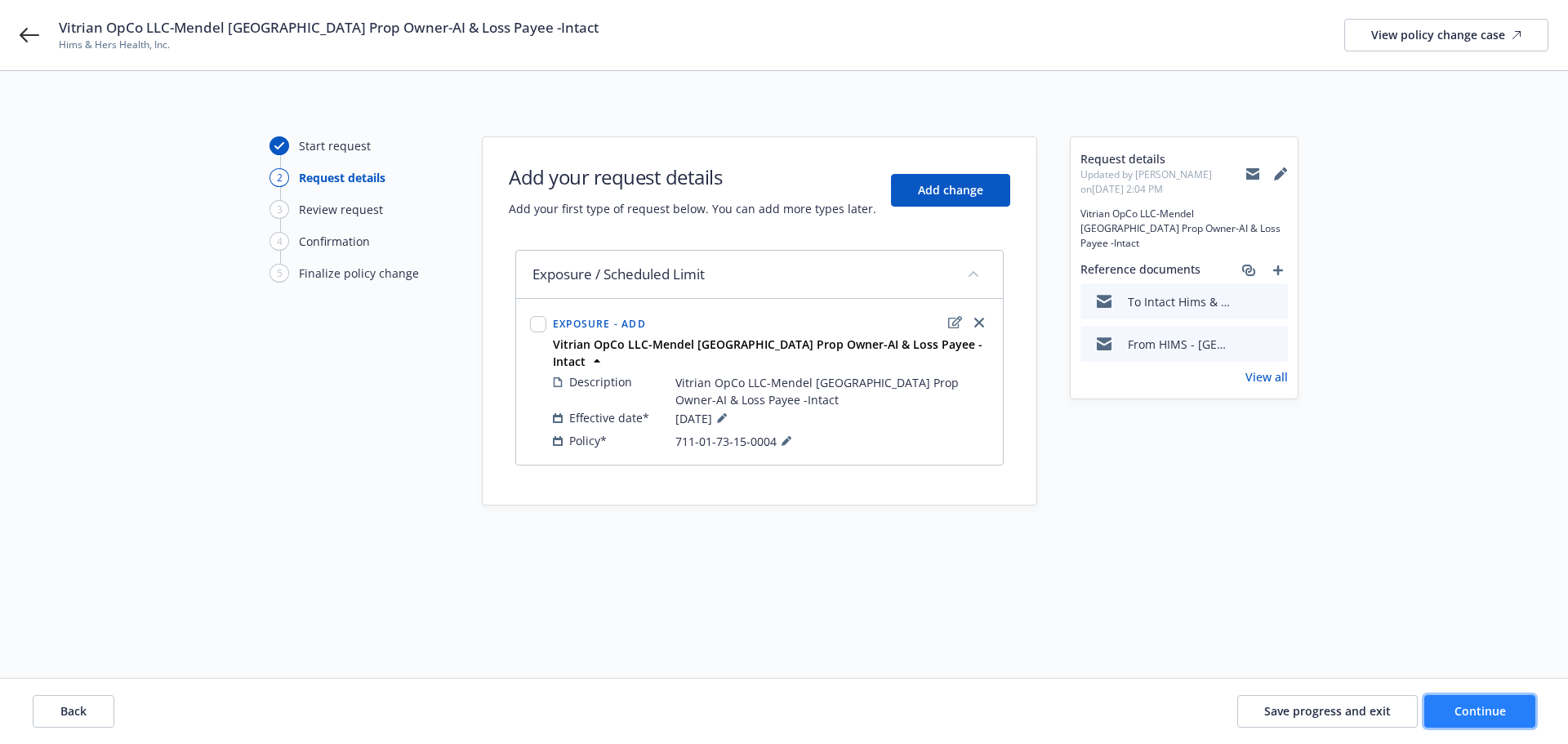
click at [1472, 707] on span "Continue" at bounding box center [1479, 710] width 51 height 16
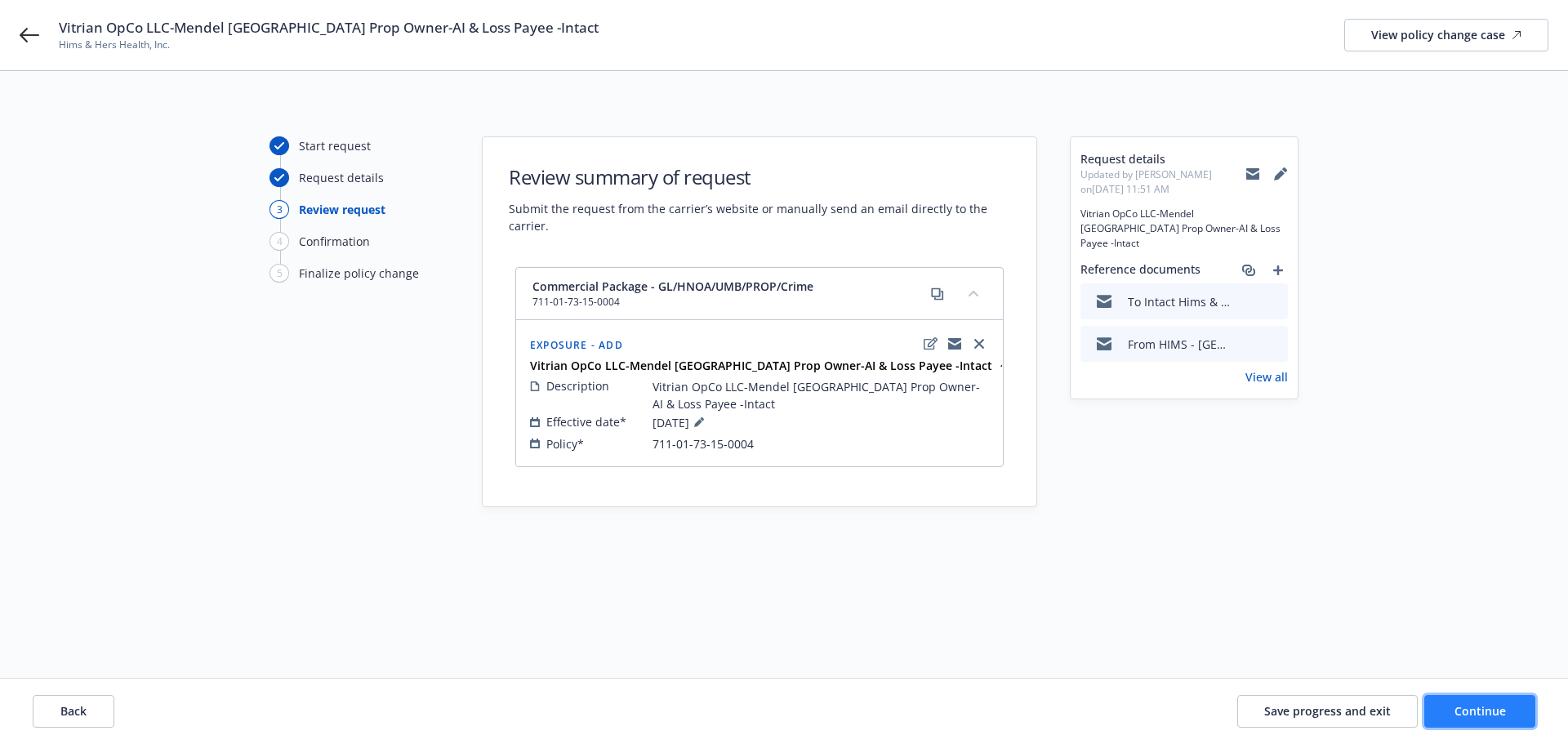
click at [1506, 710] on button "Continue" at bounding box center [1479, 711] width 111 height 33
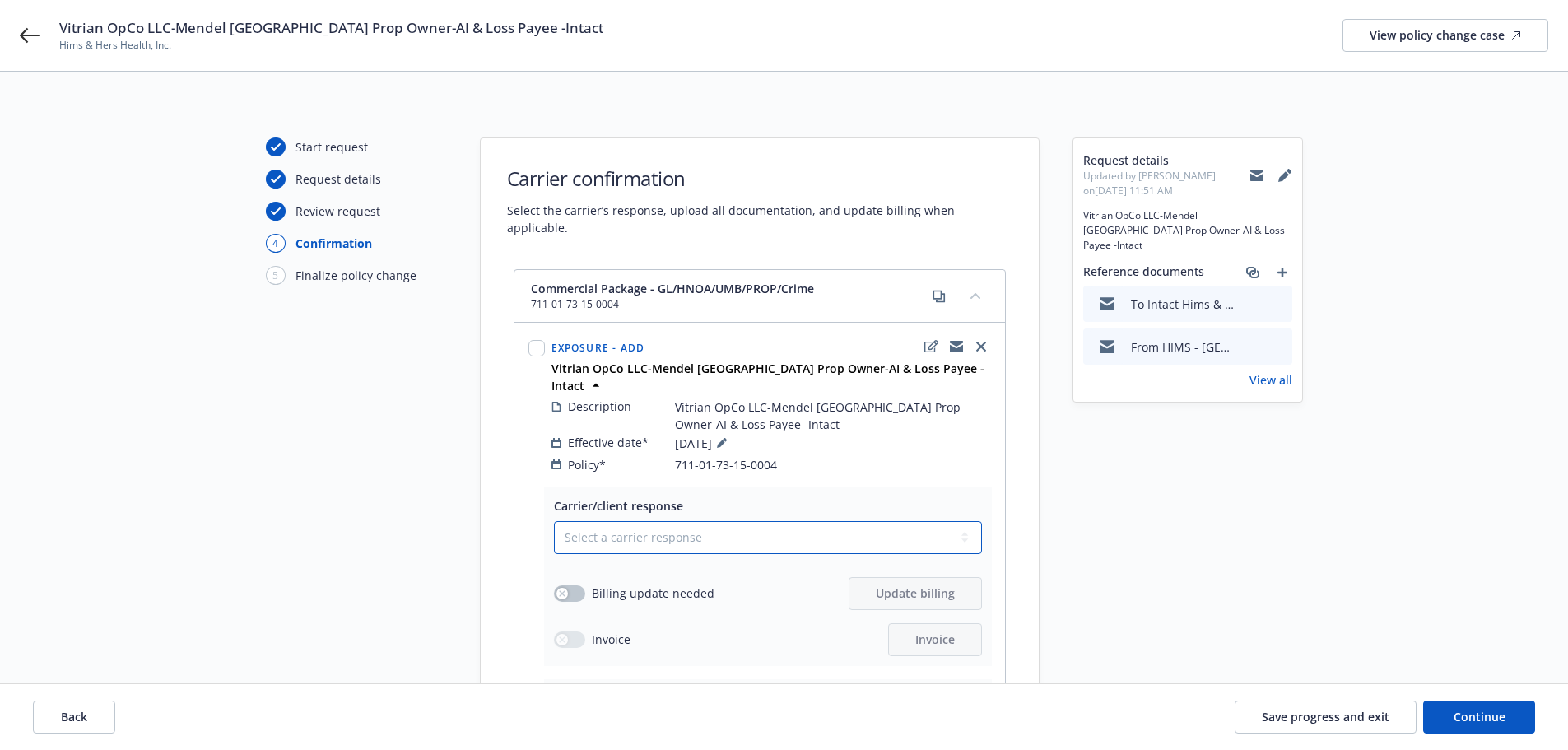
click at [724, 521] on select "Select a carrier response Accepted Accepted with revision No endorsement needed…" at bounding box center [767, 538] width 428 height 33
select select "ACCEPTED"
click at [554, 521] on select "Select a carrier response Accepted Accepted with revision No endorsement needed…" at bounding box center [767, 538] width 428 height 33
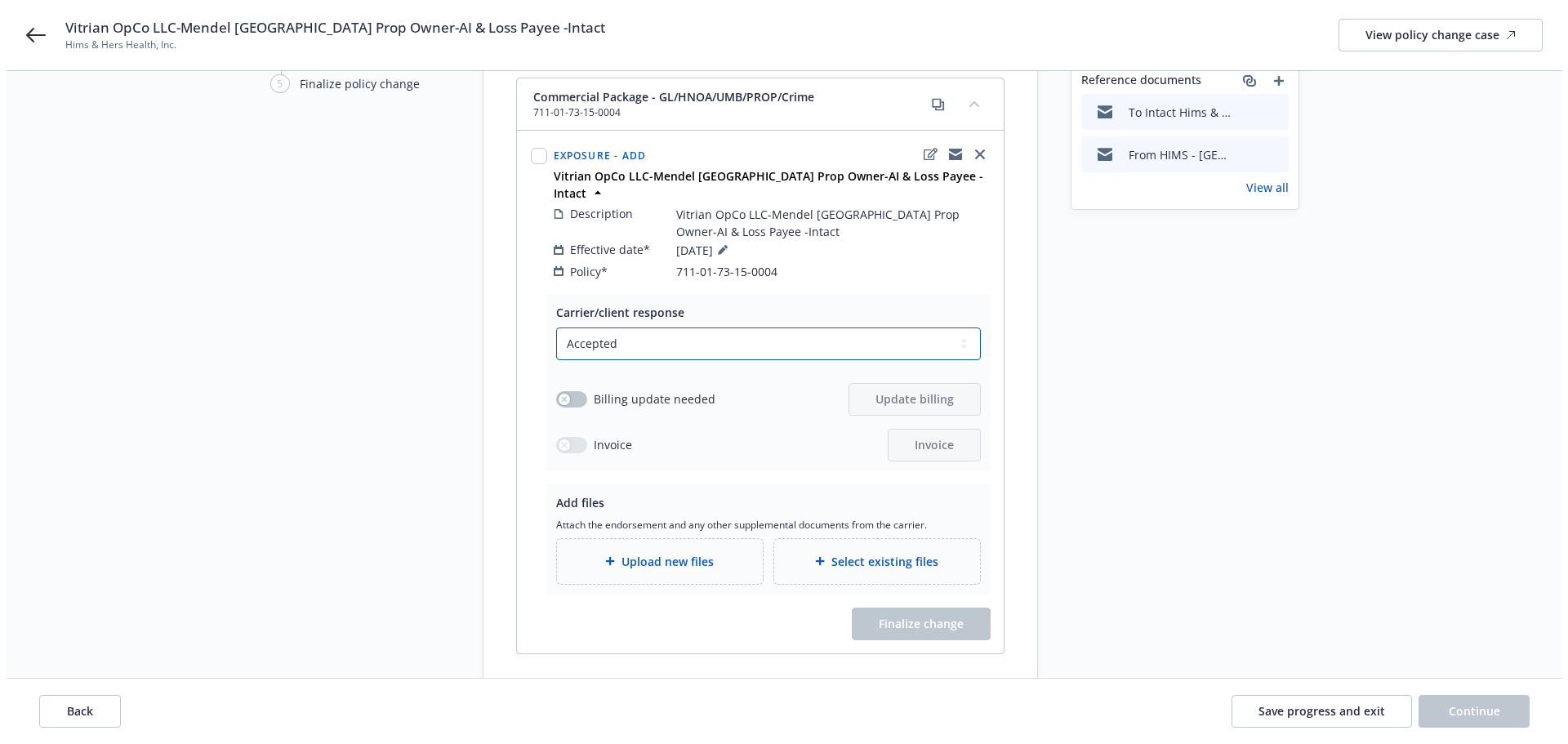
scroll to position [237, 0]
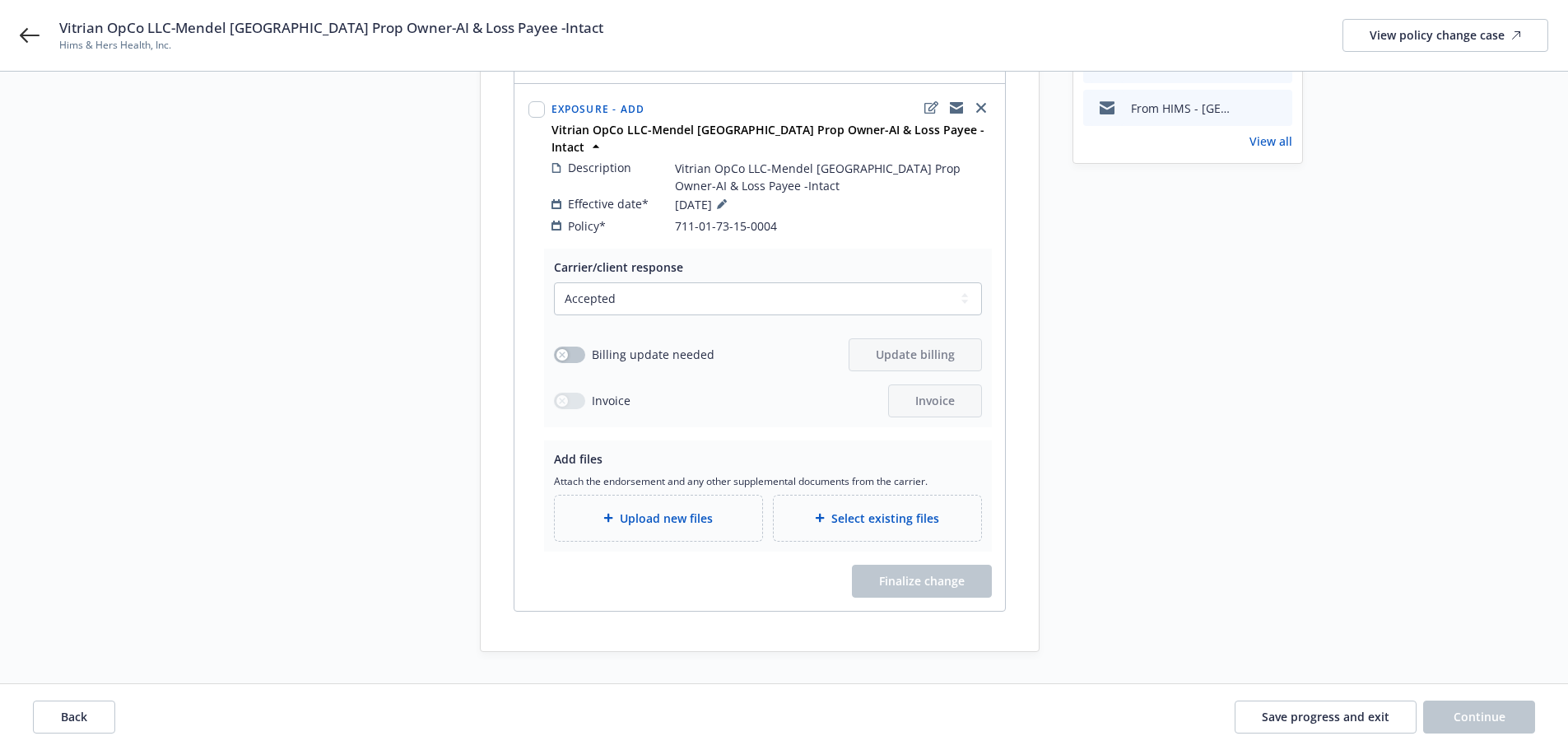
click at [691, 509] on div "Upload new files" at bounding box center [659, 518] width 181 height 19
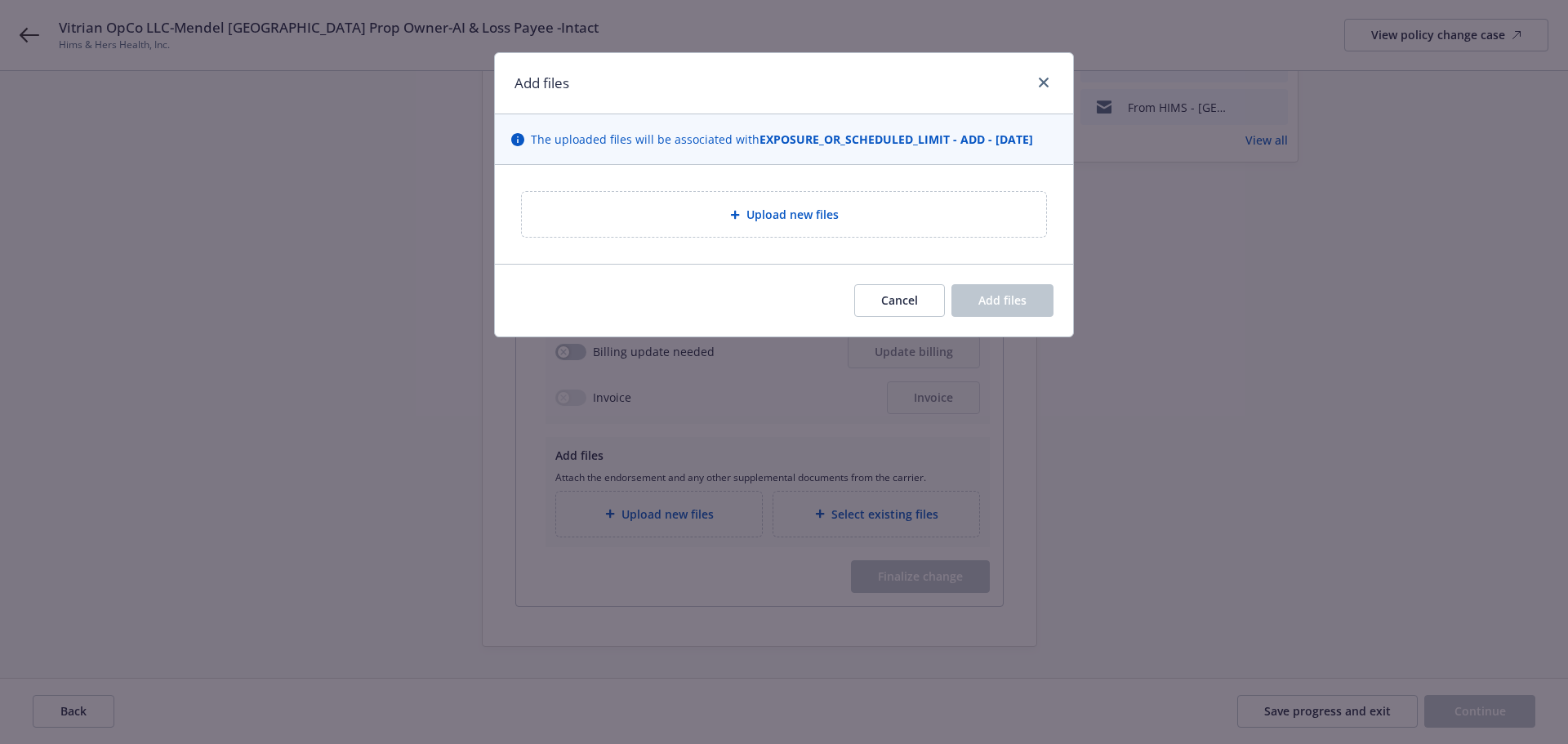
click at [768, 224] on div "Upload new files" at bounding box center [783, 214] width 498 height 19
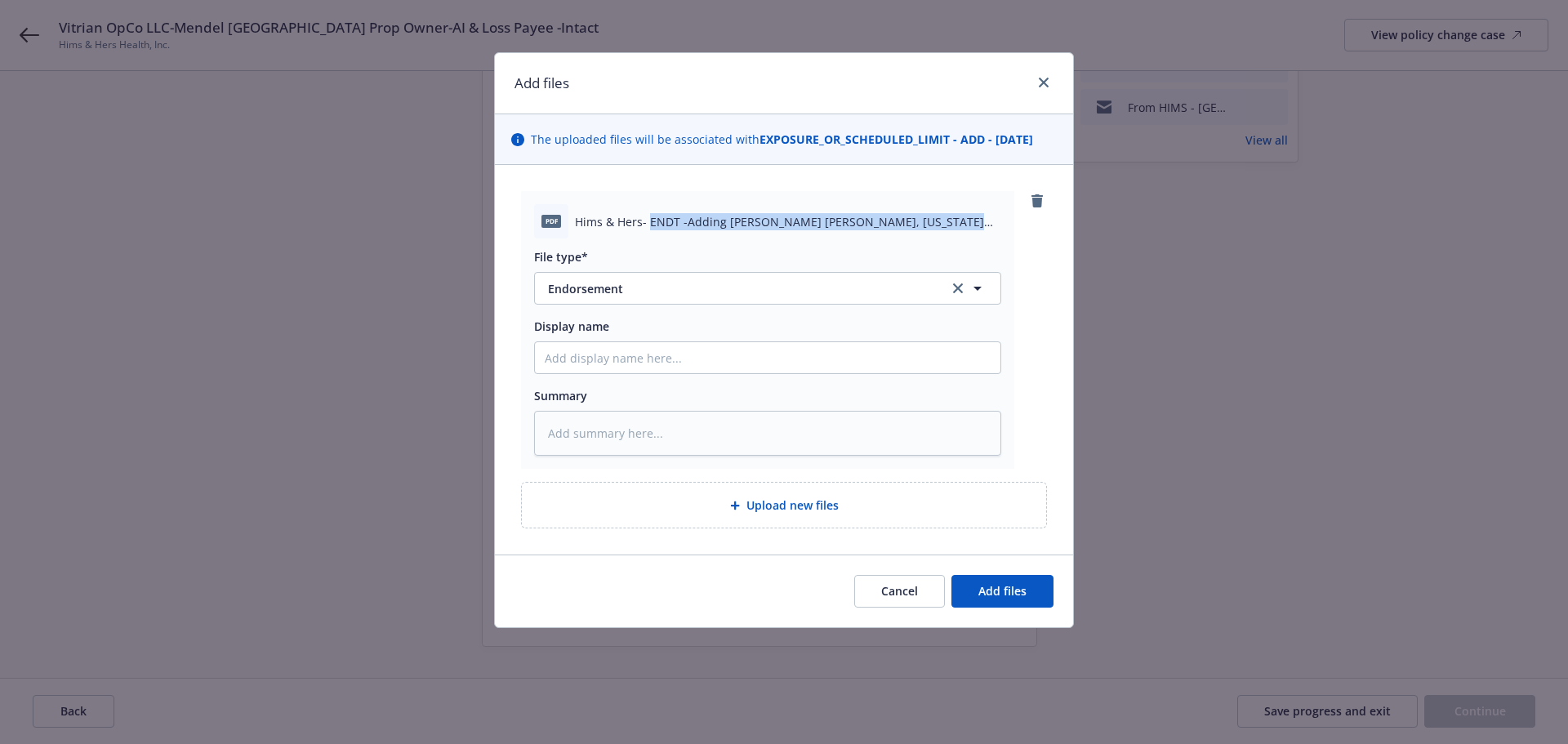
drag, startPoint x: 651, startPoint y: 218, endPoint x: 1010, endPoint y: 226, distance: 359.1
click at [1010, 226] on div "pdf Hims & Hers- ENDT -Adding Morgan Stanley, Texas Capital Bank, Vitrian Opco …" at bounding box center [768, 330] width 493 height 278
copy span "ENDT -Adding Morgan Stanley, Texas Capital Bank, Vitrian Opco"
click at [594, 355] on input "Display name" at bounding box center [767, 357] width 465 height 31
paste input "ENDT -Adding Morgan Stanley, Texas Capital Bank, Vitrian Opco"
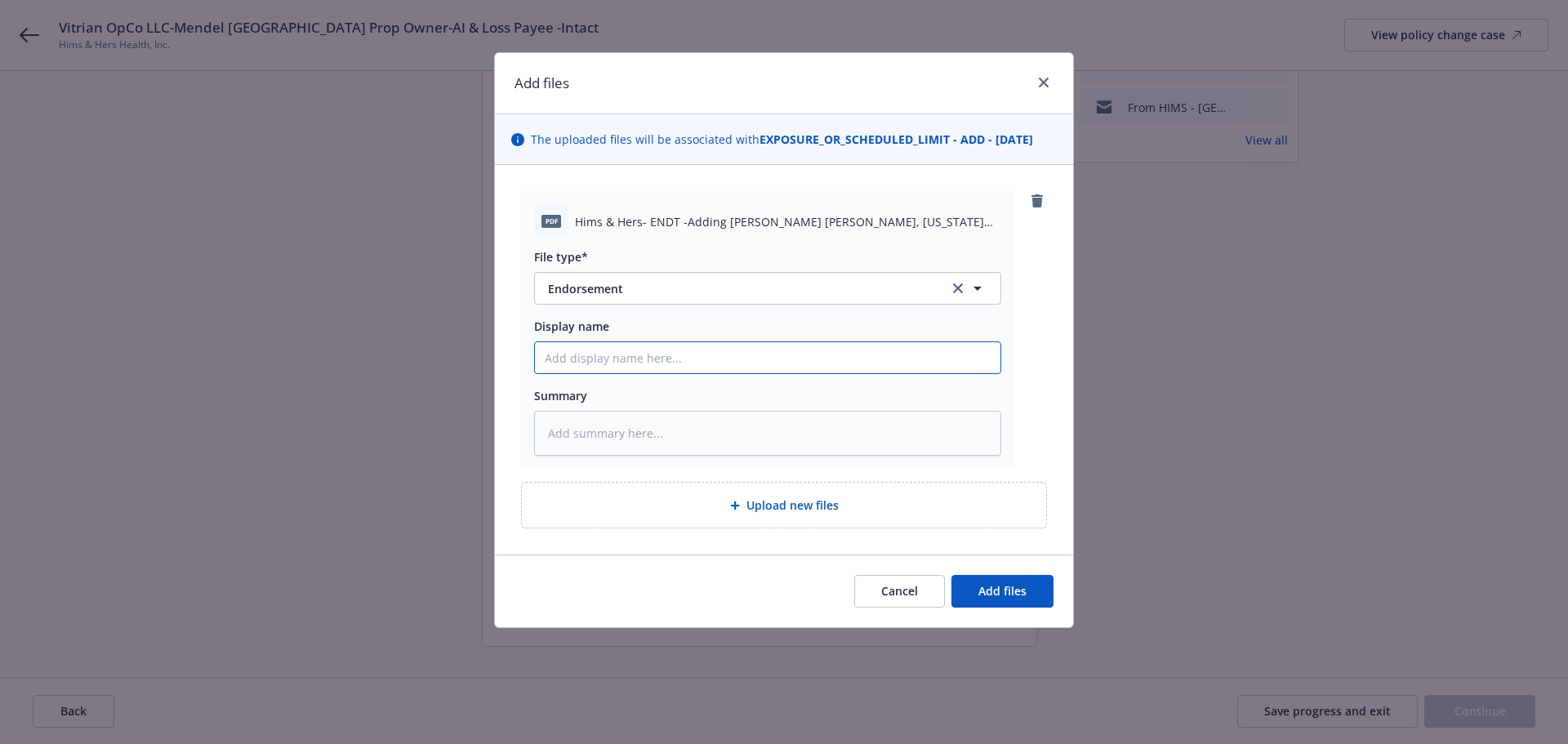
type textarea "x"
type input "ENDT -Adding Morgan Stanley, Texas Capital Bank, Vitrian Opco"
type textarea "x"
type input "ENDT -Adding Morgan Stanley, Texas Capital Bank, Vitrian Opco"
type textarea "x"
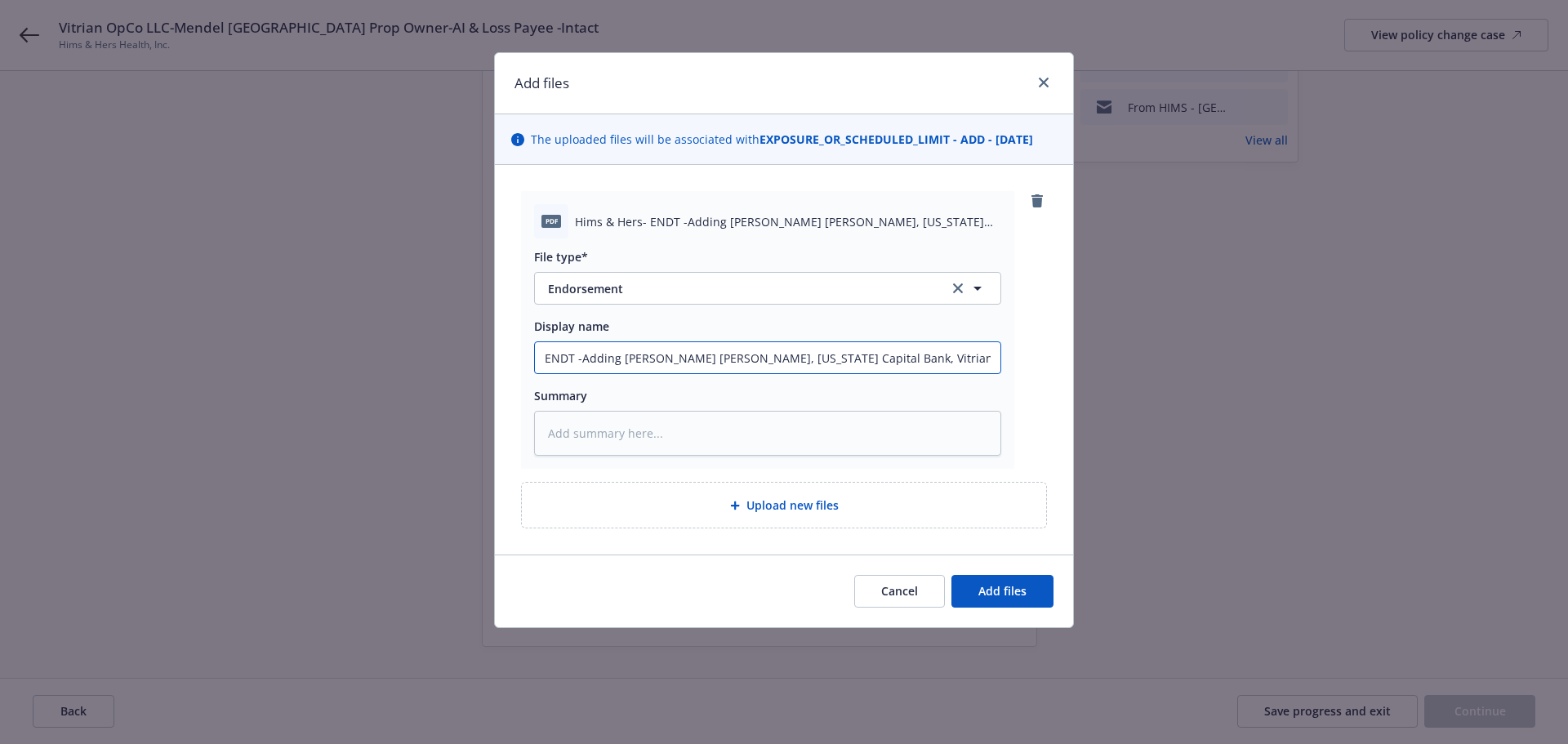
type input "ENDT -Adding Morgan Stanley, Texas Capital Bank, Vitrian Opco a"
type textarea "x"
type input "ENDT -Adding Morgan Stanley, Texas Capital Bank, Vitrian Opco as"
type textarea "x"
type input "ENDT -Adding Morgan Stanley, Texas Capital Bank, Vitrian Opco as"
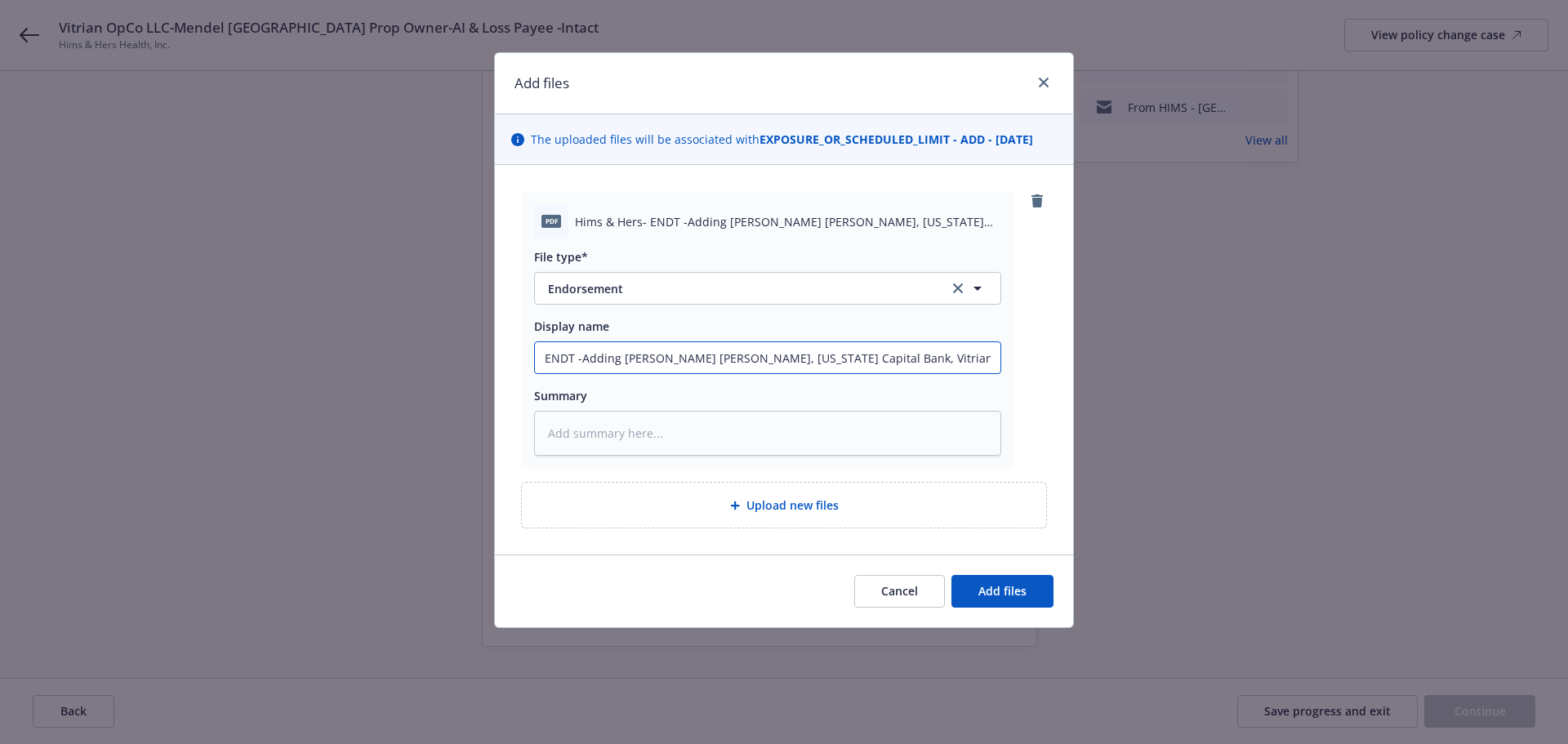
type textarea "x"
type input "ENDT -Adding Morgan Stanley, Texas Capital Bank, Vitrian Opco as A"
type textarea "x"
type input "ENDT -Adding Morgan Stanley, Texas Capital Bank, Vitrian Opco as AI"
type textarea "x"
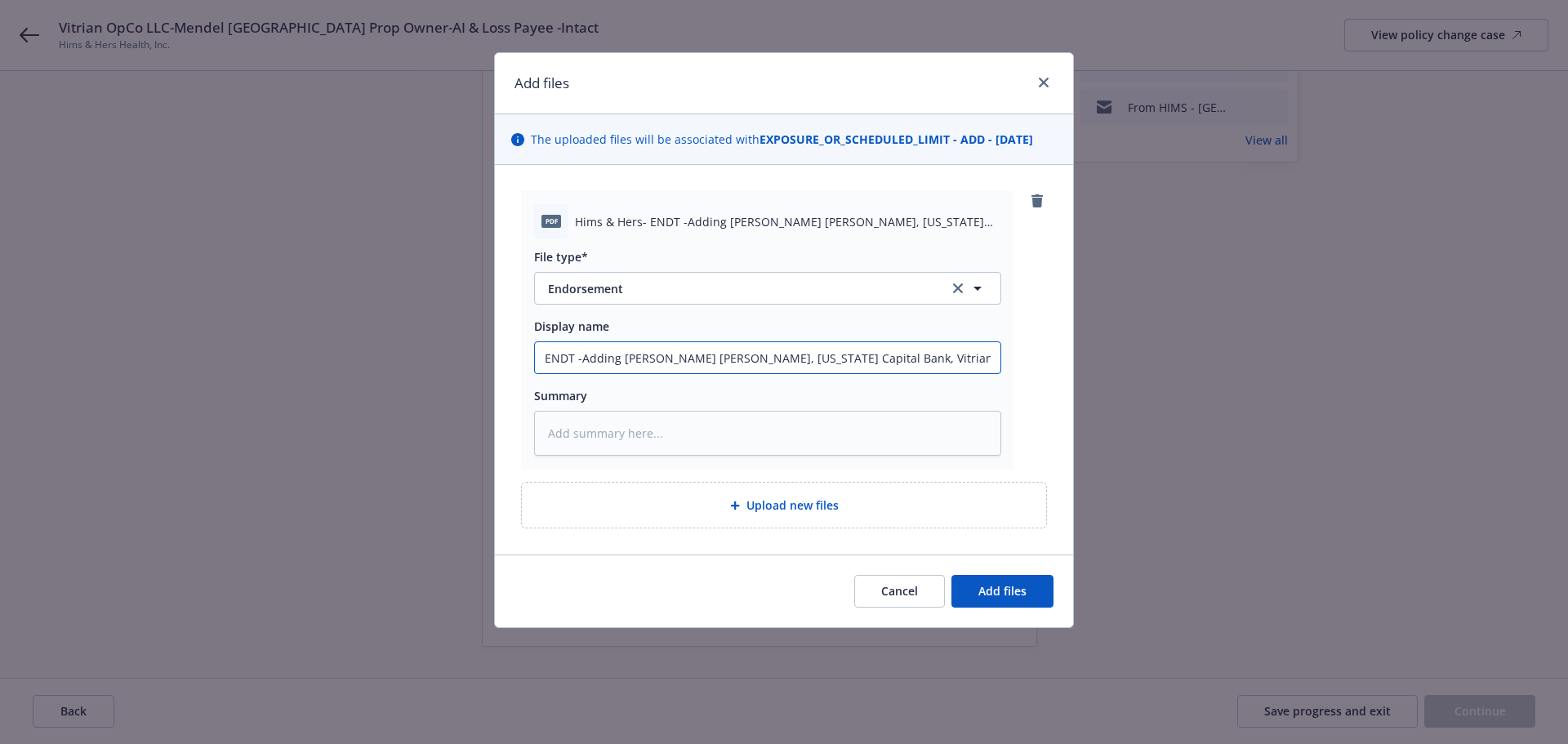
type input "ENDT -Adding Morgan Stanley, Texas Capital Bank, Vitrian Opco as AI'"
type textarea "x"
type input "ENDT -Adding Morgan Stanley, Texas Capital Bank, Vitrian Opco as AI's"
type textarea "x"
type input "ENDT -Adding Morgan Stanley, Texas Capital Bank, Vitrian Opco as AI's"
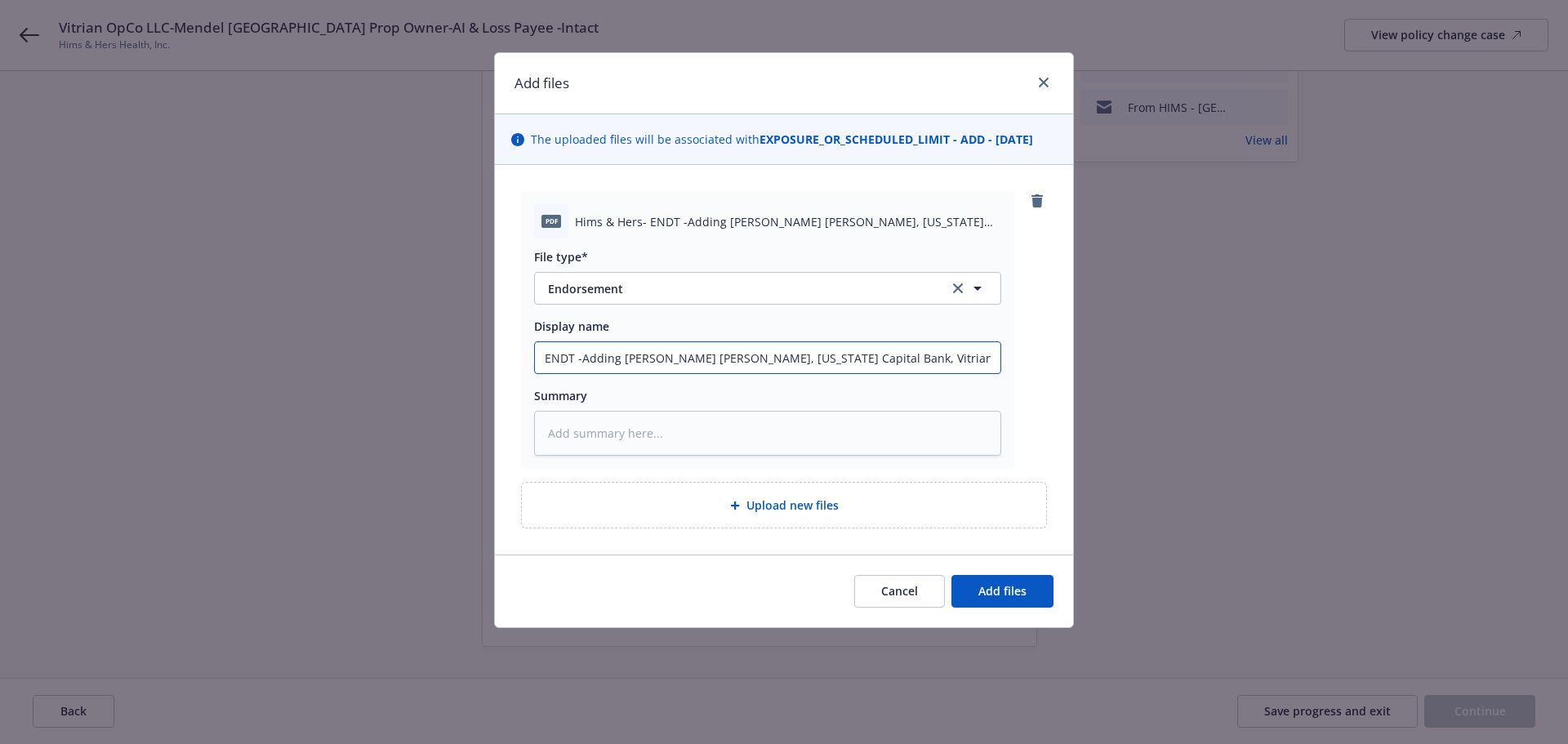
click at [573, 357] on input "ENDT -Adding Morgan Stanley, Texas Capital Bank, Vitrian Opco as AI's" at bounding box center [767, 357] width 465 height 31
type textarea "x"
type input "ENDT -Adding Morgan Stanley, Texas Capital Bank, Vitrian Opco as AI's"
type textarea "x"
type input "ENDT # -Adding Morgan Stanley, Texas Capital Bank, Vitrian Opco as AI's"
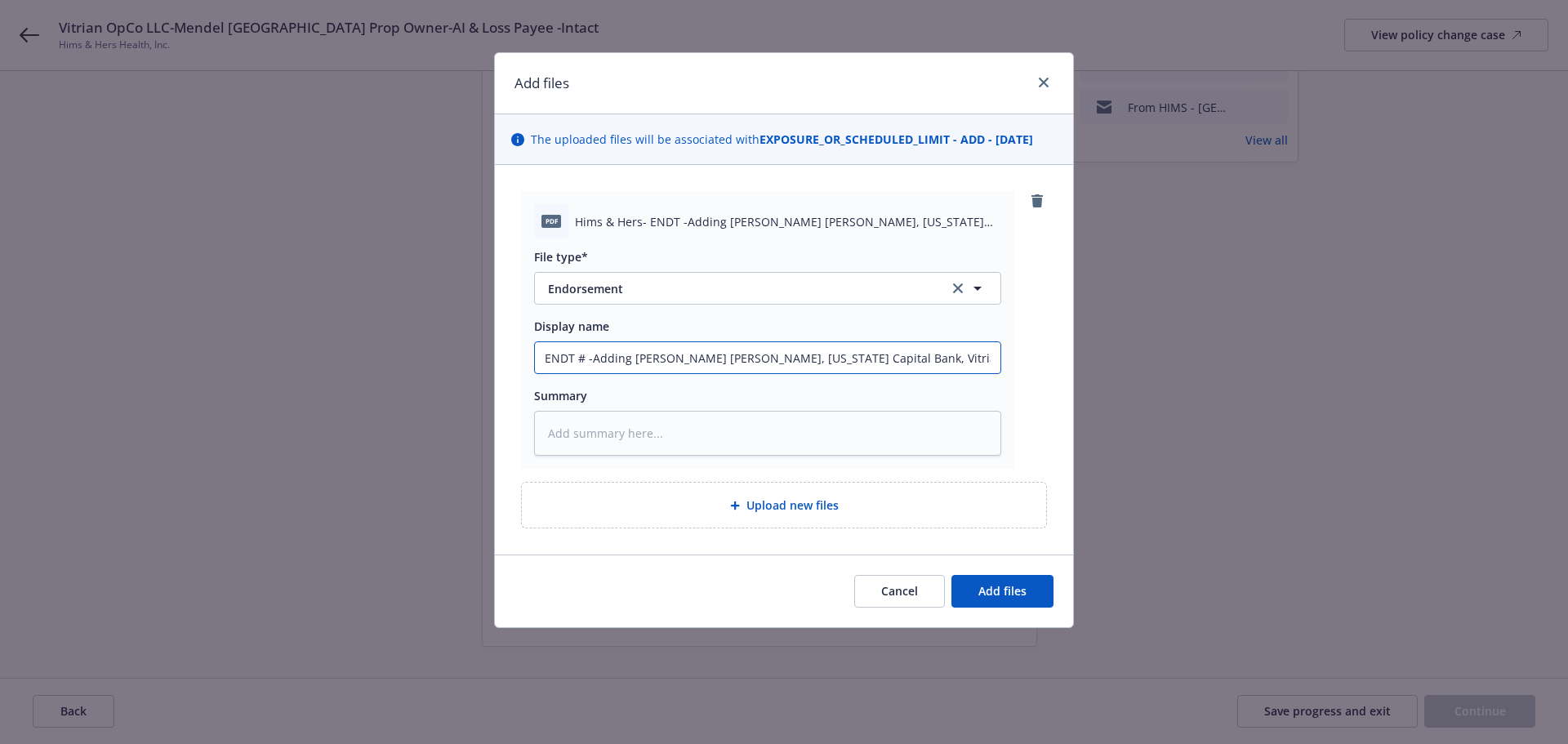
type textarea "x"
type input "ENDT #1 -Adding Morgan Stanley, Texas Capital Bank, Vitrian Opco as AI's"
type textarea "x"
drag, startPoint x: 955, startPoint y: 356, endPoint x: 471, endPoint y: 363, distance: 484.1
click at [471, 363] on div "Add files The uploaded files will be associated with EXPOSURE_OR_SCHEDULED_LIMI…" at bounding box center [784, 372] width 1568 height 744
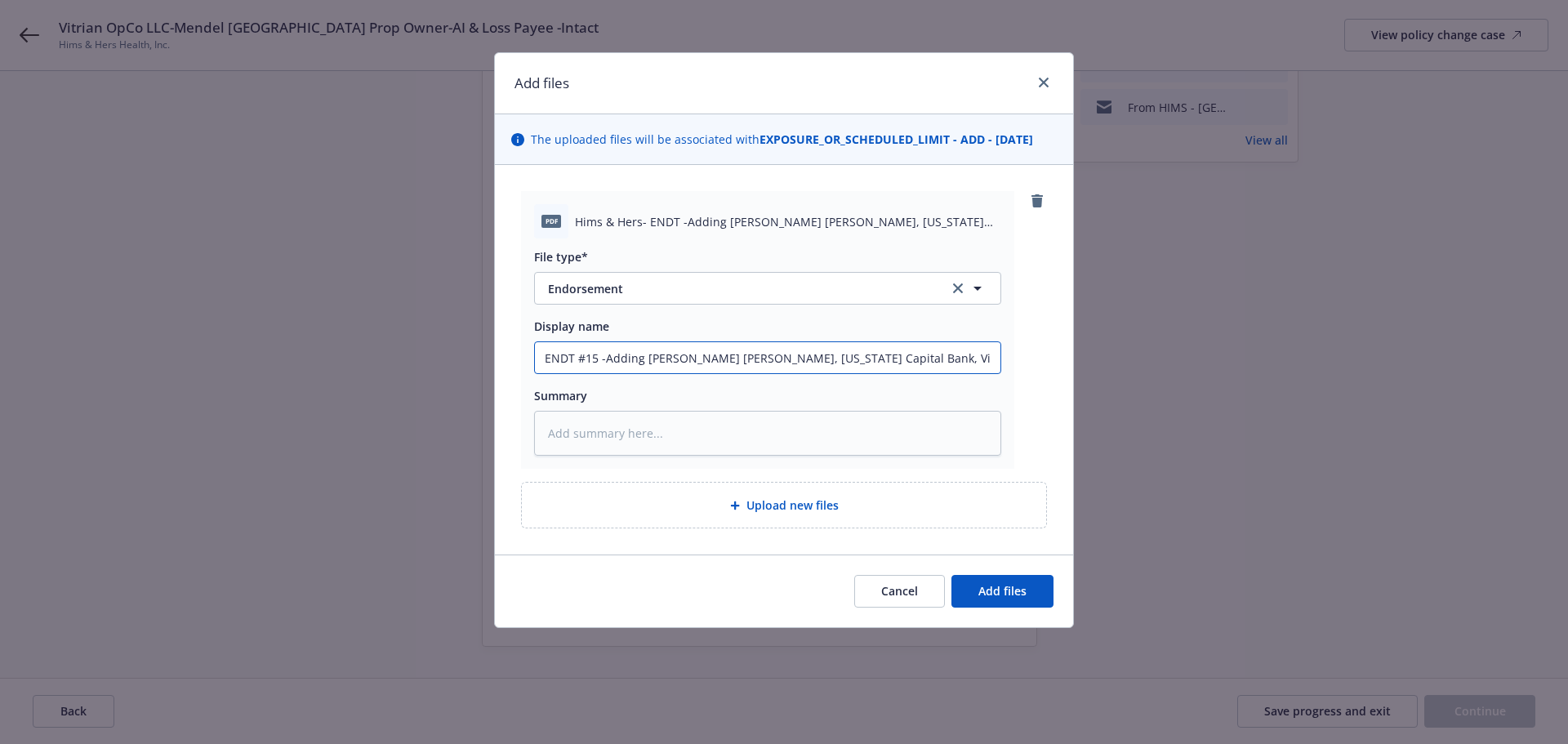
type input "ENDT #15 -Adding Morgan Stanley, Texas Capital Bank, Vitrian Opco as AI's"
click at [579, 432] on textarea at bounding box center [767, 432] width 467 height 45
paste textarea "ENDT #15 -Adding Morgan Stanley, Texas Capital Bank, Vitrian Opco as AI's"
type textarea "x"
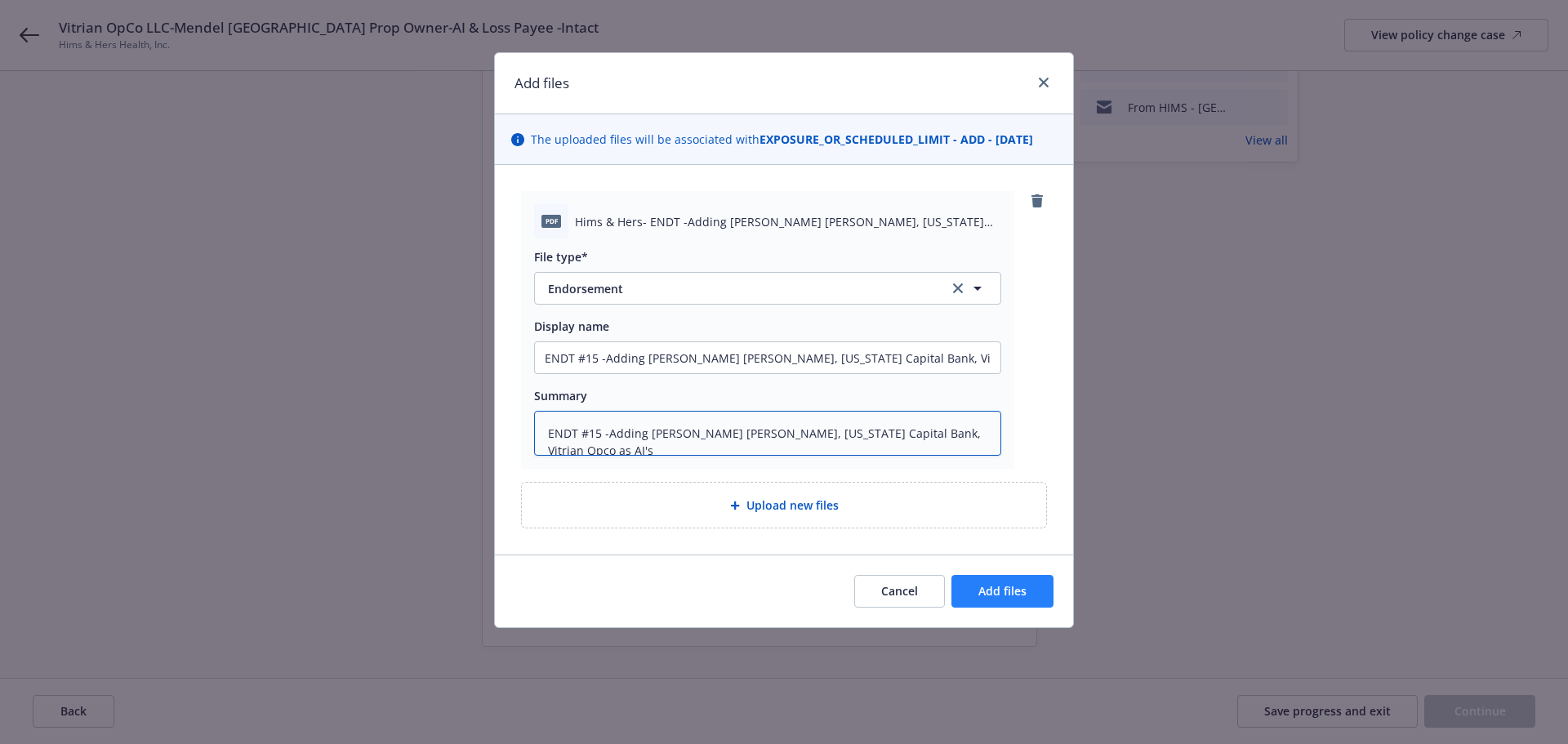
type textarea "ENDT #15 -Adding Morgan Stanley, Texas Capital Bank, Vitrian Opco as AI's"
click at [1026, 597] on button "Add files" at bounding box center [1002, 591] width 102 height 33
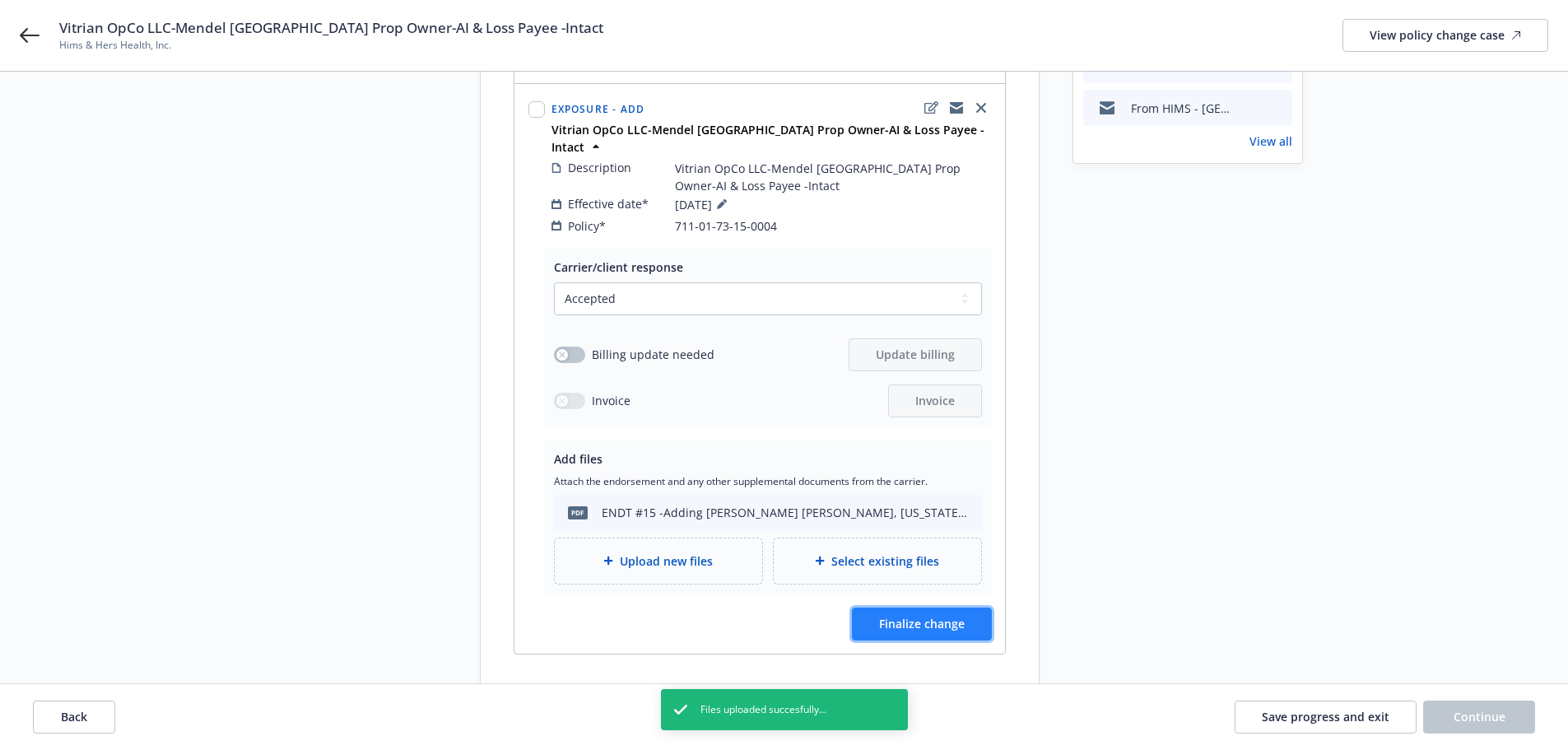
click at [939, 615] on span "Finalize change" at bounding box center [921, 623] width 86 height 16
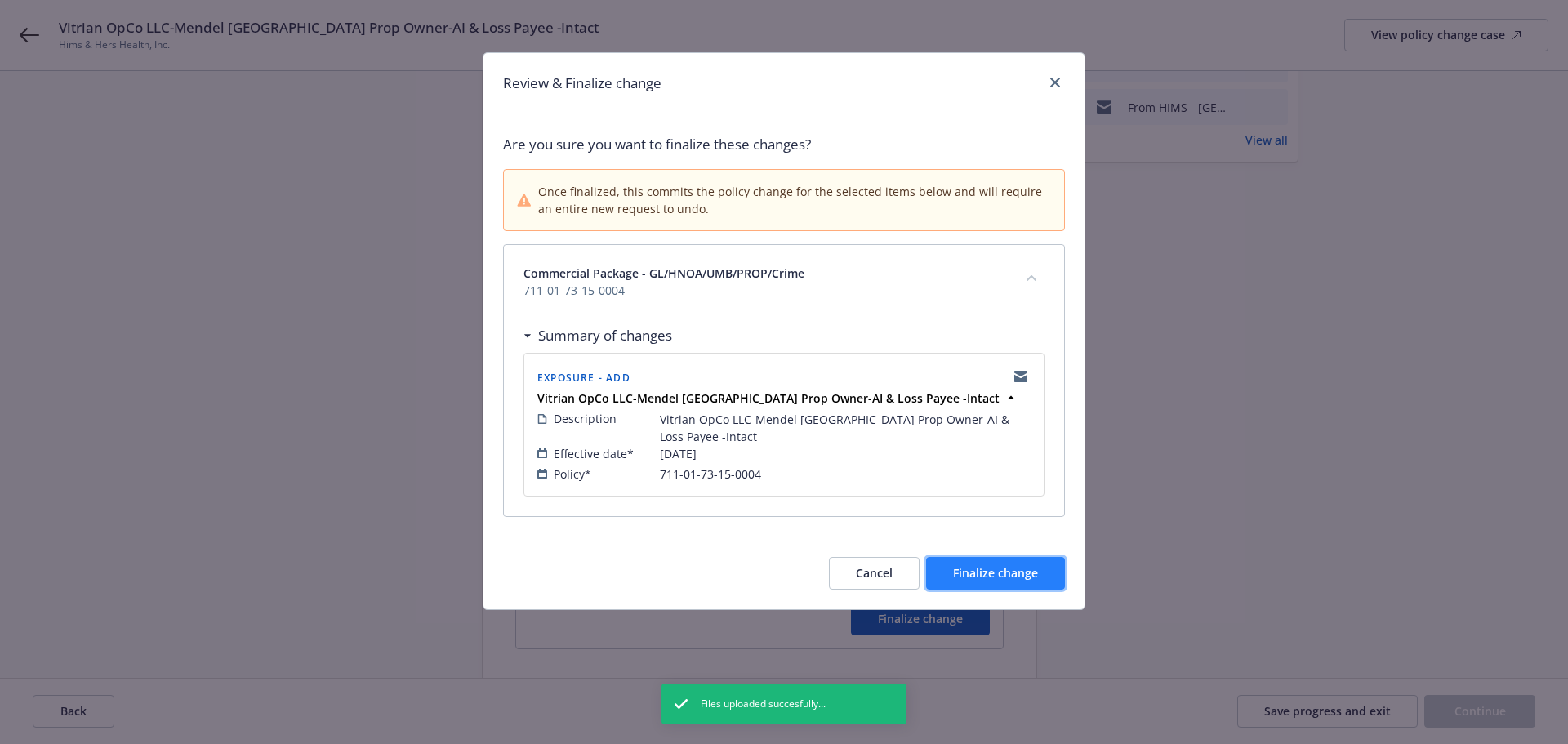
click at [993, 572] on span "Finalize change" at bounding box center [995, 572] width 85 height 16
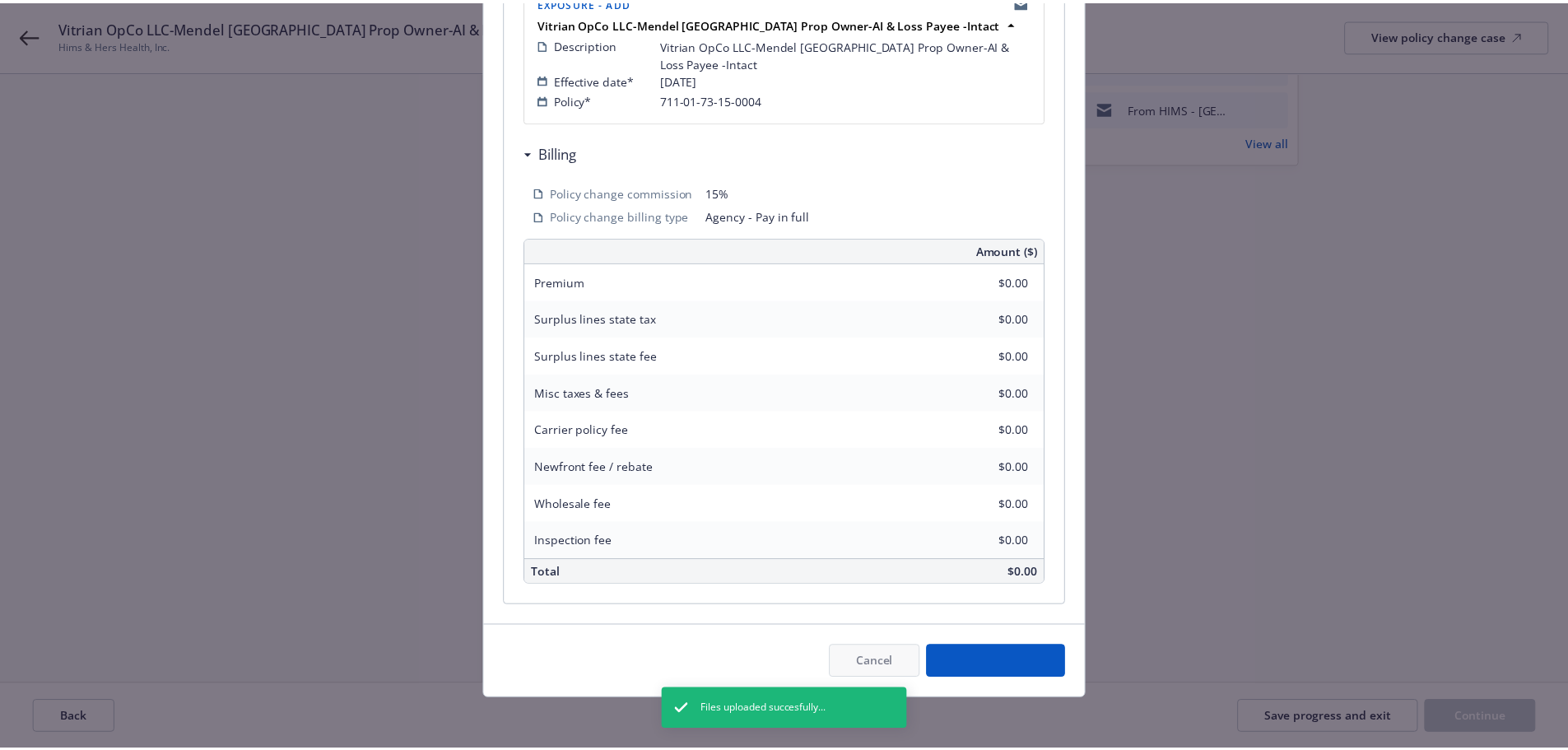
scroll to position [381, 0]
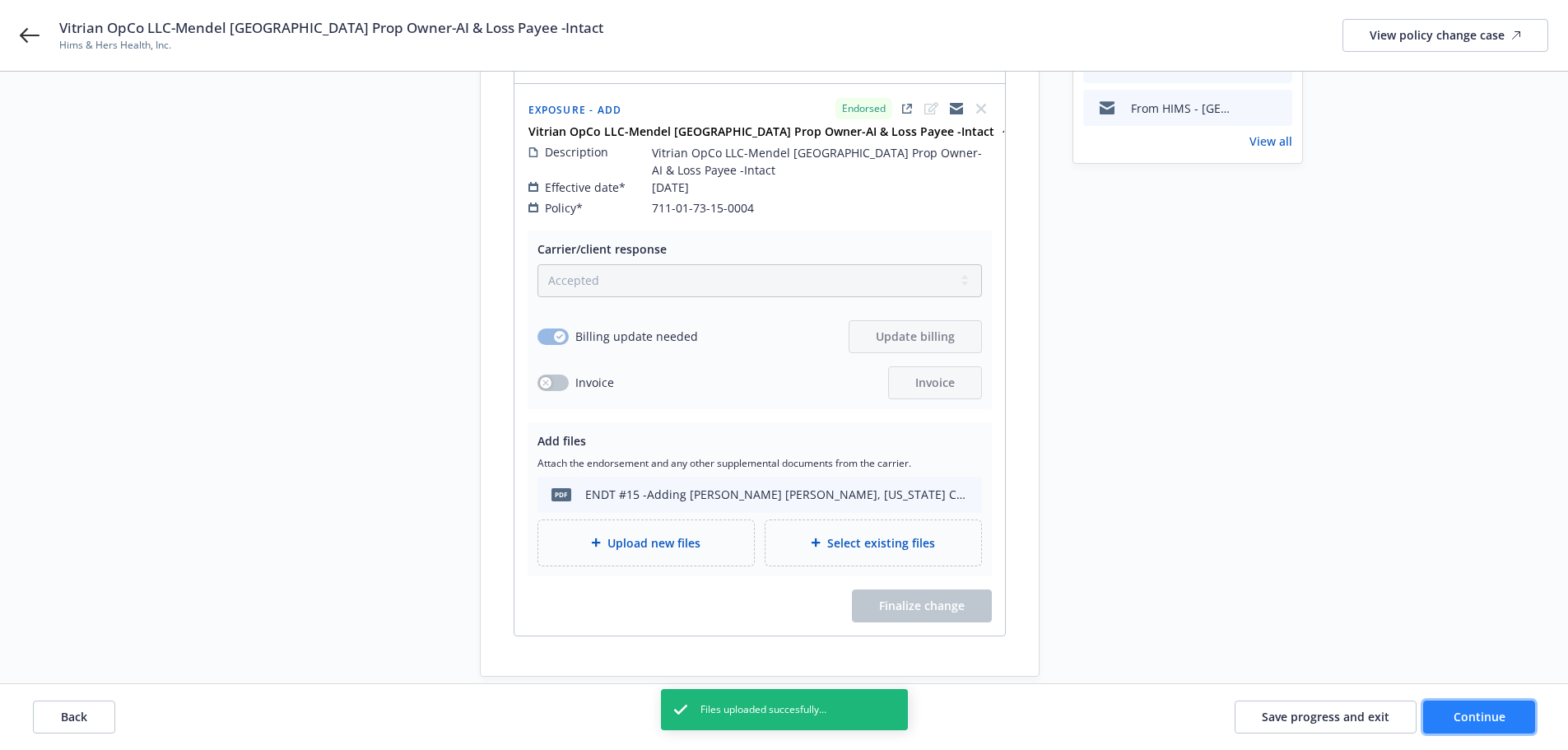
click at [1480, 715] on span "Continue" at bounding box center [1480, 716] width 52 height 16
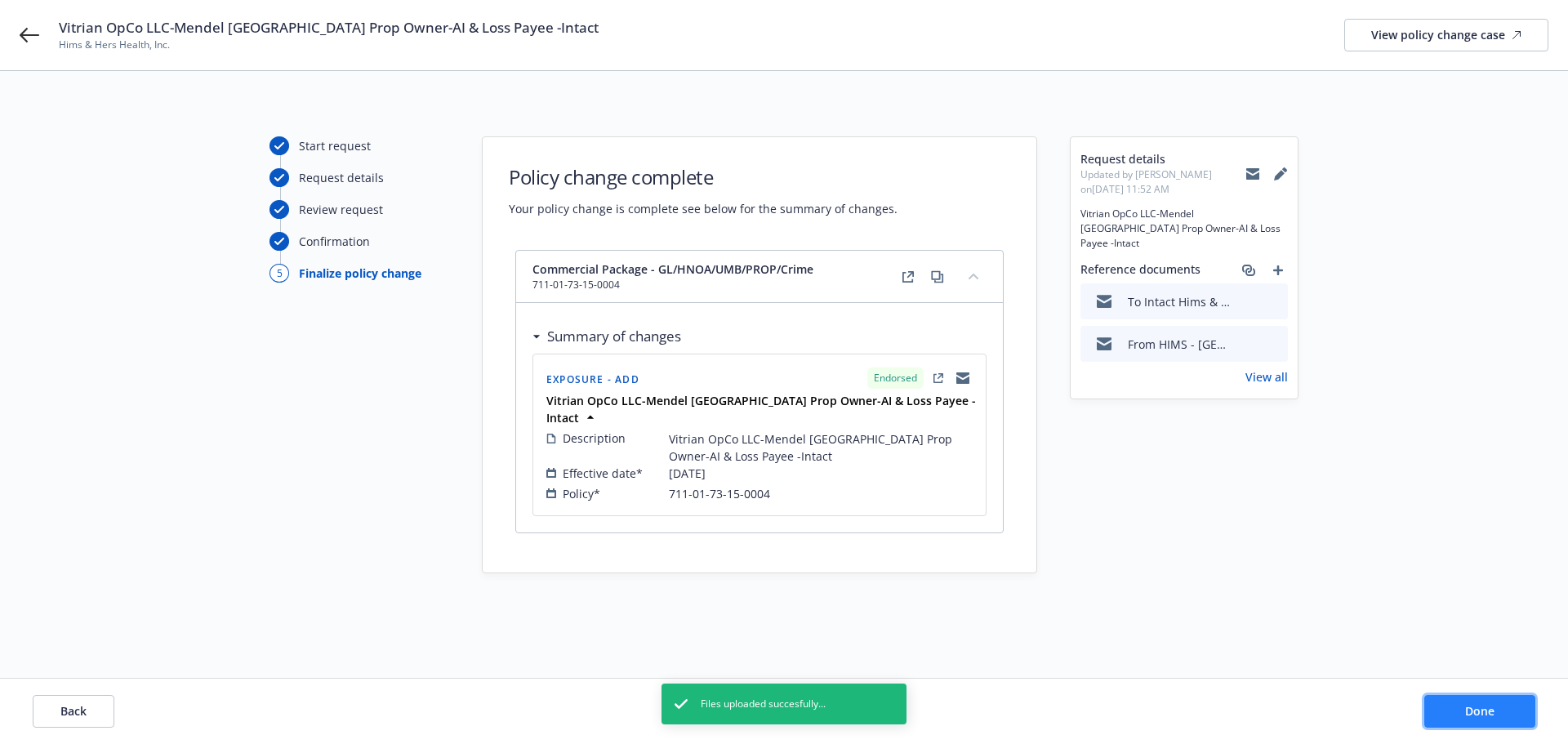
click at [1486, 710] on span "Done" at bounding box center [1479, 710] width 29 height 16
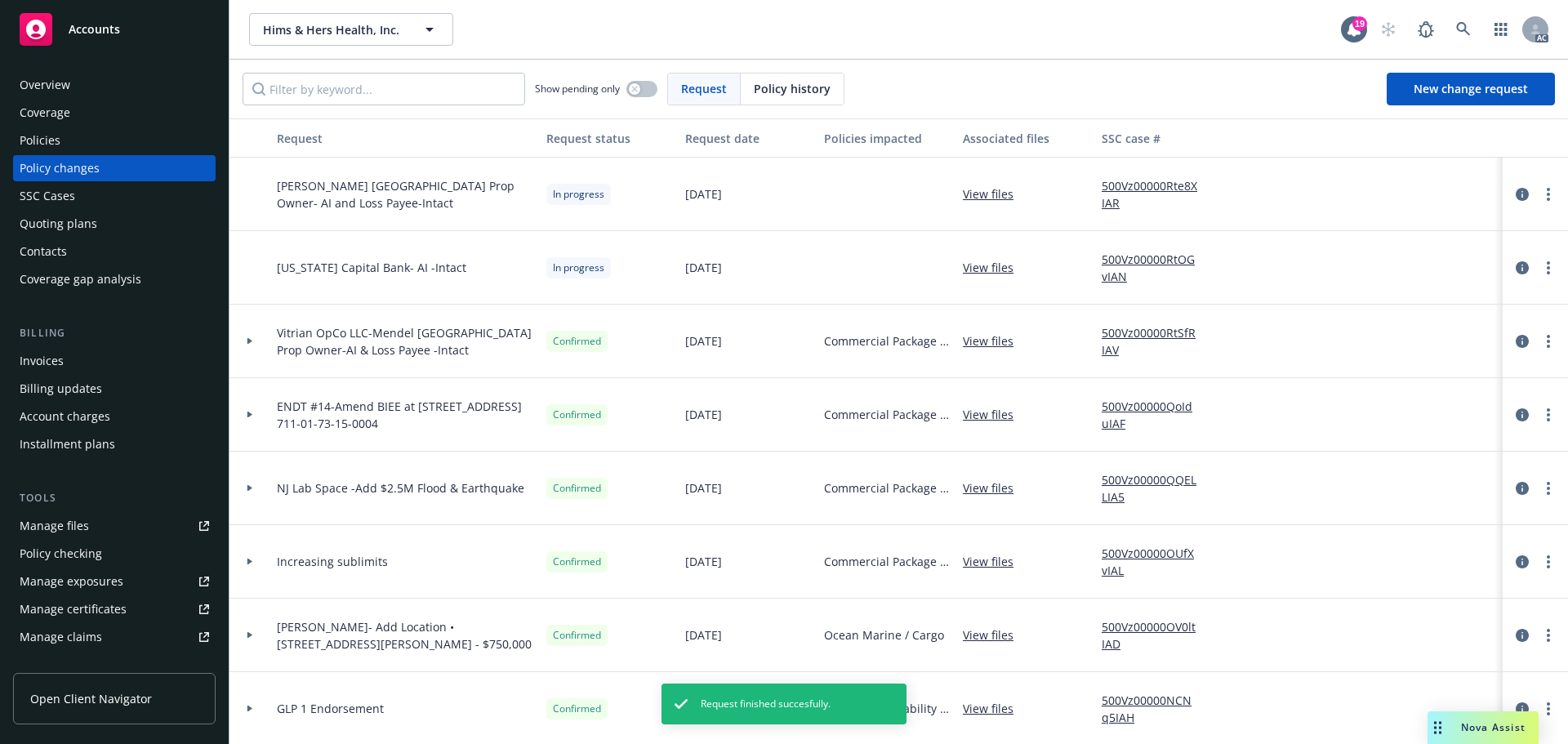
click at [1135, 334] on link "500Vz00000RtSfRIAV" at bounding box center [1156, 342] width 110 height 35
click at [1540, 265] on link "more" at bounding box center [1547, 267] width 19 height 19
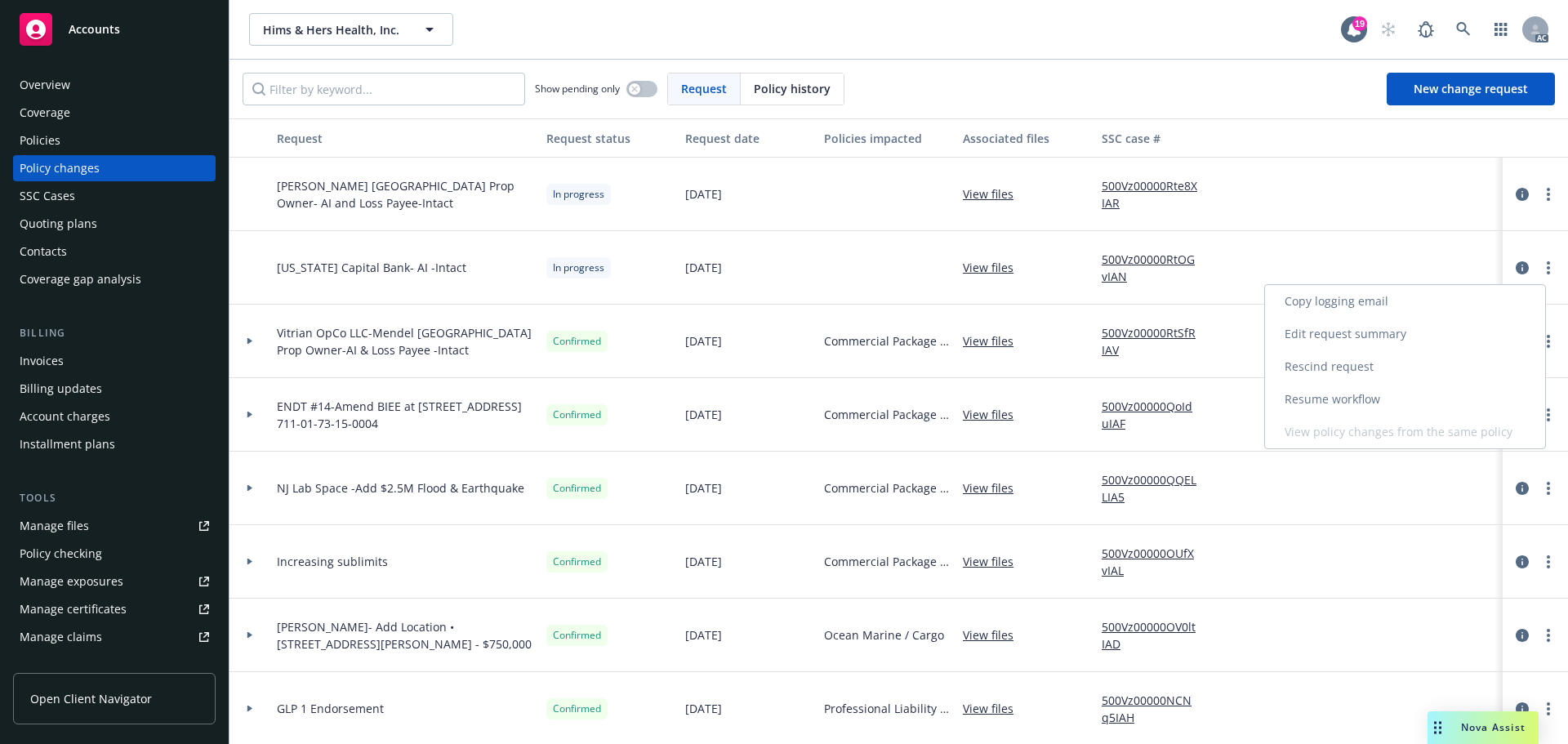
click at [1361, 366] on link "Rescind request" at bounding box center [1404, 367] width 280 height 33
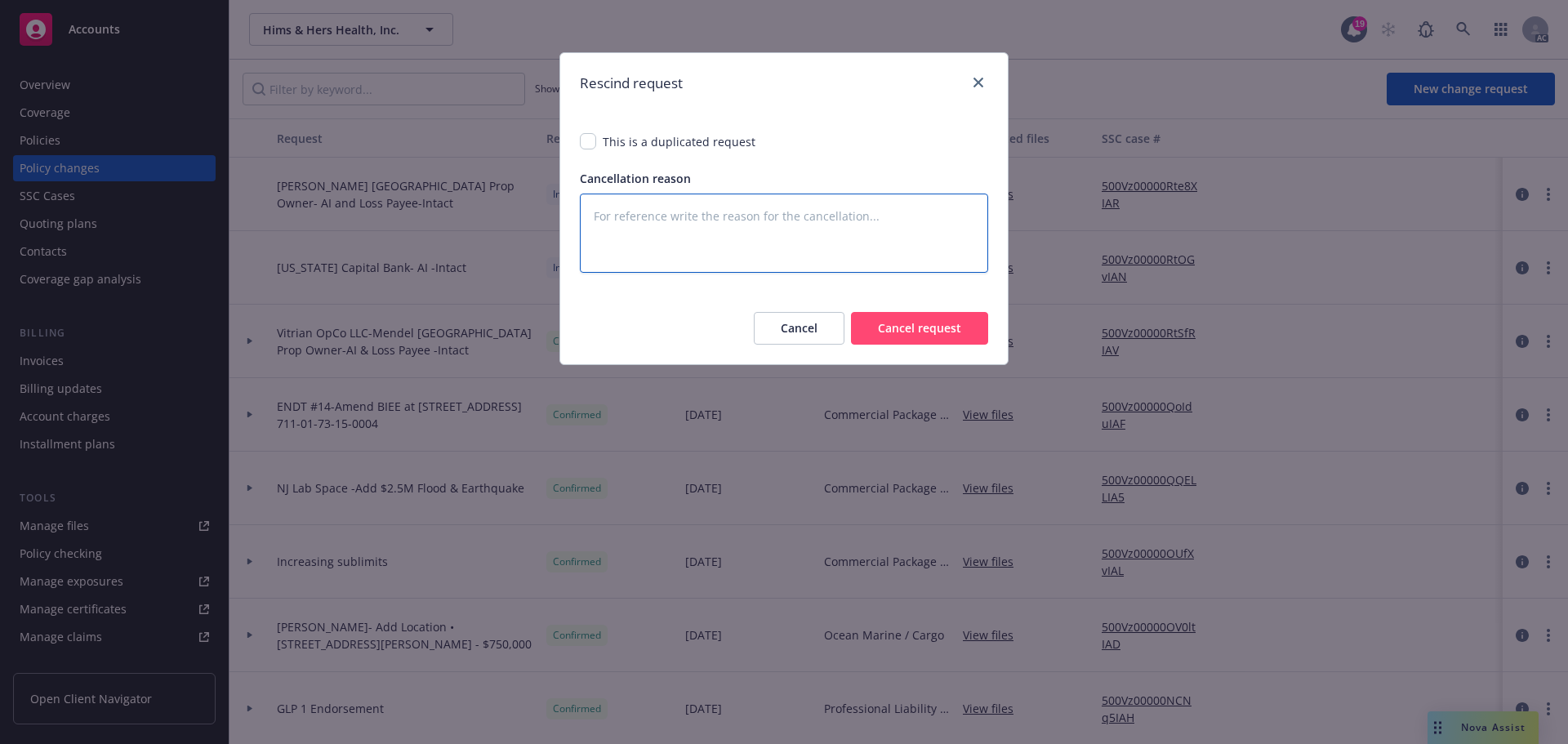
click at [634, 218] on textarea at bounding box center [783, 233] width 408 height 80
type textarea "x"
type textarea "T"
type textarea "x"
type textarea "Th"
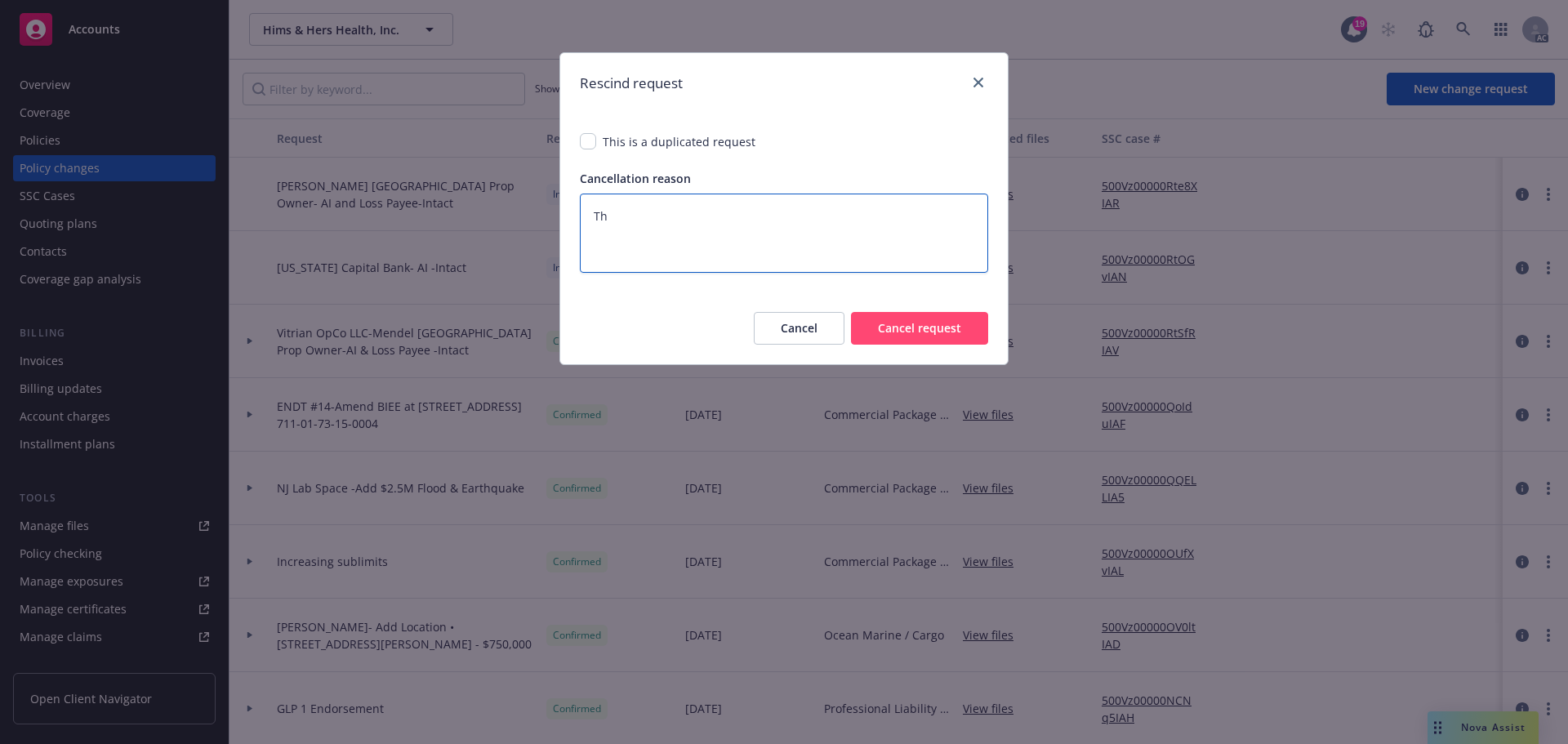
type textarea "x"
type textarea "Thi"
type textarea "x"
type textarea "This"
type textarea "x"
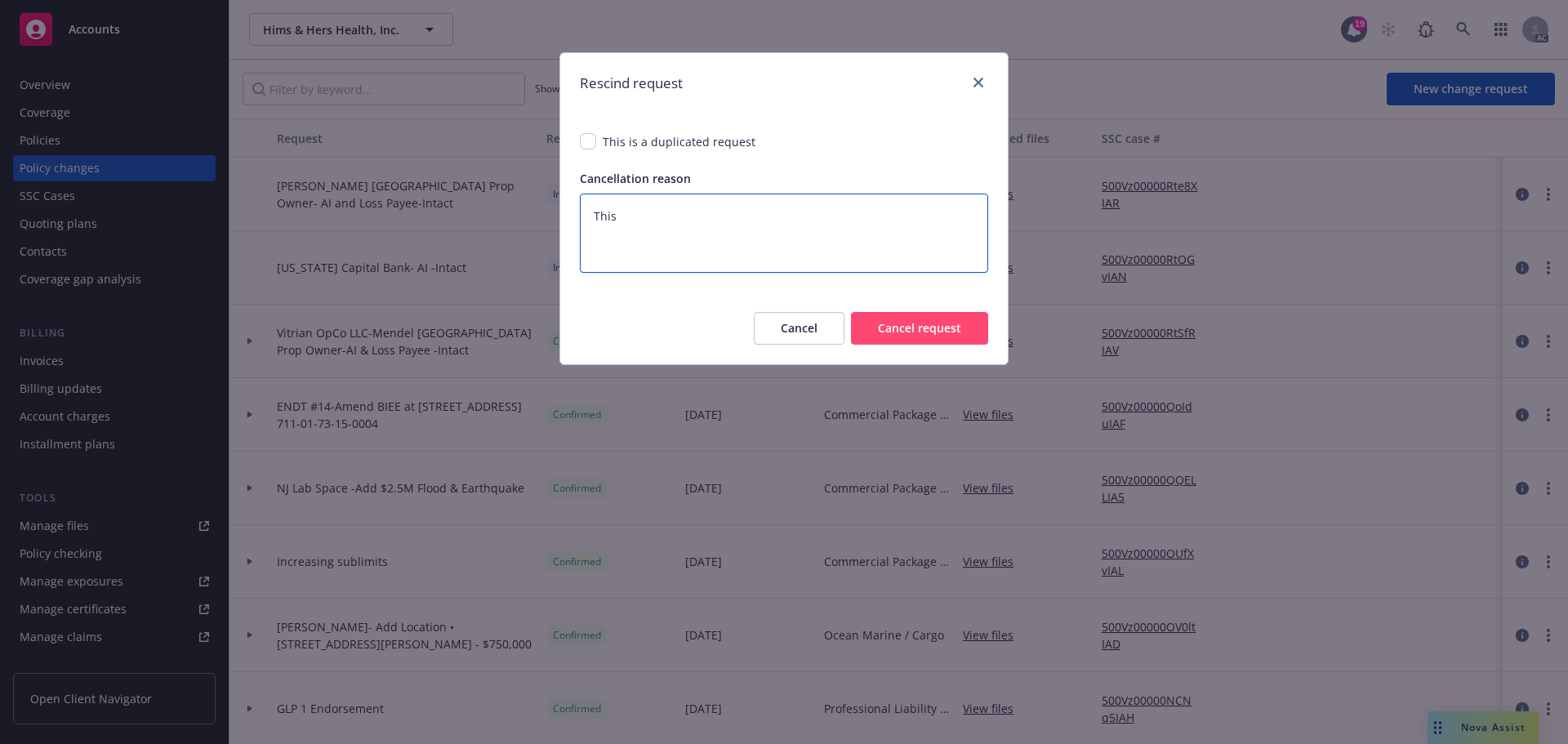
type textarea "This"
type textarea "x"
type textarea "This g"
type textarea "x"
type textarea "This go"
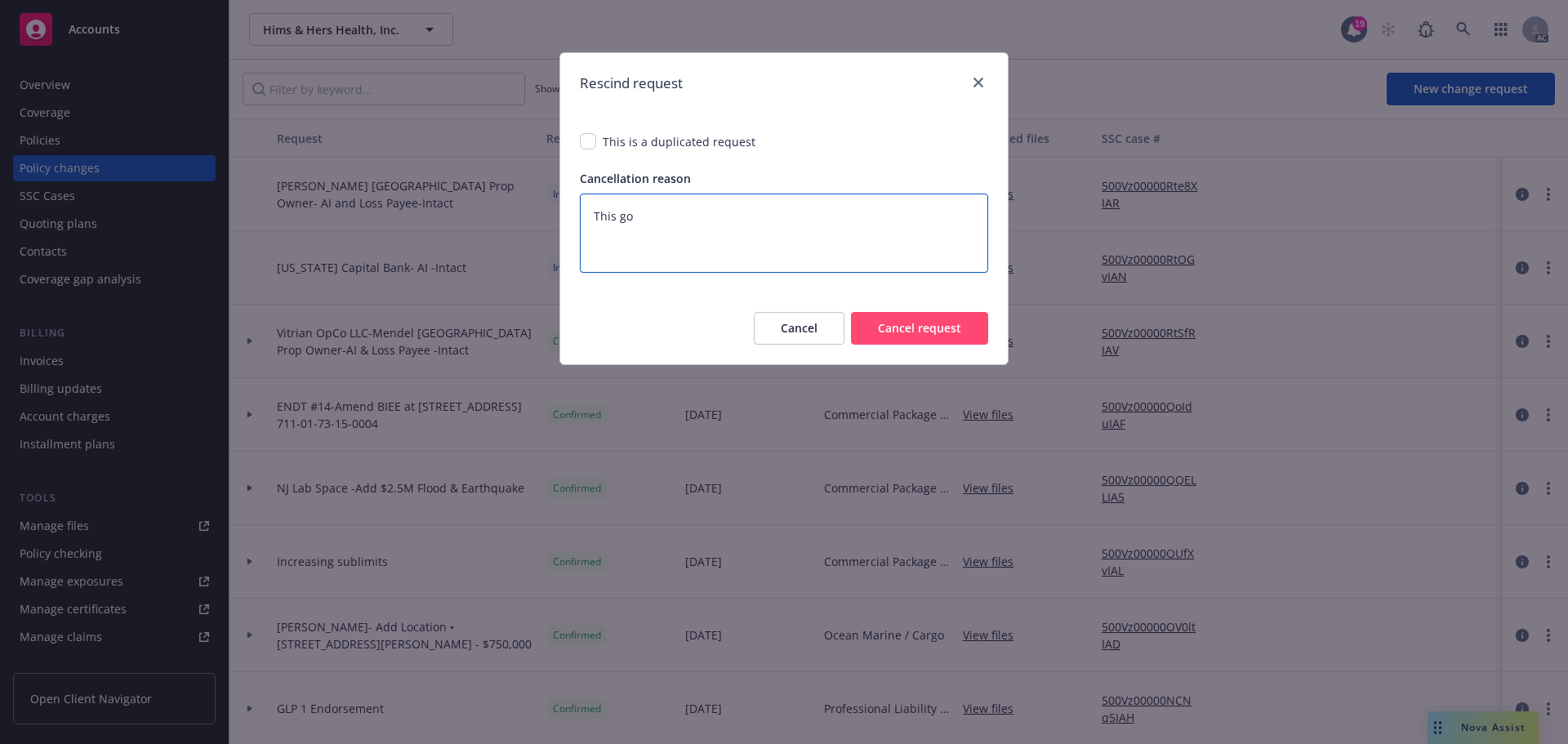
type textarea "x"
type textarea "This got"
type textarea "x"
type textarea "This got"
type textarea "x"
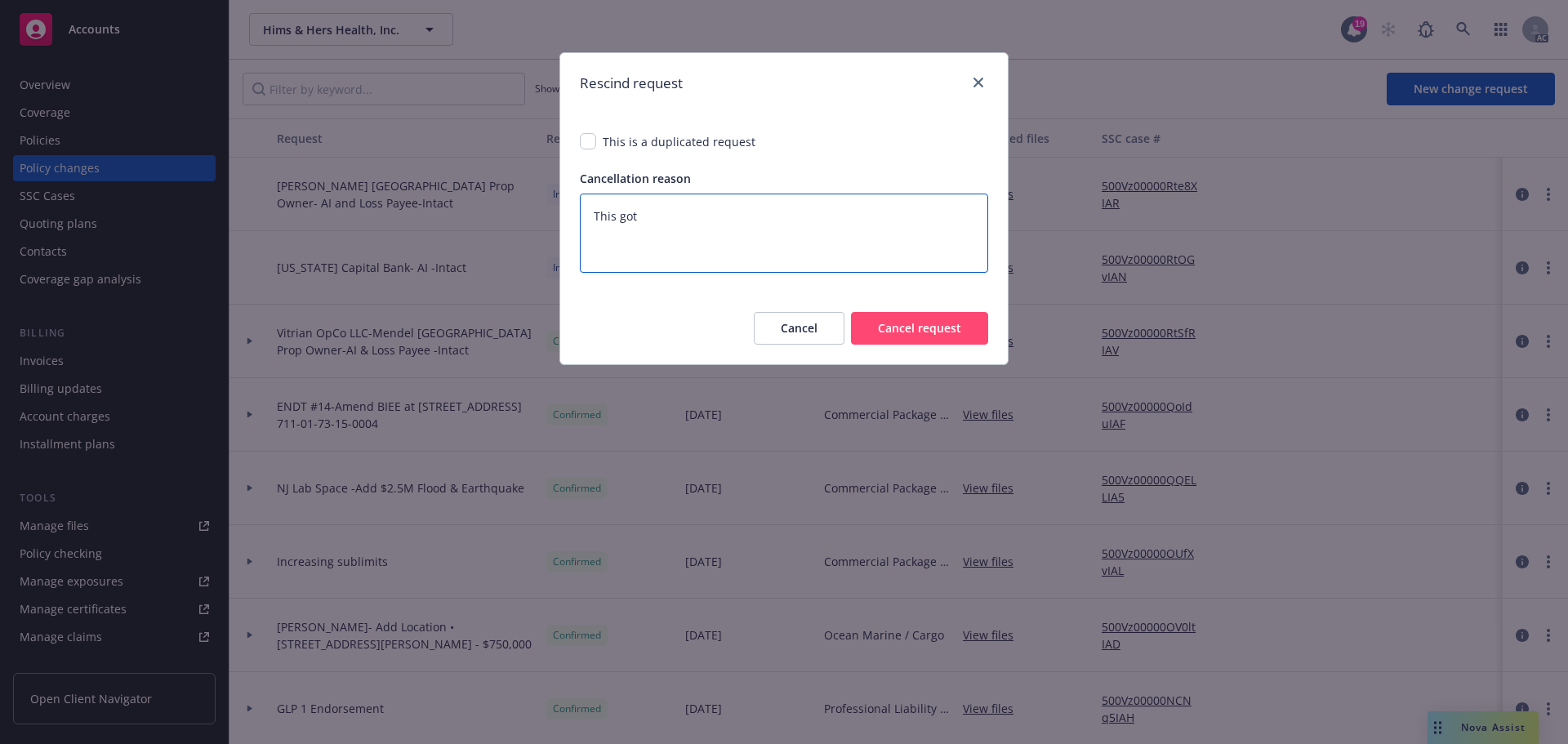
type textarea "This got a"
type textarea "x"
type textarea "This got al"
type textarea "x"
type textarea "This got all"
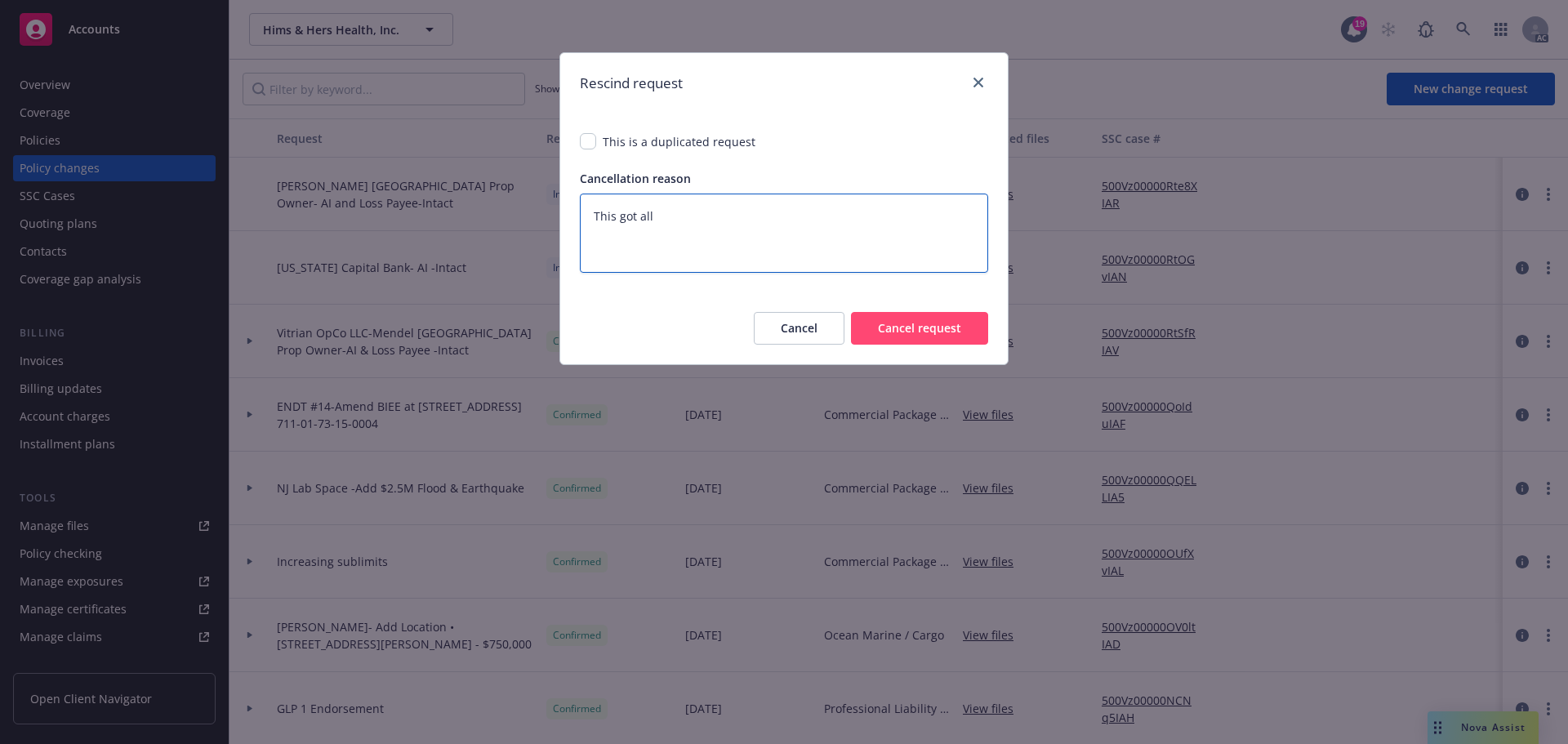
type textarea "x"
type textarea "This got all"
type textarea "x"
type textarea "This got all p"
type textarea "x"
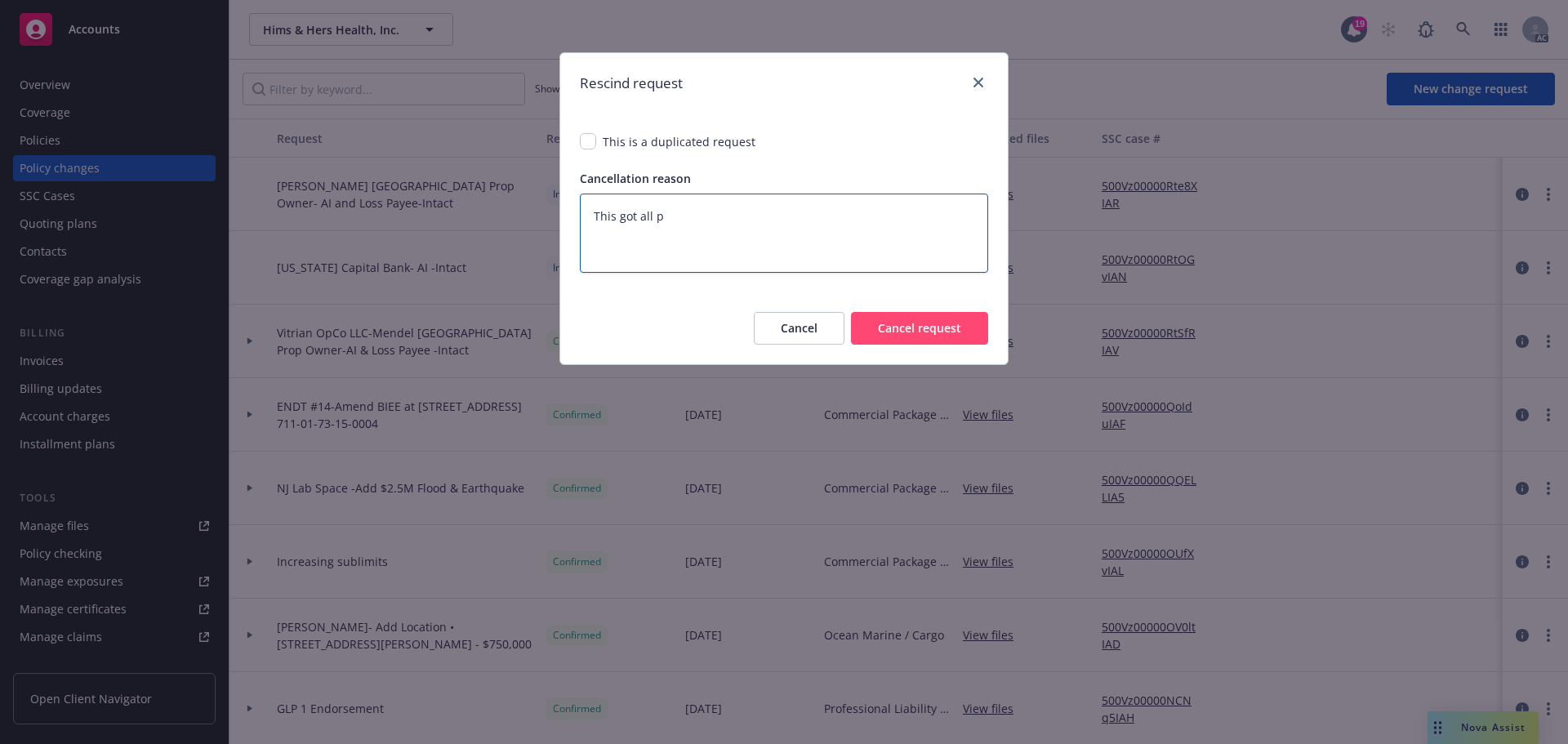
type textarea "This got all pu"
type textarea "x"
type textarea "This got all put"
type textarea "x"
type textarea "This got all put"
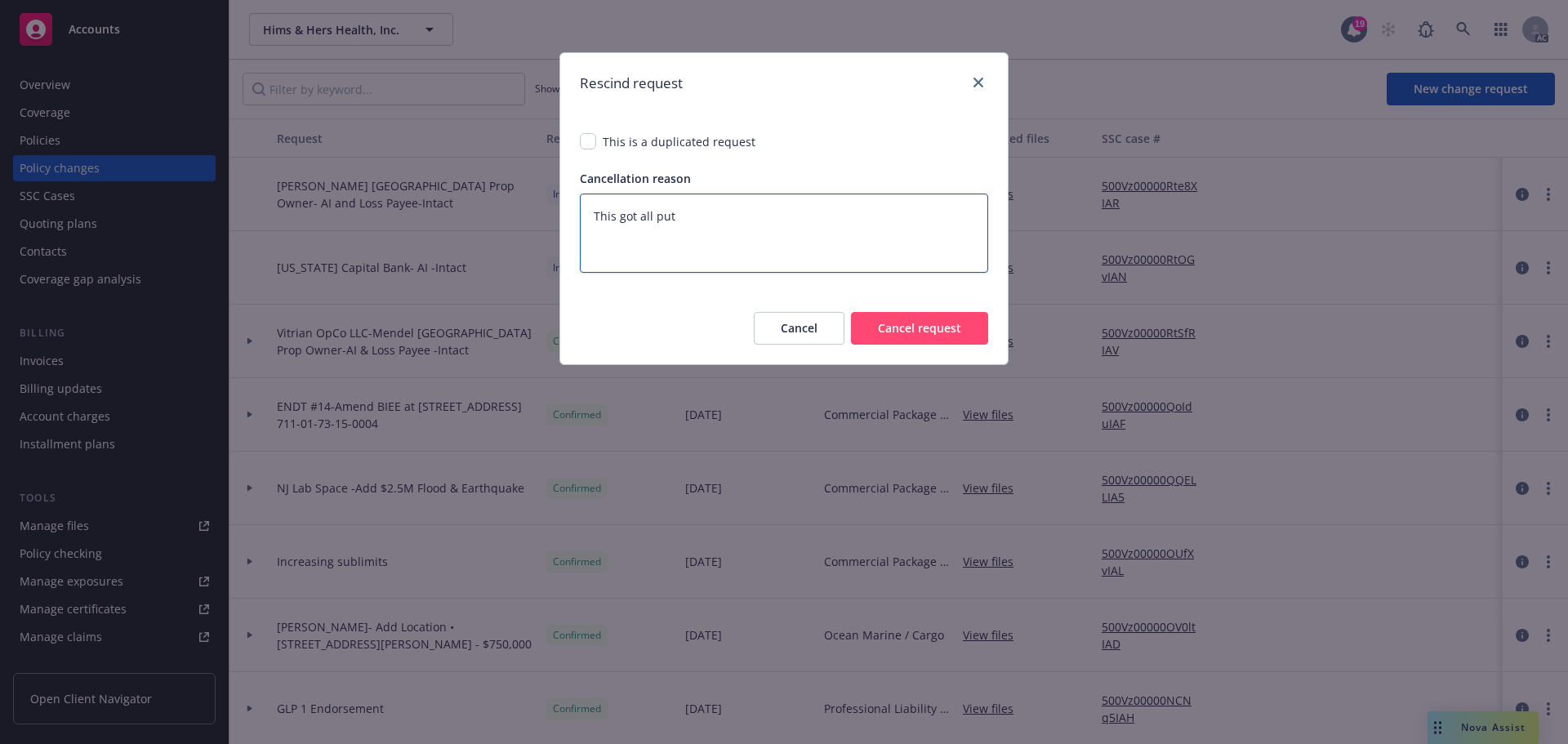
type textarea "x"
type textarea "This got all put o"
type textarea "x"
type textarea "This got all put on"
type textarea "x"
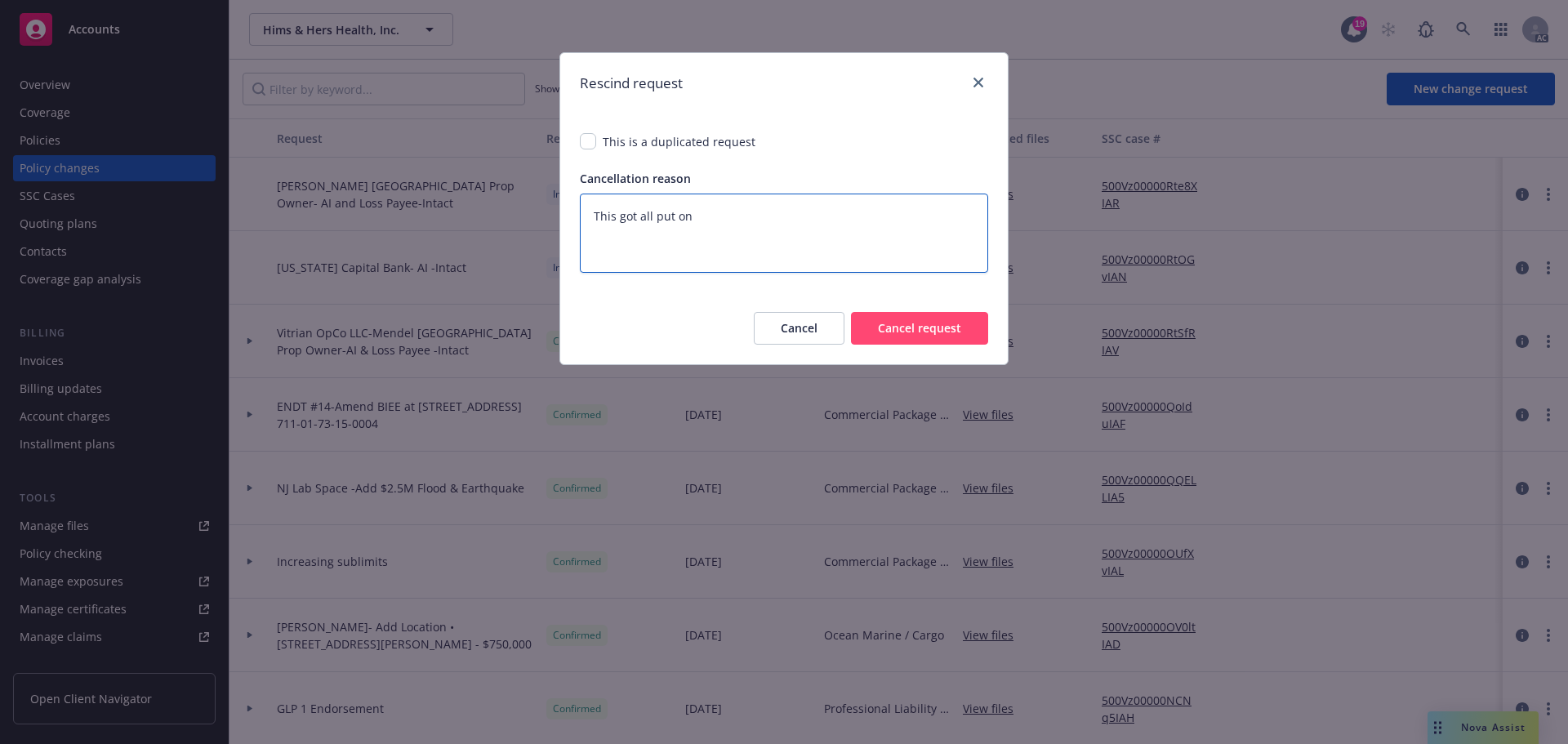
type textarea "This got all put ont"
type textarea "x"
type textarea "This got all put onto"
type textarea "x"
type textarea "This got all put onto"
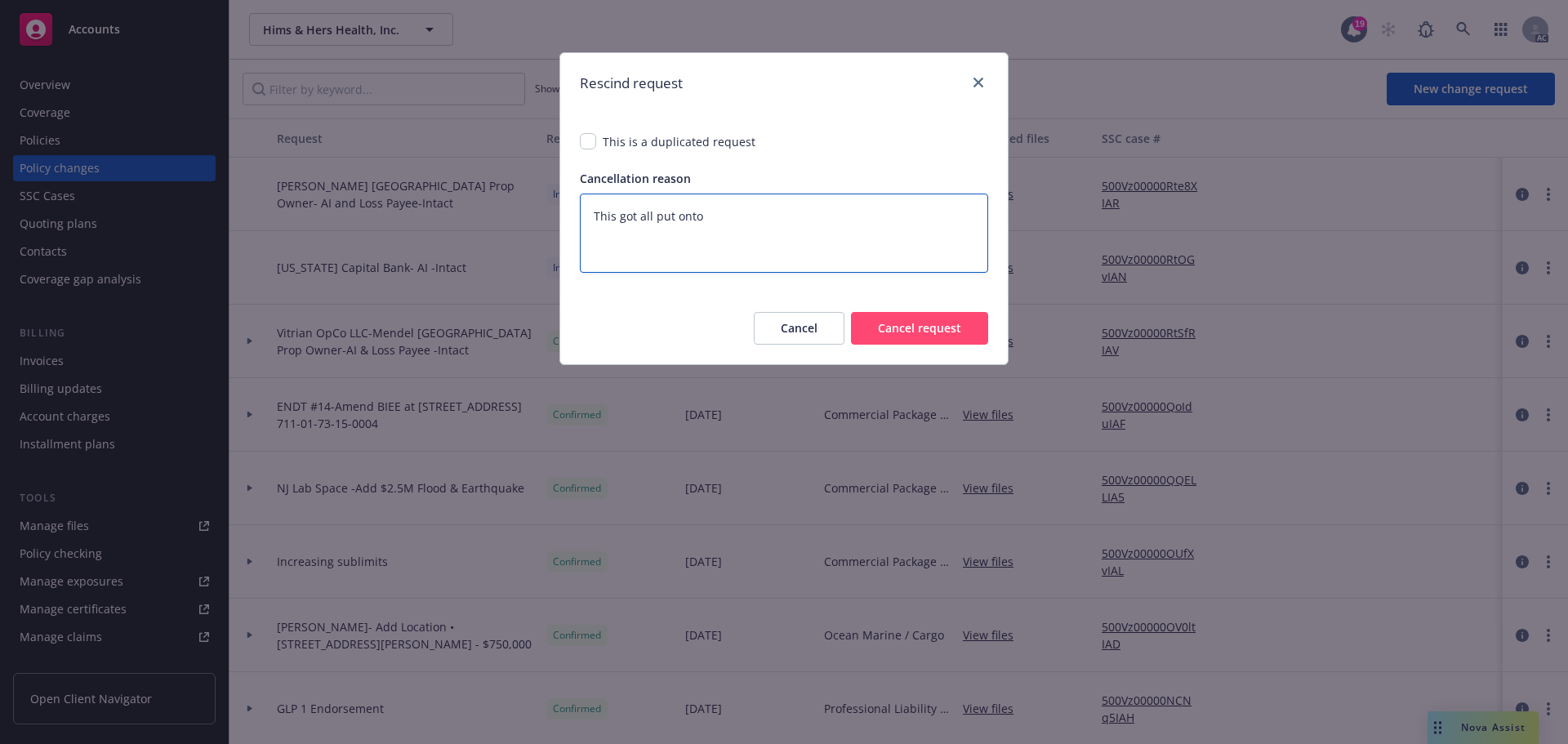
type textarea "x"
type textarea "This got all put onto E"
type textarea "x"
type textarea "This got all put onto EN"
type textarea "x"
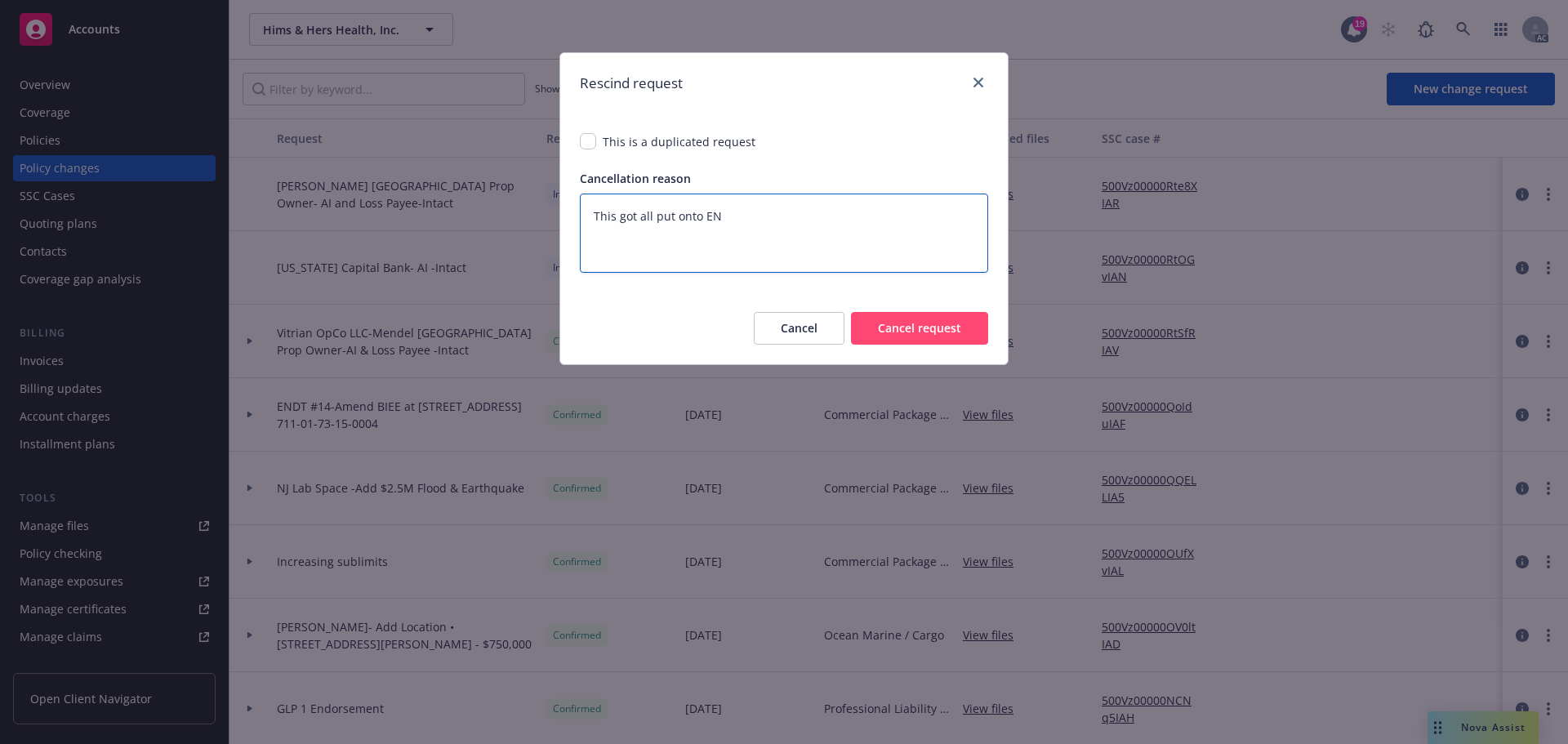
type textarea "This got all put onto END"
type textarea "x"
type textarea "This got all put onto ENDT"
type textarea "x"
type textarea "This got all put onto ENDT"
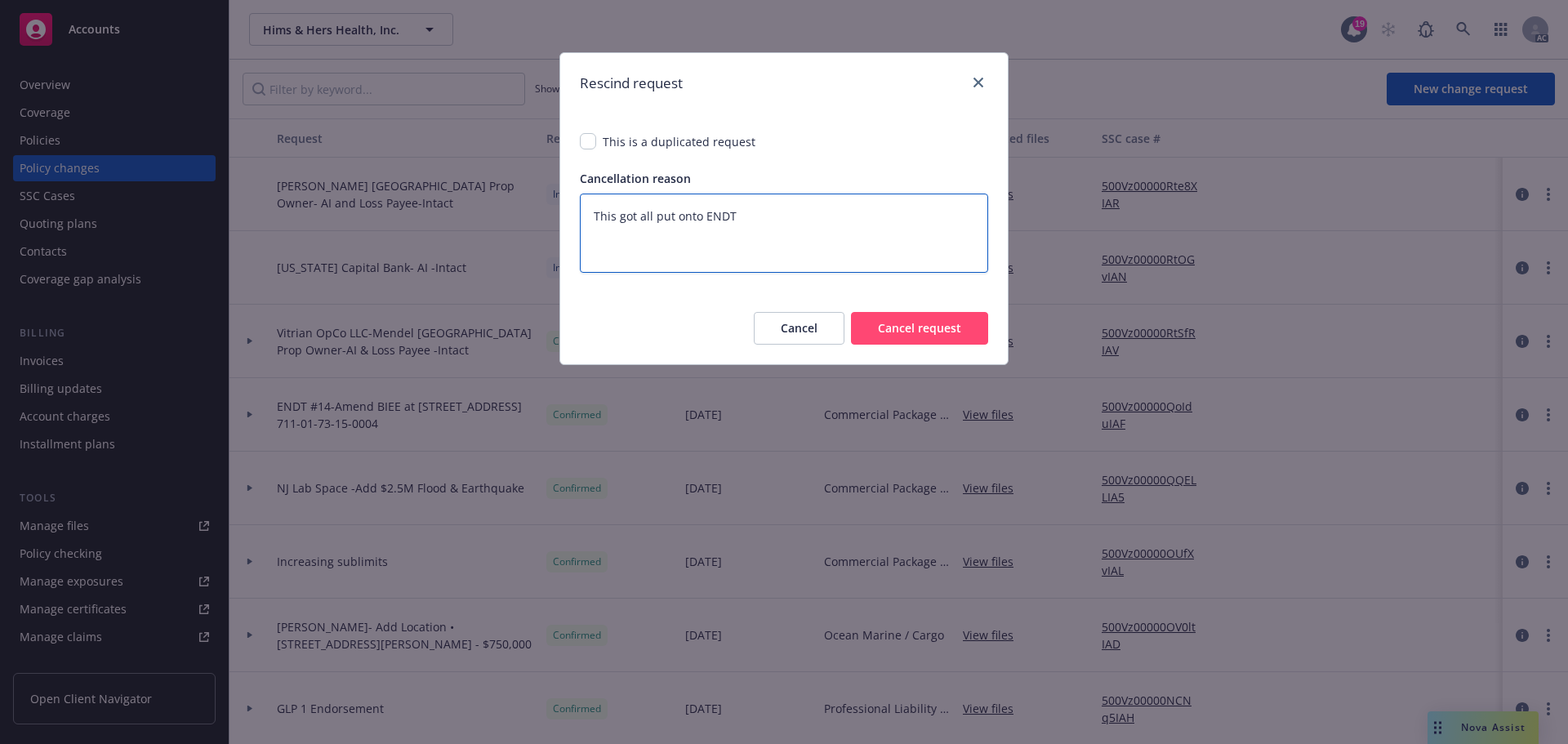
type textarea "x"
type textarea "This got all put onto ENDT #"
type textarea "x"
type textarea "This got all put onto ENDT #1"
type textarea "x"
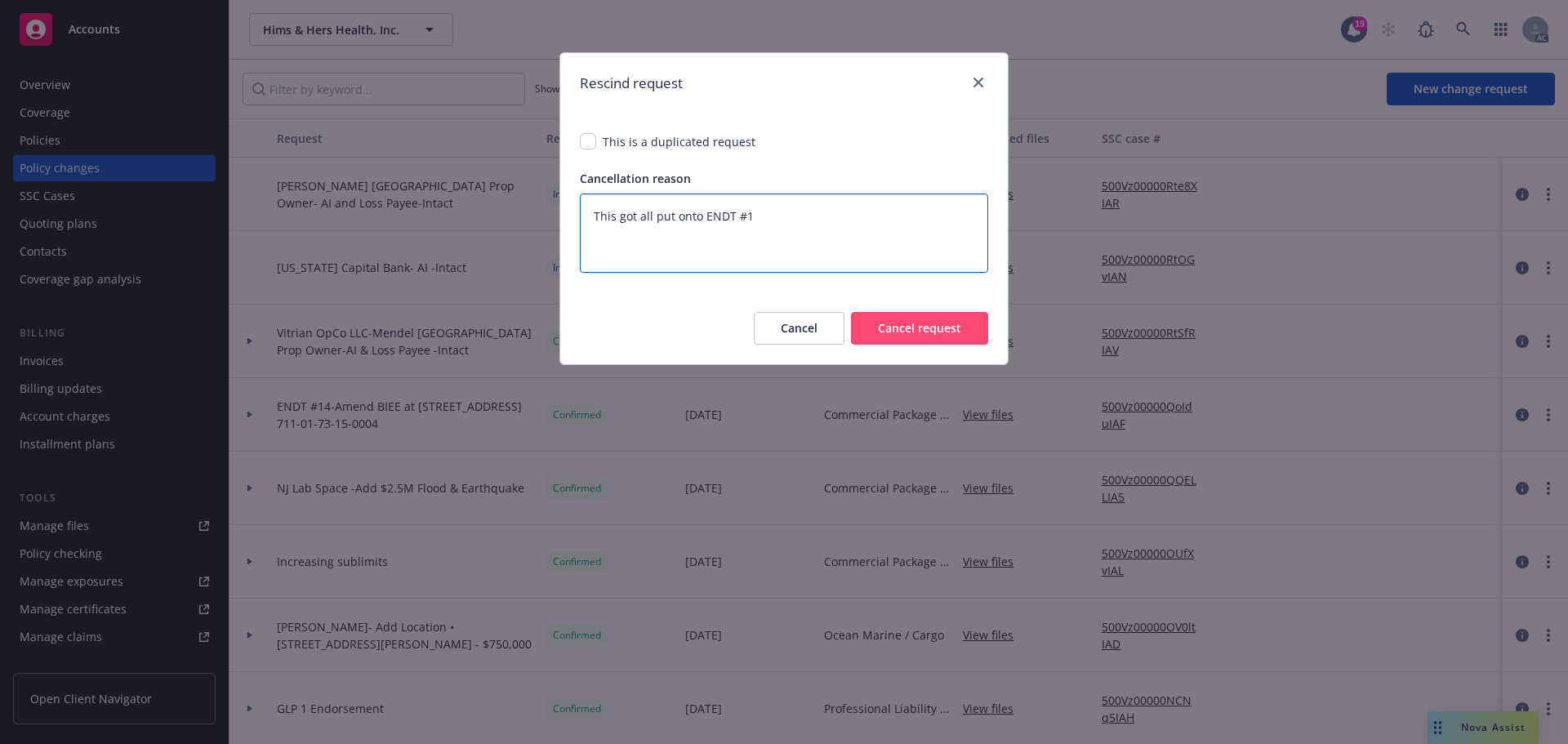
type textarea "This got all put onto ENDT #15"
type textarea "x"
type textarea "This got all put onto ENDT #15,"
type textarea "x"
type textarea "This got all put onto ENDT #15,"
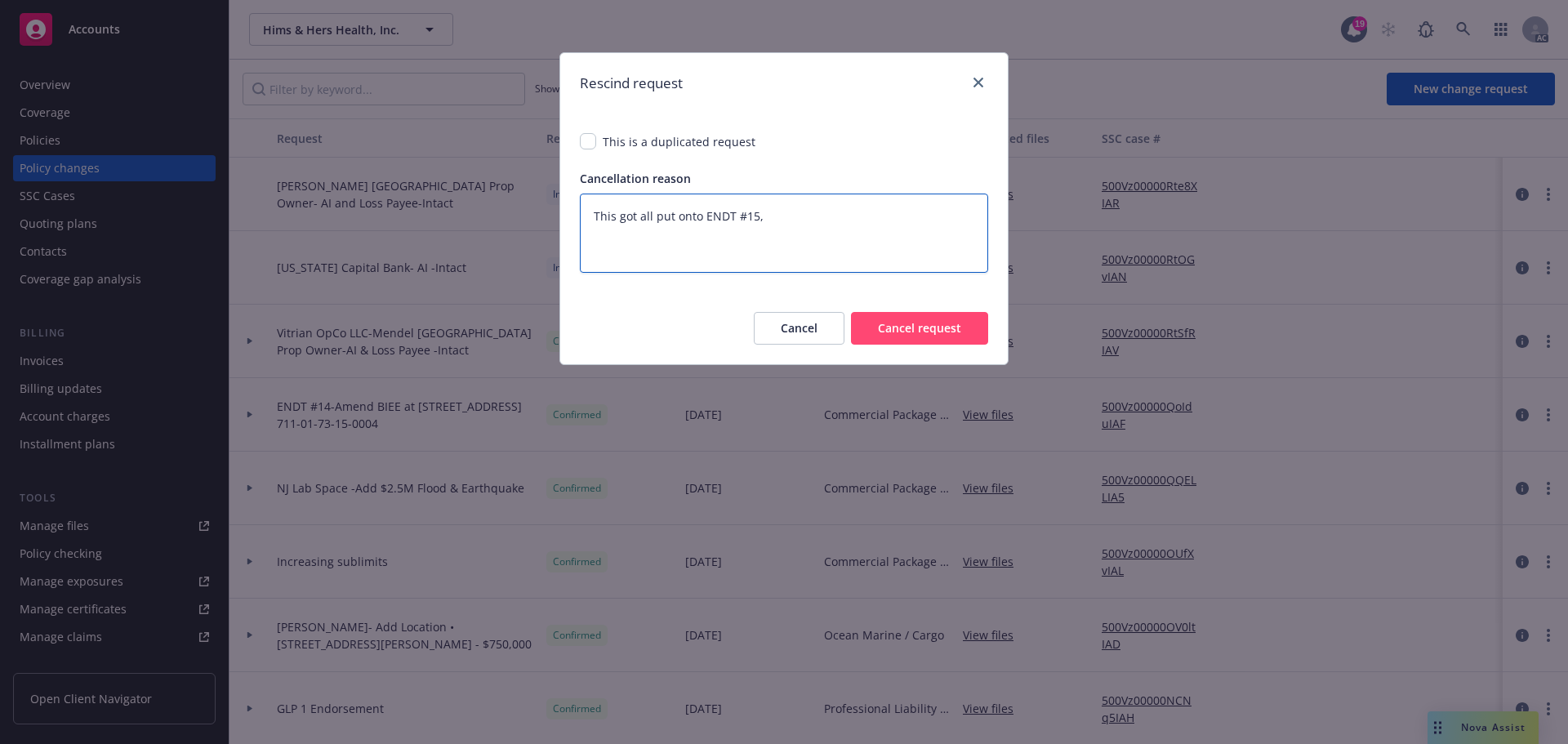
type textarea "x"
type textarea "This got all put onto ENDT #15, I"
type textarea "x"
type textarea "This got all put onto ENDT #15, I"
type textarea "x"
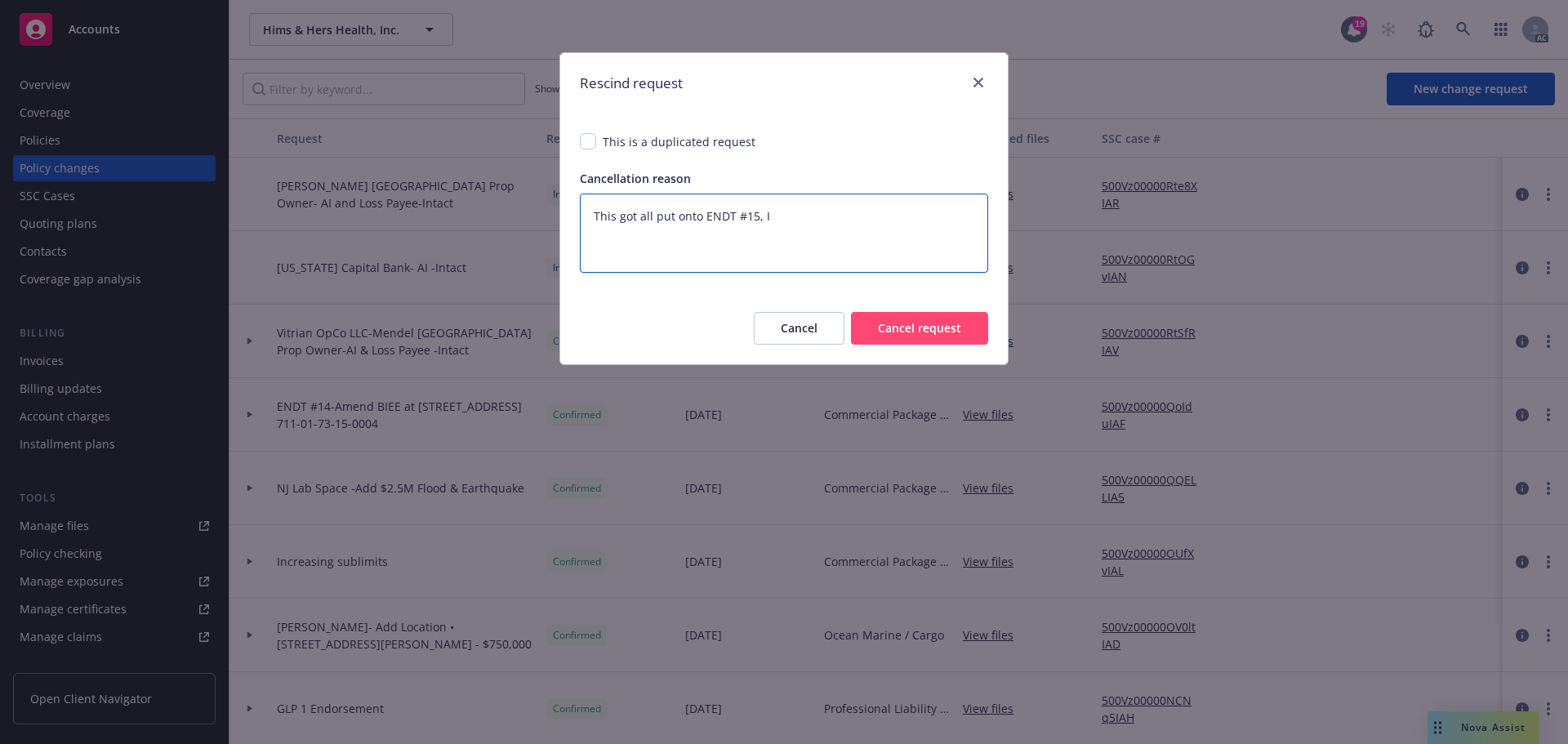
type textarea "This got all put onto ENDT #15, I p"
type textarea "x"
type textarea "This got all put onto ENDT #15, I pr"
type textarea "x"
type textarea "This got all put onto ENDT #15, I pro"
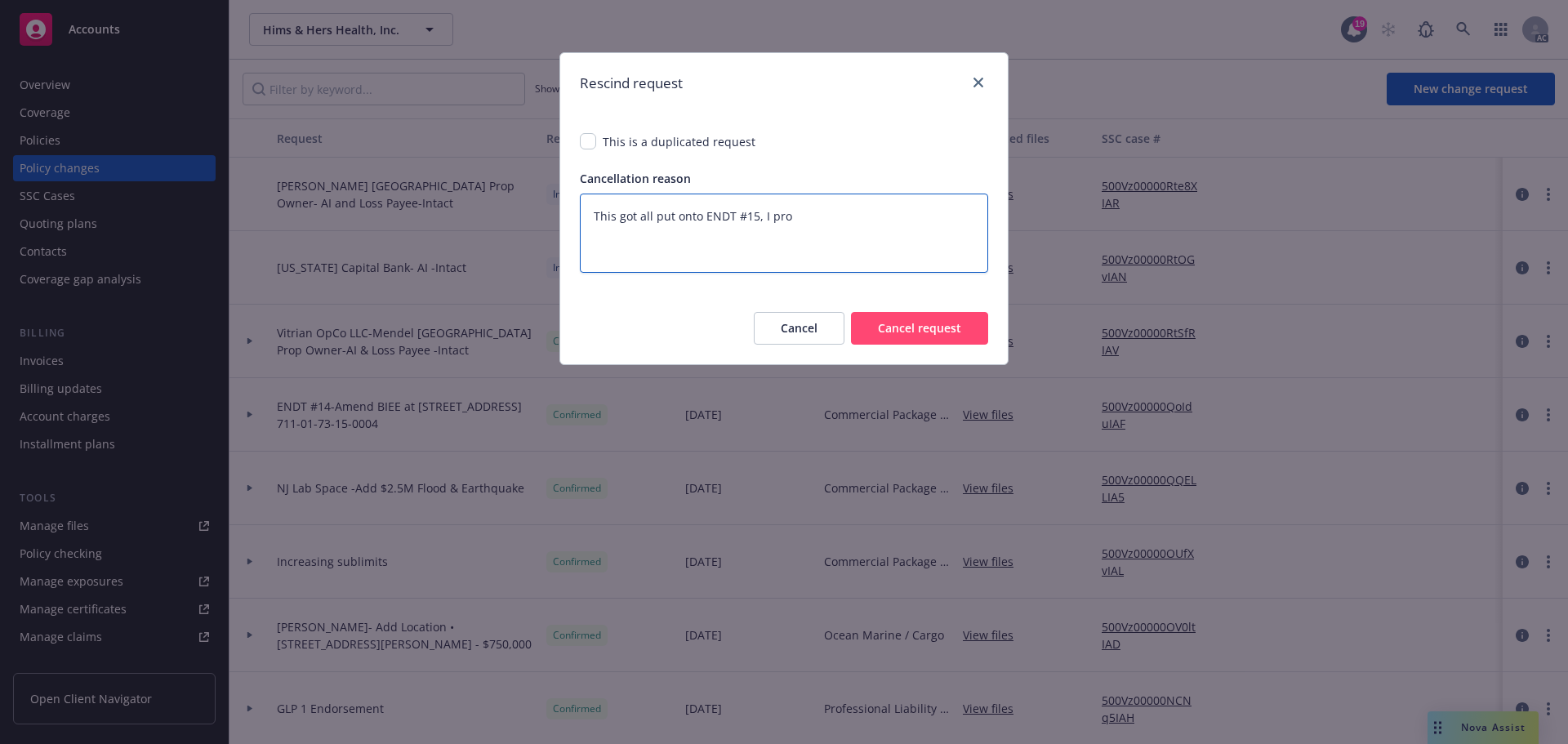
type textarea "x"
type textarea "This got all put onto ENDT #15, I proc"
type textarea "x"
type textarea "This got all put onto ENDT #15, I proce"
type textarea "x"
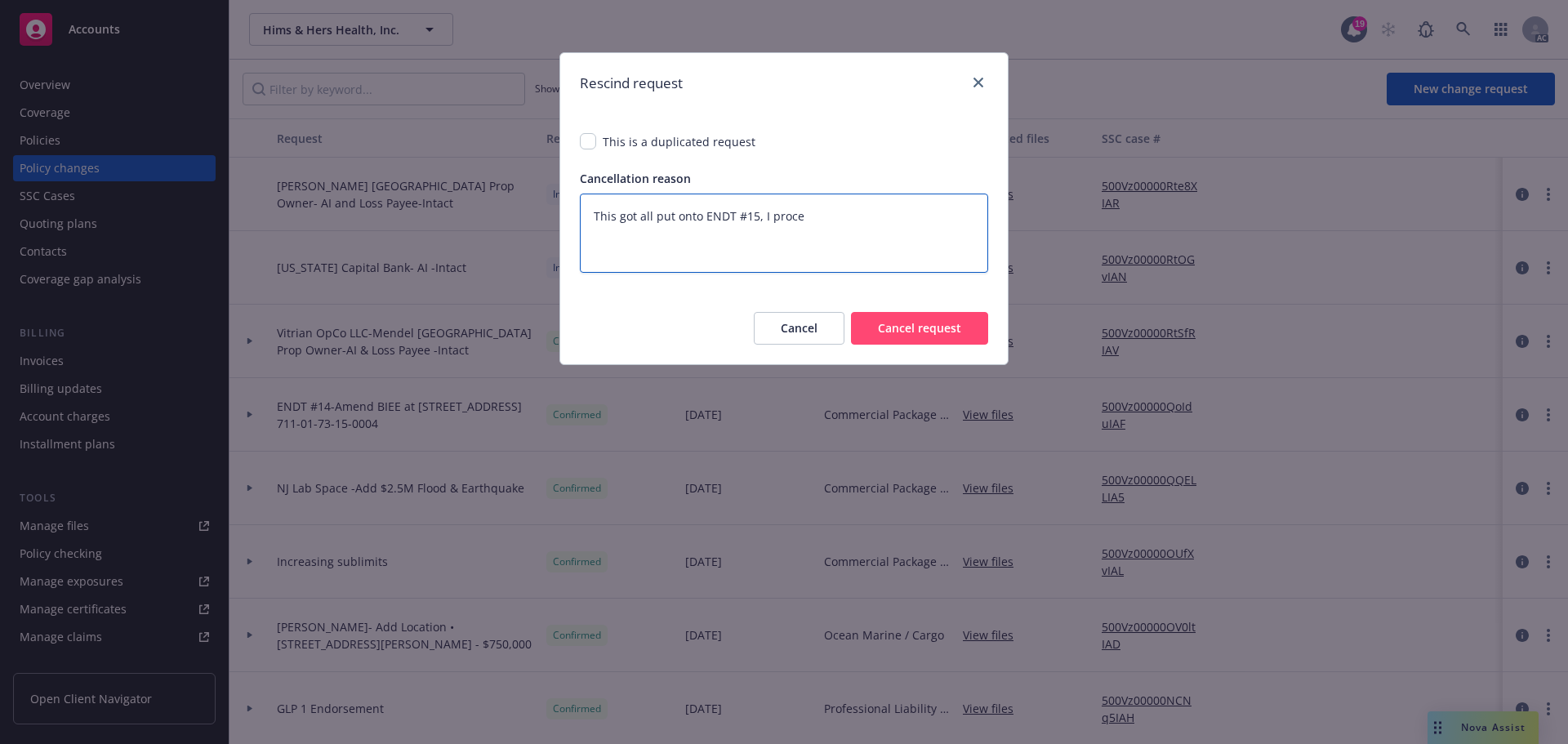
type textarea "This got all put onto ENDT #15, I proces"
type textarea "x"
type textarea "This got all put onto ENDT #15, I process"
type textarea "x"
type textarea "This got all put onto ENDT #15, I processe"
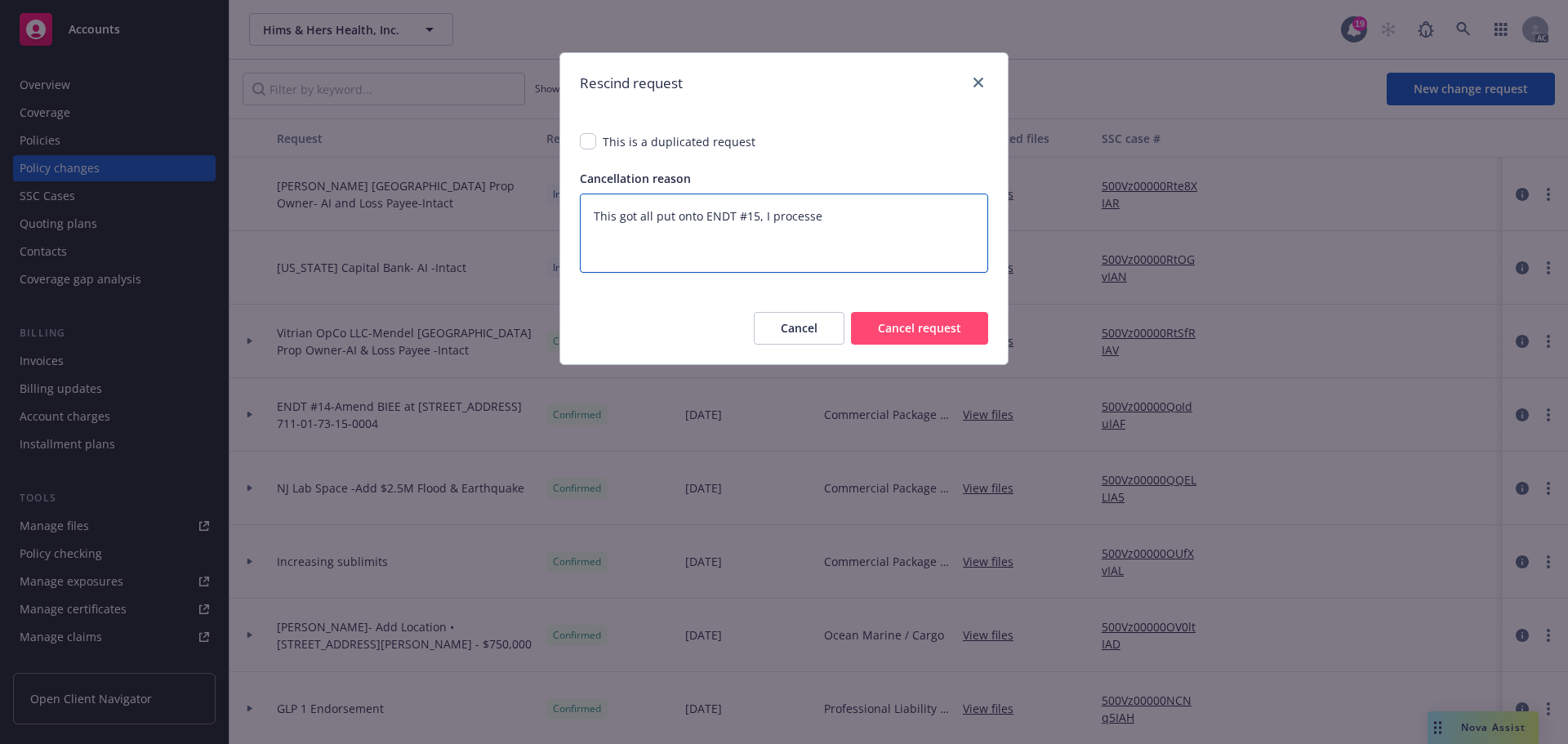
type textarea "x"
type textarea "This got all put onto ENDT #15, I processed"
type textarea "x"
type textarea "This got all put onto ENDT #15, I processed"
type textarea "x"
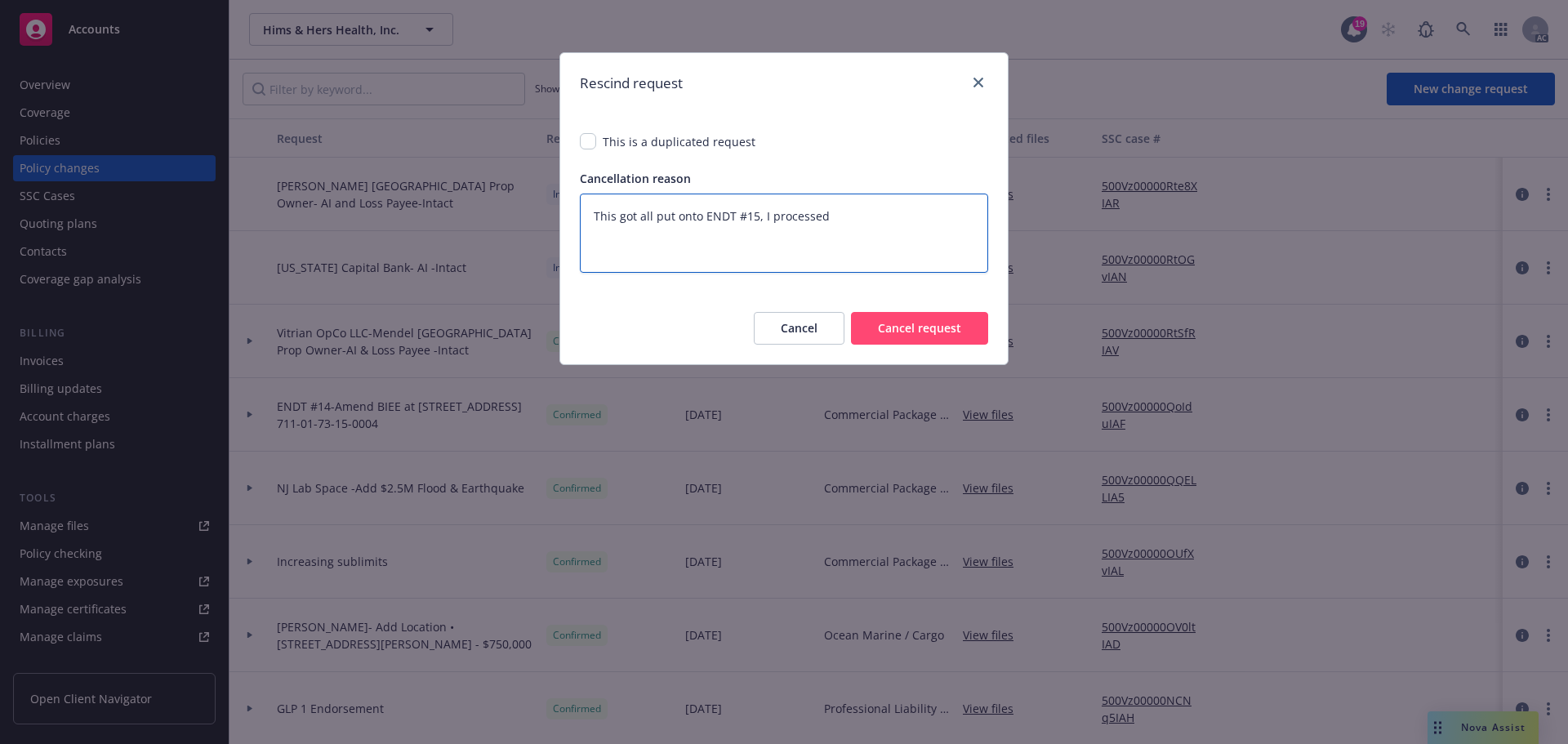
type textarea "This got all put onto ENDT #15, I processed i"
type textarea "x"
type textarea "This got all put onto ENDT #15, I processed it"
type textarea "x"
type textarea "This got all put onto ENDT #15, I processed it"
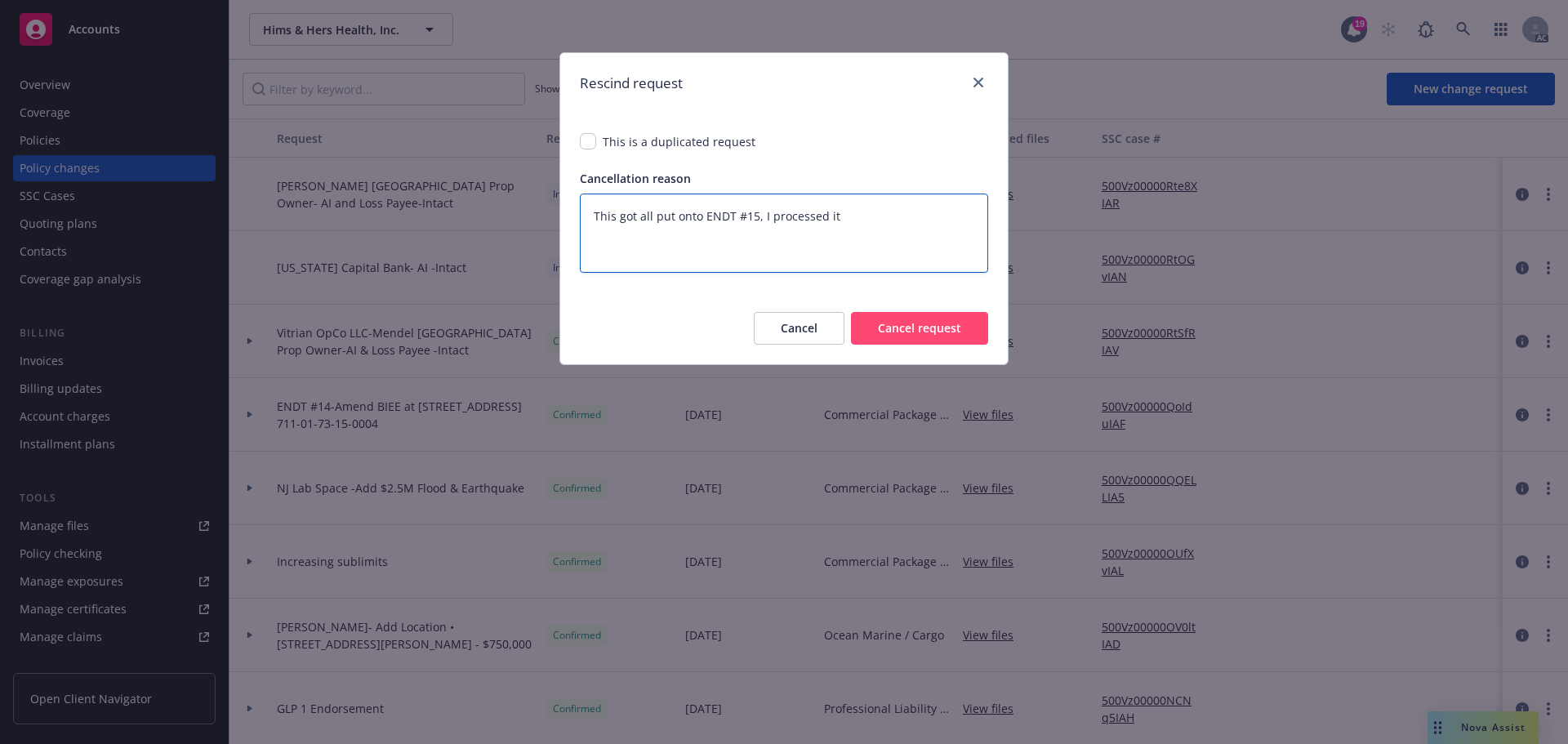
type textarea "x"
type textarea "This got all put onto ENDT #15, I processed it w"
type textarea "x"
type textarea "This got all put onto ENDT #15, I processed it wi"
type textarea "x"
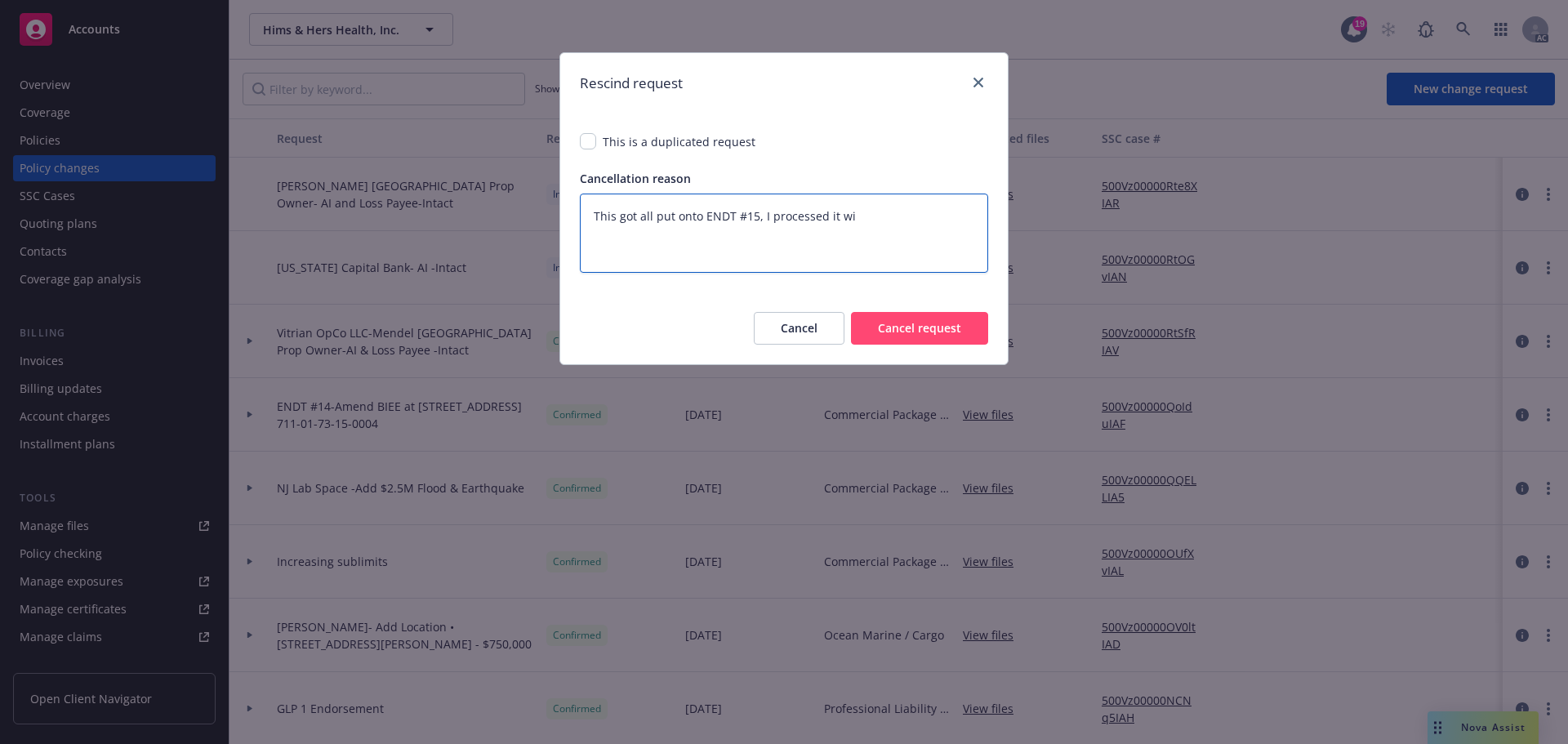
type textarea "This got all put onto ENDT #15, I processed it wit"
type textarea "x"
type textarea "This got all put onto ENDT #15, I processed it with"
type textarea "x"
type textarea "This got all put onto ENDT #15, I processed it with"
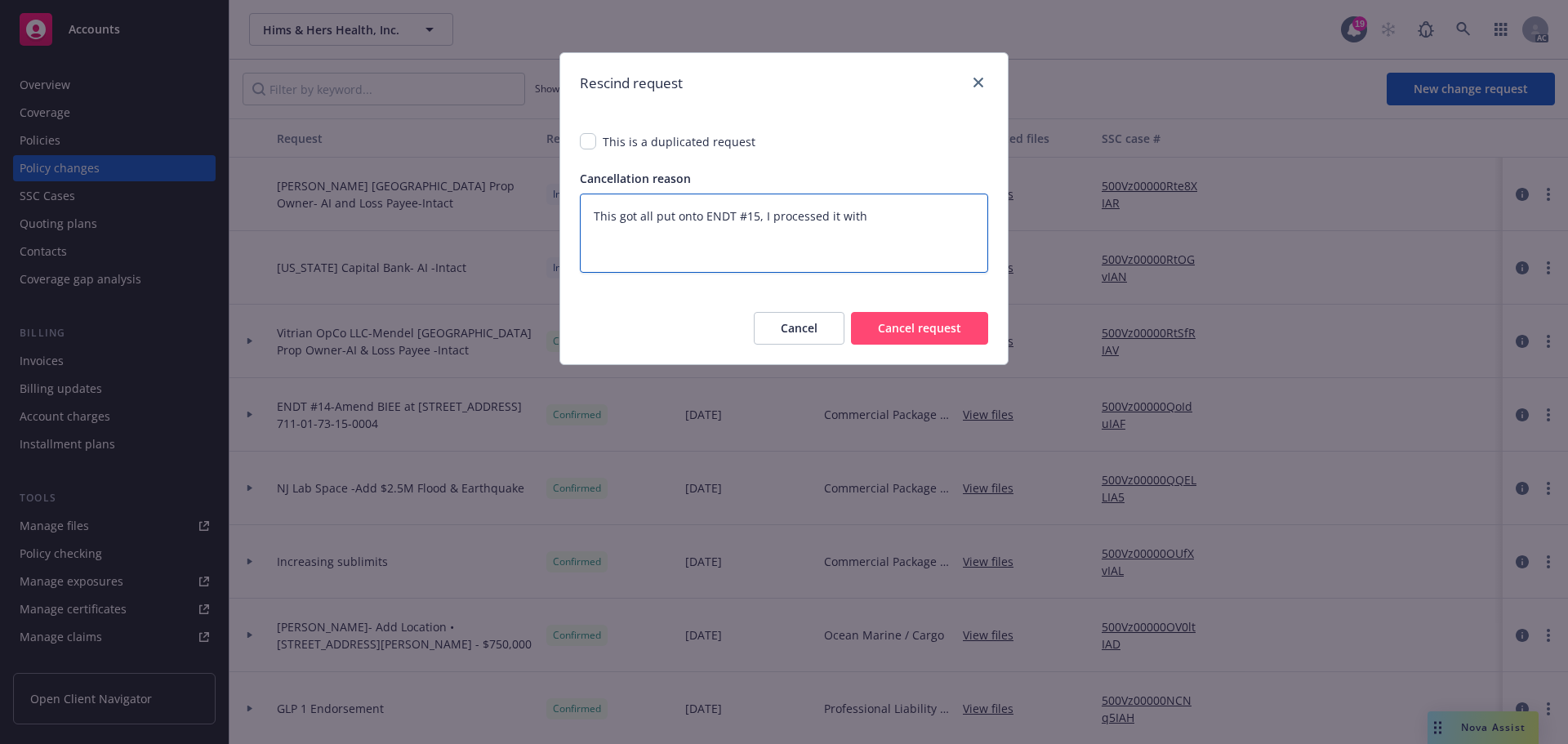
type textarea "x"
type textarea "This got all put onto ENDT #15, I processed it with a"
type textarea "x"
type textarea "This got all put onto ENDT #15, I processed it with an"
type textarea "x"
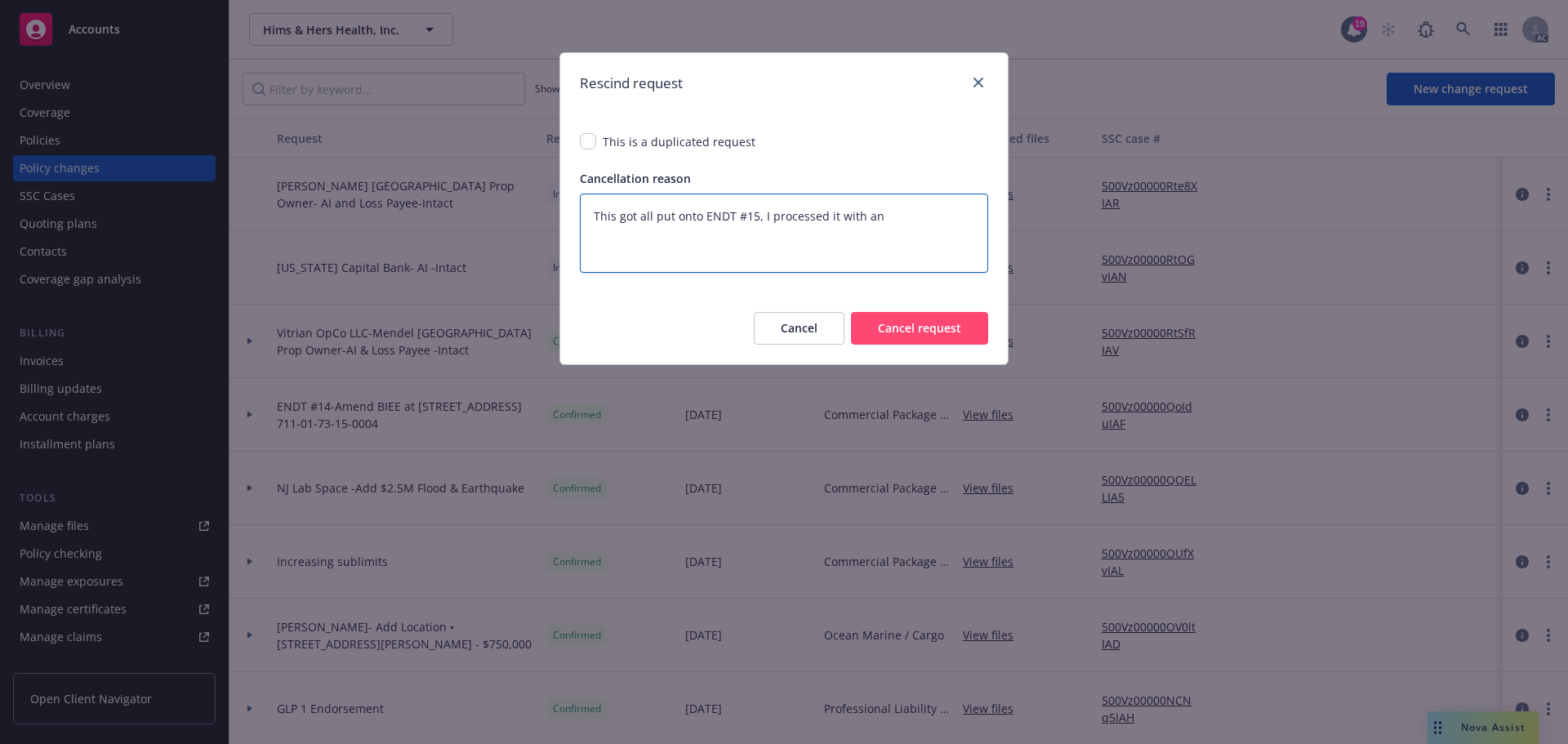
type textarea "This got all put onto ENDT #15, I processed it with ano"
type textarea "x"
type textarea "This got all put onto ENDT #15, I processed it with anot"
type textarea "x"
type textarea "This got all put onto ENDT #15, I processed it with anoth"
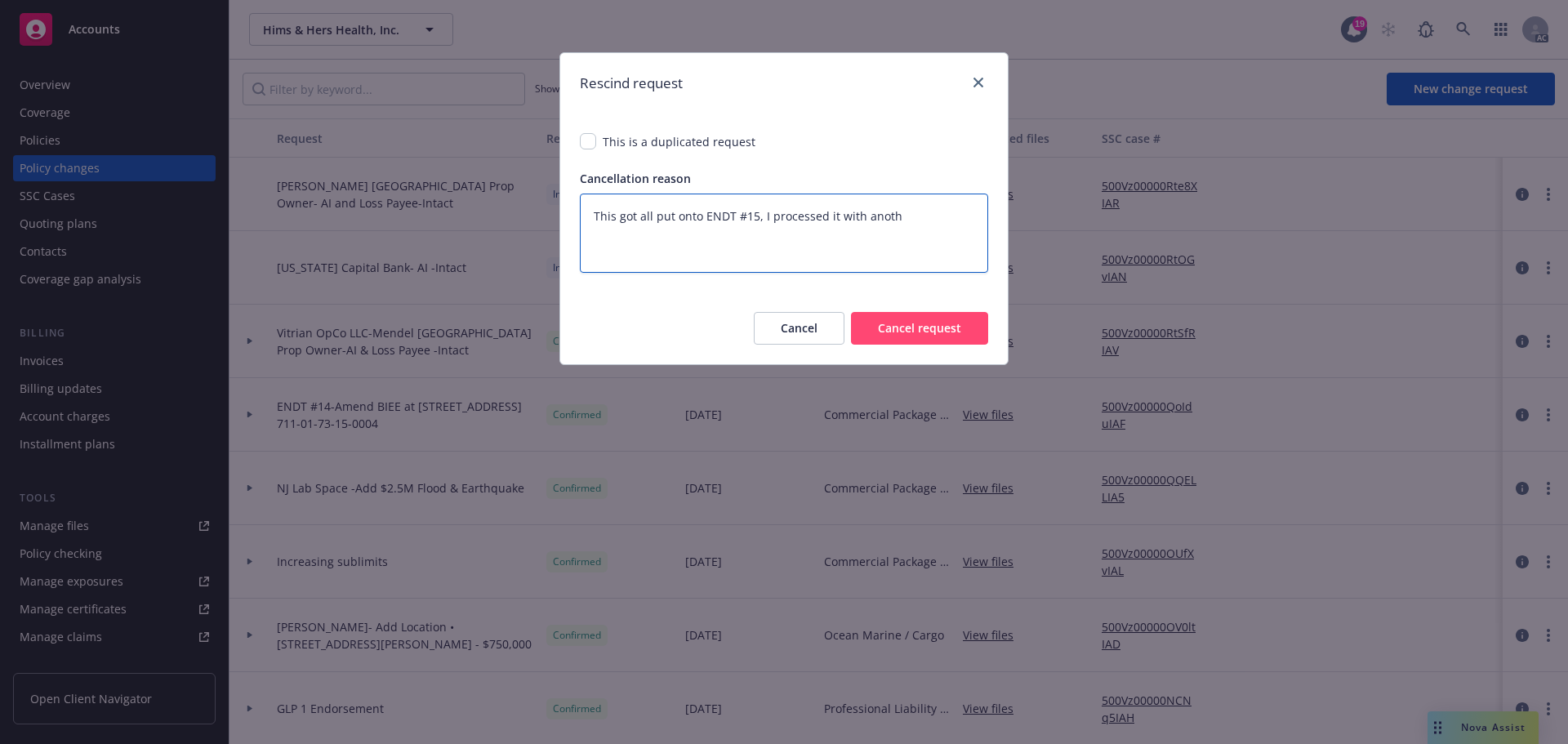
type textarea "x"
type textarea "This got all put onto ENDT #15, I processed it with anothe"
type textarea "x"
type textarea "This got all put onto ENDT #15, I processed it with another"
type textarea "x"
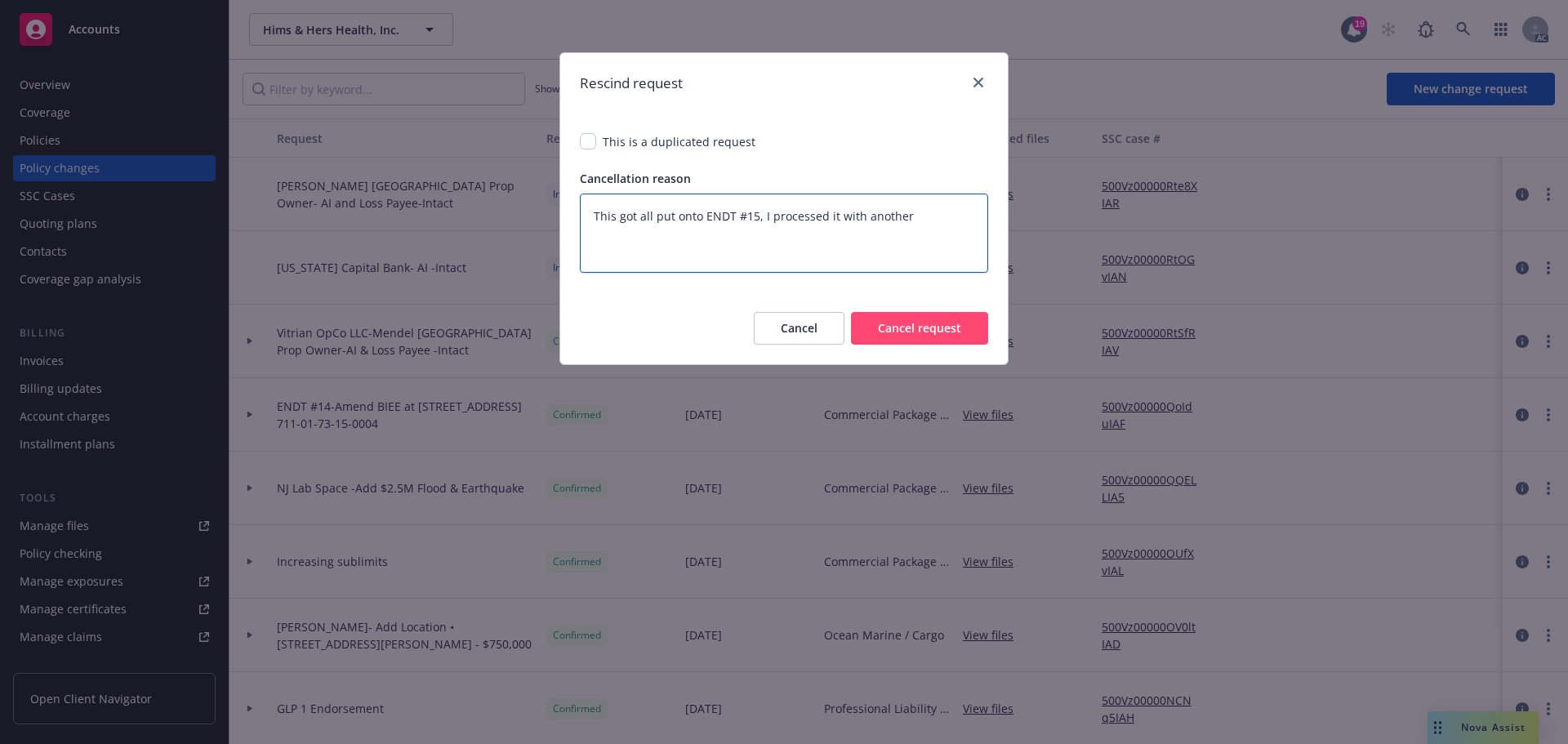
type textarea "This got all put onto ENDT #15, I processed it with another"
type textarea "x"
type textarea "This got all put onto ENDT #15, I processed it with another r"
type textarea "x"
type textarea "This got all put onto ENDT #15, I processed it with another re"
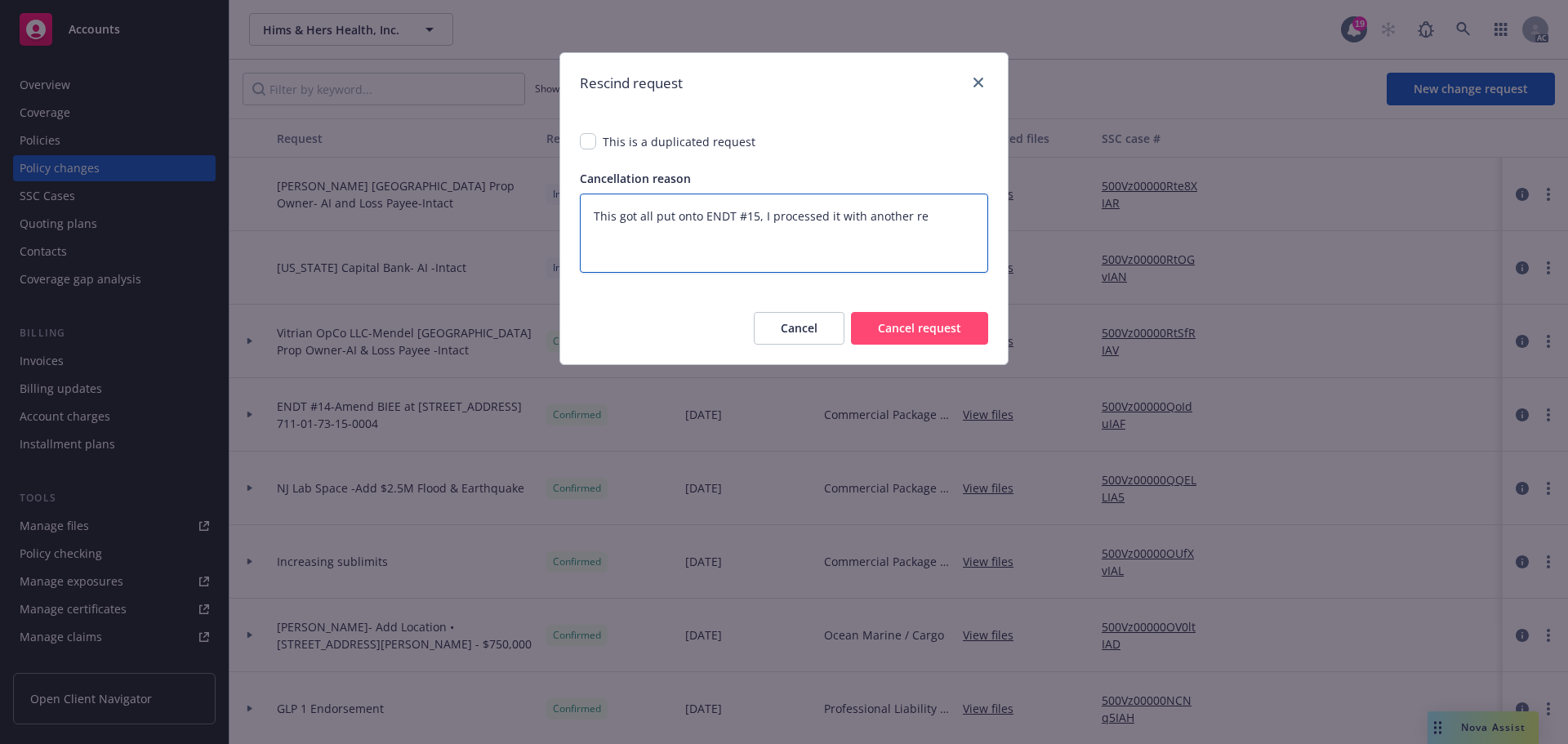
type textarea "x"
type textarea "This got all put onto ENDT #15, I processed it with another req"
type textarea "x"
type textarea "This got all put onto ENDT #15, I processed it with another requ"
type textarea "x"
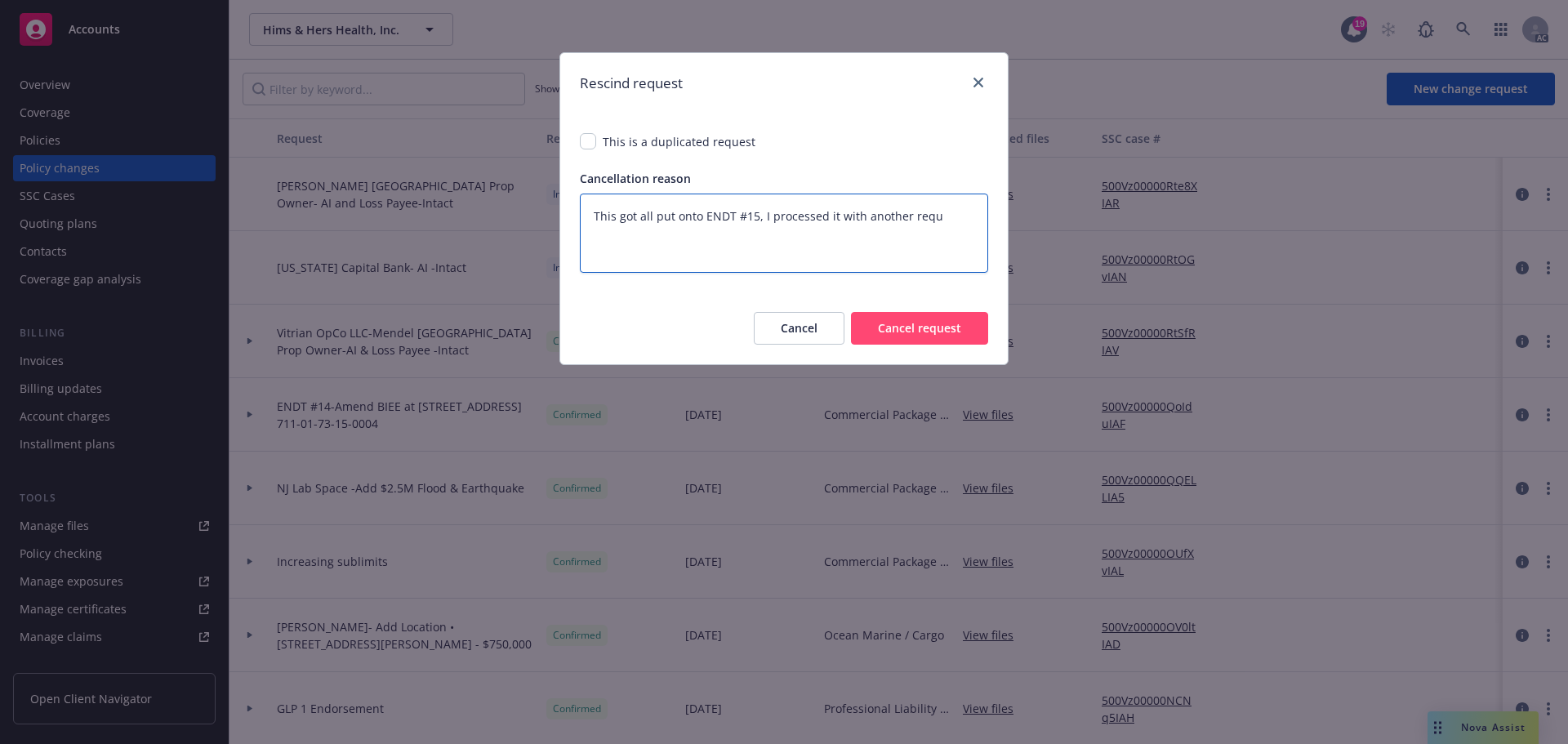
type textarea "This got all put onto ENDT #15, I processed it with another reque"
type textarea "x"
type textarea "This got all put onto ENDT #15, I processed it with another reques"
type textarea "x"
drag, startPoint x: 747, startPoint y: 226, endPoint x: 589, endPoint y: 225, distance: 158.0
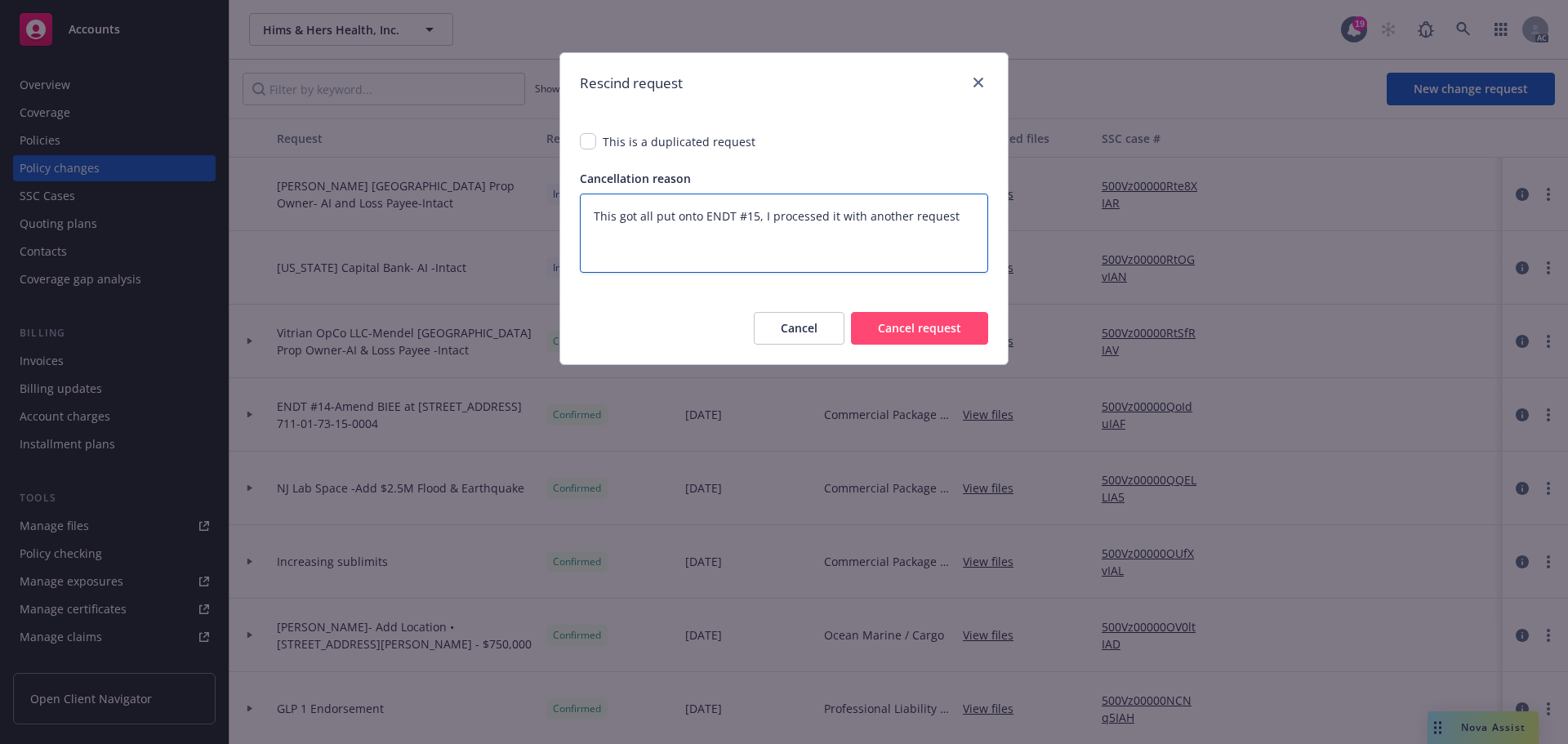
click at [589, 225] on textarea "This got all put onto ENDT #15, I processed it with another request" at bounding box center [783, 233] width 408 height 80
type textarea "This got all put onto ENDT #15, I processed it with another request"
click at [586, 145] on input "checkbox" at bounding box center [588, 142] width 16 height 16
checkbox input "true"
type textarea "x"
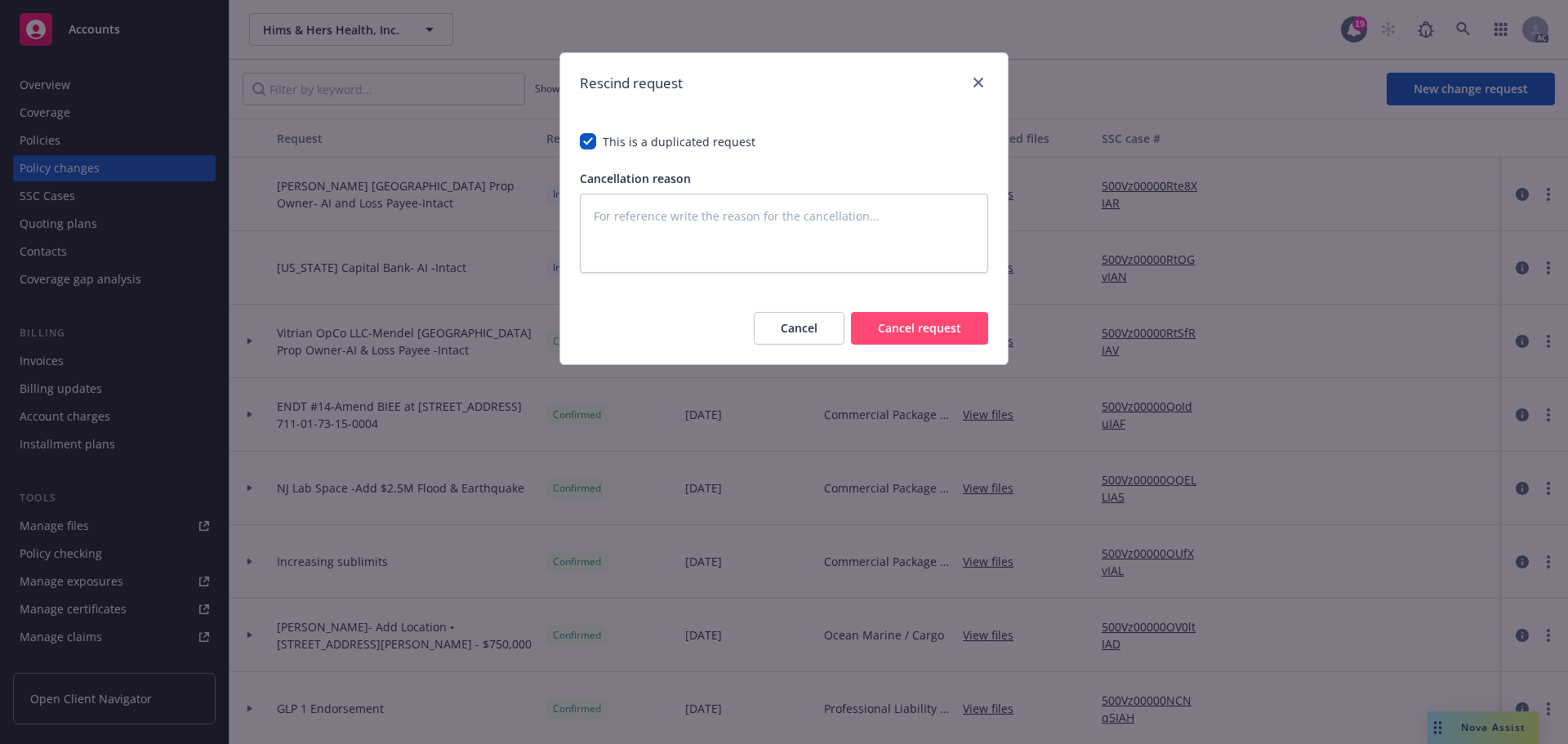
click at [928, 330] on button "Cancel request" at bounding box center [919, 328] width 137 height 33
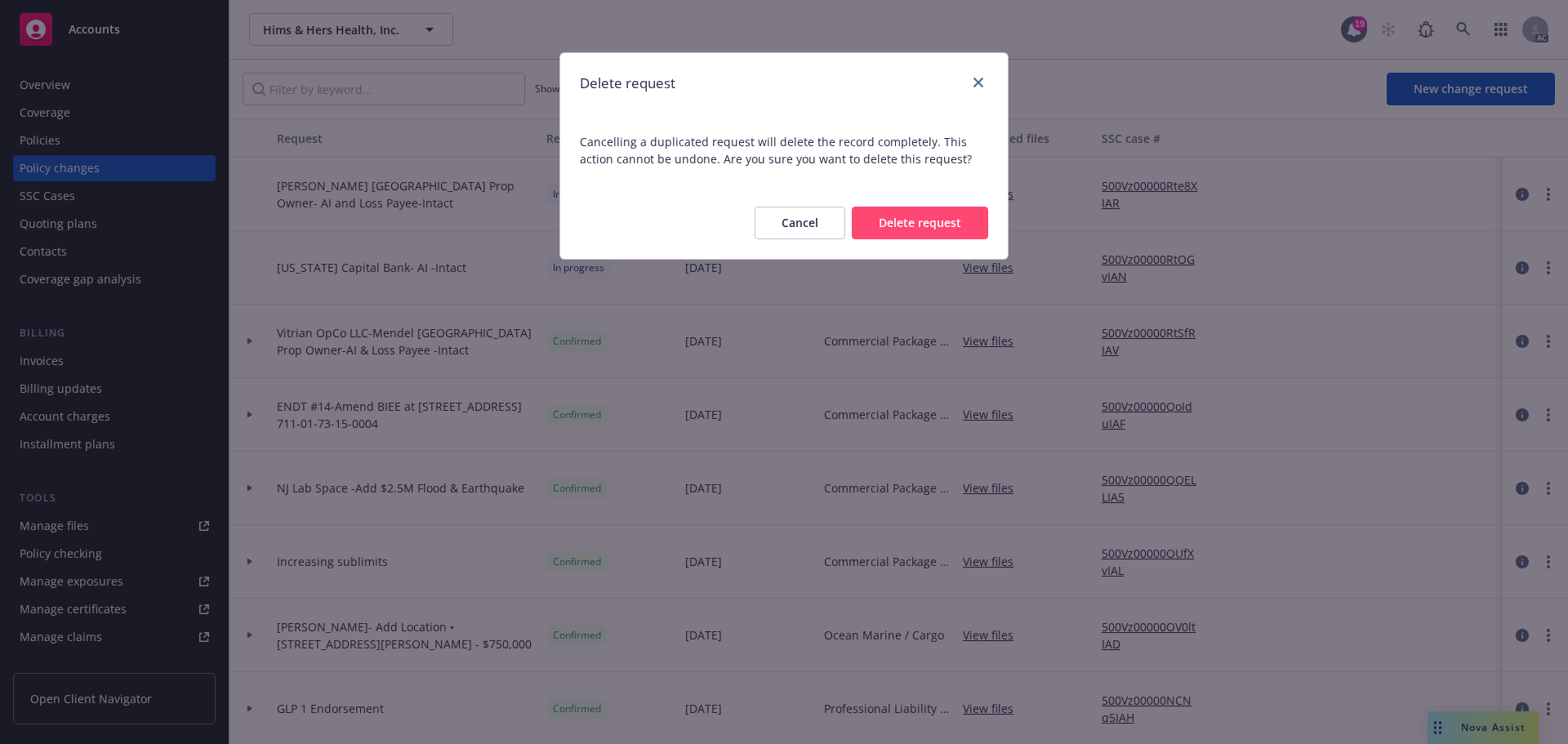
click at [916, 239] on button "Delete request" at bounding box center [919, 223] width 136 height 33
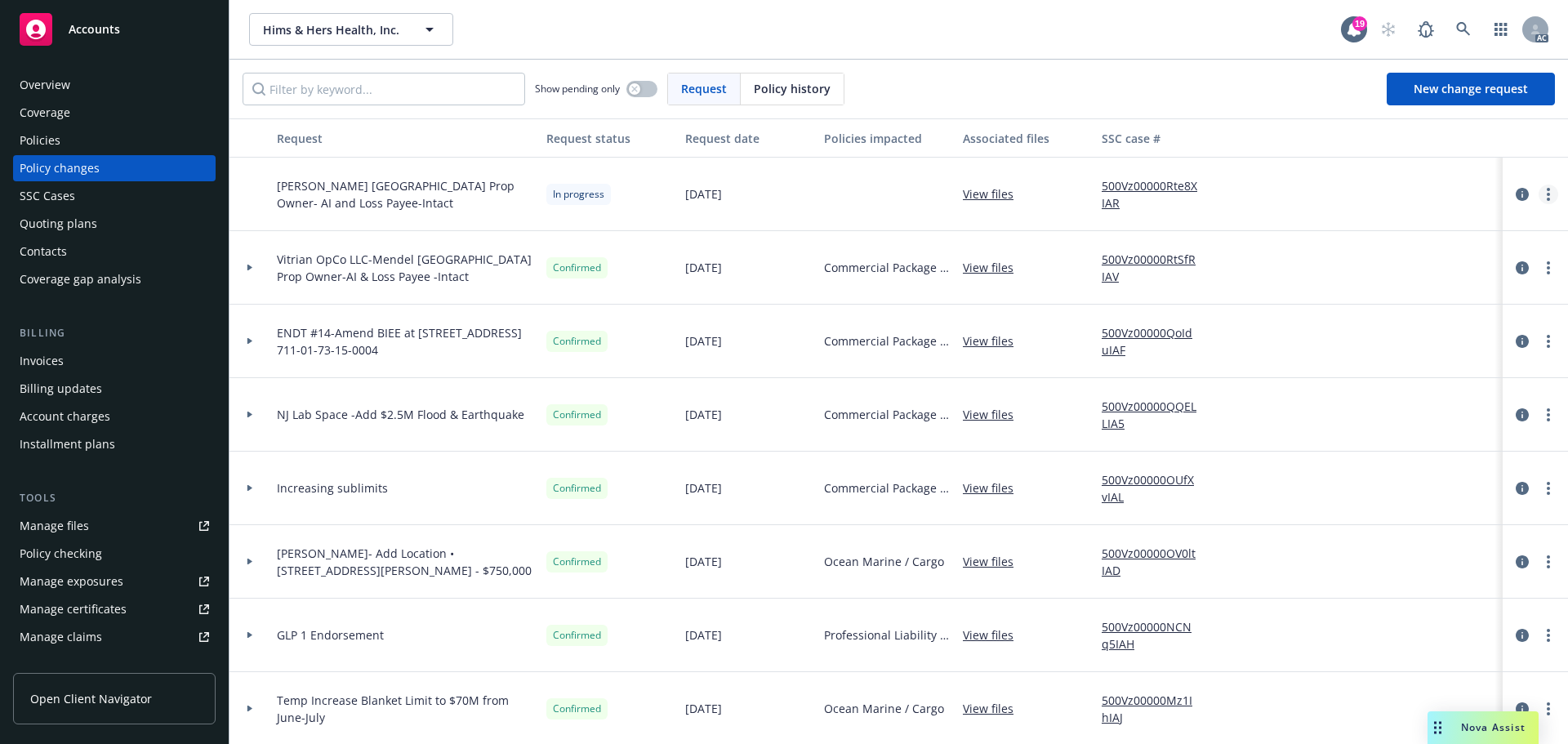
click at [1541, 188] on link "more" at bounding box center [1547, 194] width 19 height 19
click at [1337, 292] on link "Rescind request" at bounding box center [1404, 293] width 280 height 33
type textarea "x"
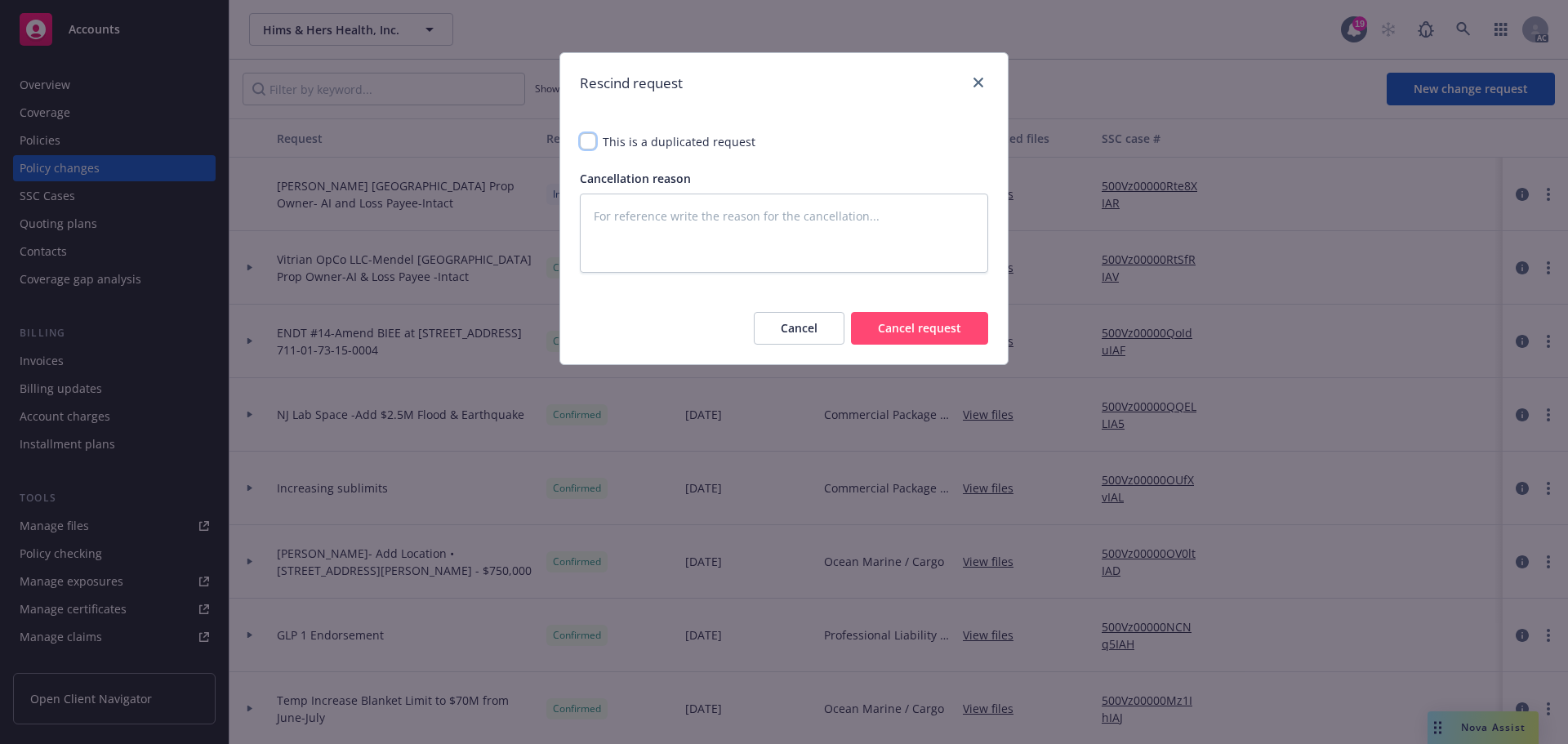
click at [587, 138] on input "checkbox" at bounding box center [588, 142] width 16 height 16
checkbox input "true"
type textarea "x"
click at [947, 329] on button "Cancel request" at bounding box center [919, 328] width 137 height 33
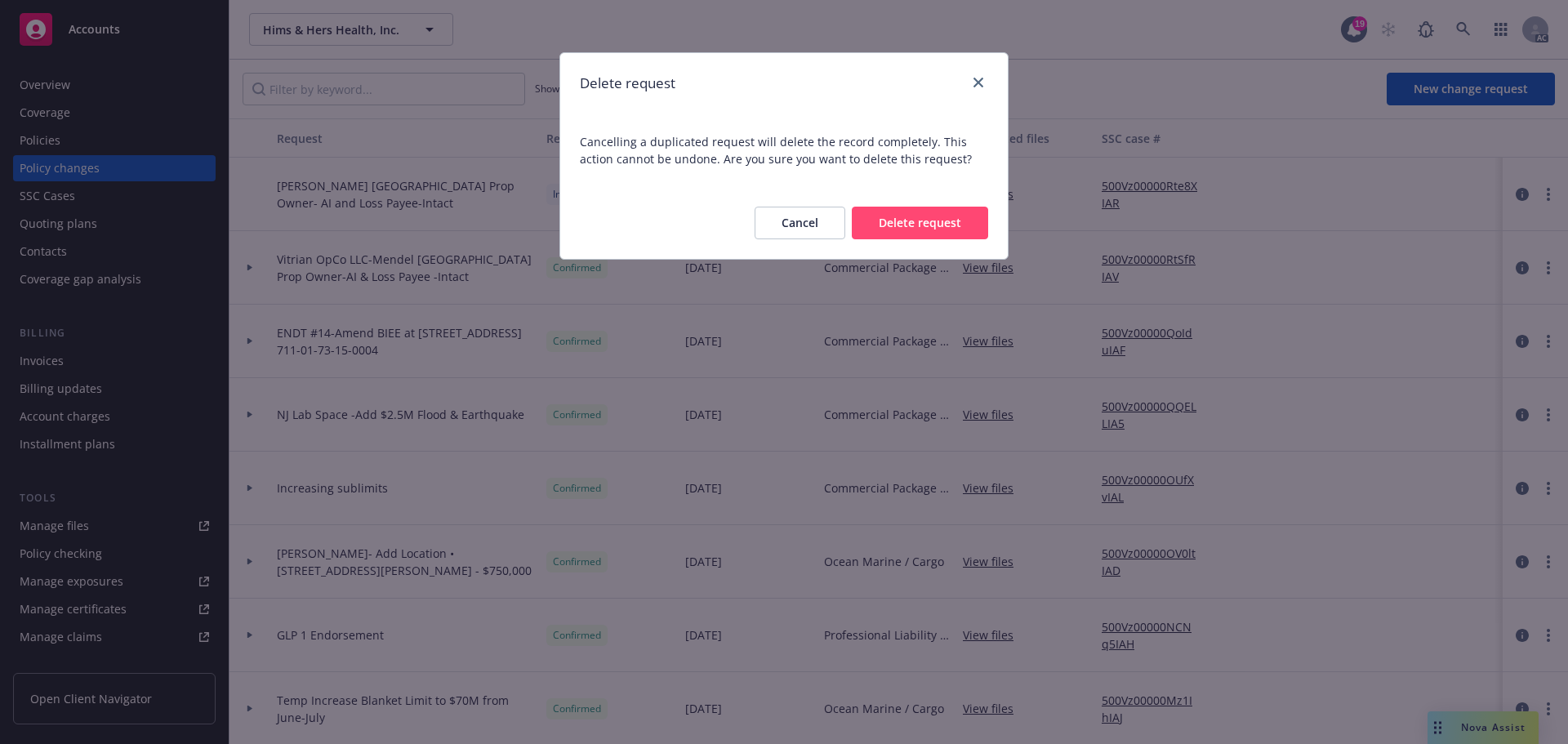
click at [918, 227] on button "Delete request" at bounding box center [919, 223] width 136 height 33
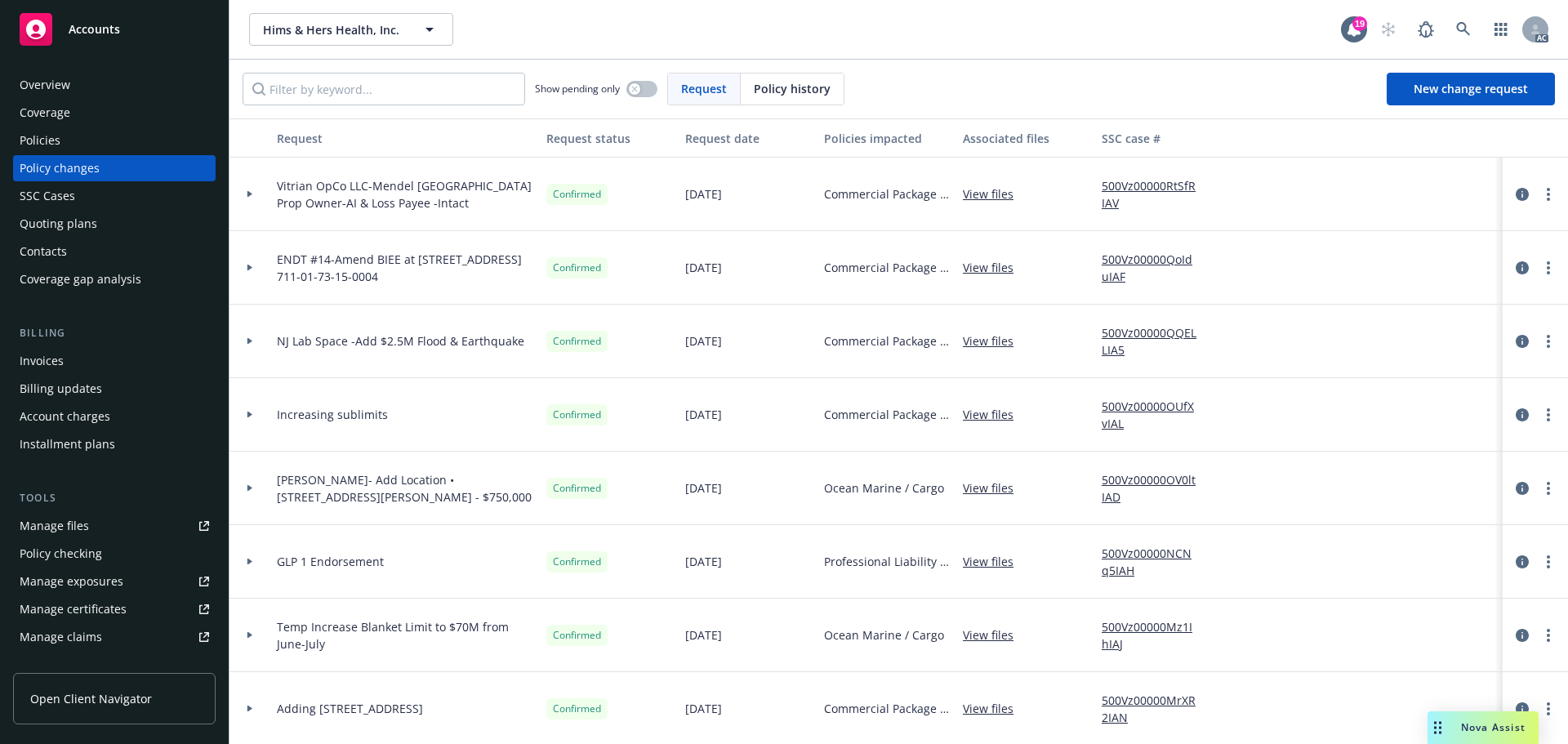
click at [1176, 184] on link "500Vz00000RtSfRIAV" at bounding box center [1156, 195] width 110 height 35
